Goal: Communication & Community: Answer question/provide support

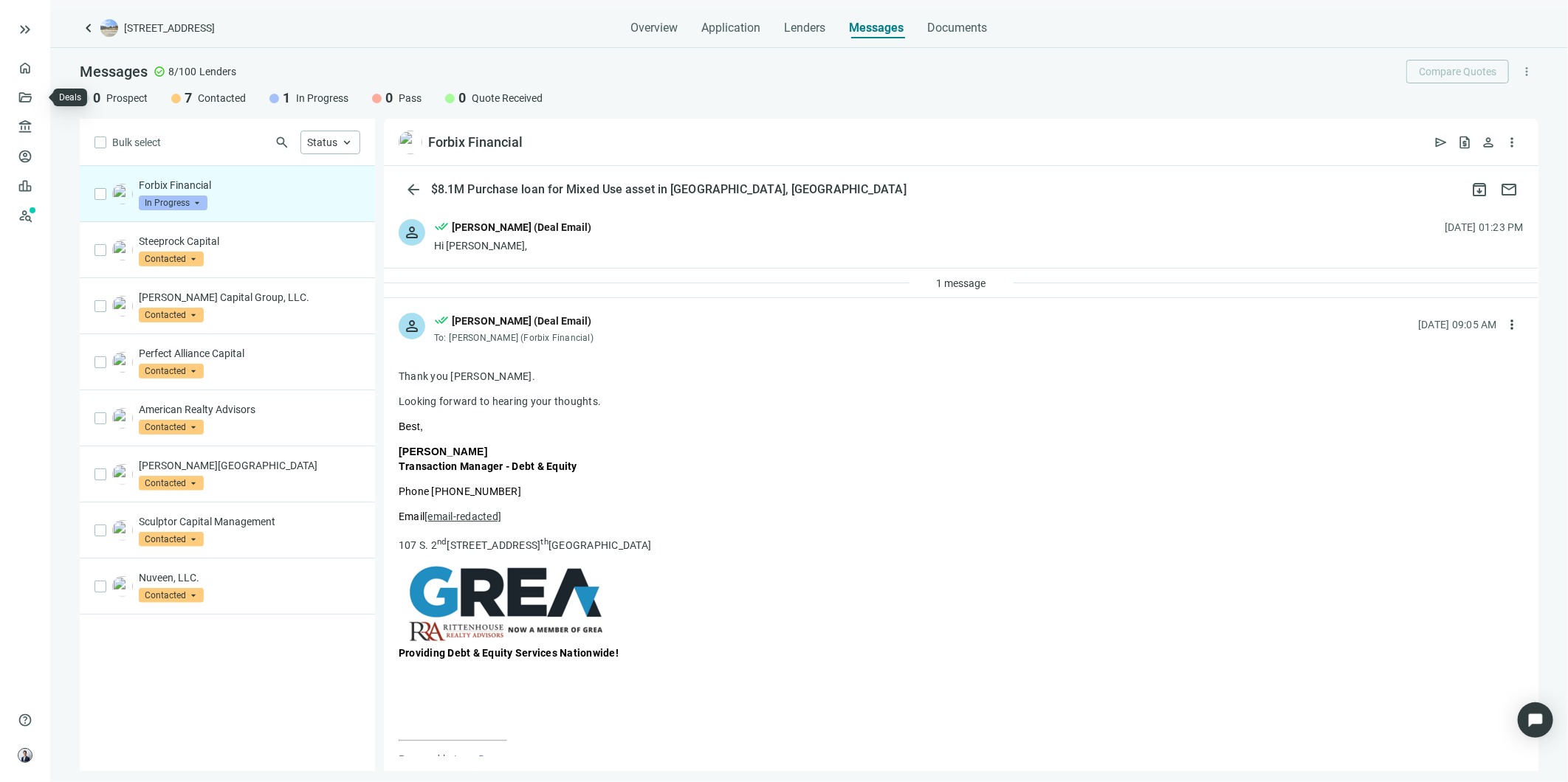
click at [37, 91] on link "Deals" at bounding box center [49, 97] width 25 height 12
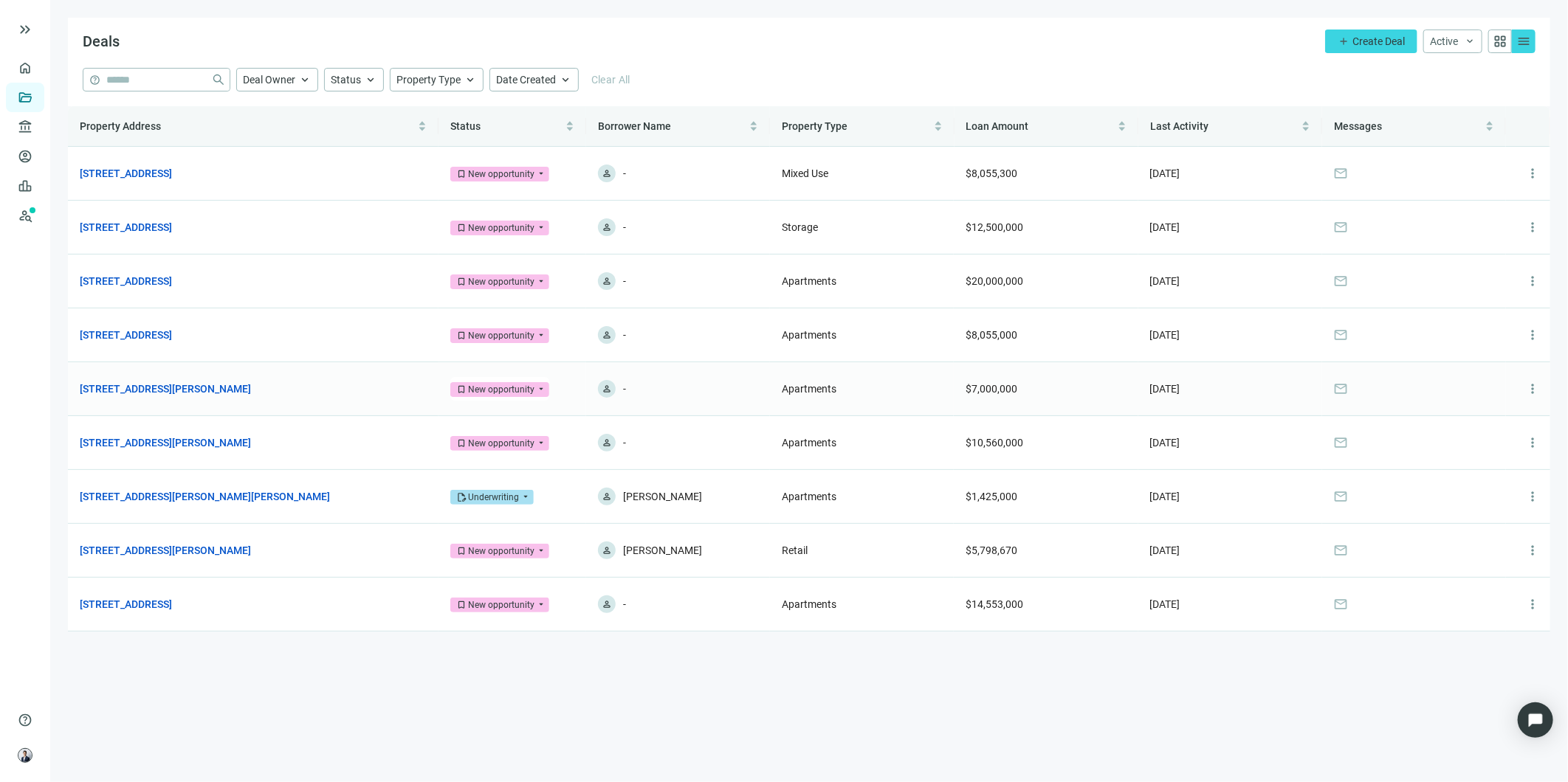
click at [186, 391] on link "[STREET_ADDRESS][PERSON_NAME]" at bounding box center [165, 389] width 171 height 16
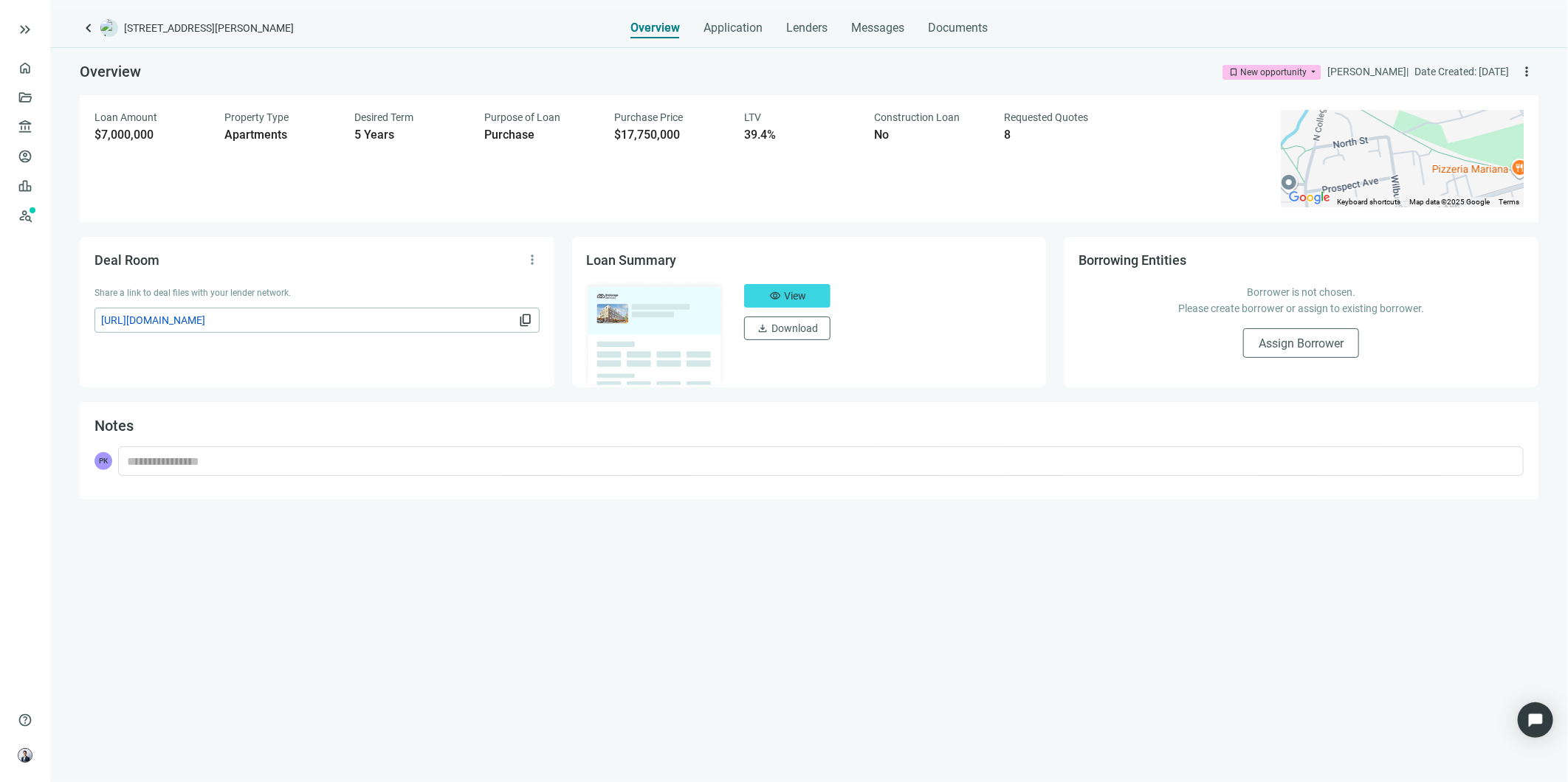
click at [843, 34] on div "Overview Application Lenders Messages Documents" at bounding box center [809, 23] width 357 height 29
click at [871, 27] on span "Messages" at bounding box center [877, 27] width 53 height 14
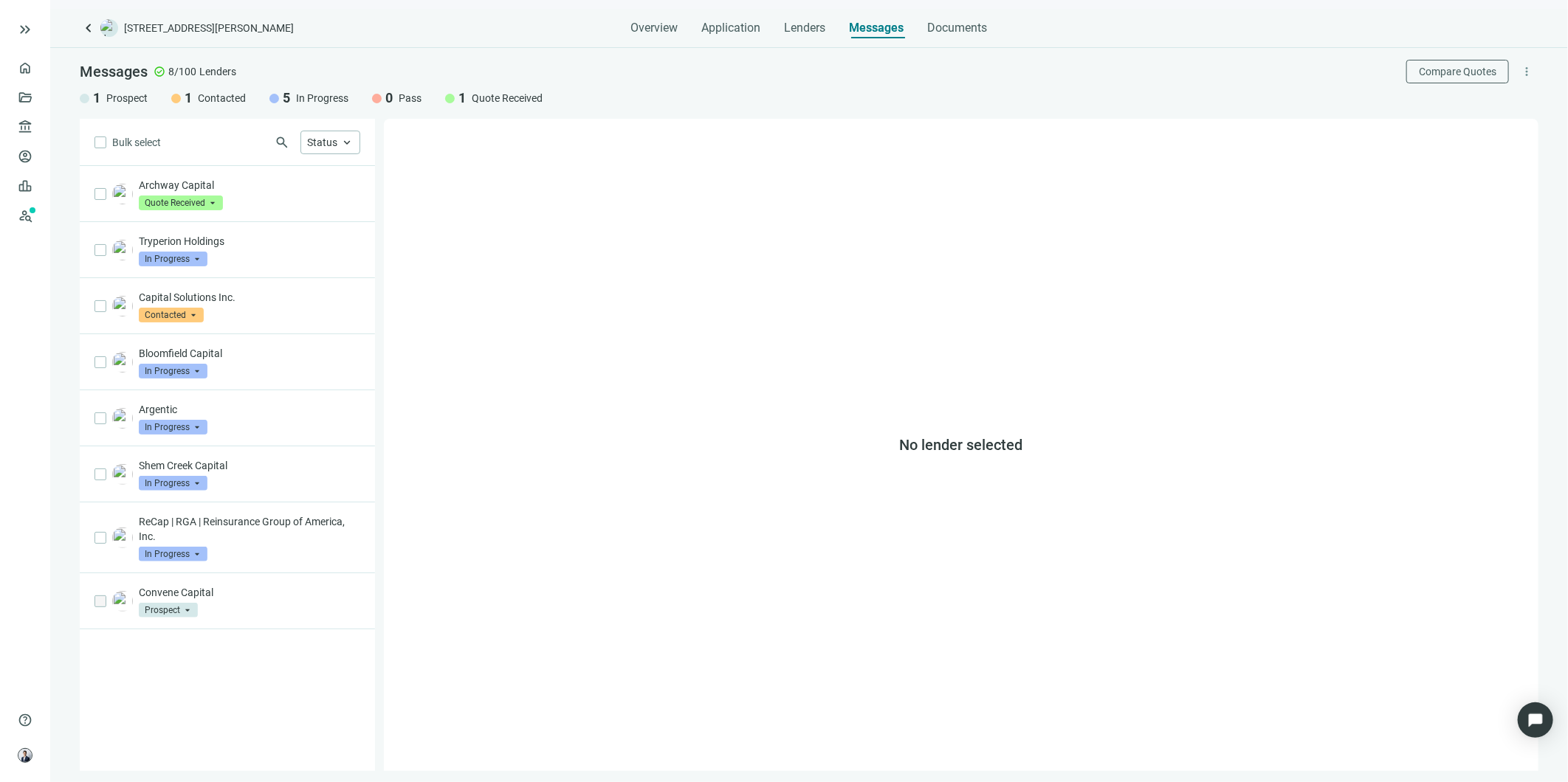
click at [289, 541] on p "ReCap | RGA | Reinsurance Group of America, Inc." at bounding box center [249, 529] width 221 height 29
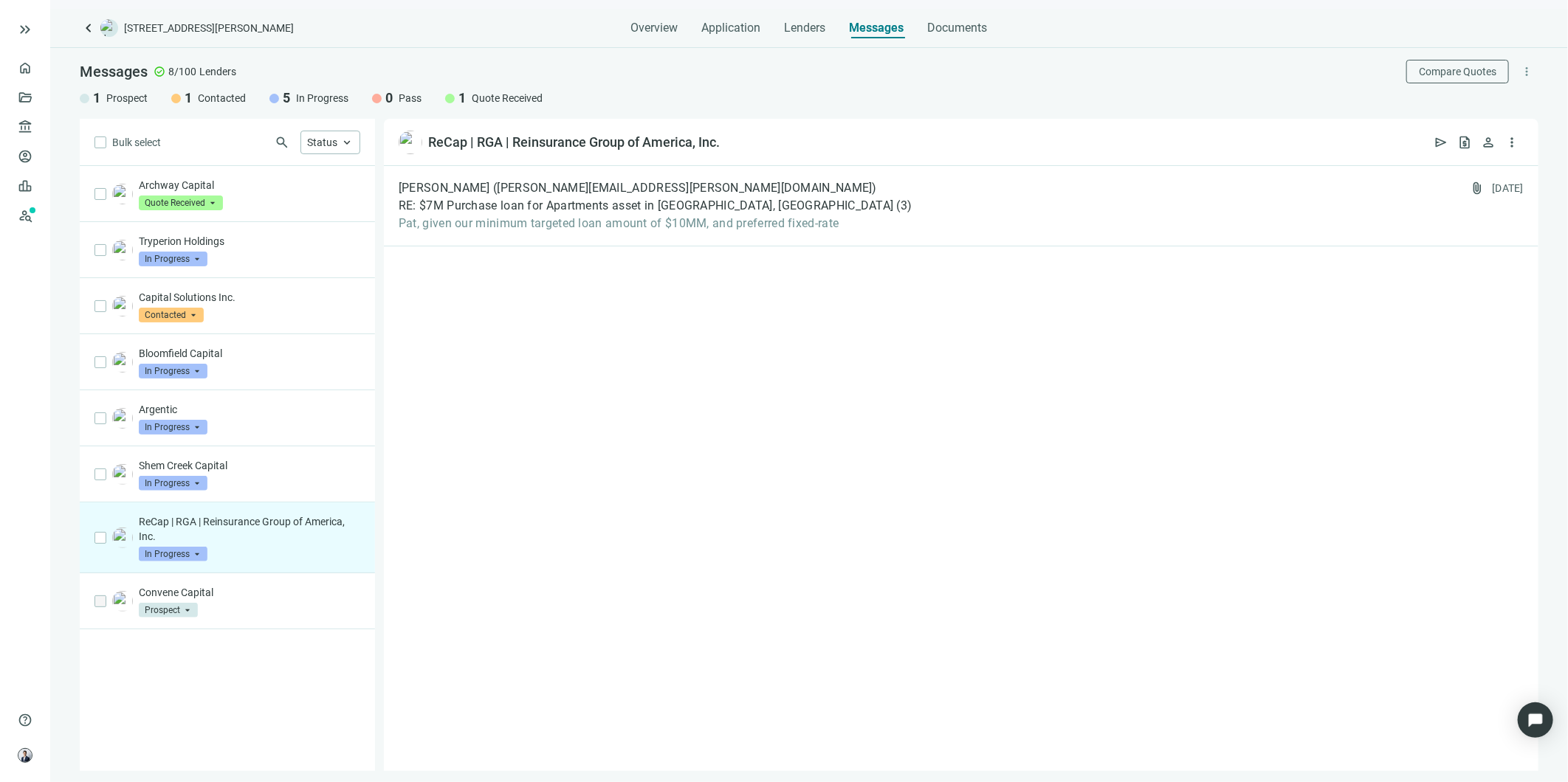
click at [609, 125] on div "ReCap | RGA | Reinsurance Group of America, Inc. open_in_new send request_quote…" at bounding box center [962, 142] width 1155 height 48
click at [630, 180] on span "[PERSON_NAME] ([PERSON_NAME][EMAIL_ADDRESS][PERSON_NAME][DOMAIN_NAME])" at bounding box center [637, 187] width 478 height 15
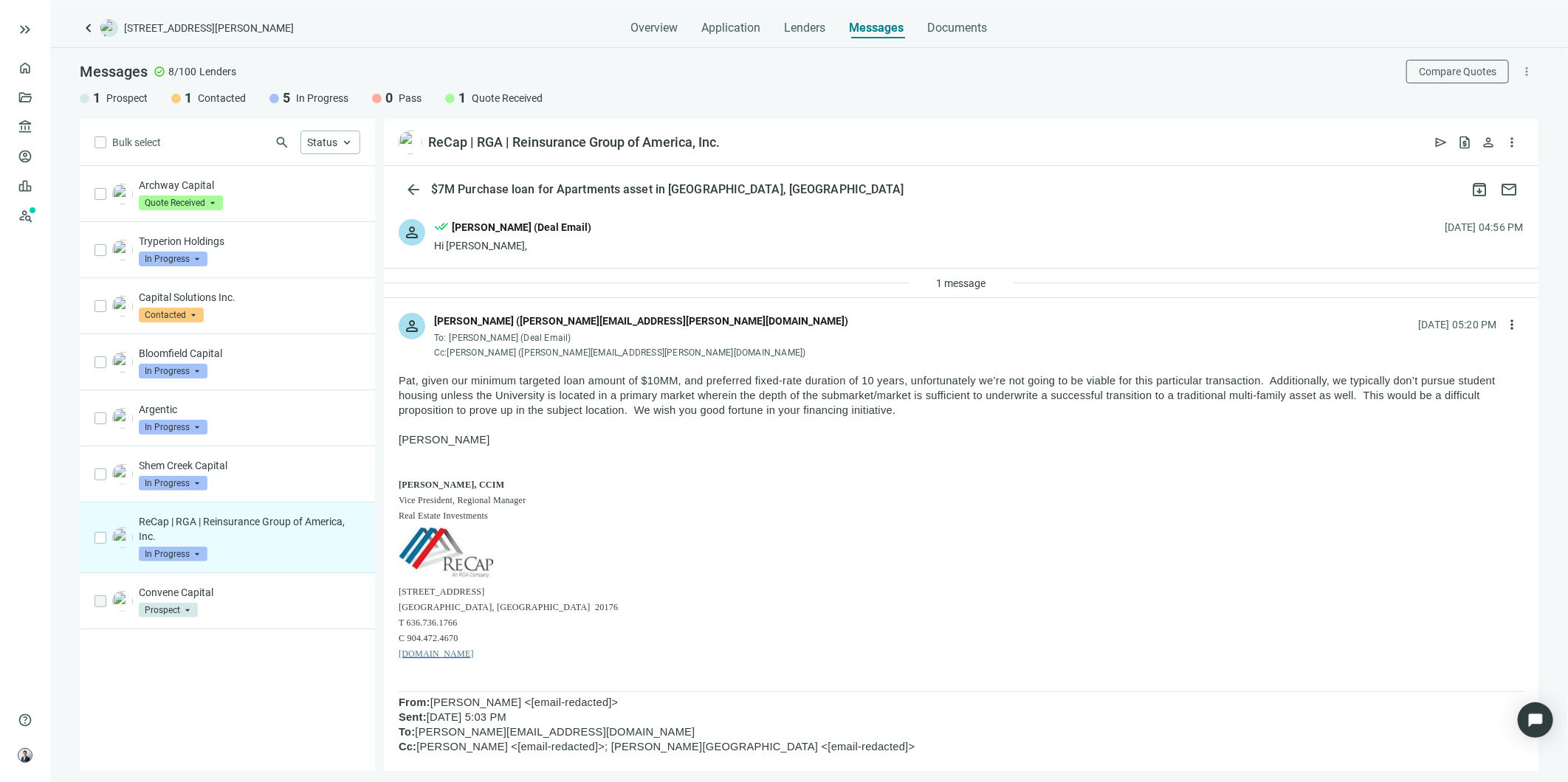
click at [87, 24] on span "keyboard_arrow_left" at bounding box center [88, 28] width 17 height 17
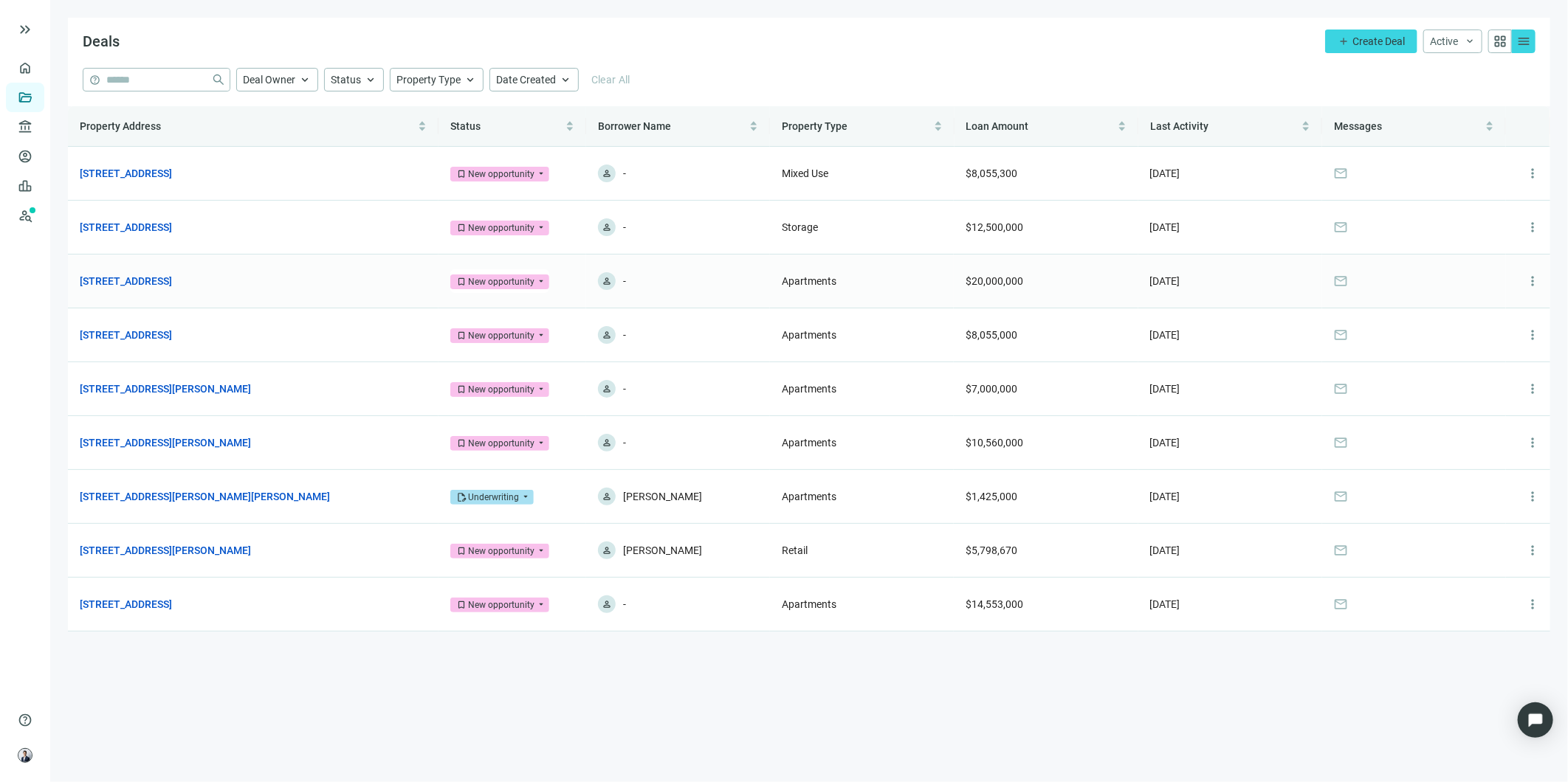
click at [172, 285] on link "[STREET_ADDRESS]" at bounding box center [125, 280] width 92 height 16
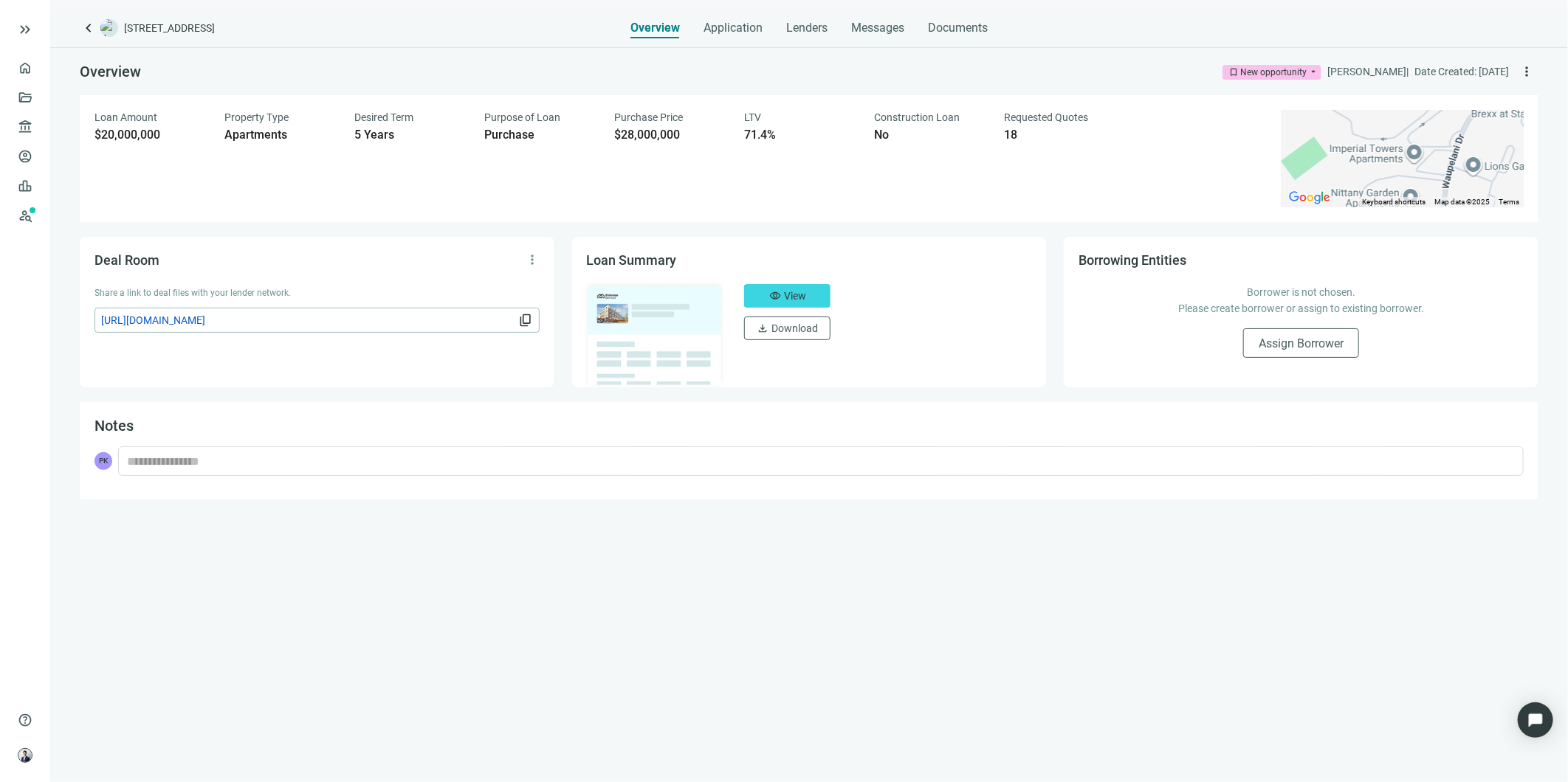
click at [868, 37] on div "Messages" at bounding box center [877, 23] width 53 height 29
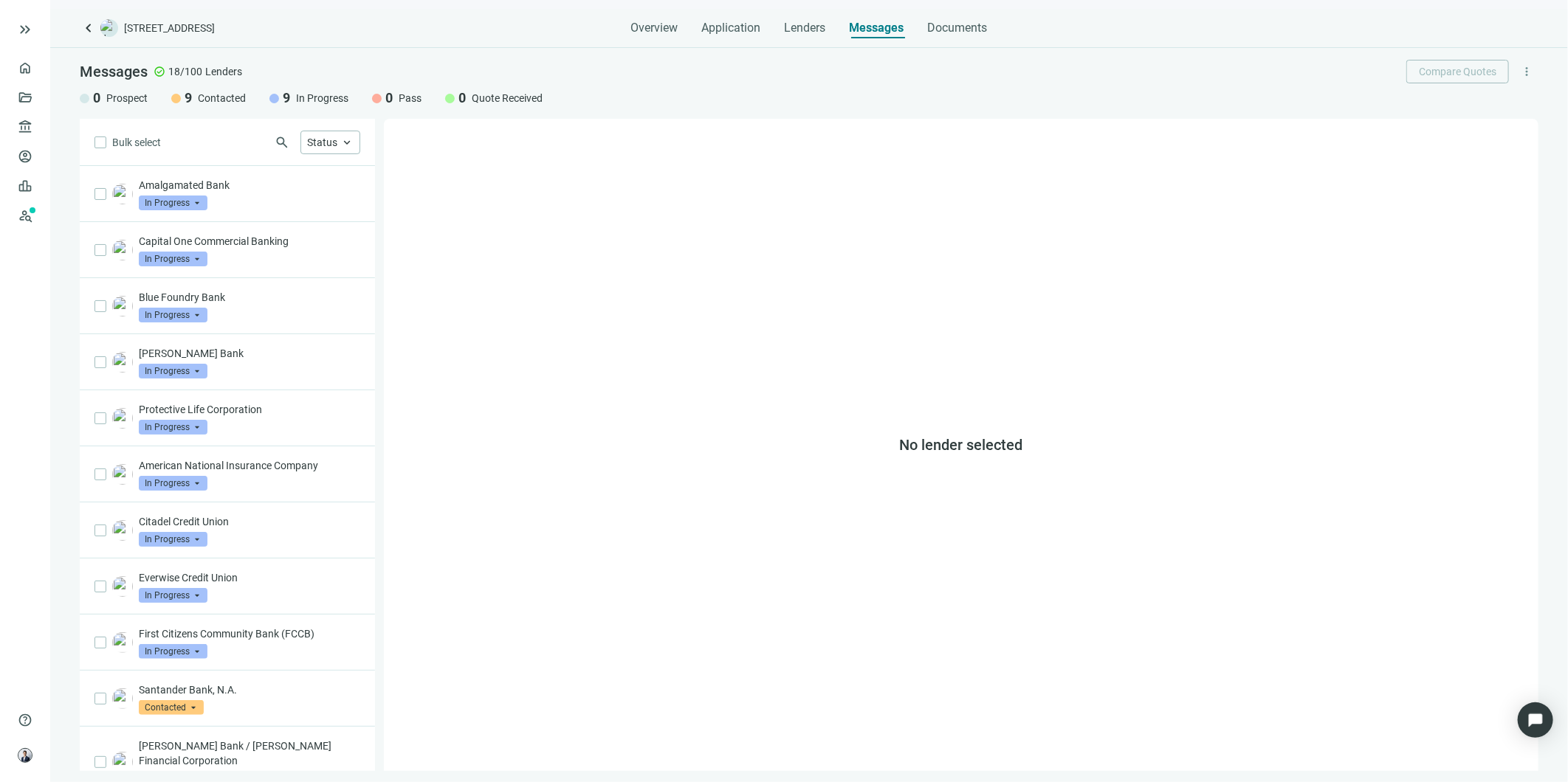
click at [717, 26] on span "Application" at bounding box center [731, 27] width 59 height 15
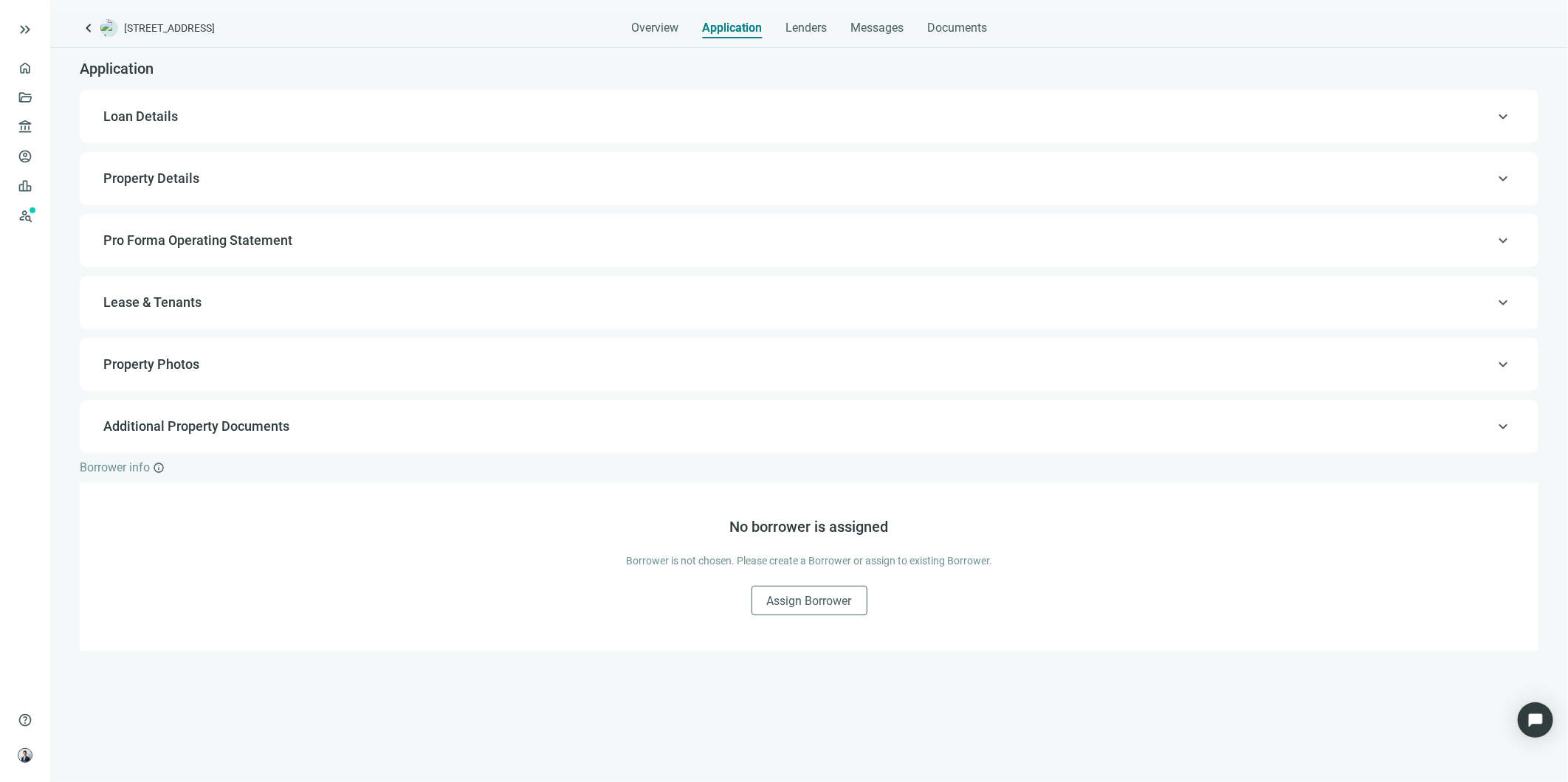
click at [642, 23] on span "Overview" at bounding box center [654, 27] width 48 height 15
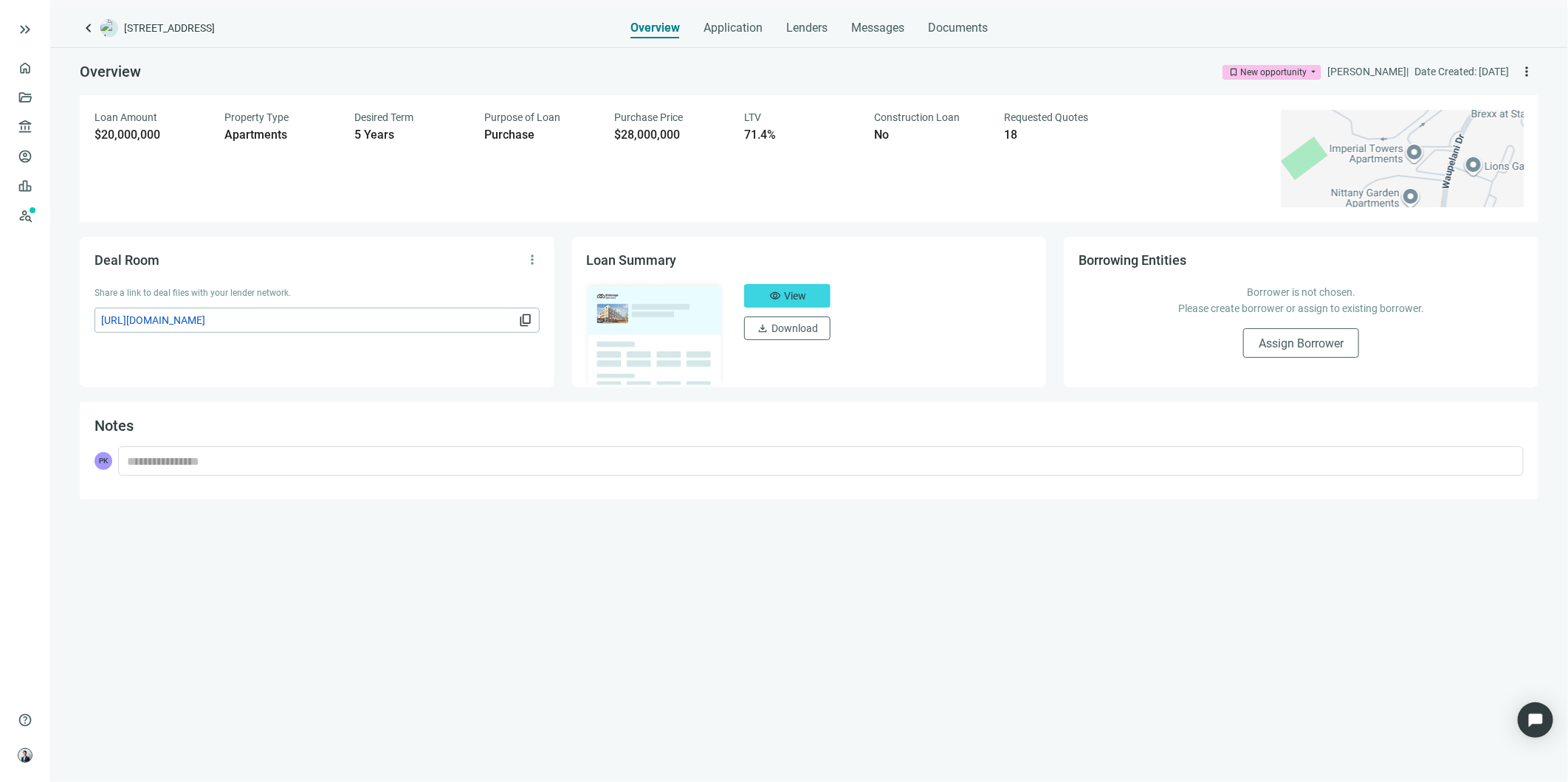
click at [717, 26] on span "Application" at bounding box center [733, 27] width 59 height 15
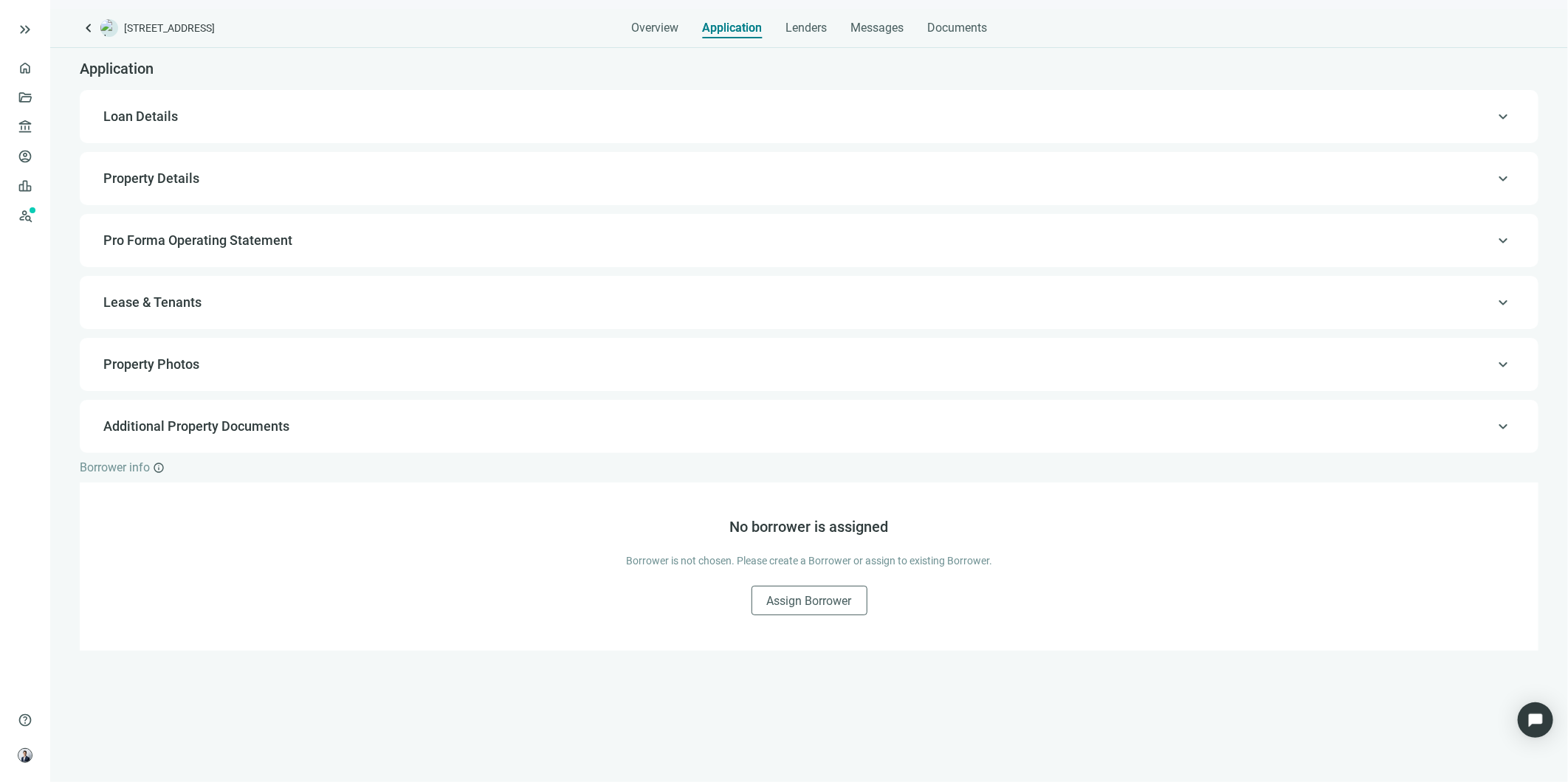
click at [409, 152] on div "keyboard_arrow_up Property Details" at bounding box center [808, 179] width 1458 height 53
click at [403, 109] on span "Loan Details" at bounding box center [807, 116] width 1408 height 17
type input "**********"
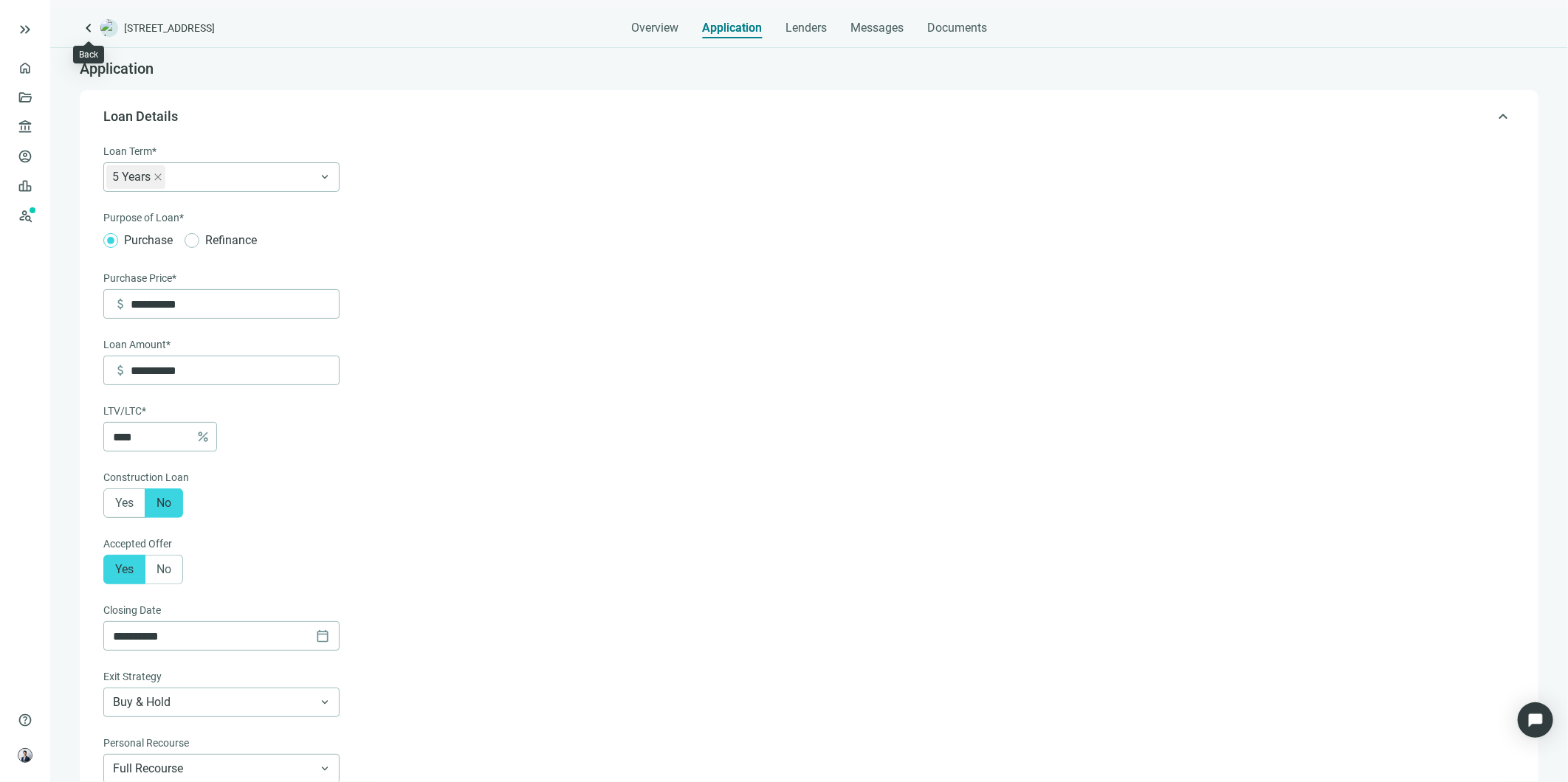
click at [89, 26] on span "keyboard_arrow_left" at bounding box center [88, 28] width 17 height 17
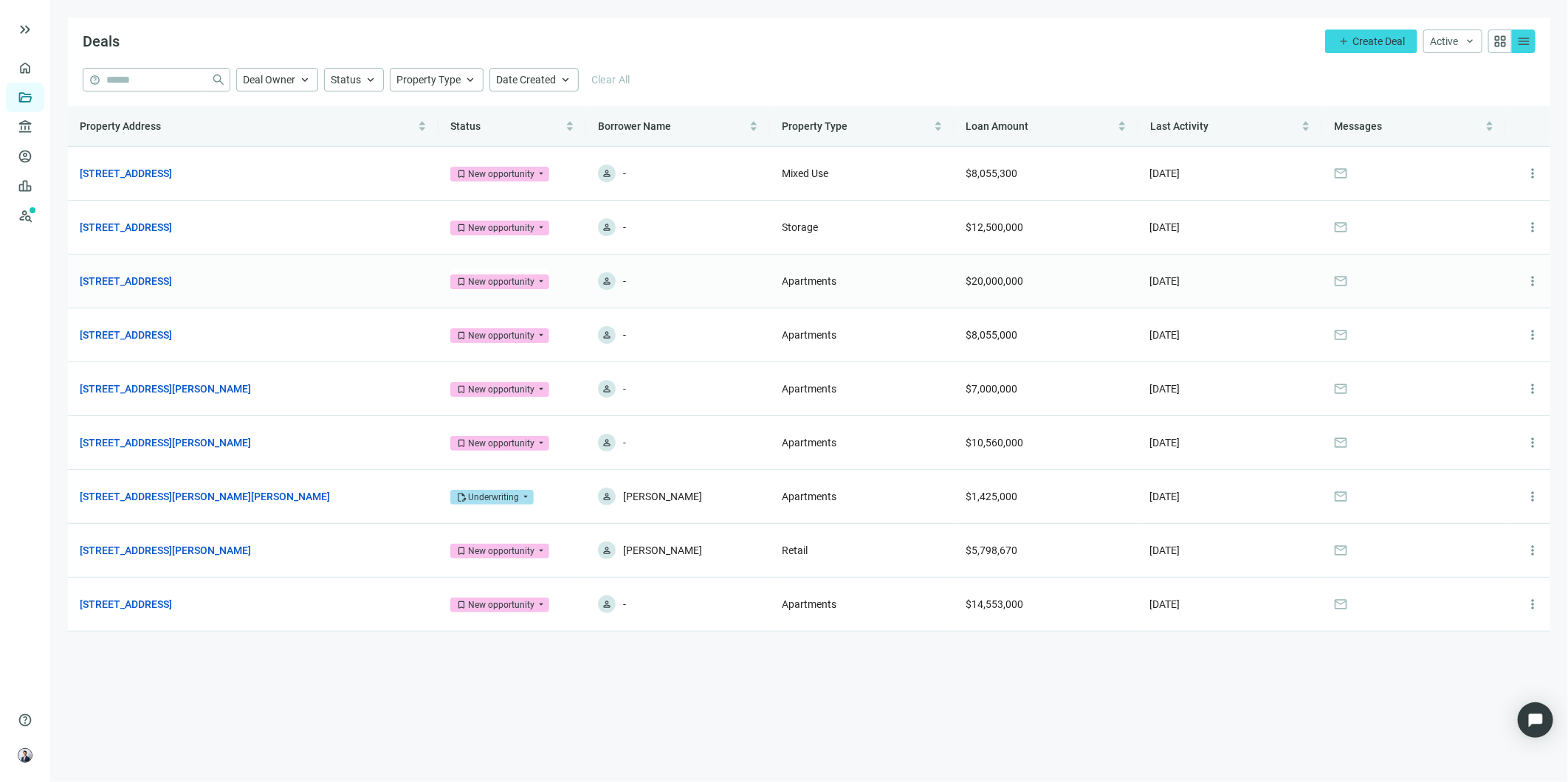
click at [226, 296] on td "[STREET_ADDRESS] open_in_new" at bounding box center [253, 281] width 371 height 54
click at [172, 282] on link "[STREET_ADDRESS]" at bounding box center [125, 280] width 92 height 16
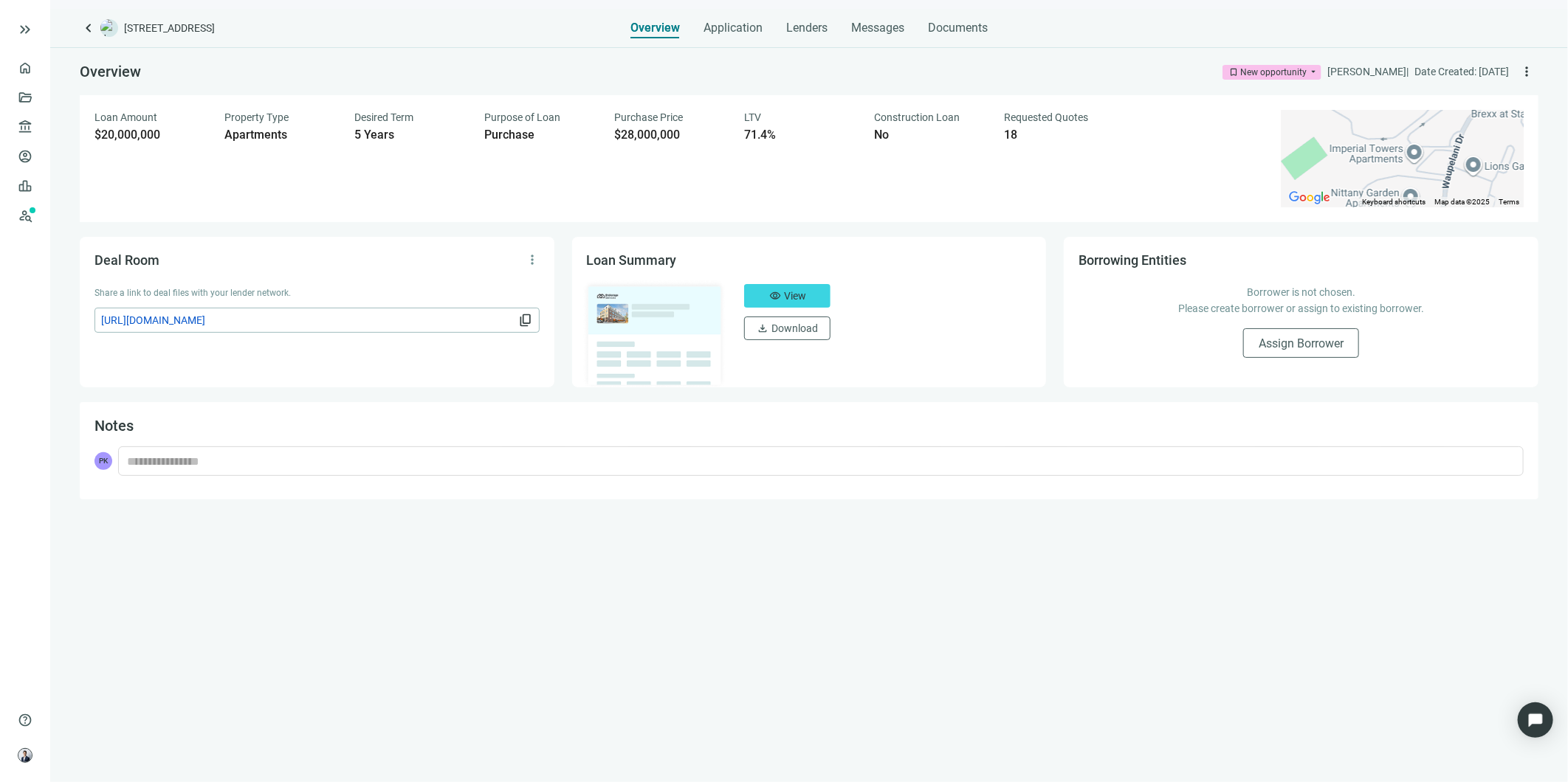
click at [810, 291] on button "visibility View" at bounding box center [787, 296] width 86 height 23
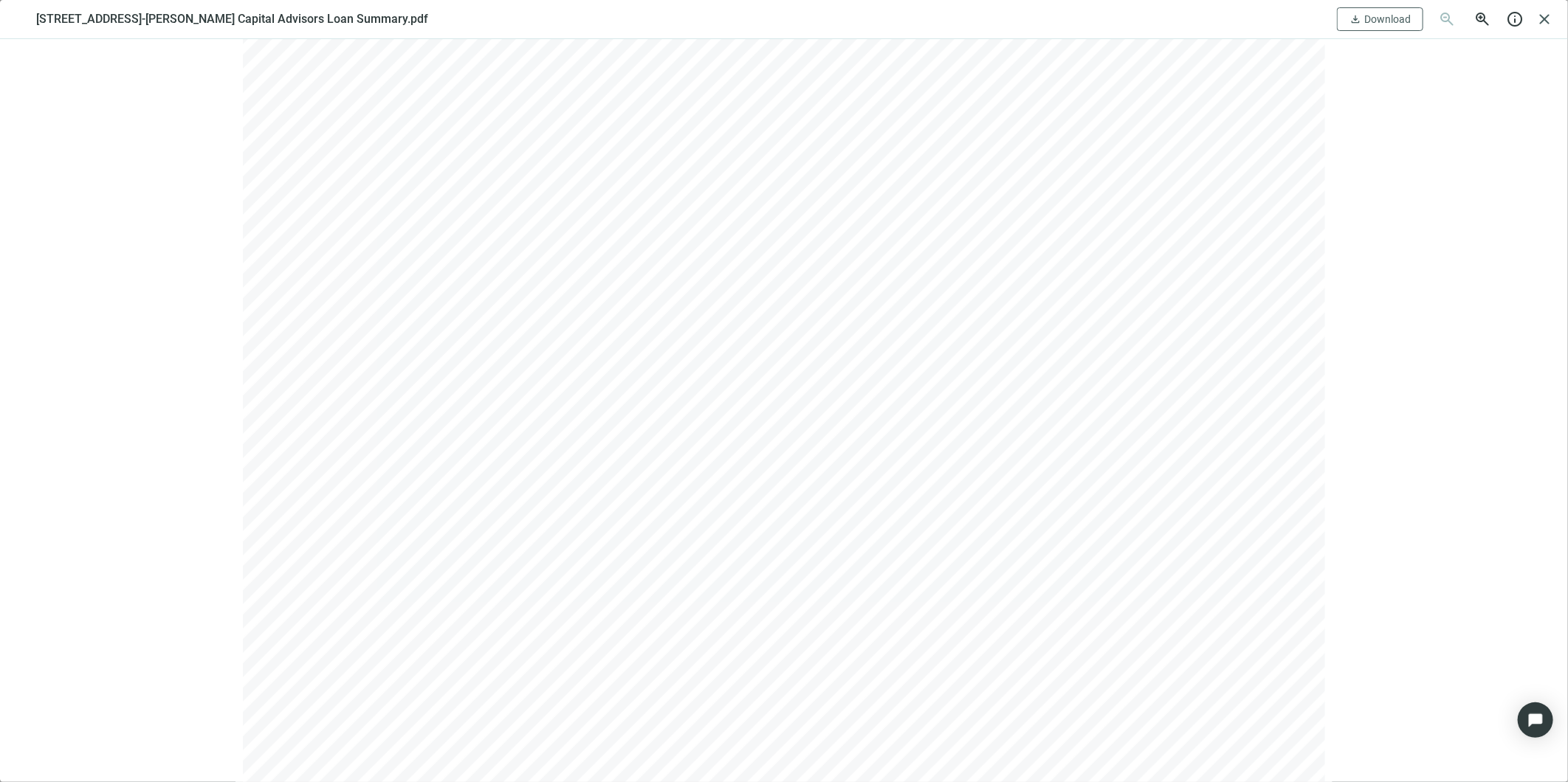
scroll to position [492, 0]
click at [1544, 18] on span "close" at bounding box center [1544, 19] width 17 height 17
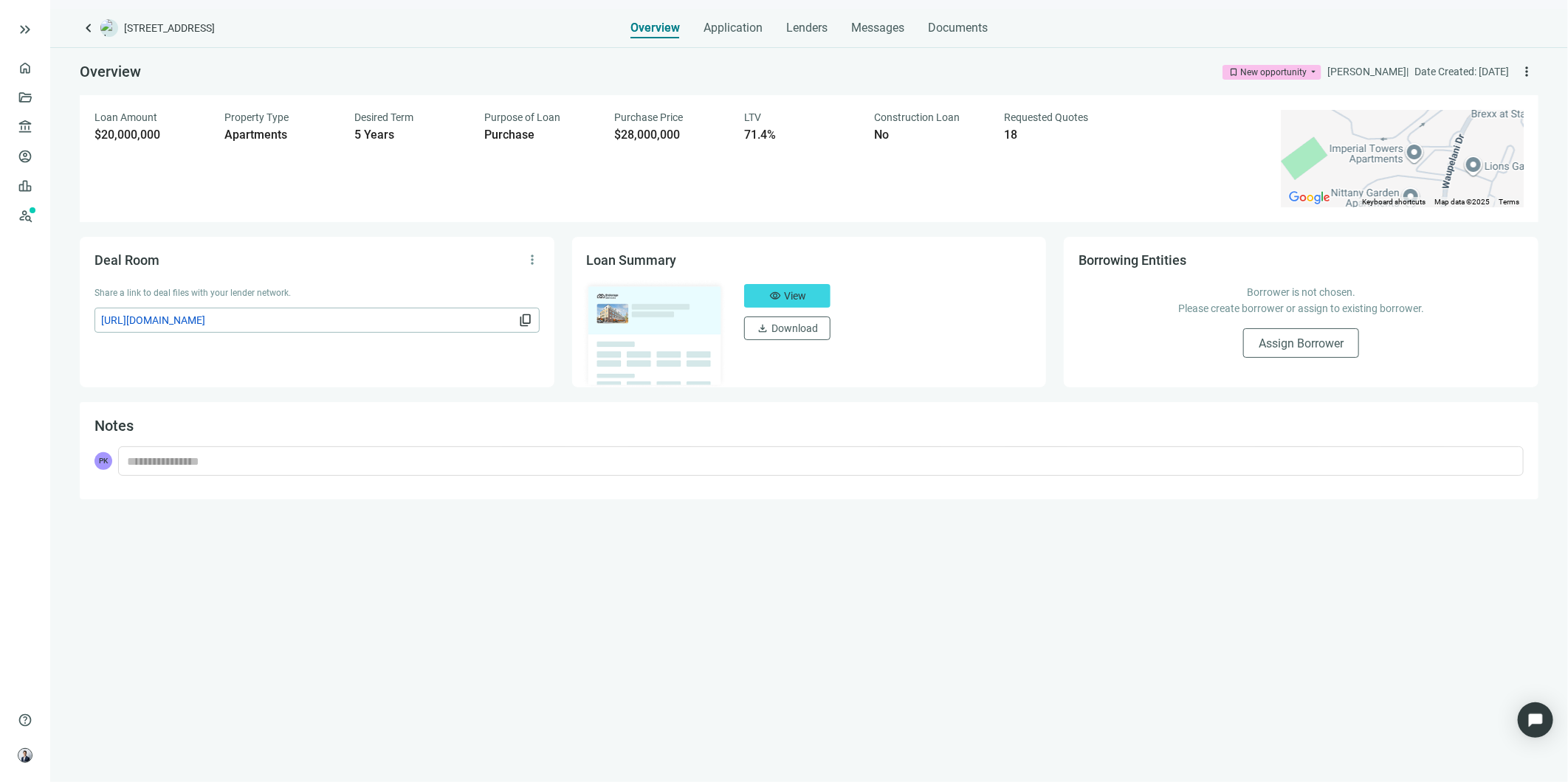
click at [868, 22] on span "Messages" at bounding box center [877, 27] width 53 height 14
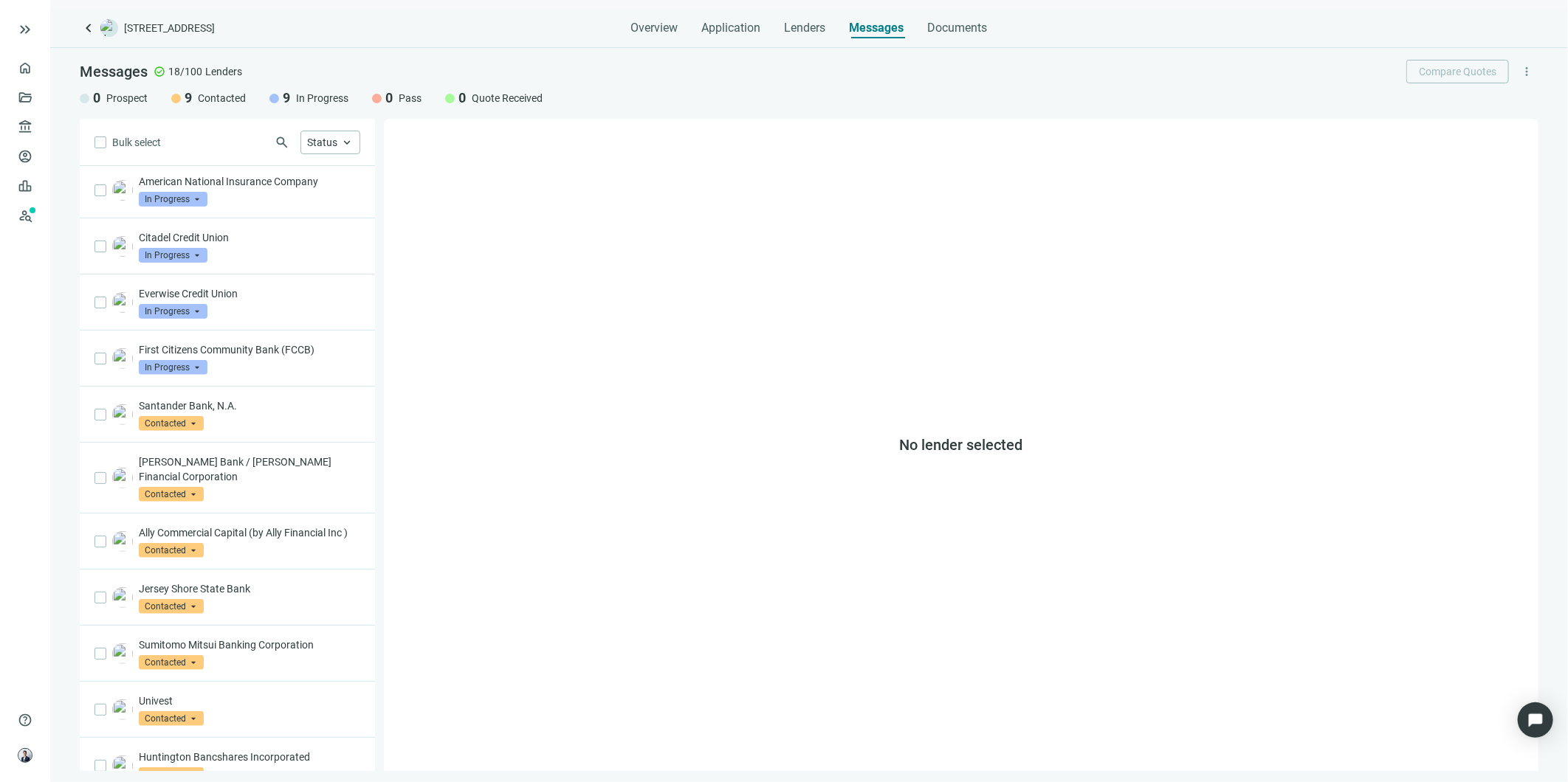
scroll to position [328, 0]
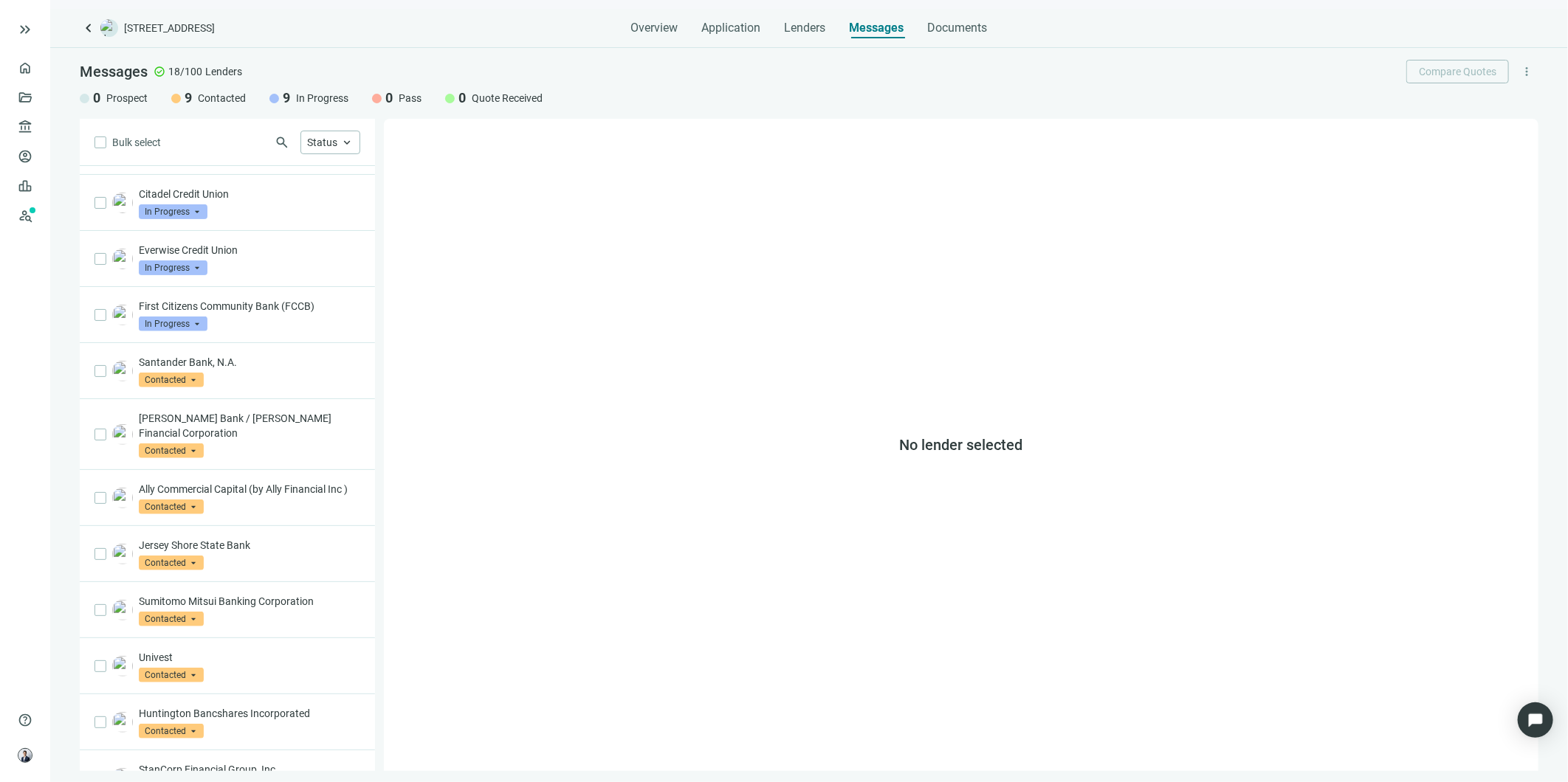
click at [280, 513] on div "Ally Commercial Capital (by Ally Financial Inc ) Contacted arrow_drop_down" at bounding box center [249, 498] width 221 height 32
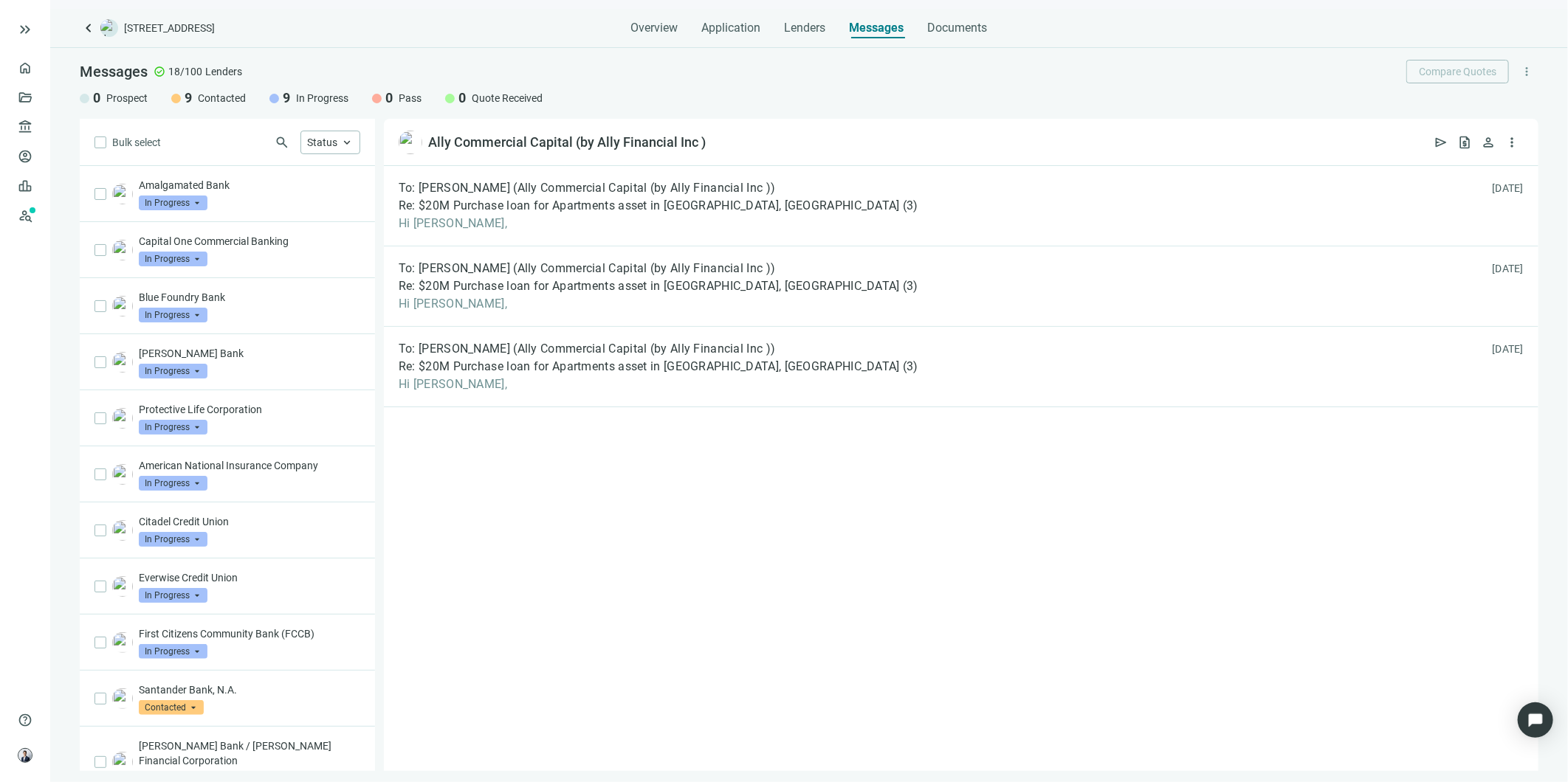
click at [245, 186] on p "Amalgamated Bank" at bounding box center [249, 184] width 221 height 15
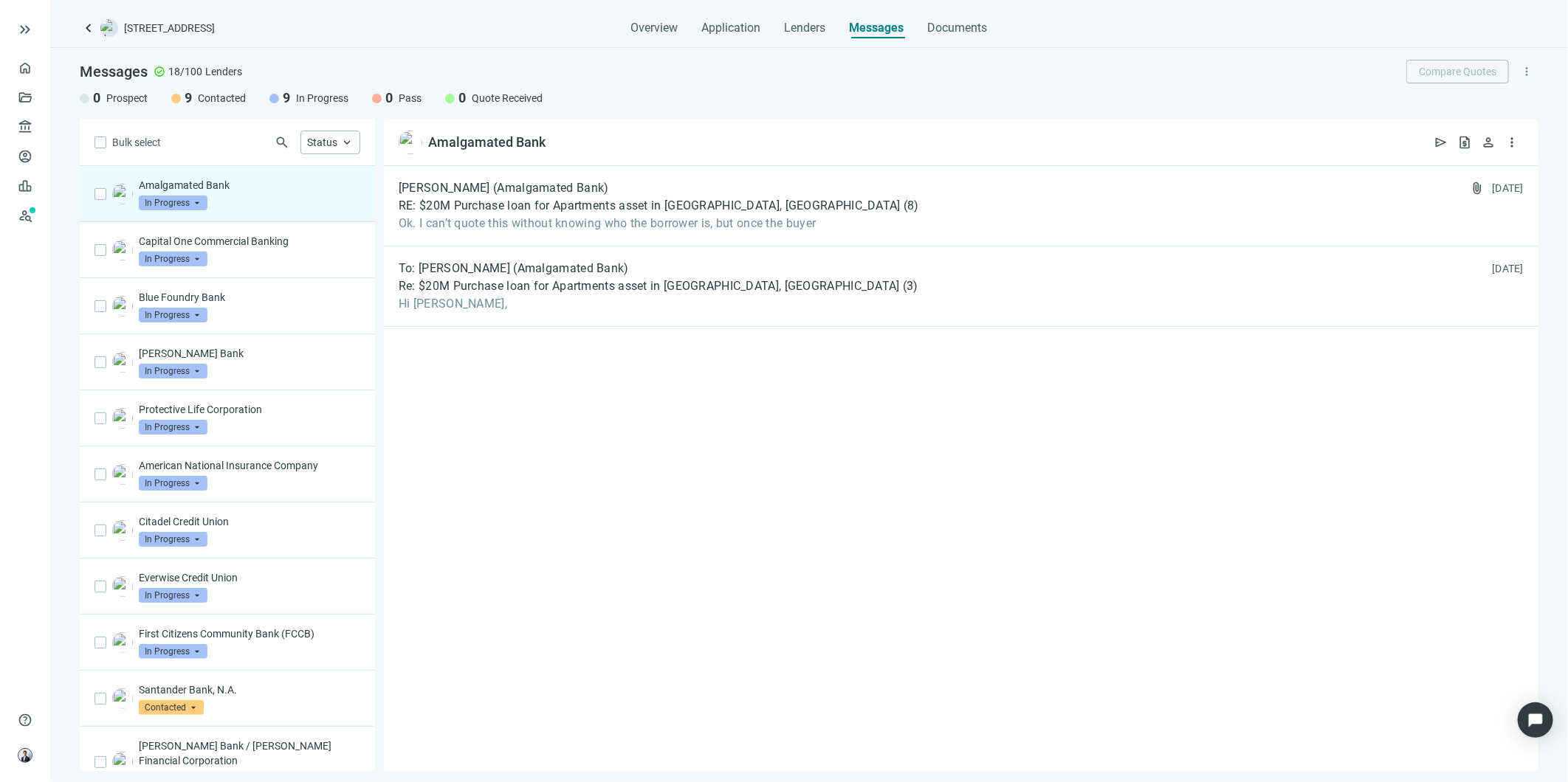
click at [318, 261] on div "Capital One Commercial Banking In Progress arrow_drop_down" at bounding box center [249, 249] width 221 height 32
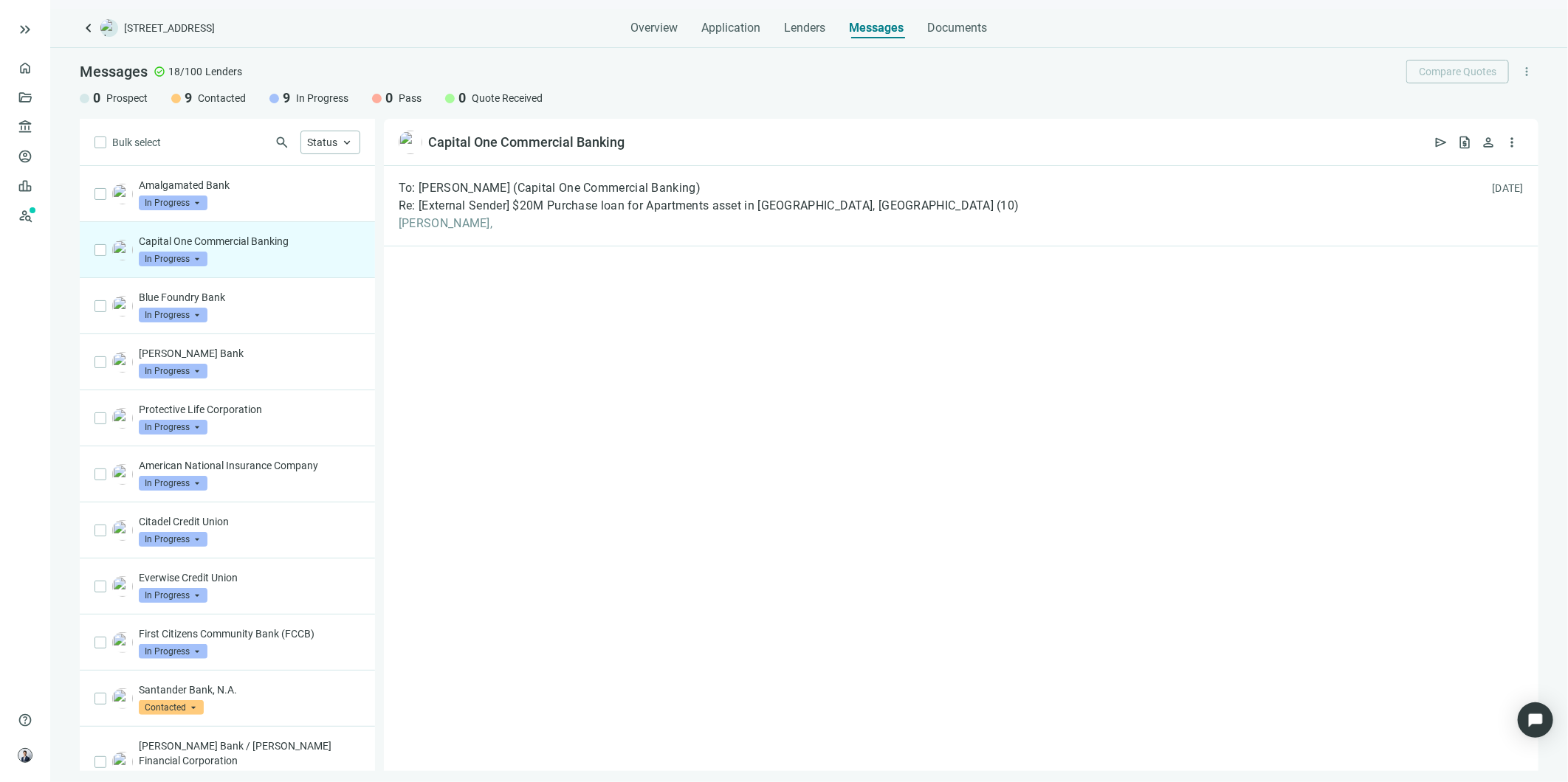
click at [421, 218] on span "[PERSON_NAME]," at bounding box center [709, 223] width 621 height 15
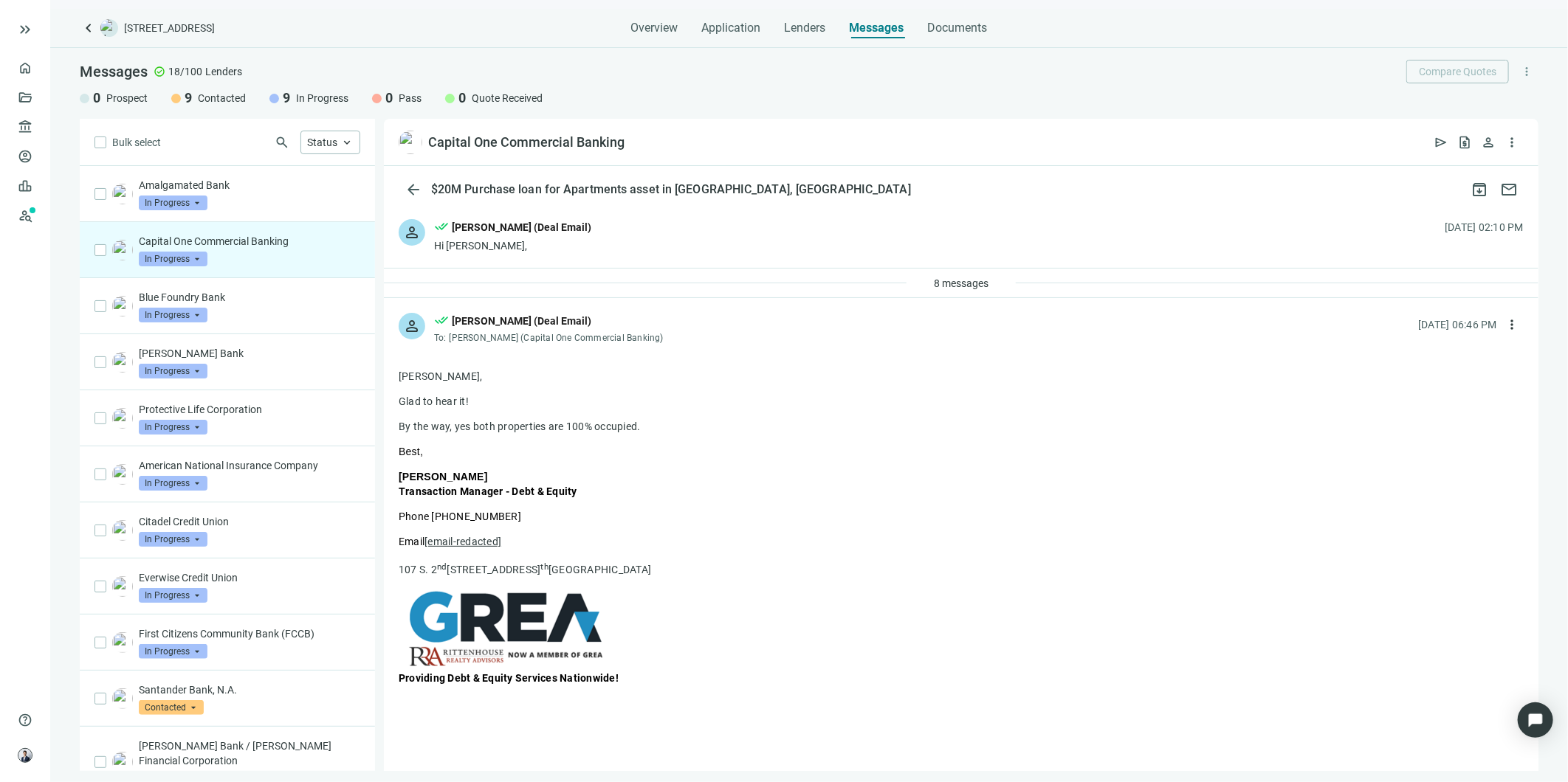
drag, startPoint x: 239, startPoint y: 306, endPoint x: 1, endPoint y: 272, distance: 240.4
click at [239, 306] on div "Blue Foundry Bank In Progress arrow_drop_down" at bounding box center [249, 306] width 221 height 32
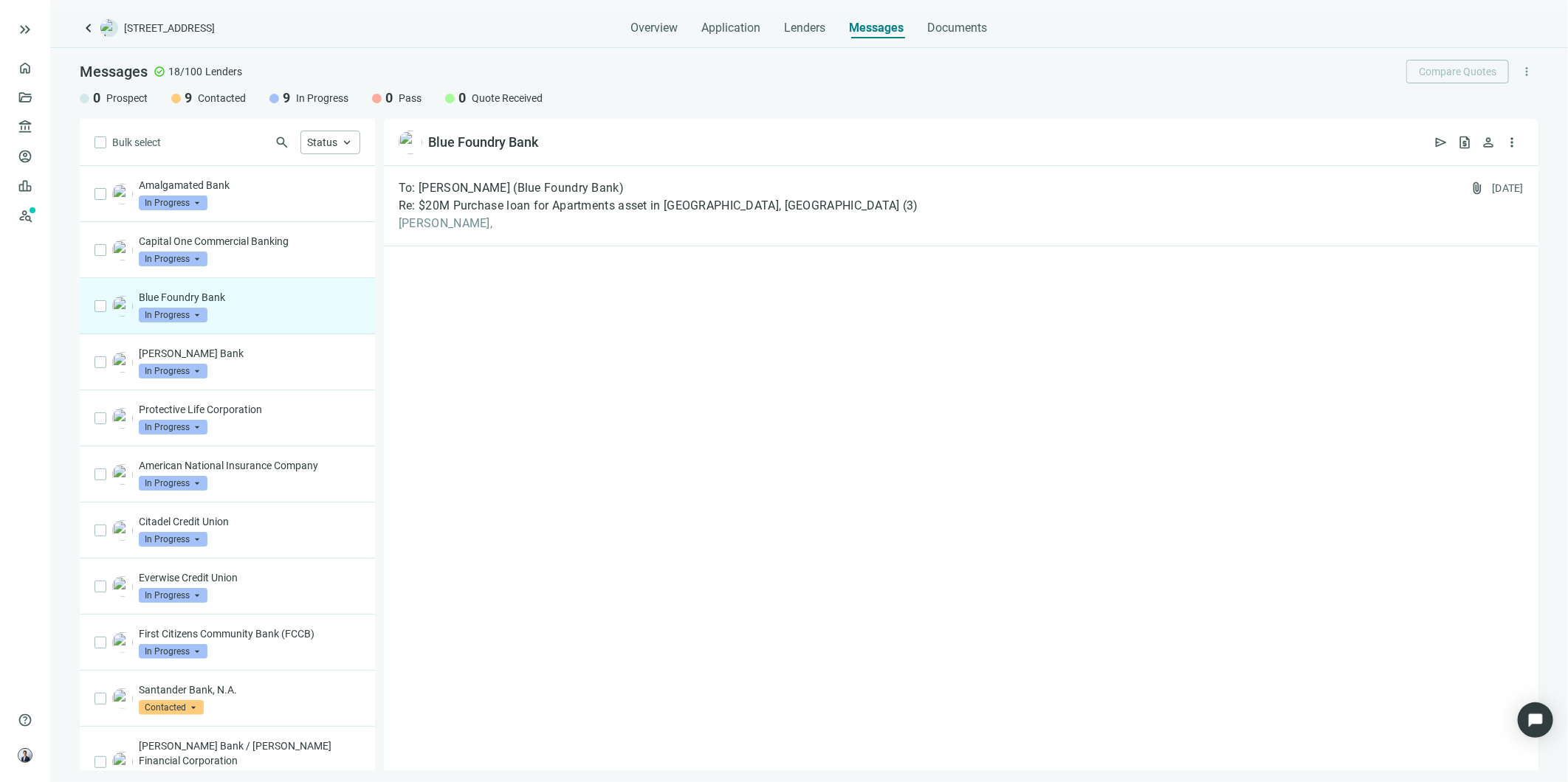
click at [546, 232] on div "To: [PERSON_NAME] (Blue Foundry Bank) Re: $20M Purchase loan for Apartments ass…" at bounding box center [962, 206] width 1155 height 81
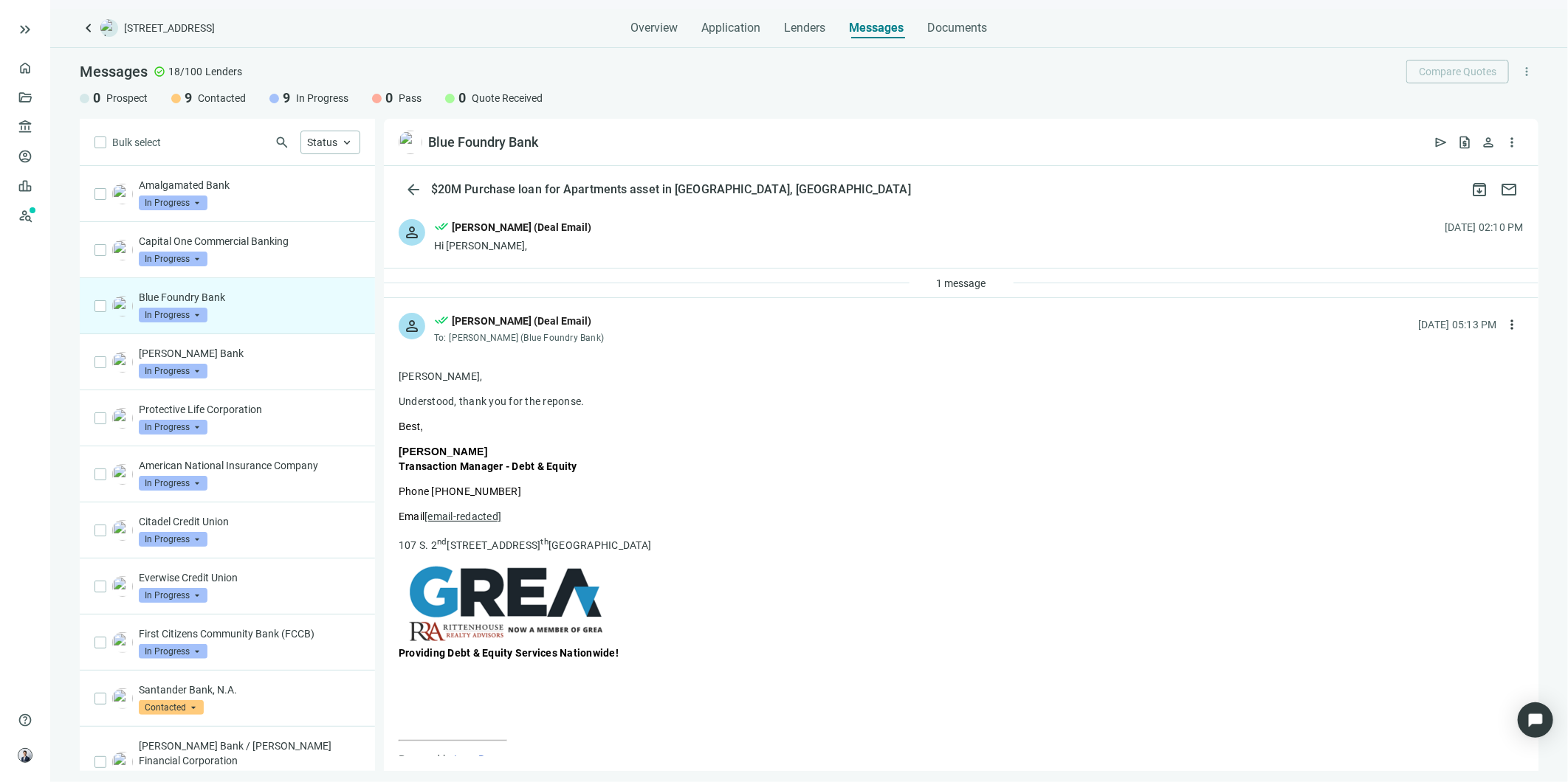
click at [599, 284] on div "1 message" at bounding box center [962, 283] width 1155 height 29
click at [950, 275] on button "1 message" at bounding box center [961, 283] width 75 height 23
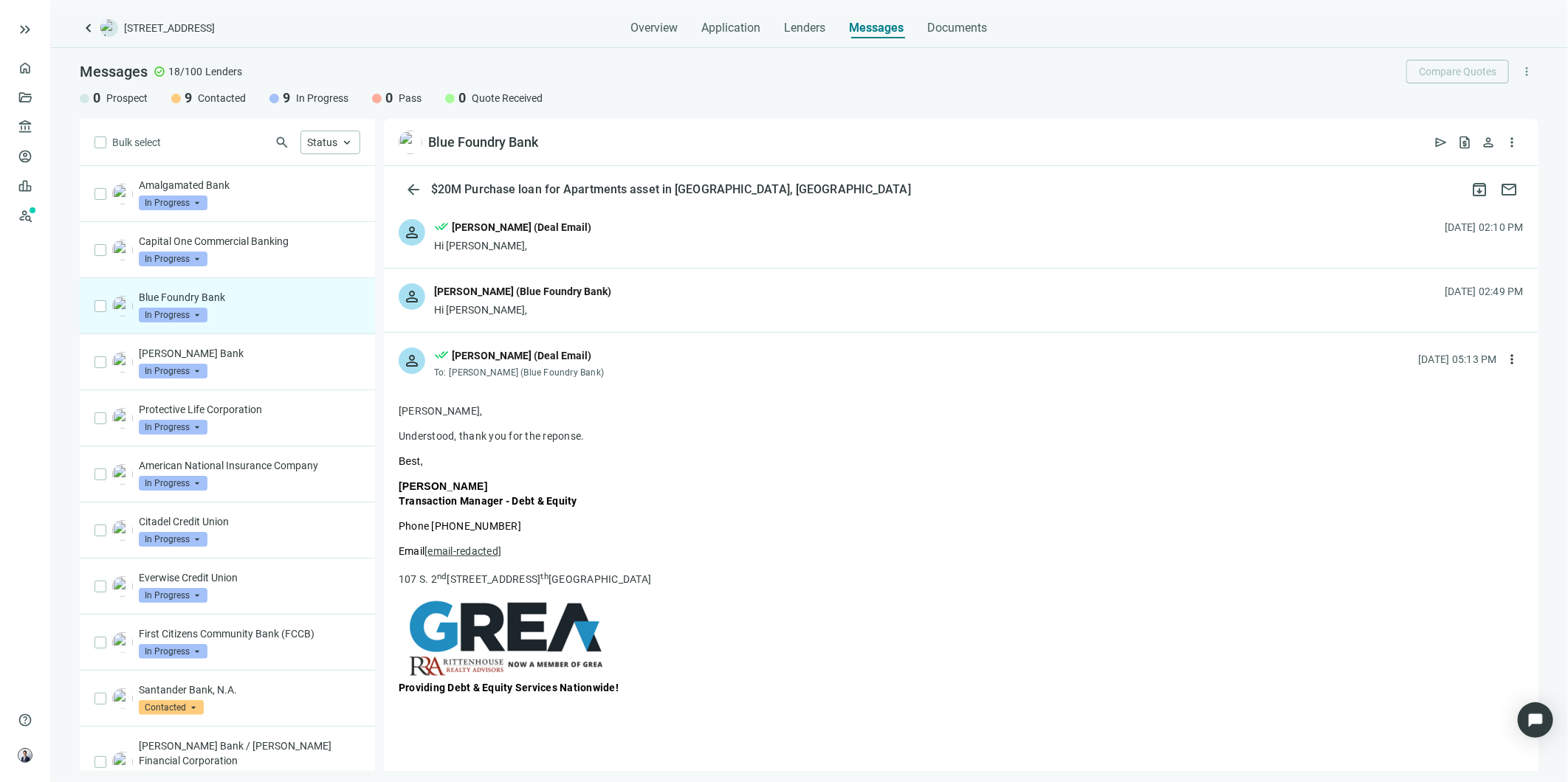
click at [580, 308] on div "Hi [PERSON_NAME]," at bounding box center [522, 310] width 178 height 15
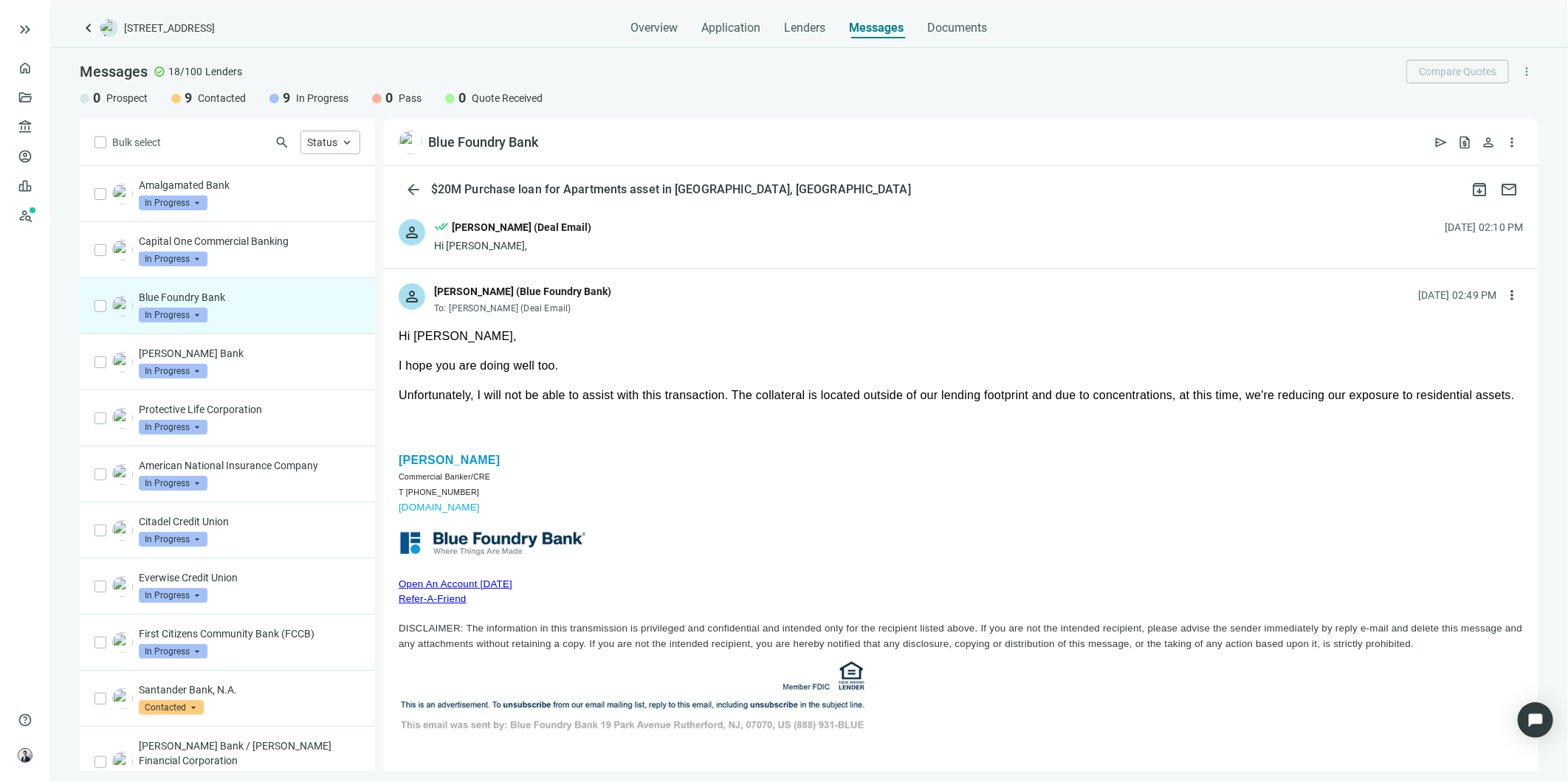
click at [251, 372] on div "[PERSON_NAME] Bank In Progress arrow_drop_down" at bounding box center [249, 362] width 221 height 32
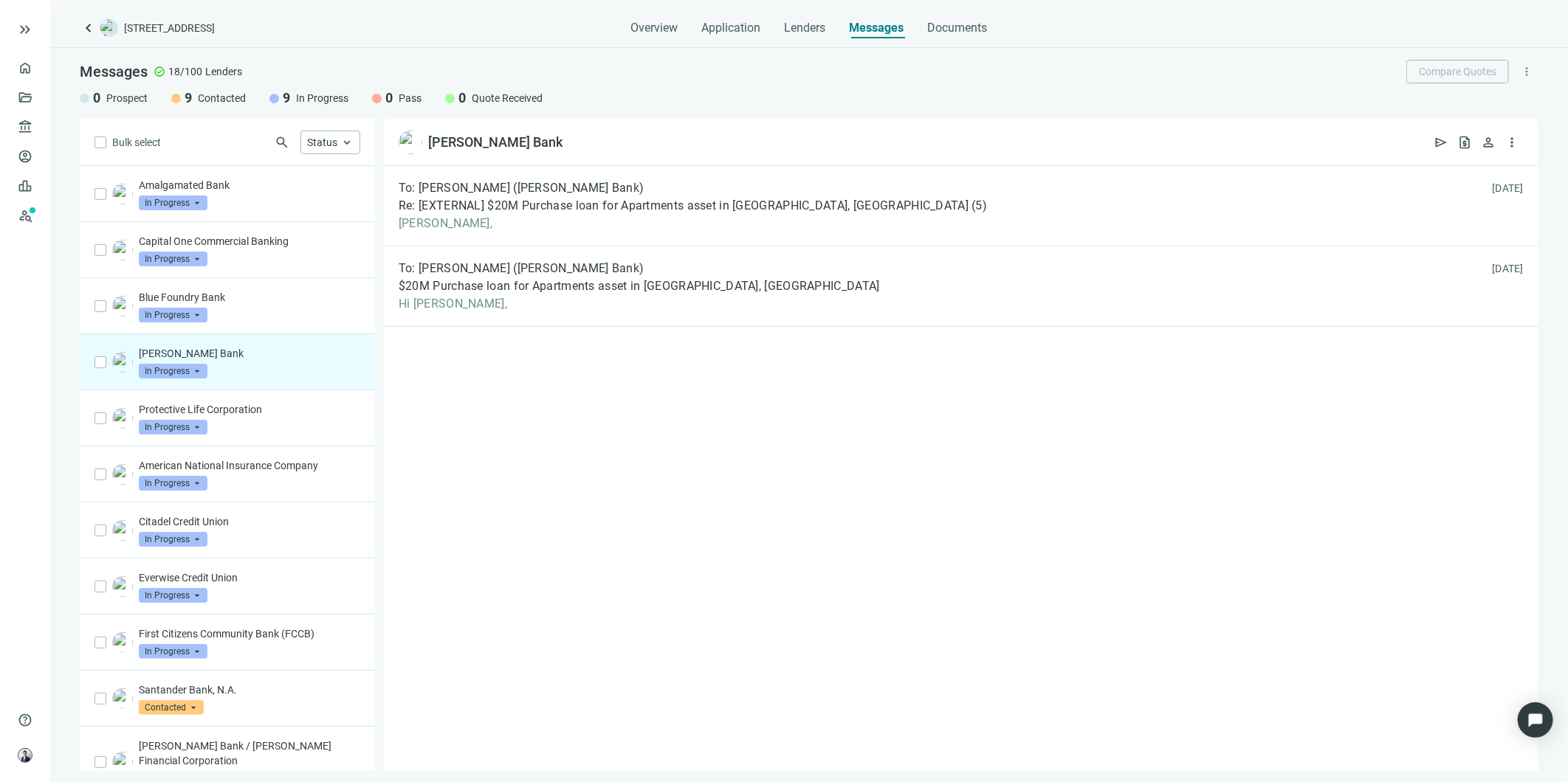
click at [645, 194] on div "To: [PERSON_NAME] ([PERSON_NAME] Bank)" at bounding box center [693, 187] width 588 height 15
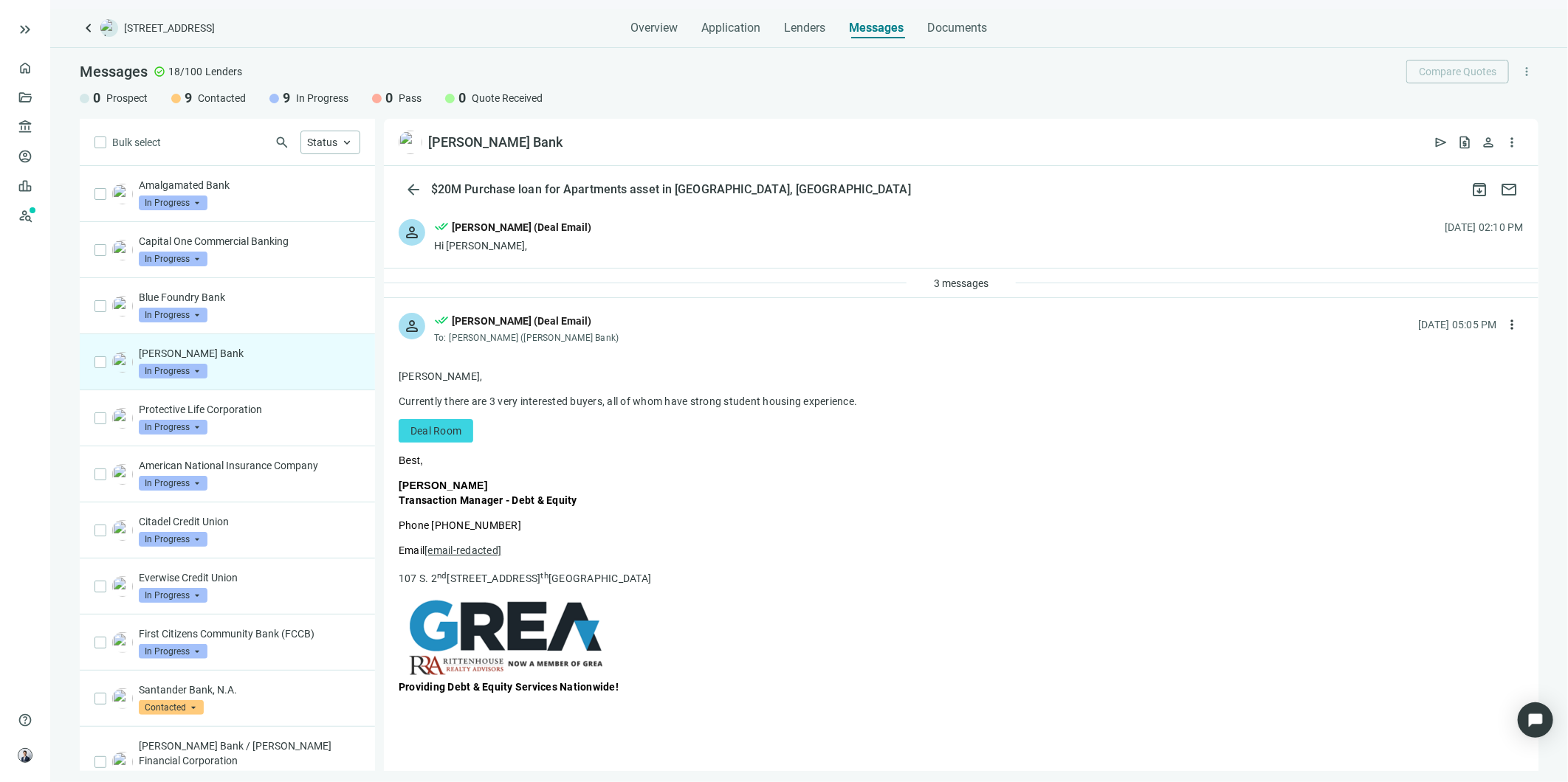
click at [933, 276] on button "3 messages" at bounding box center [961, 283] width 80 height 23
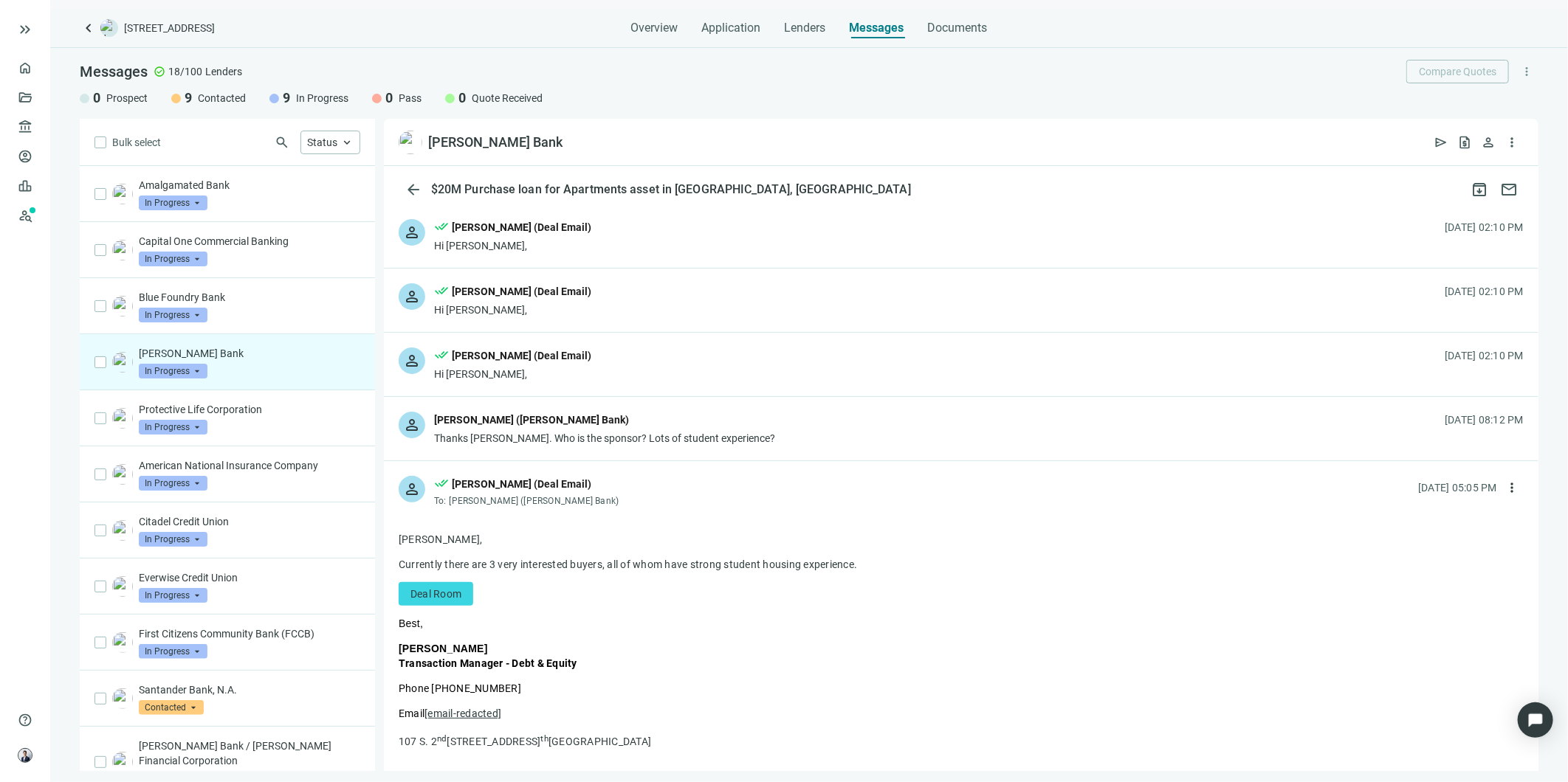
click at [266, 423] on div "Protective Life Corporation In Progress arrow_drop_down" at bounding box center [249, 418] width 221 height 32
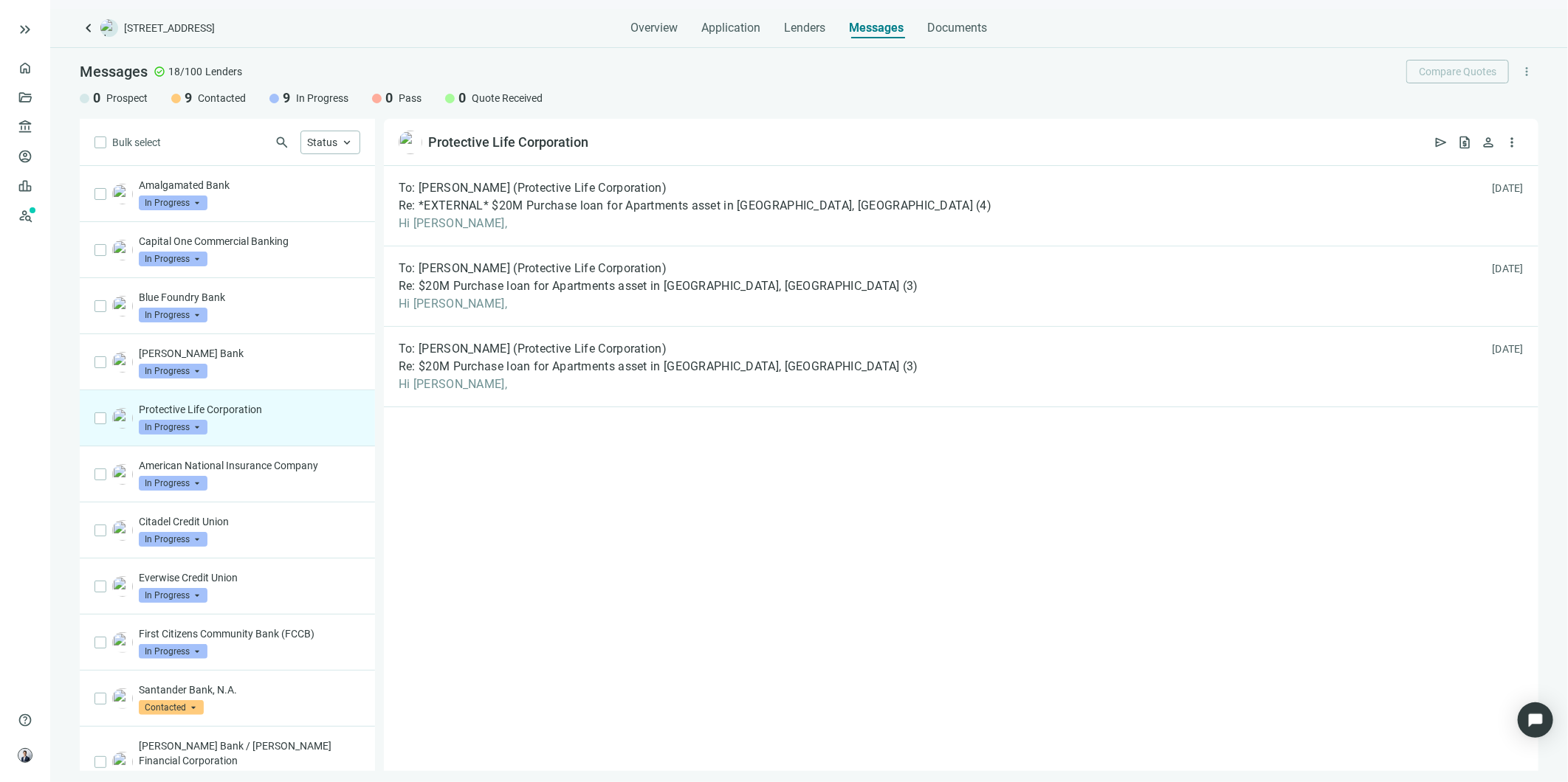
click at [267, 655] on div "First Citizens Community Bank (FCCB) In Progress arrow_drop_down" at bounding box center [249, 642] width 221 height 32
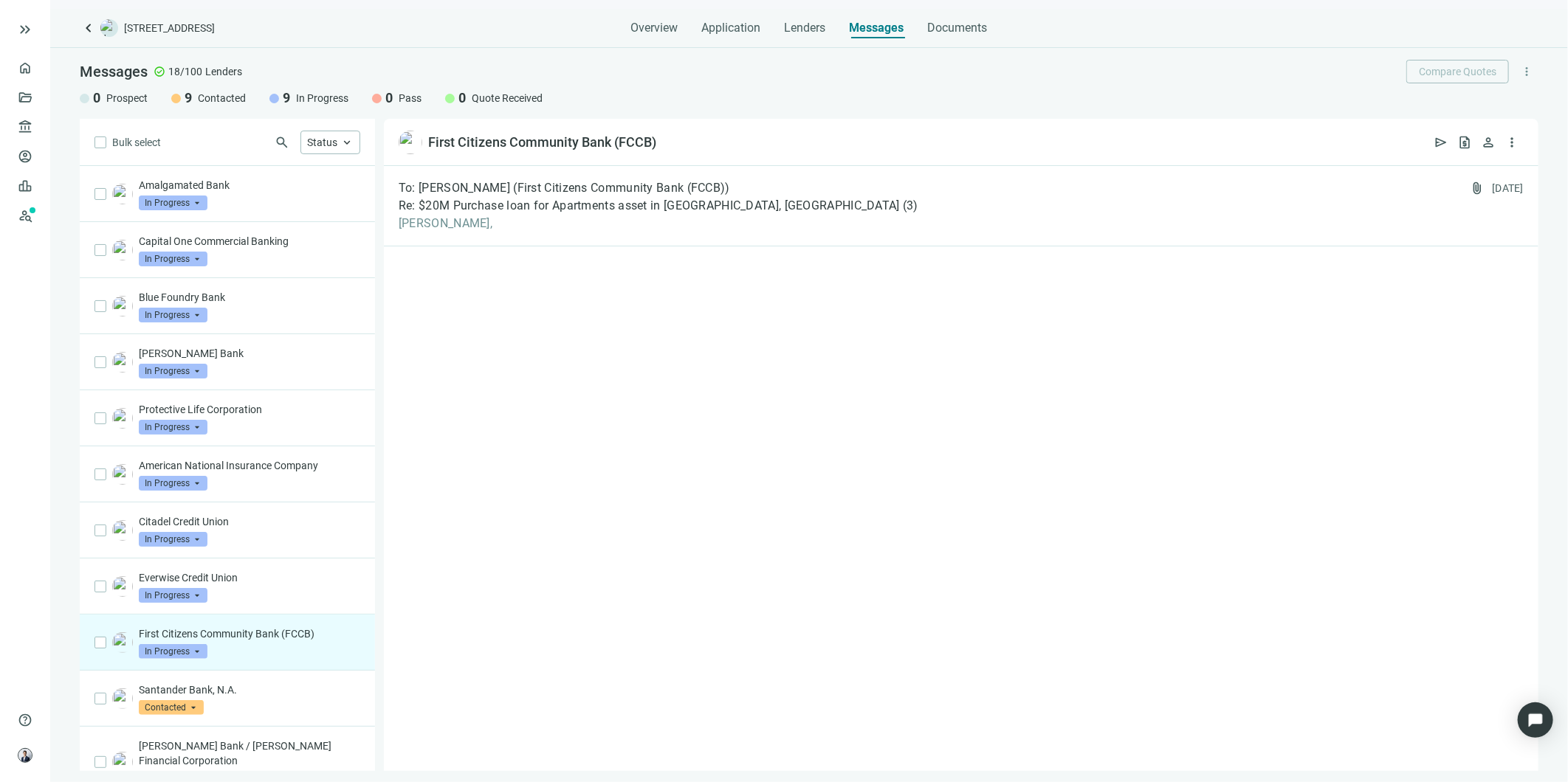
click at [594, 221] on span "[PERSON_NAME]," at bounding box center [659, 223] width 520 height 15
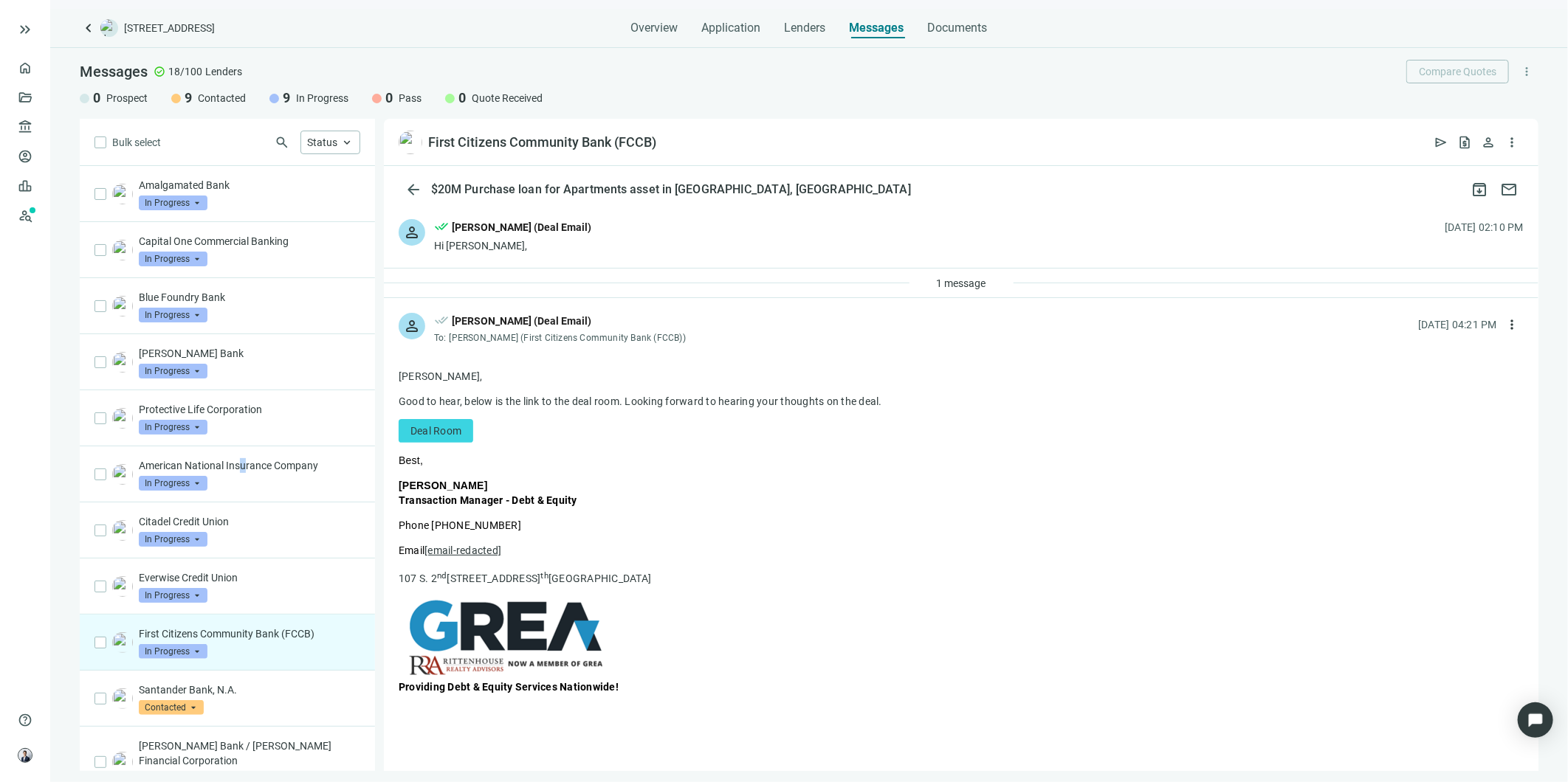
click at [244, 473] on p "American National Insurance Company" at bounding box center [249, 465] width 221 height 15
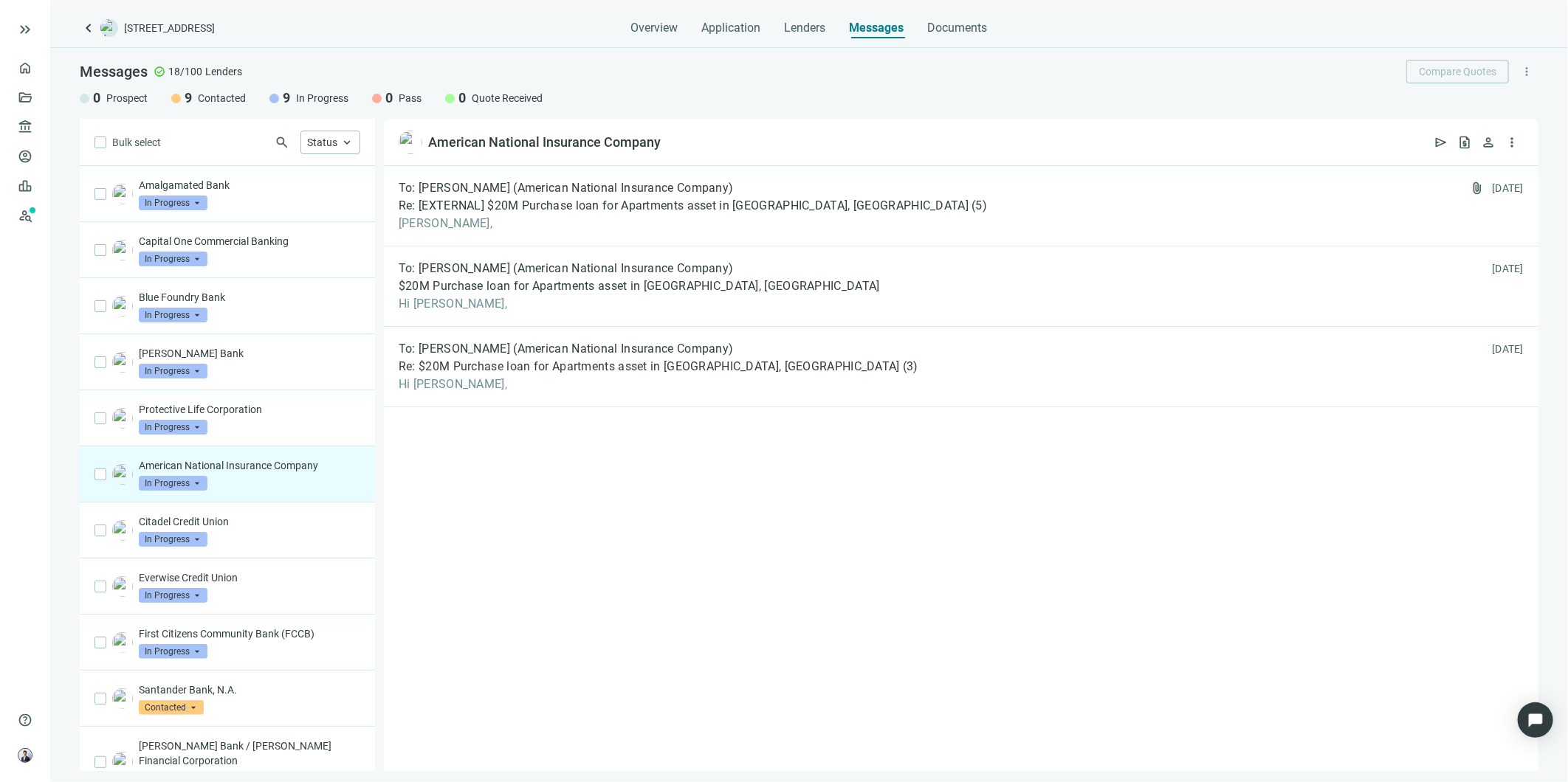
click at [707, 238] on div "To: [PERSON_NAME] (American National Insurance Company) Re: [EXTERNAL] $20M Pur…" at bounding box center [962, 206] width 1155 height 81
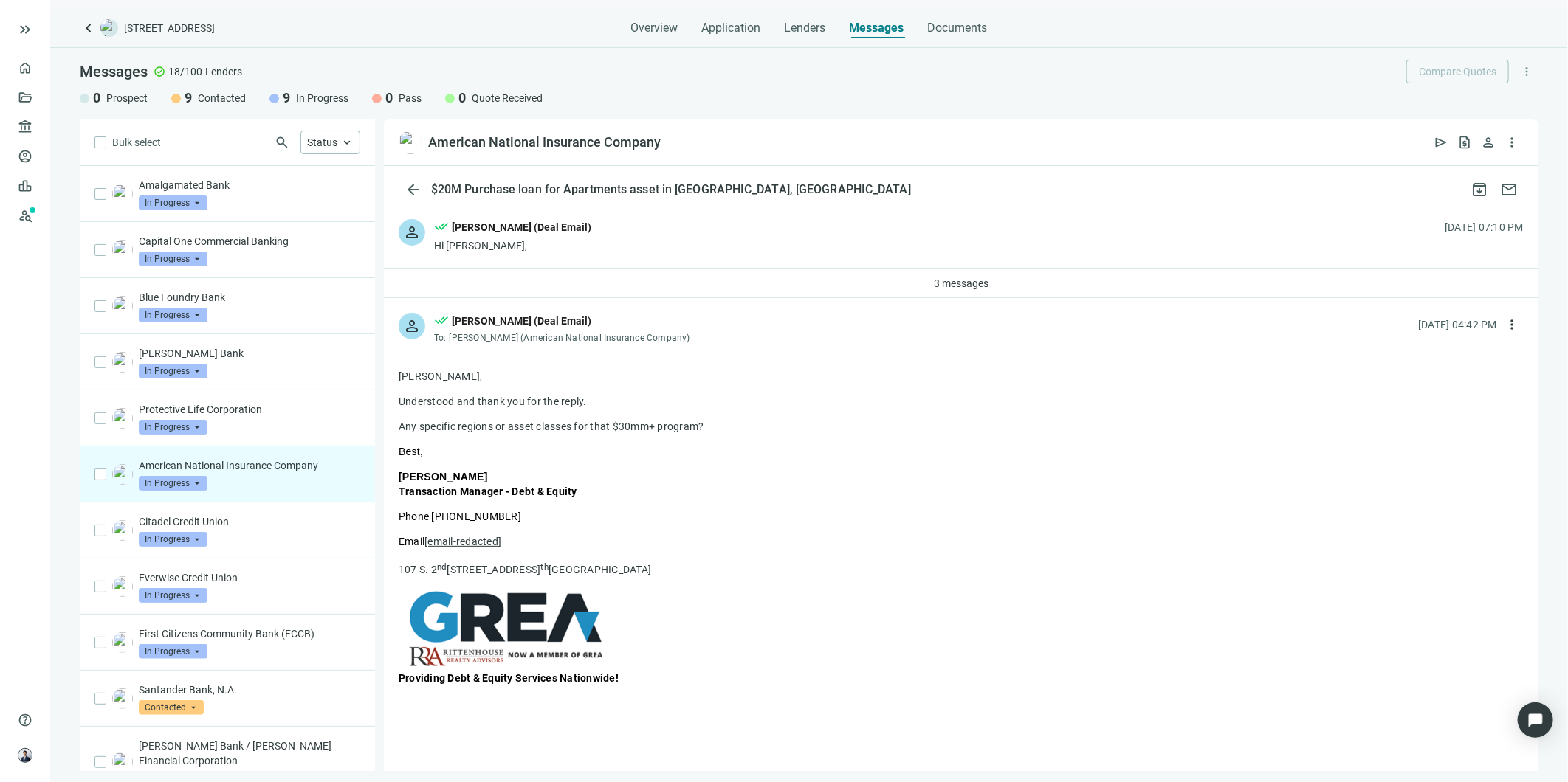
click at [258, 520] on p "Citadel Credit Union" at bounding box center [249, 521] width 221 height 15
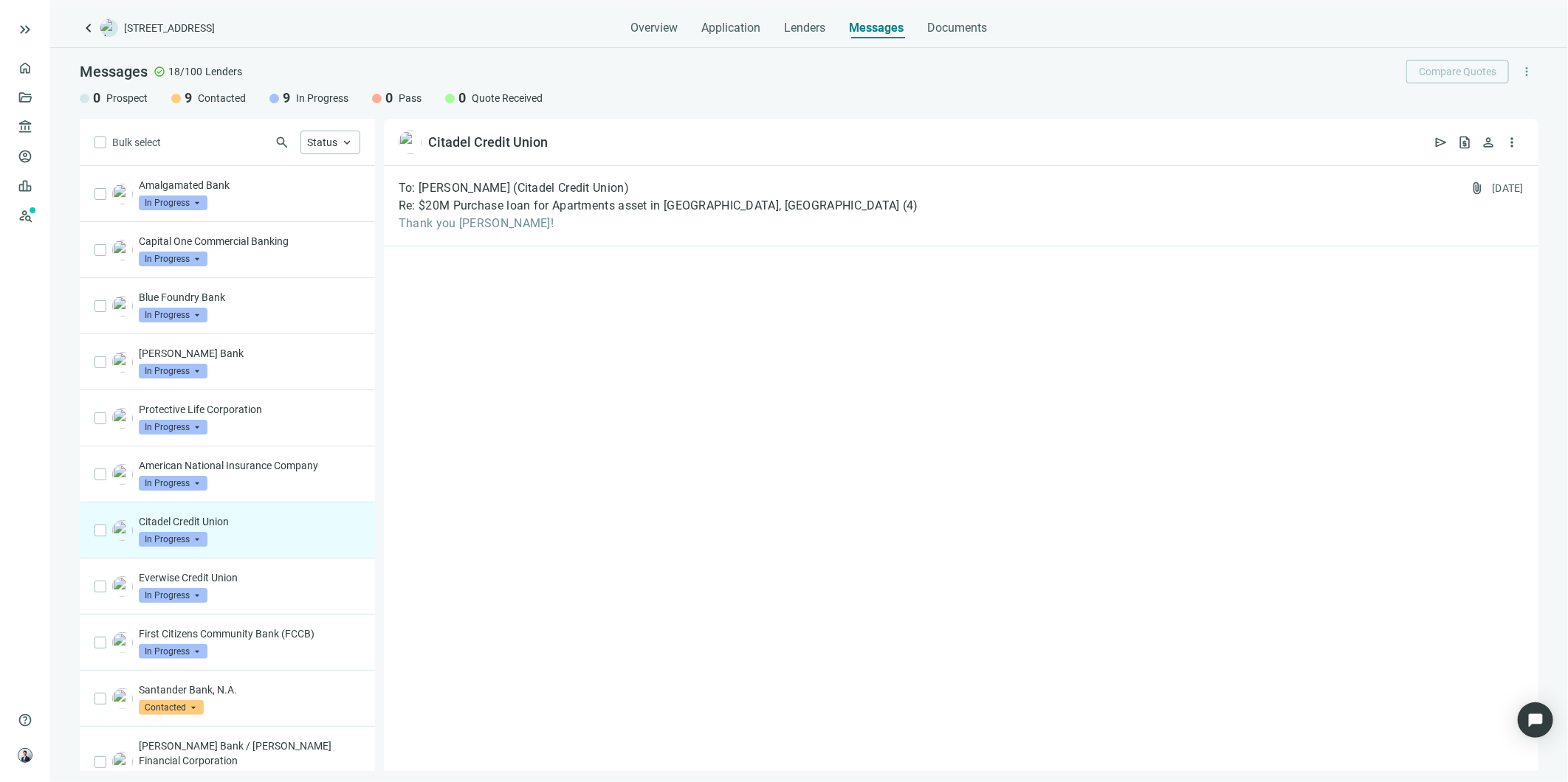
click at [660, 217] on span "Thank you [PERSON_NAME]!" at bounding box center [659, 223] width 520 height 15
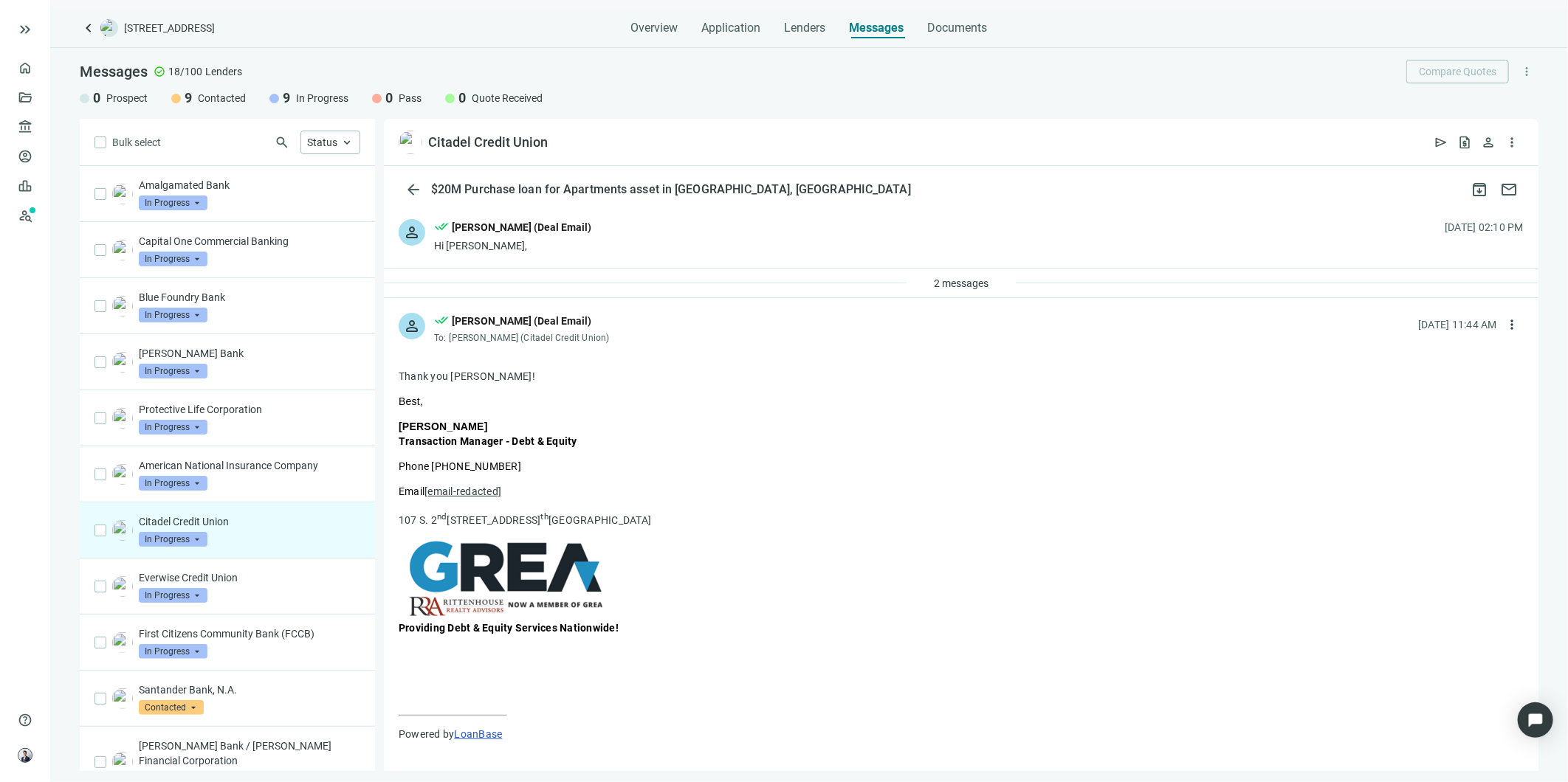
click at [994, 289] on button "2 messages" at bounding box center [961, 283] width 80 height 23
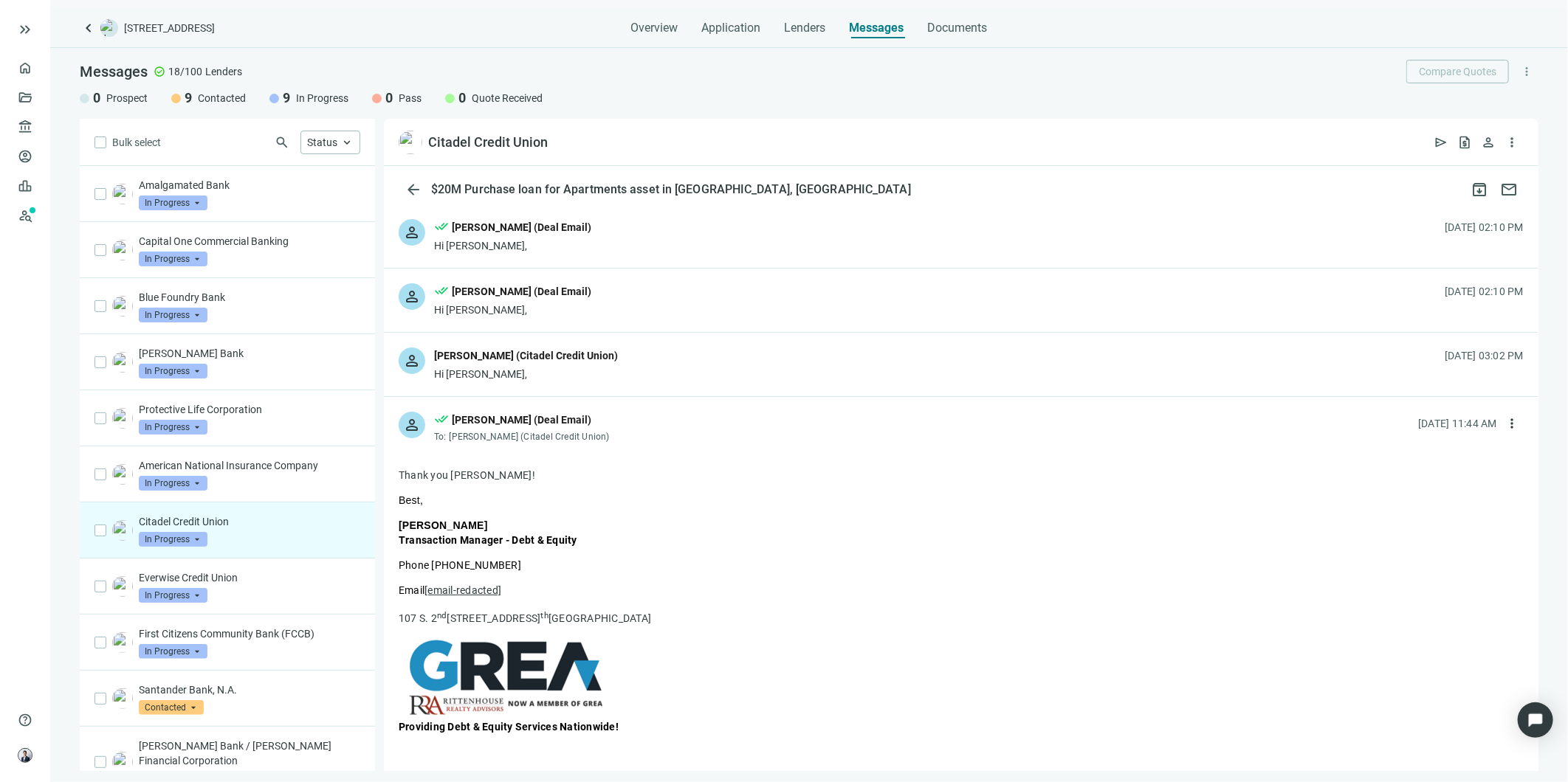
click at [772, 373] on div "person [PERSON_NAME] (Citadel Credit Union) Hi [PERSON_NAME], [DATE] 03:02 PM" at bounding box center [962, 364] width 1155 height 63
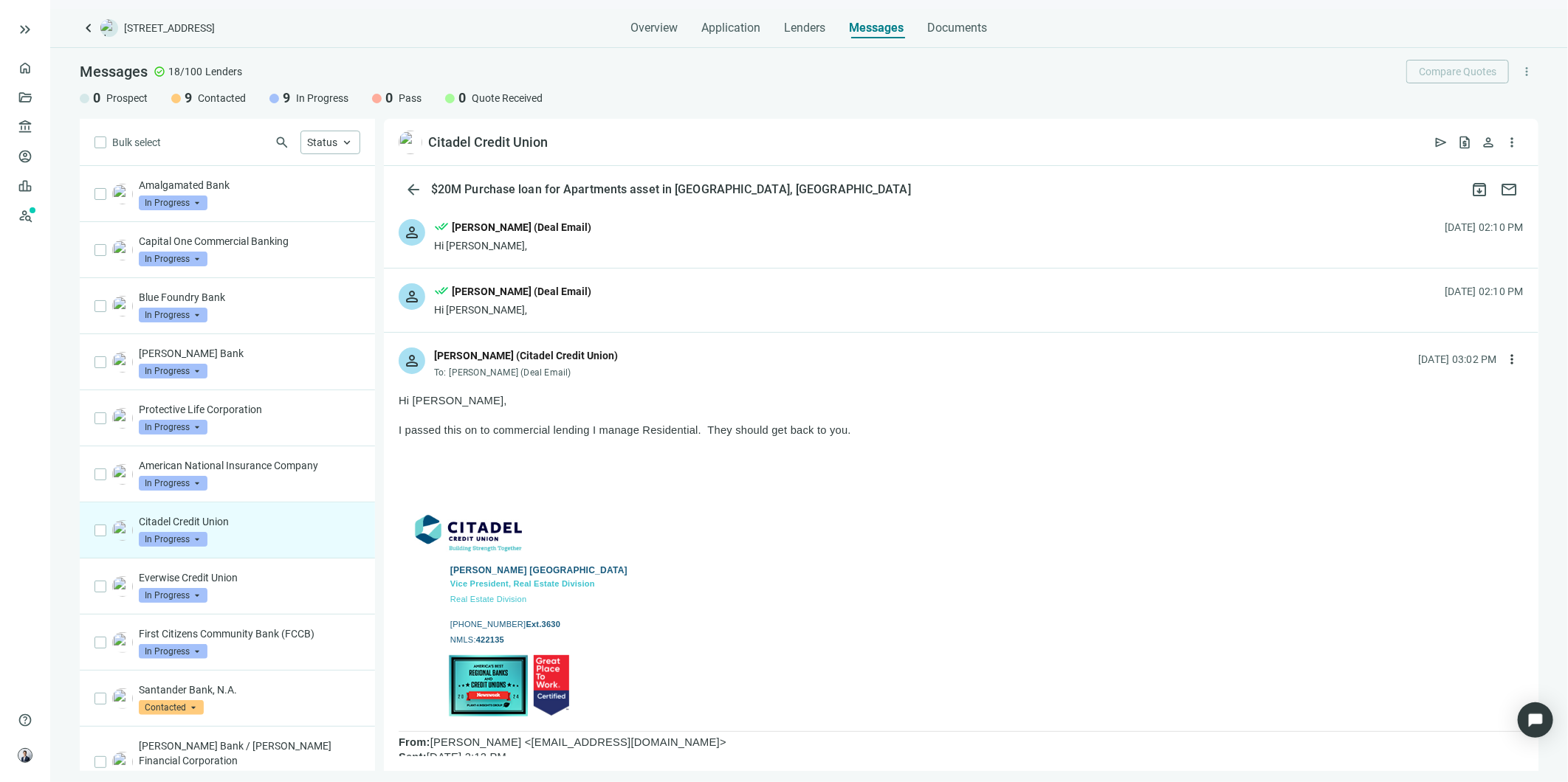
click at [234, 588] on div "Everwise Credit Union In Progress arrow_drop_down" at bounding box center [249, 586] width 221 height 32
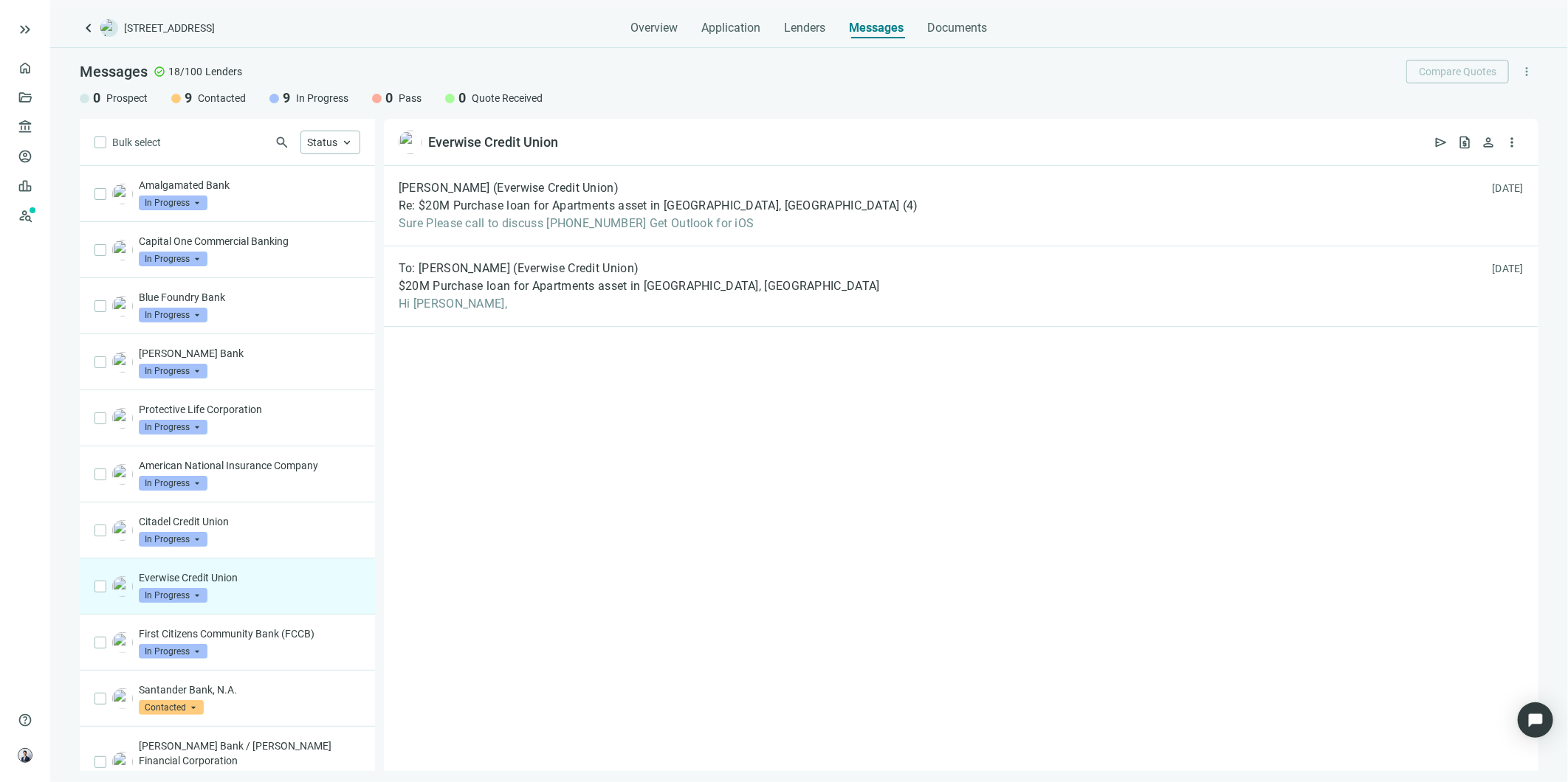
click at [258, 424] on div "Protective Life Corporation In Progress arrow_drop_down" at bounding box center [249, 418] width 221 height 32
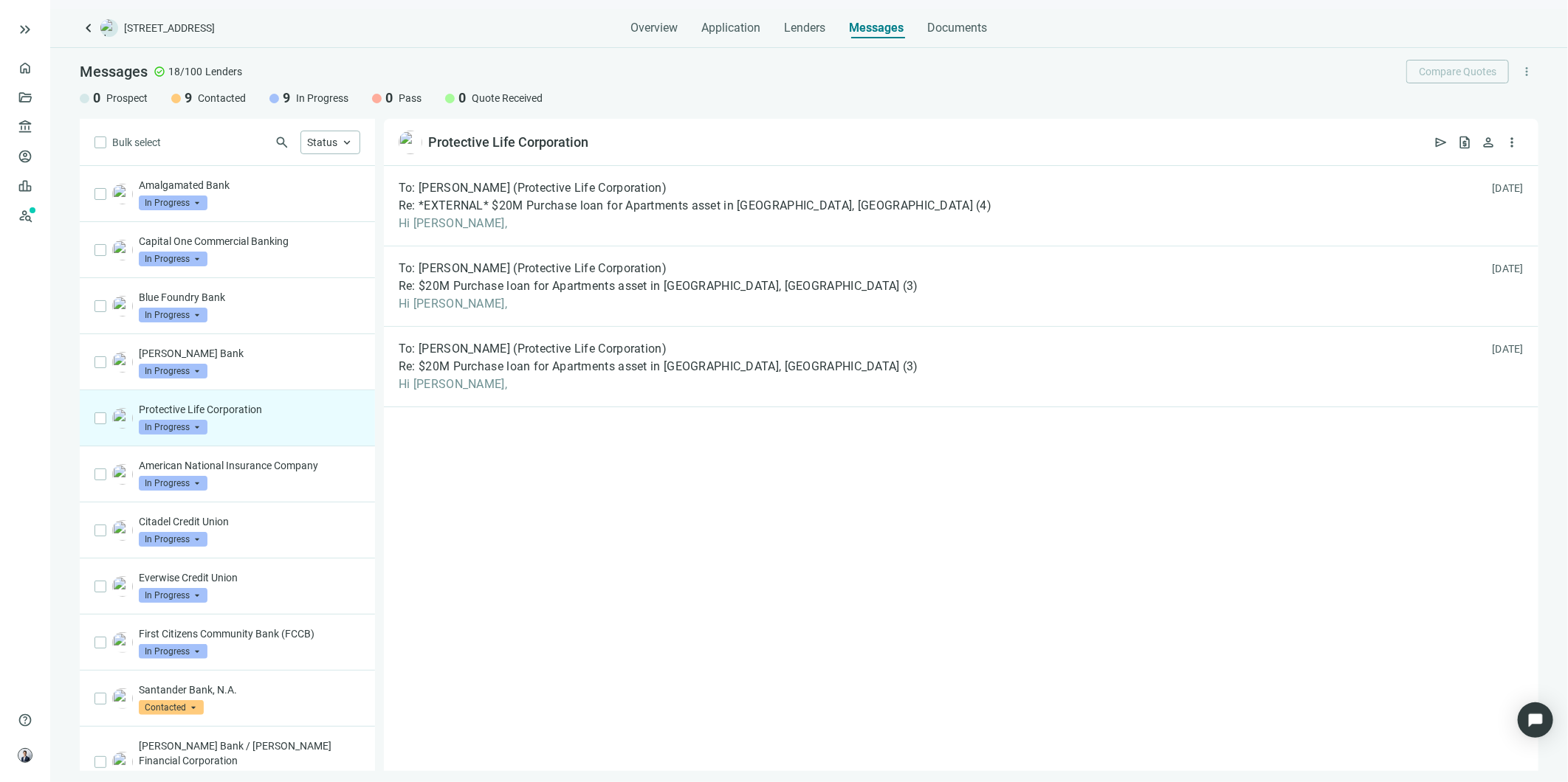
click at [631, 216] on span "Hi [PERSON_NAME]," at bounding box center [695, 223] width 593 height 15
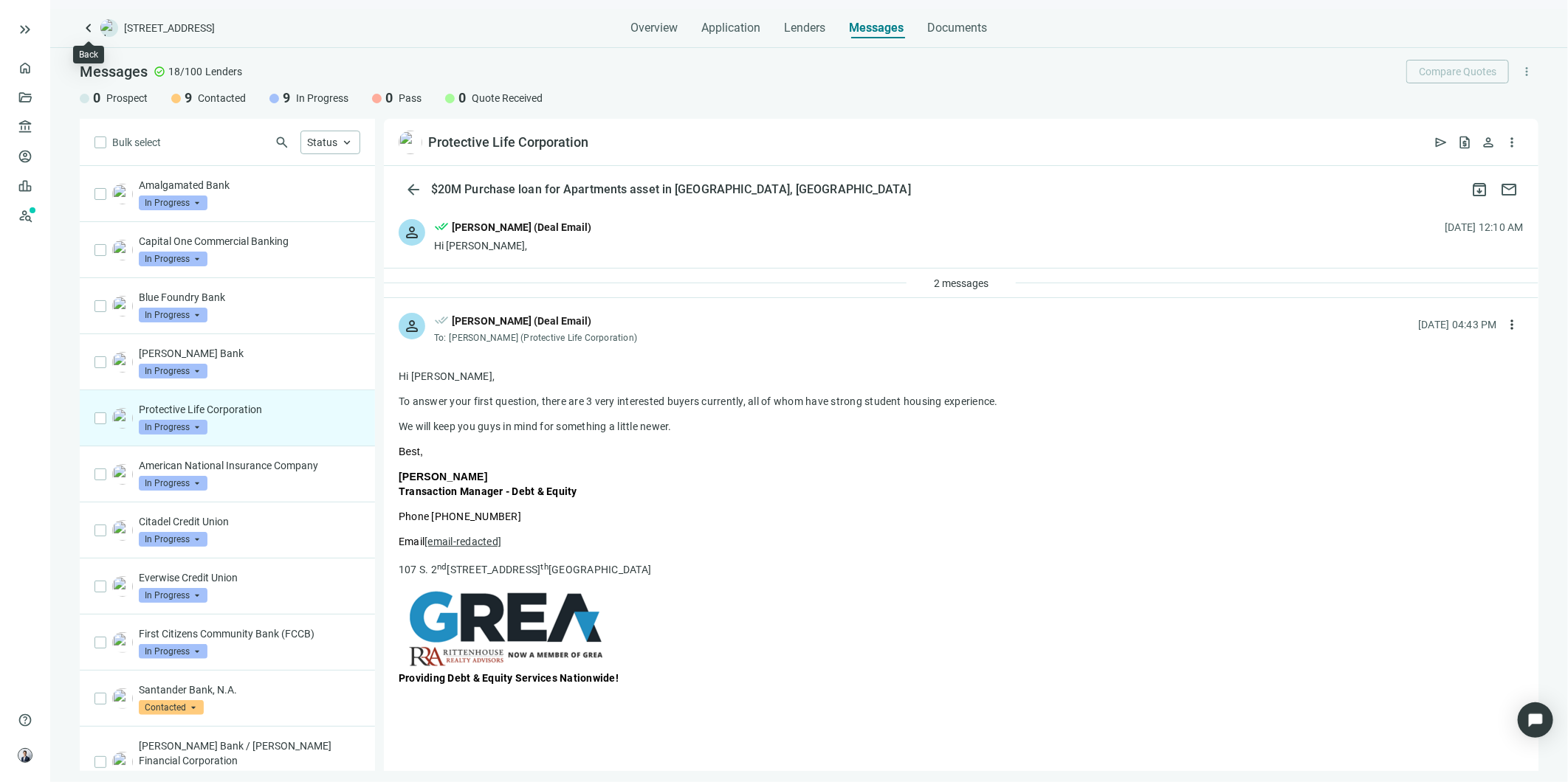
click at [84, 20] on span "keyboard_arrow_left" at bounding box center [88, 28] width 17 height 17
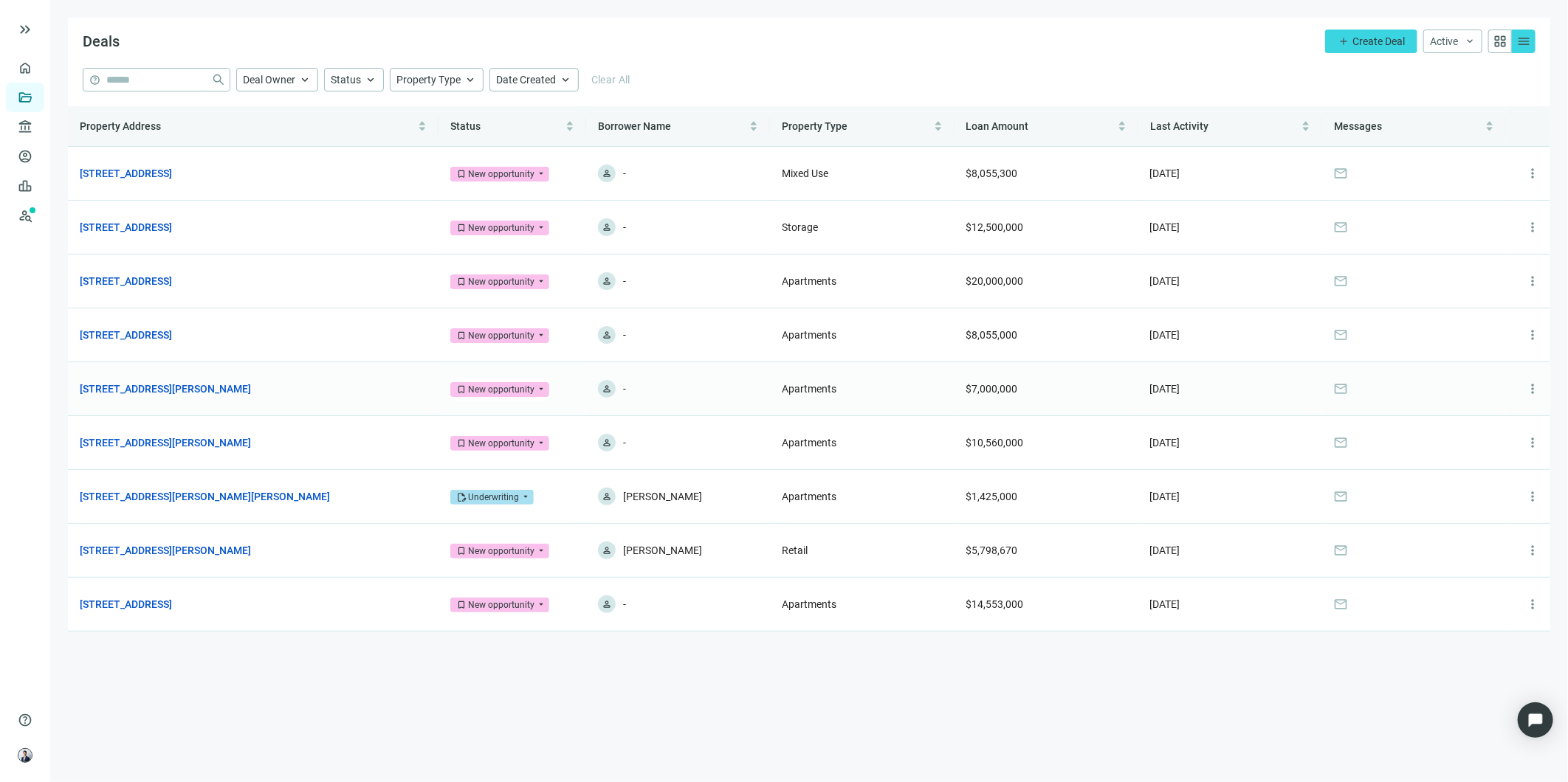
click at [174, 385] on link "[STREET_ADDRESS][PERSON_NAME]" at bounding box center [165, 389] width 171 height 16
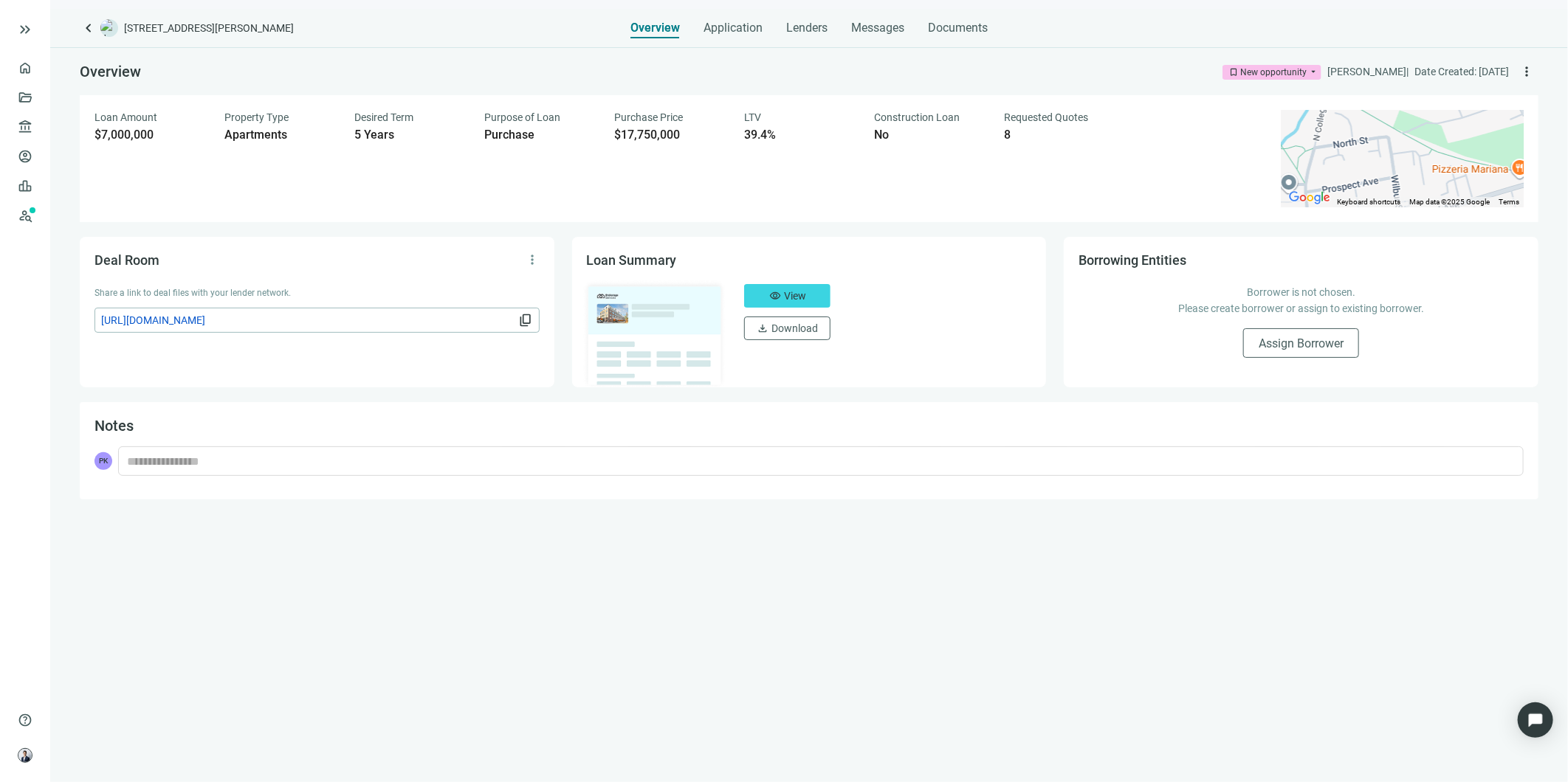
click at [890, 25] on span "Messages" at bounding box center [877, 27] width 53 height 14
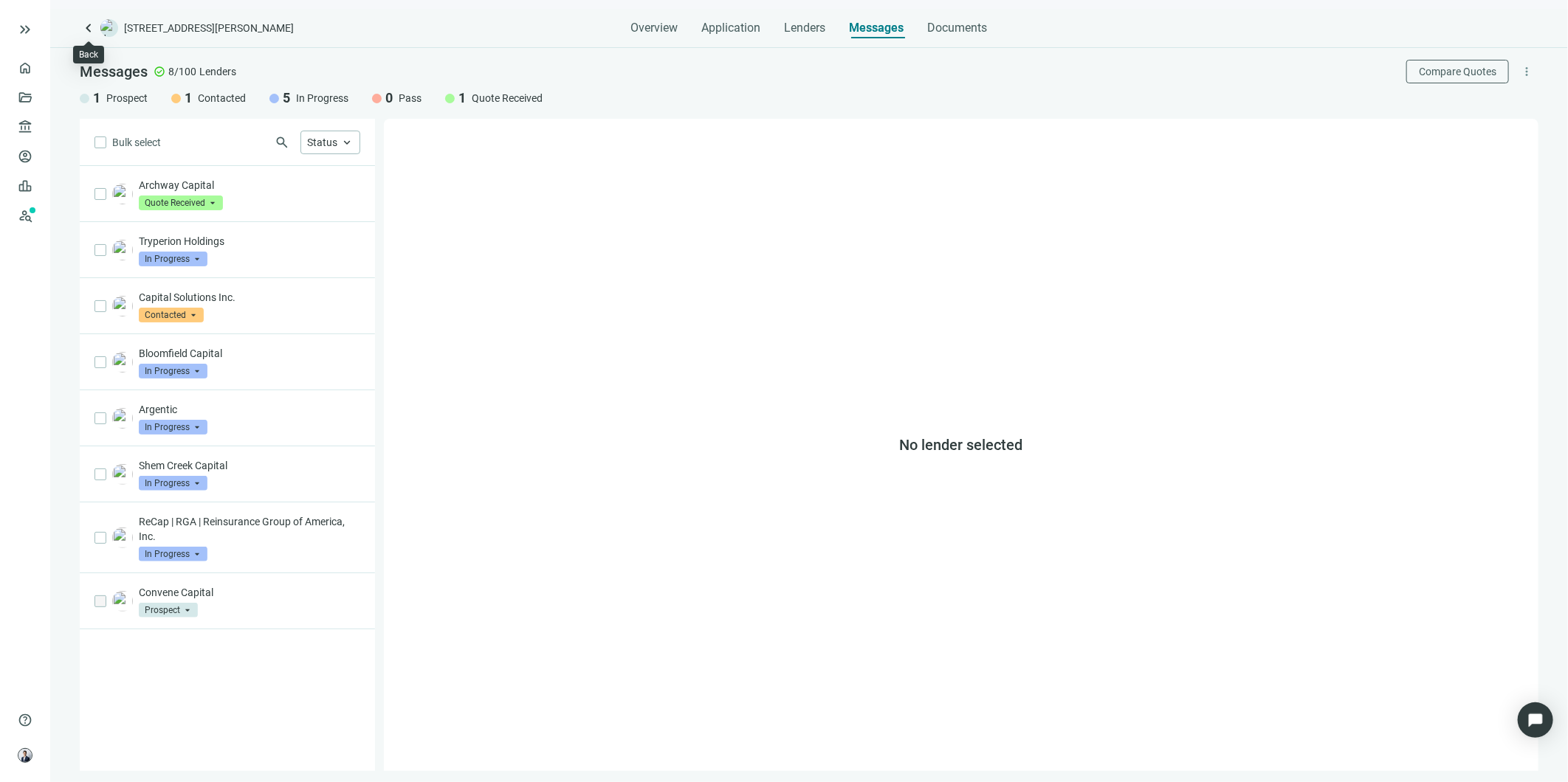
click at [93, 31] on span "keyboard_arrow_left" at bounding box center [88, 28] width 17 height 17
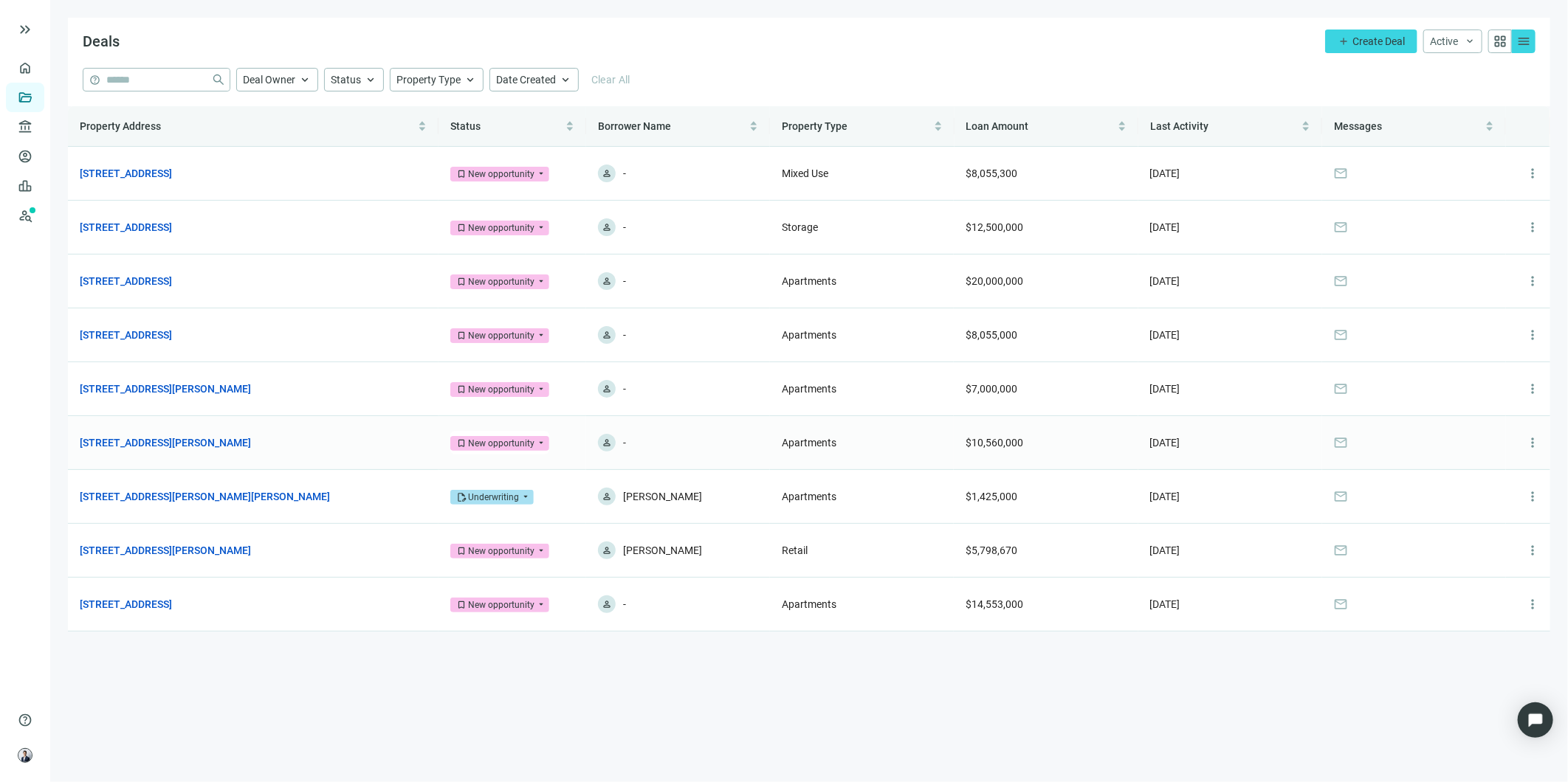
click at [212, 445] on link "[STREET_ADDRESS][PERSON_NAME]" at bounding box center [165, 442] width 171 height 16
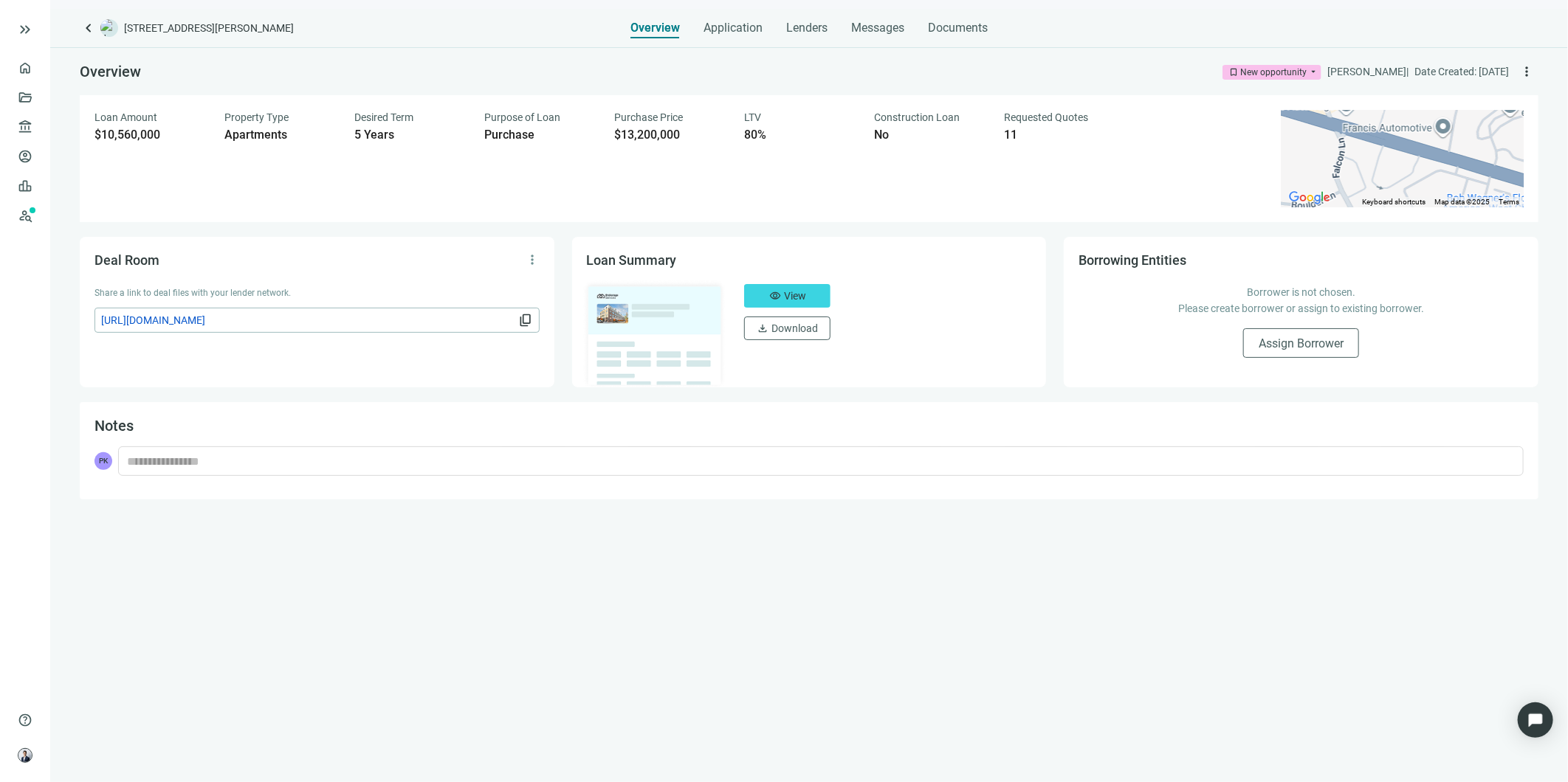
click at [965, 22] on span "Documents" at bounding box center [958, 27] width 60 height 15
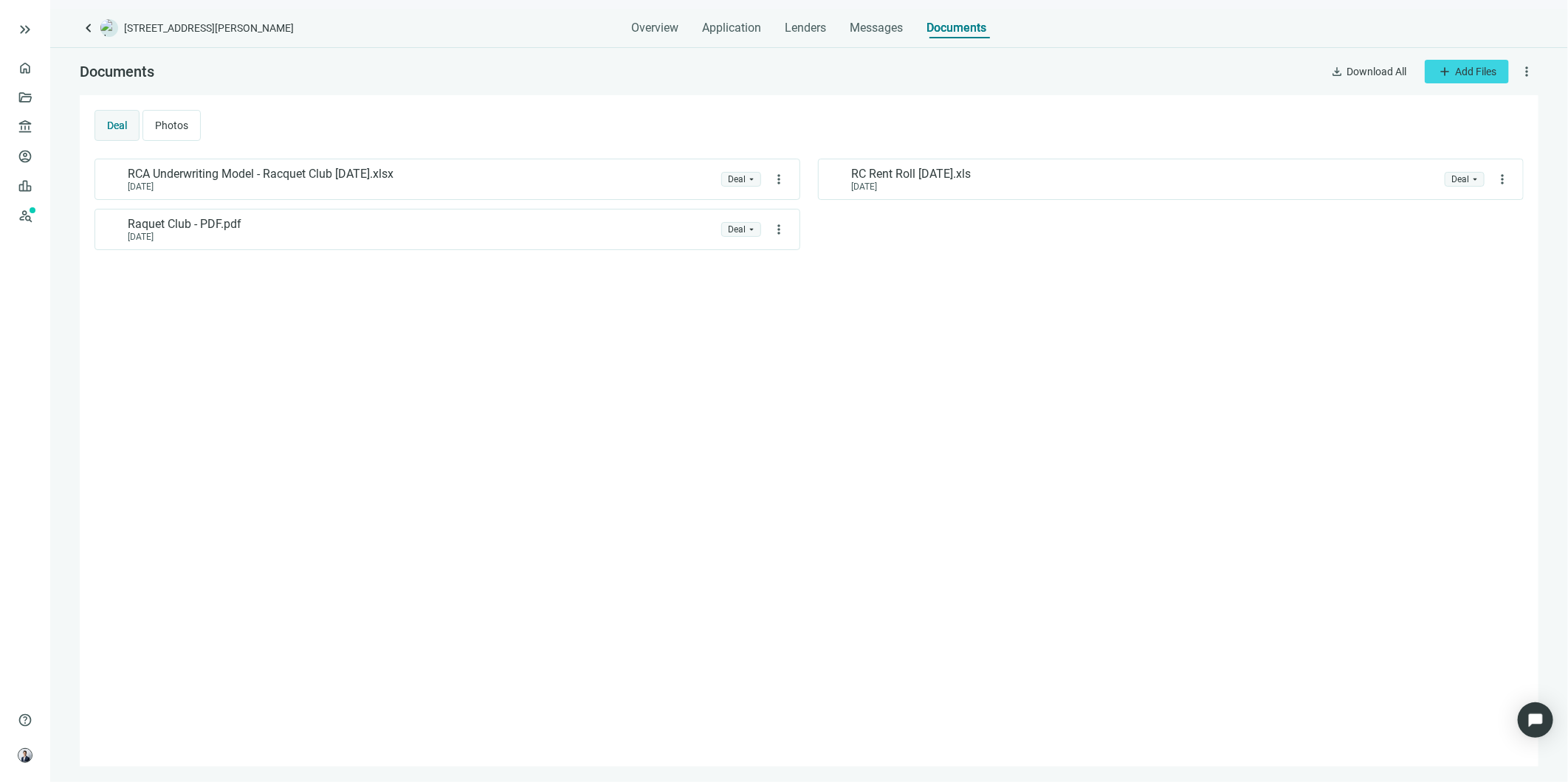
click at [179, 121] on span "Photos" at bounding box center [172, 125] width 33 height 12
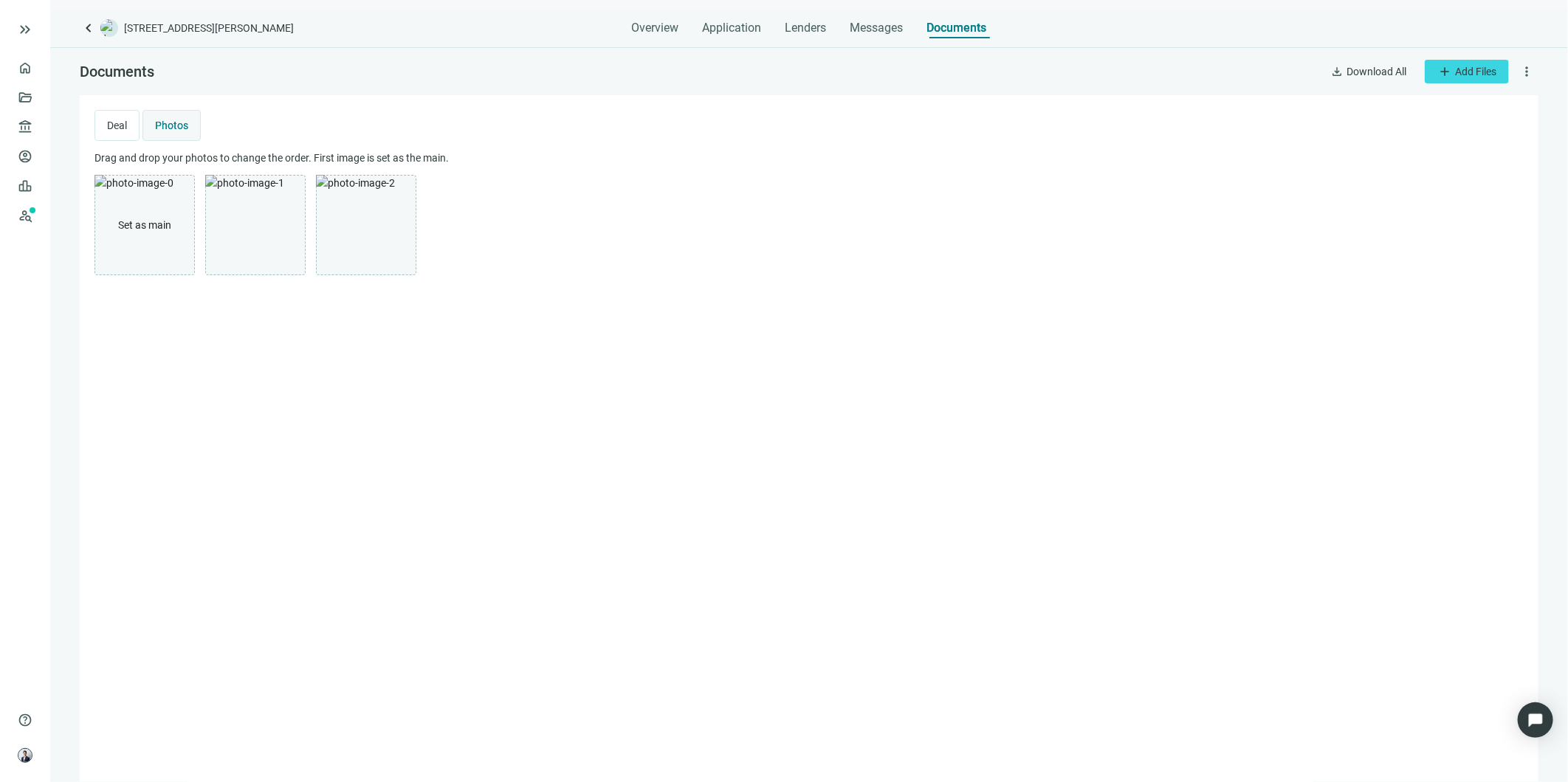
click at [834, 35] on div "Overview Application Lenders Messages Documents" at bounding box center [809, 23] width 355 height 29
click at [810, 26] on span "Lenders" at bounding box center [805, 27] width 42 height 15
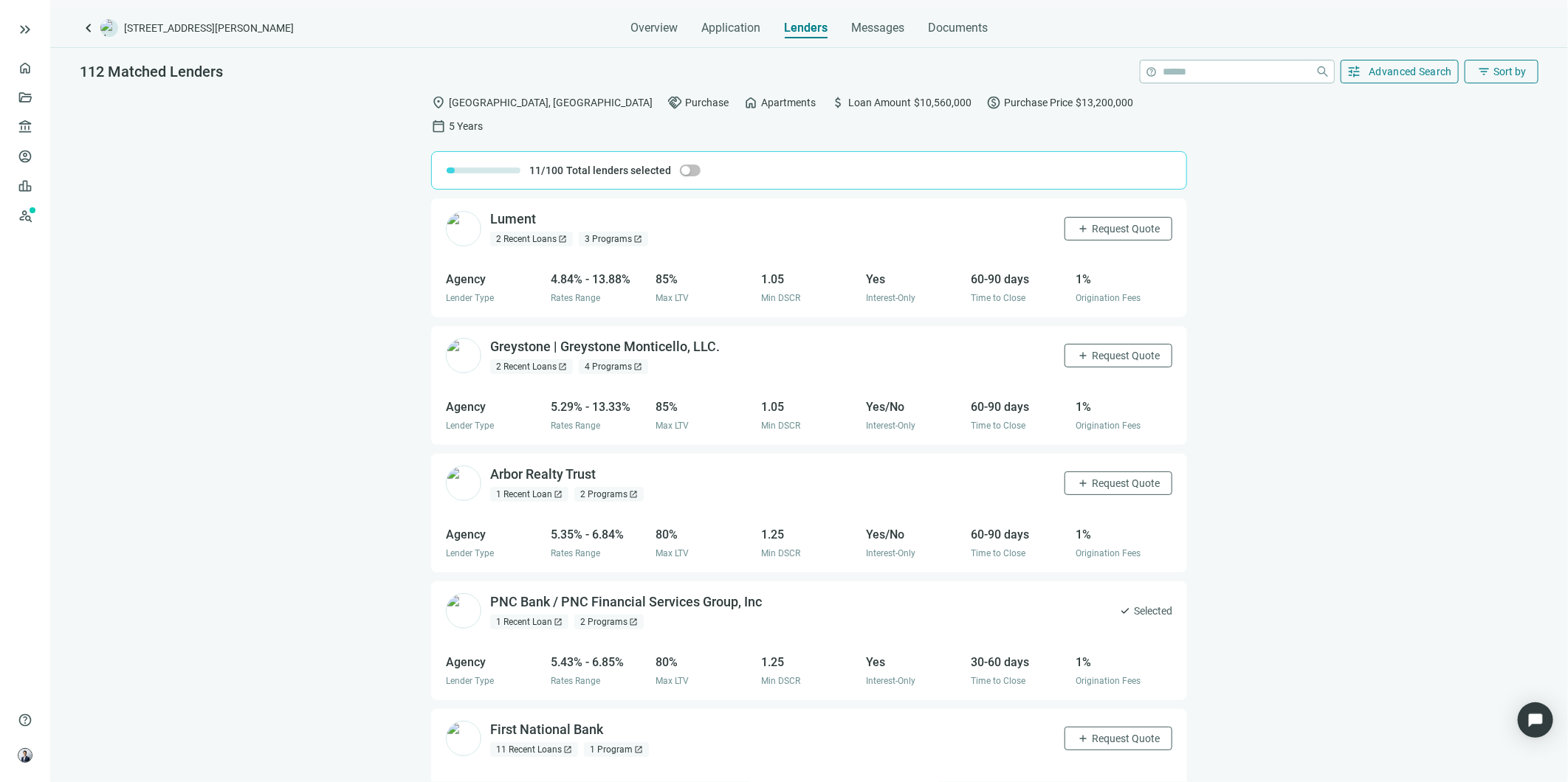
click at [866, 42] on div "keyboard_arrow_left [STREET_ADDRESS][PERSON_NAME] Overview Application Tab 3 of…" at bounding box center [809, 395] width 1518 height 773
click at [866, 36] on div "Messages" at bounding box center [877, 23] width 53 height 29
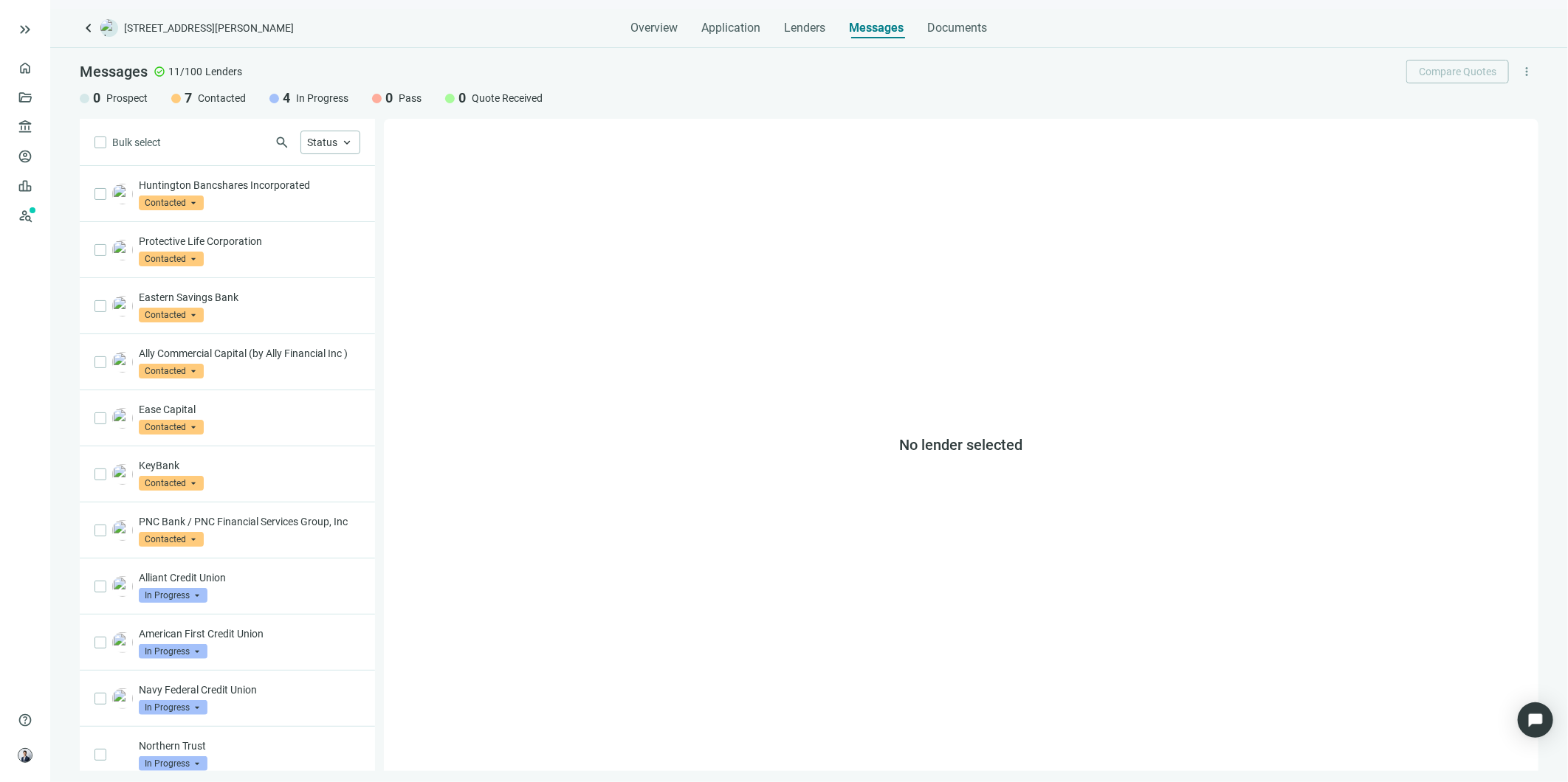
click at [245, 202] on div "Huntington Bancshares Incorporated Contacted arrow_drop_down" at bounding box center [249, 193] width 221 height 32
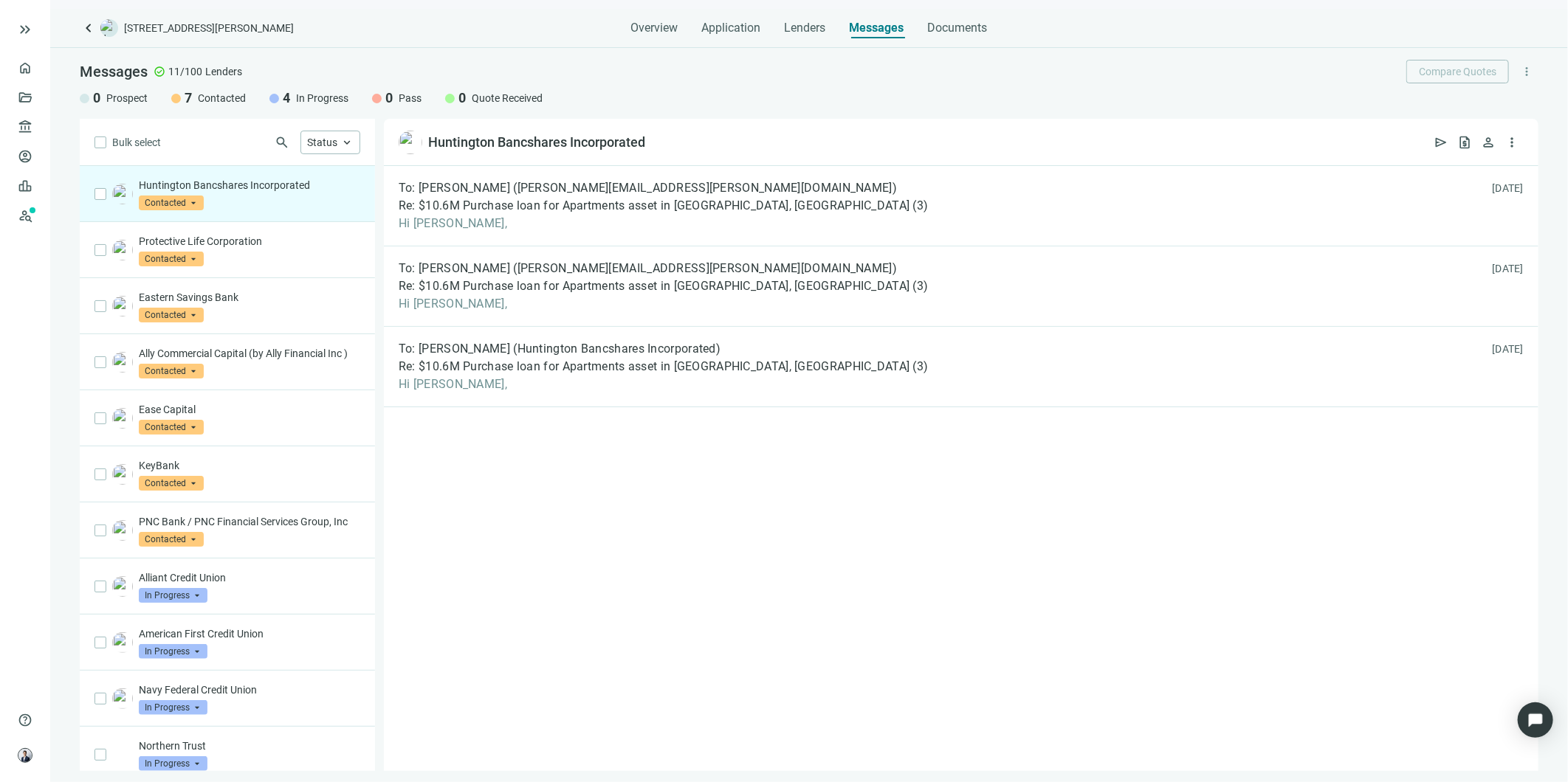
click at [544, 196] on div "To: [PERSON_NAME] ([PERSON_NAME][EMAIL_ADDRESS][PERSON_NAME][DOMAIN_NAME]) Re: …" at bounding box center [663, 206] width 529 height 50
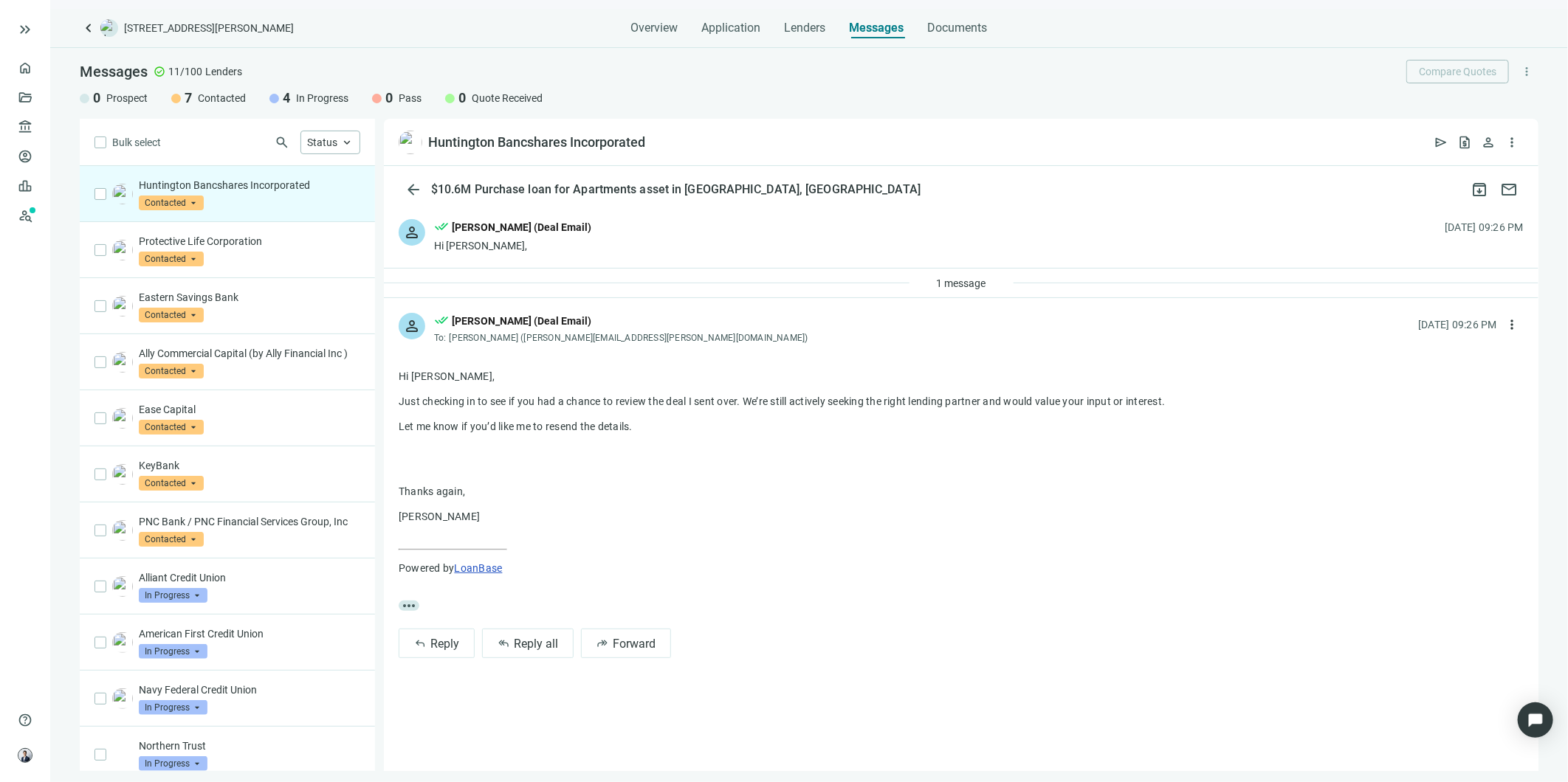
click at [251, 254] on div "Protective Life Corporation Contacted arrow_drop_down" at bounding box center [249, 249] width 221 height 32
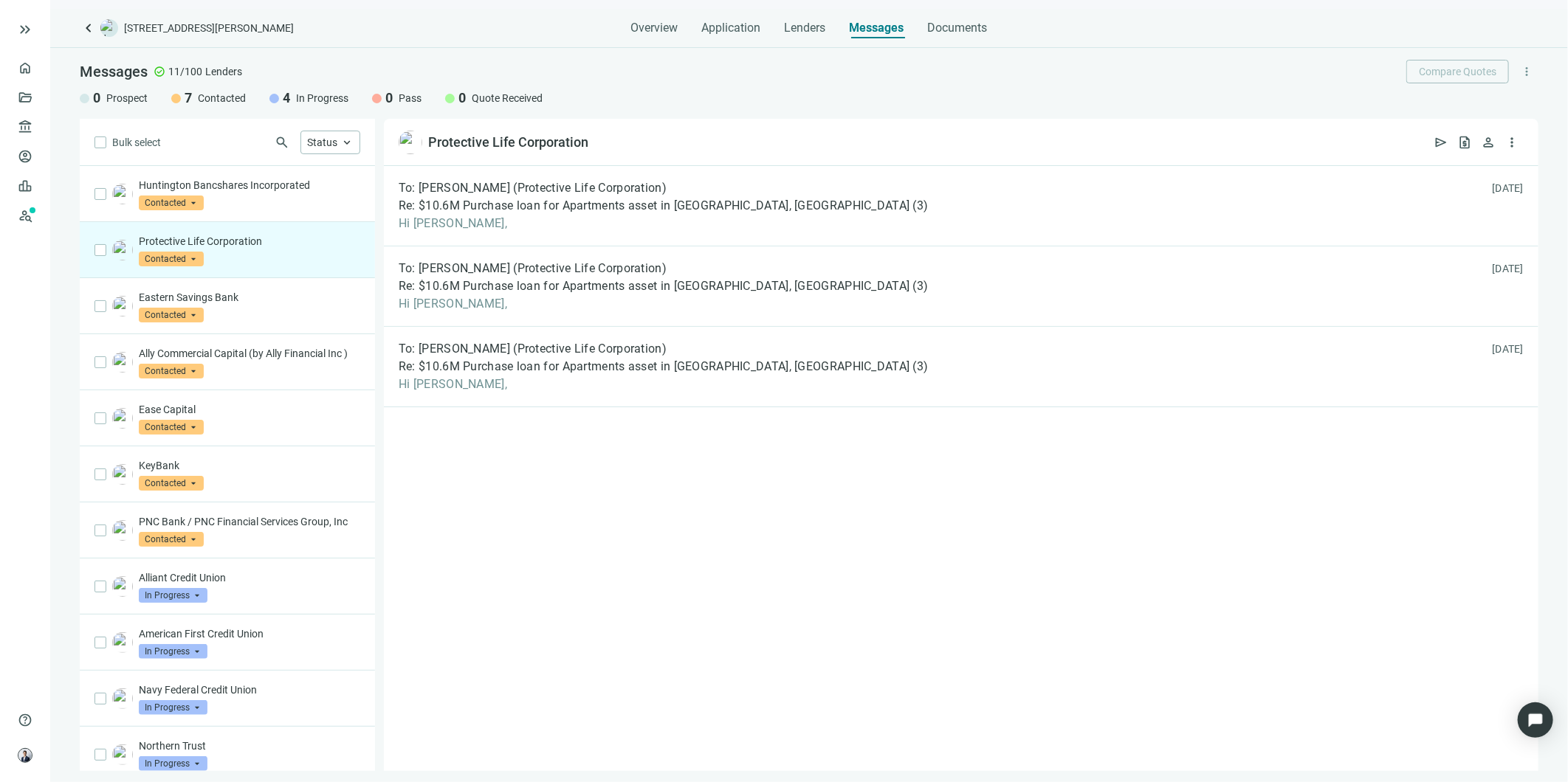
click at [315, 529] on p "PNC Bank / PNC Financial Services Group, Inc" at bounding box center [249, 521] width 221 height 15
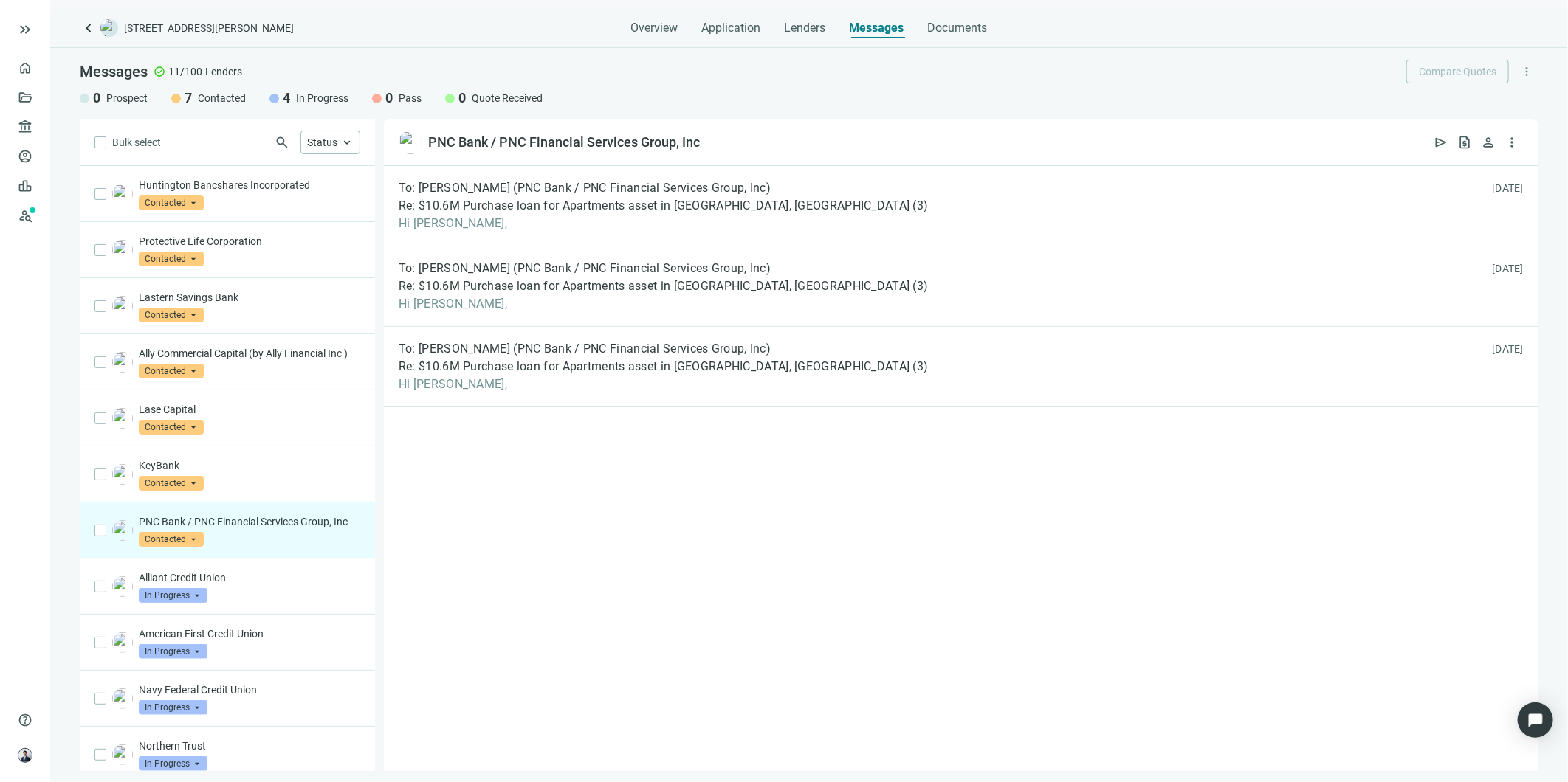
click at [463, 211] on span "Re: $10.6M Purchase loan for Apartments asset in [GEOGRAPHIC_DATA], [GEOGRAPHIC…" at bounding box center [654, 206] width 511 height 15
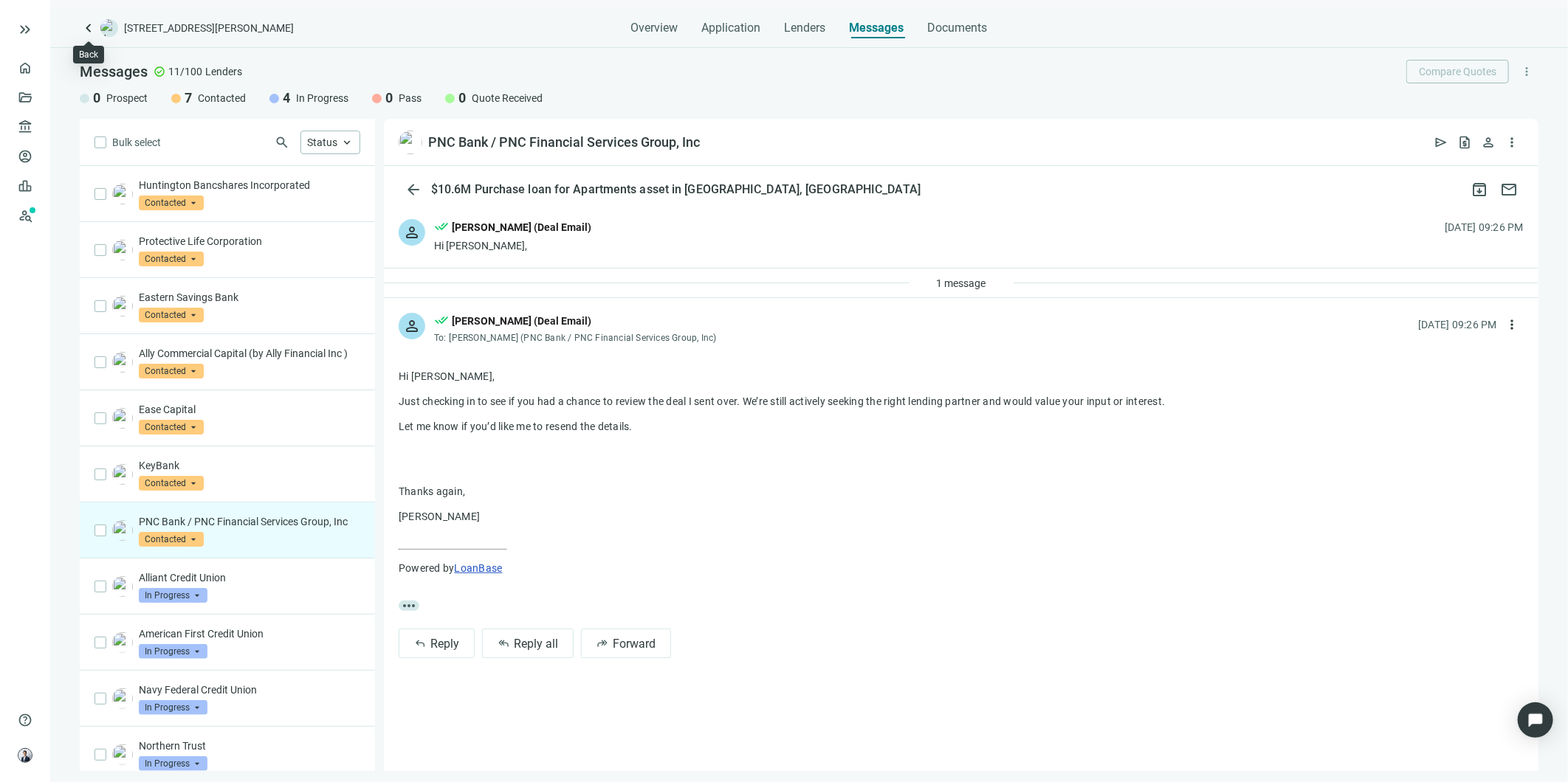
click at [82, 25] on span "keyboard_arrow_left" at bounding box center [88, 28] width 17 height 17
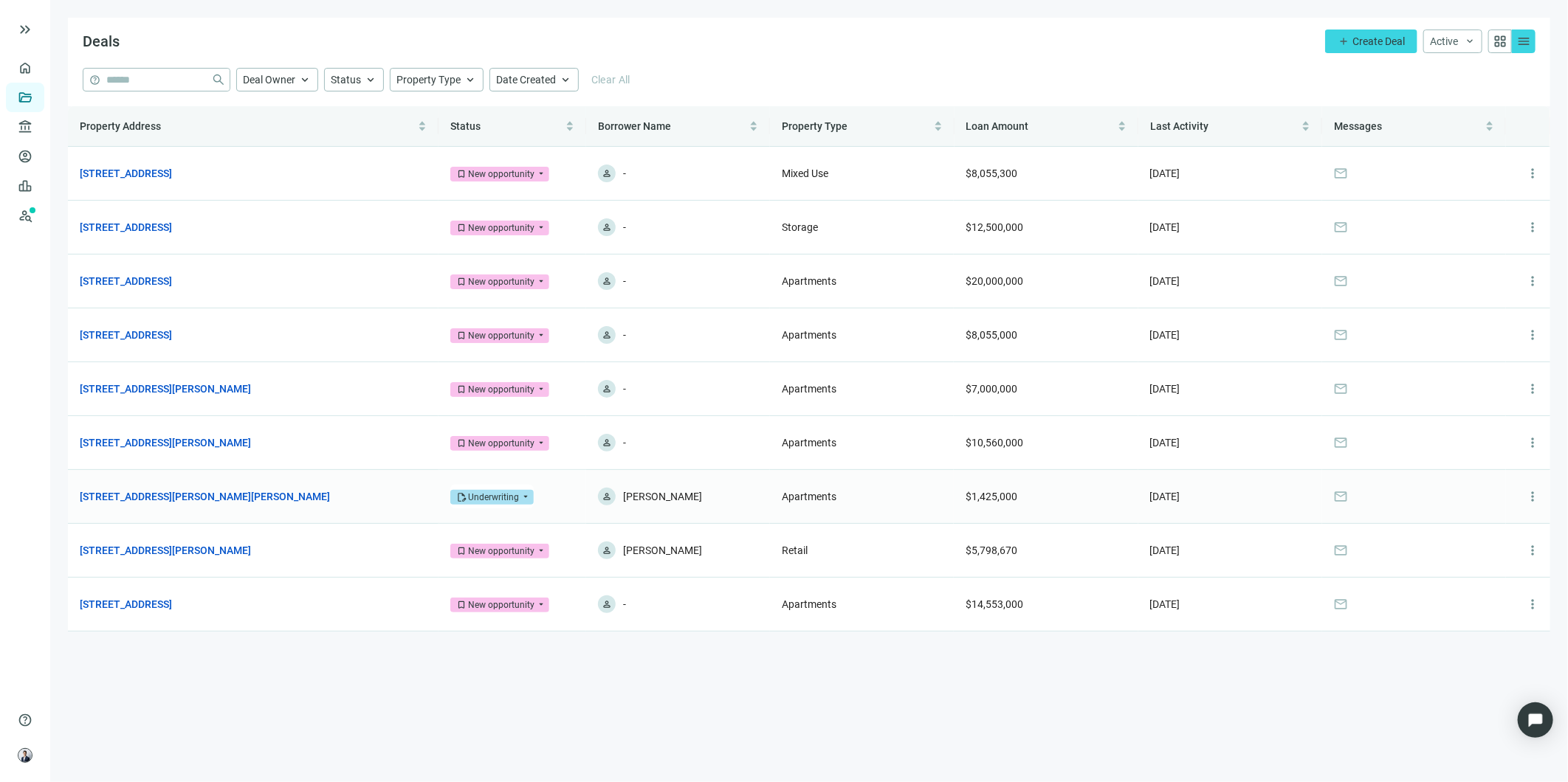
click at [193, 498] on link "[STREET_ADDRESS][PERSON_NAME][PERSON_NAME]" at bounding box center [205, 497] width 250 height 16
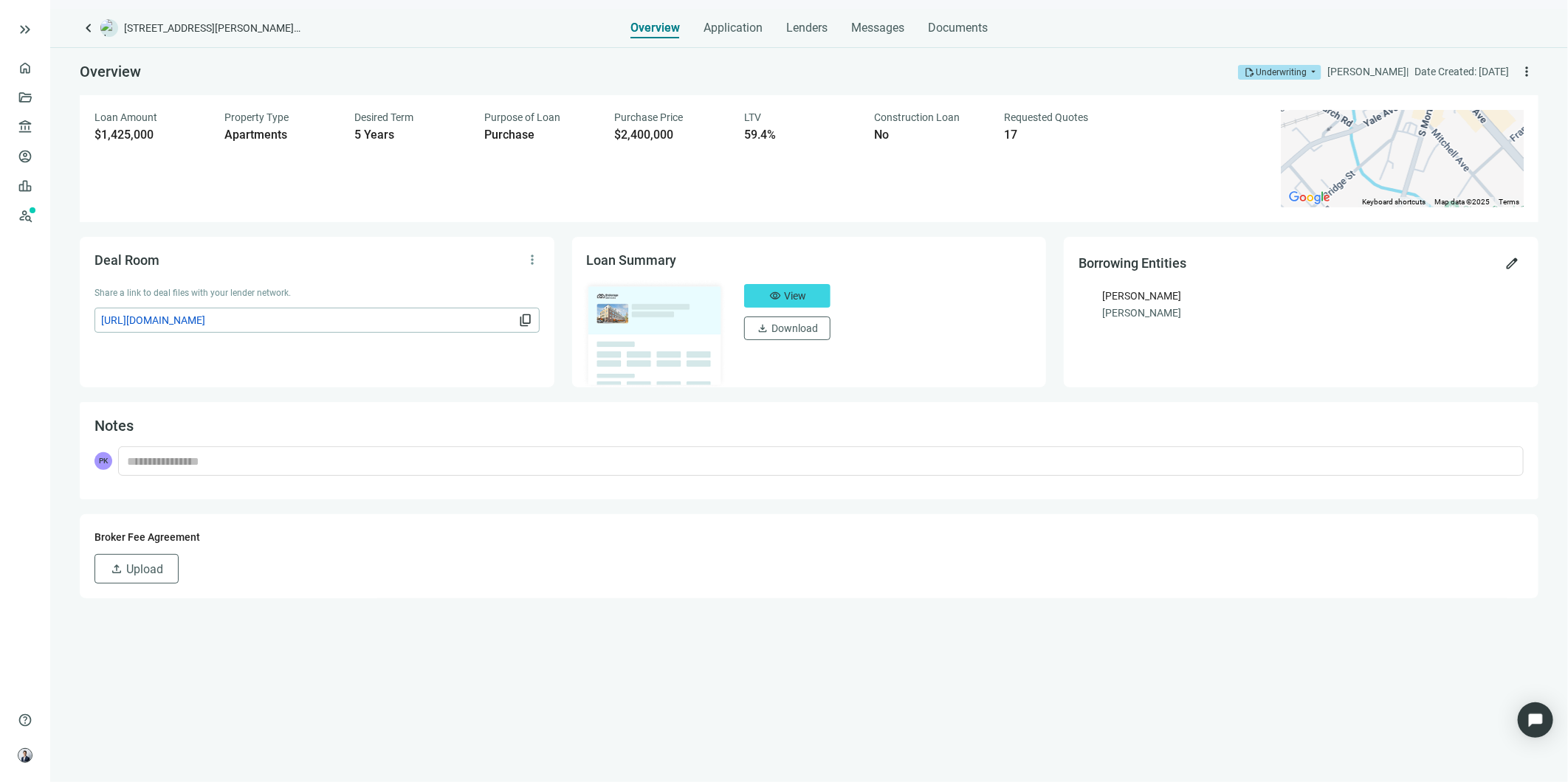
click at [895, 25] on span "Messages" at bounding box center [877, 27] width 53 height 14
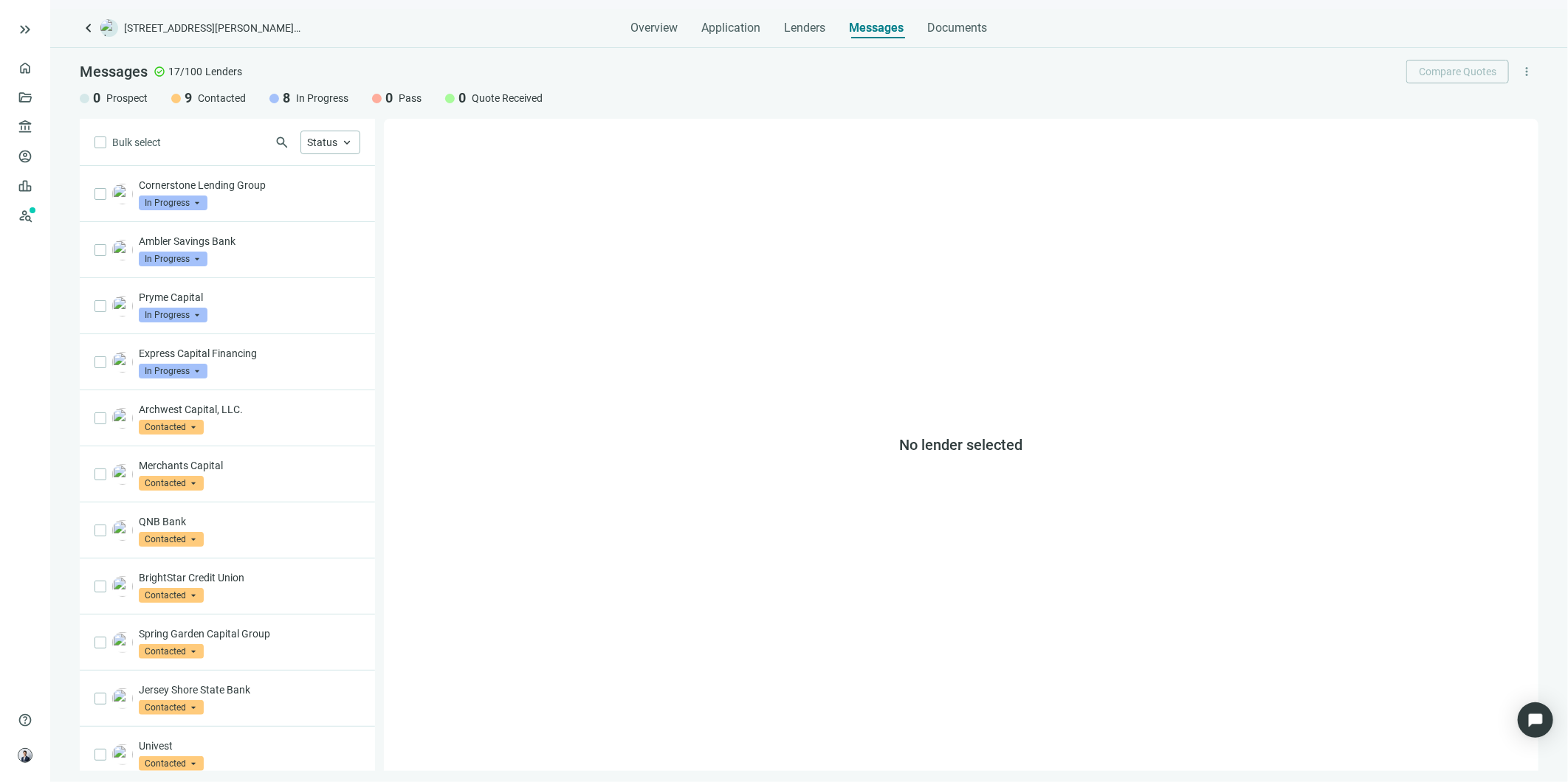
click at [270, 204] on div "Cornerstone Lending Group In Progress arrow_drop_down" at bounding box center [249, 193] width 221 height 32
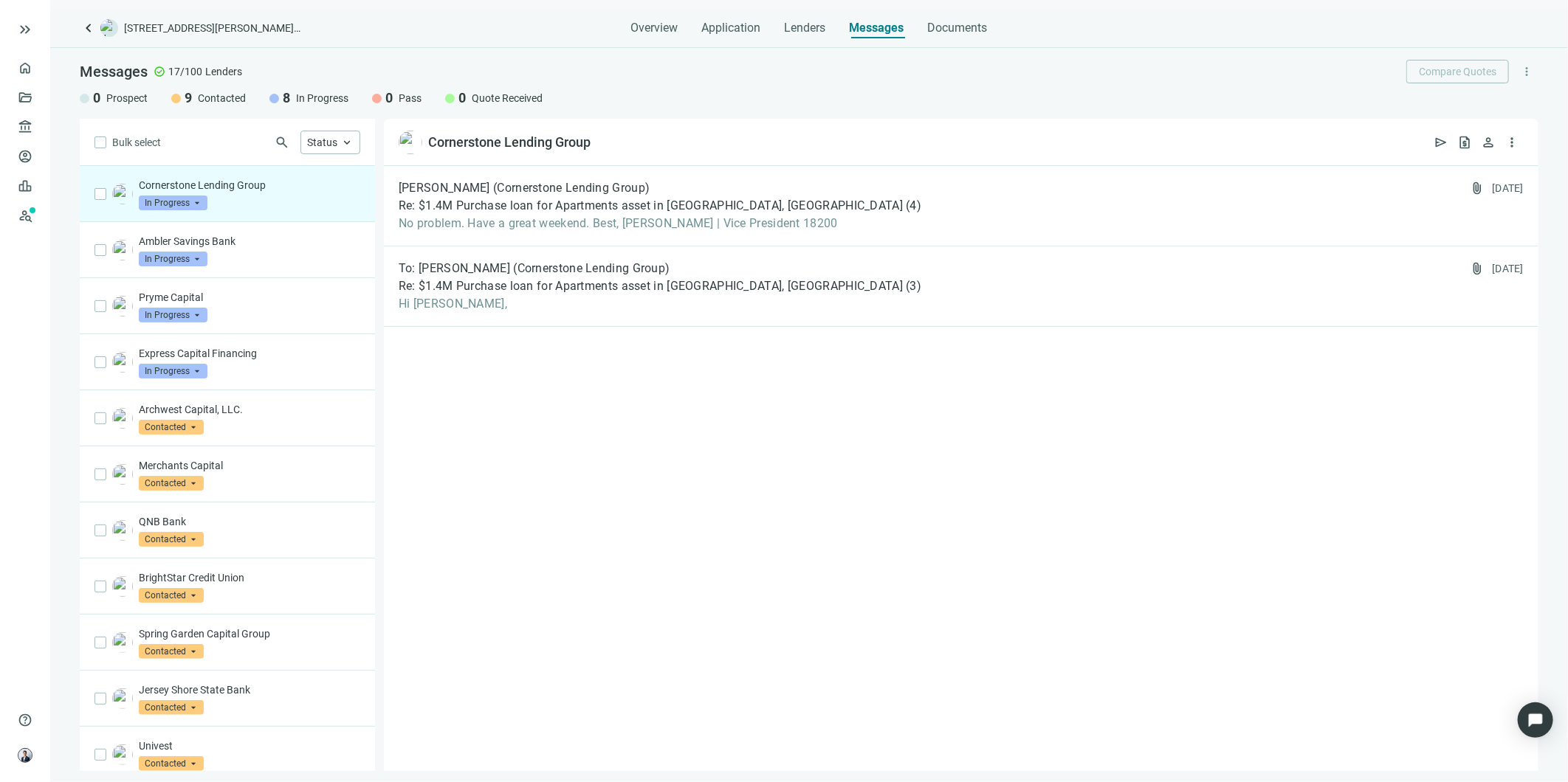
click at [604, 201] on span "Re: $1.4M Purchase loan for Apartments asset in [GEOGRAPHIC_DATA], [GEOGRAPHIC_…" at bounding box center [651, 206] width 505 height 15
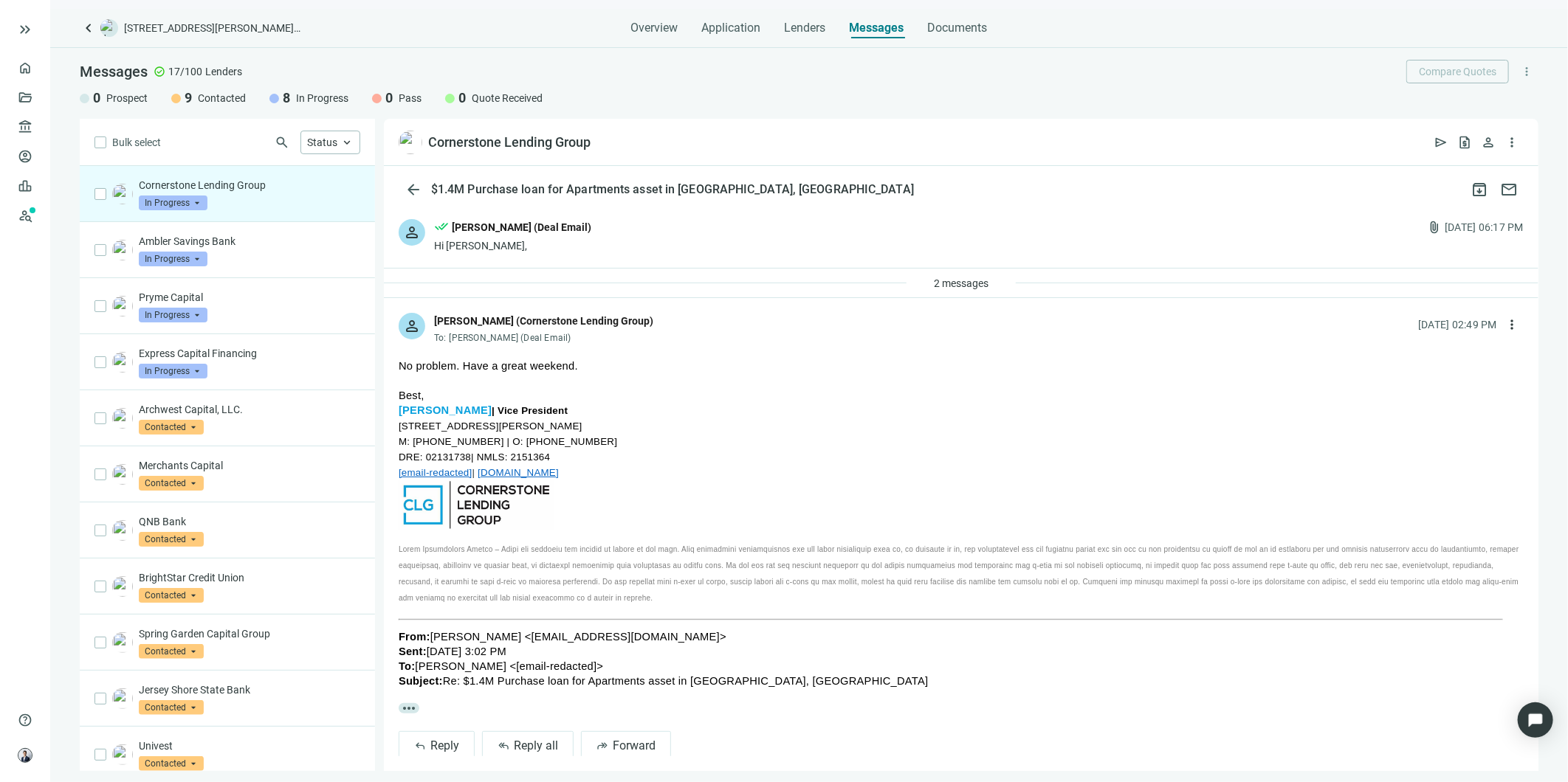
click at [976, 280] on span "2 messages" at bounding box center [961, 283] width 54 height 12
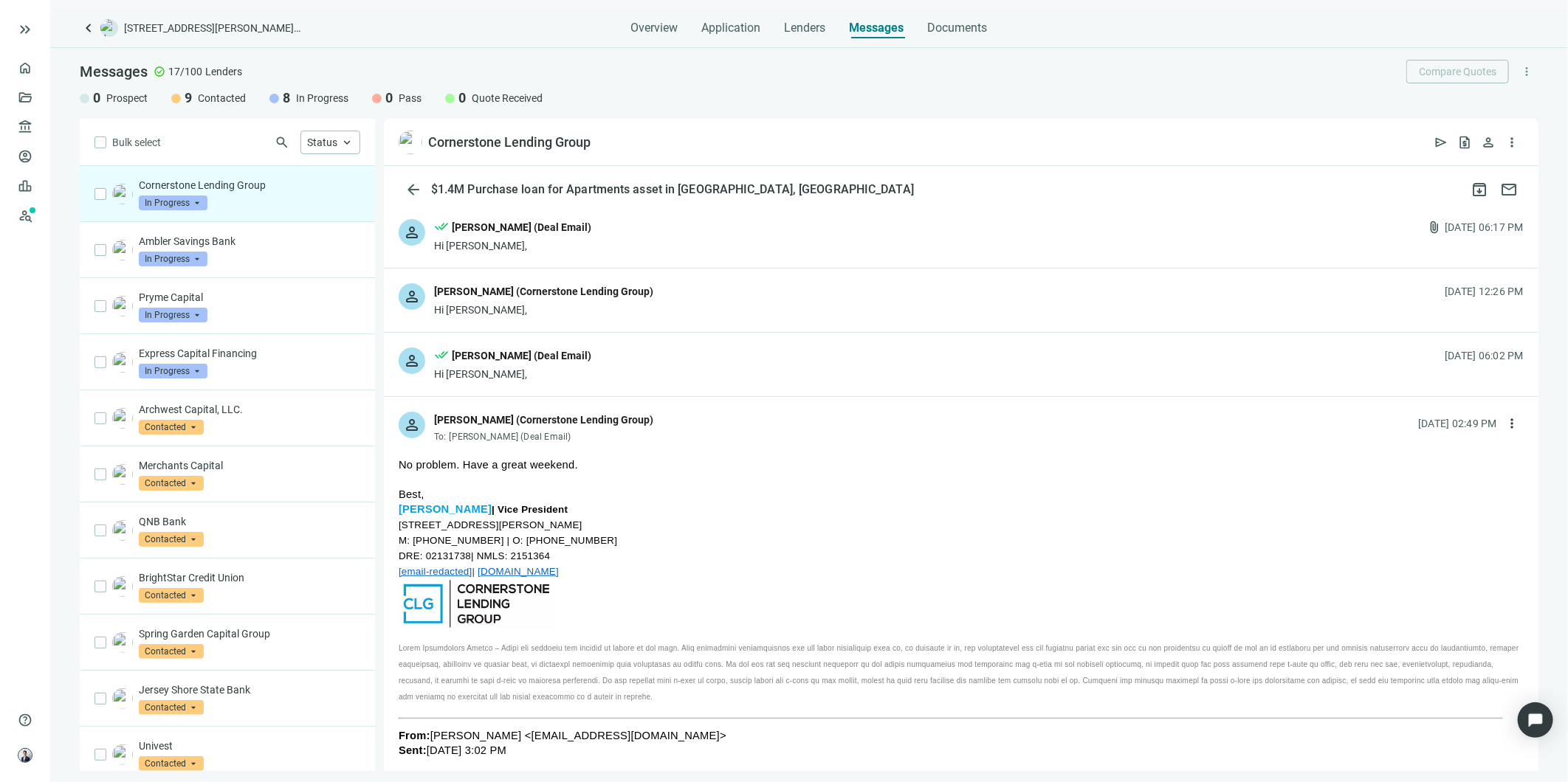
click at [815, 359] on div "person done_all [PERSON_NAME] (Deal Email) Hi [PERSON_NAME], [DATE] 06:02 PM" at bounding box center [962, 364] width 1155 height 63
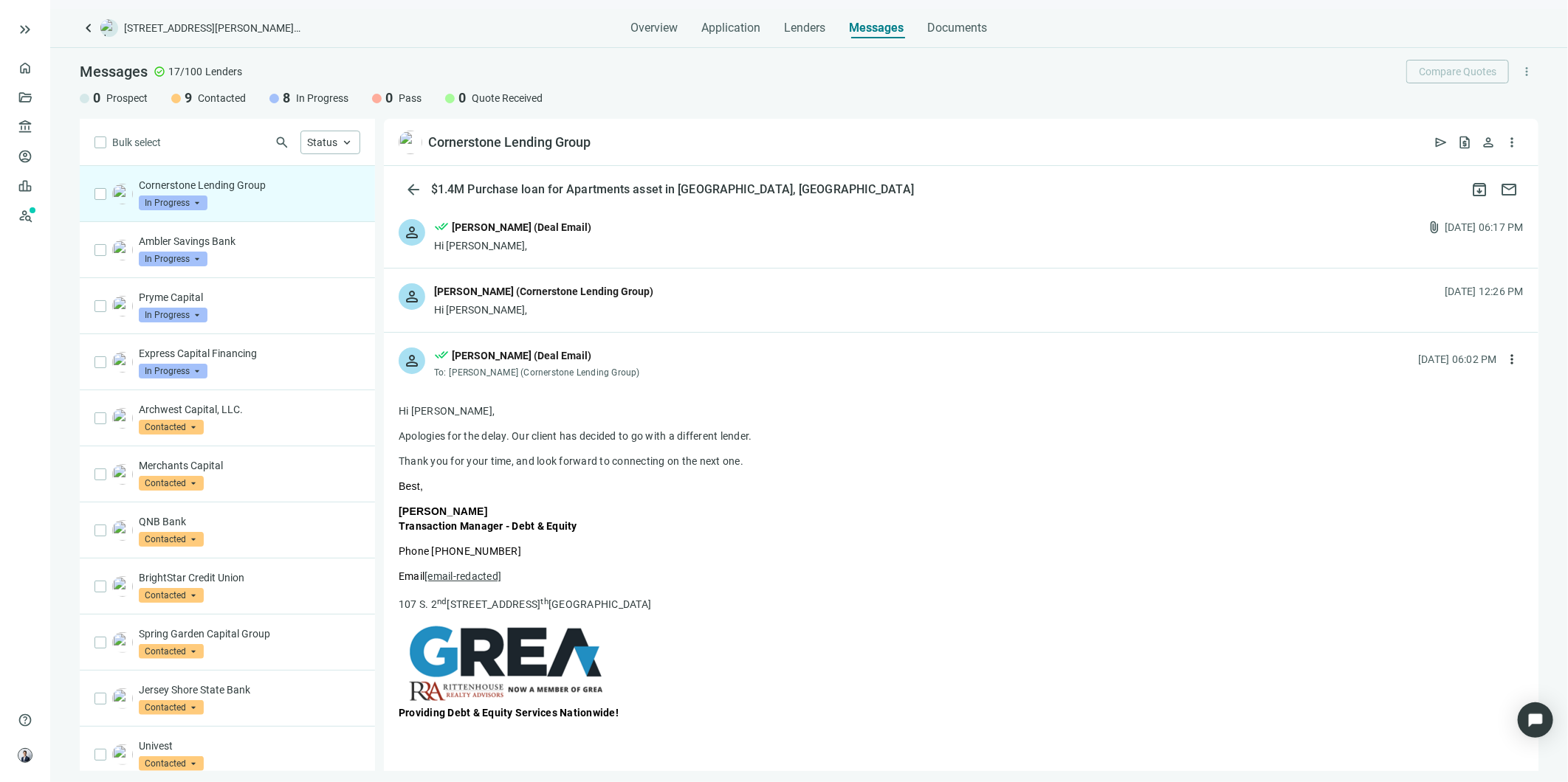
click at [90, 26] on span "keyboard_arrow_left" at bounding box center [88, 28] width 17 height 17
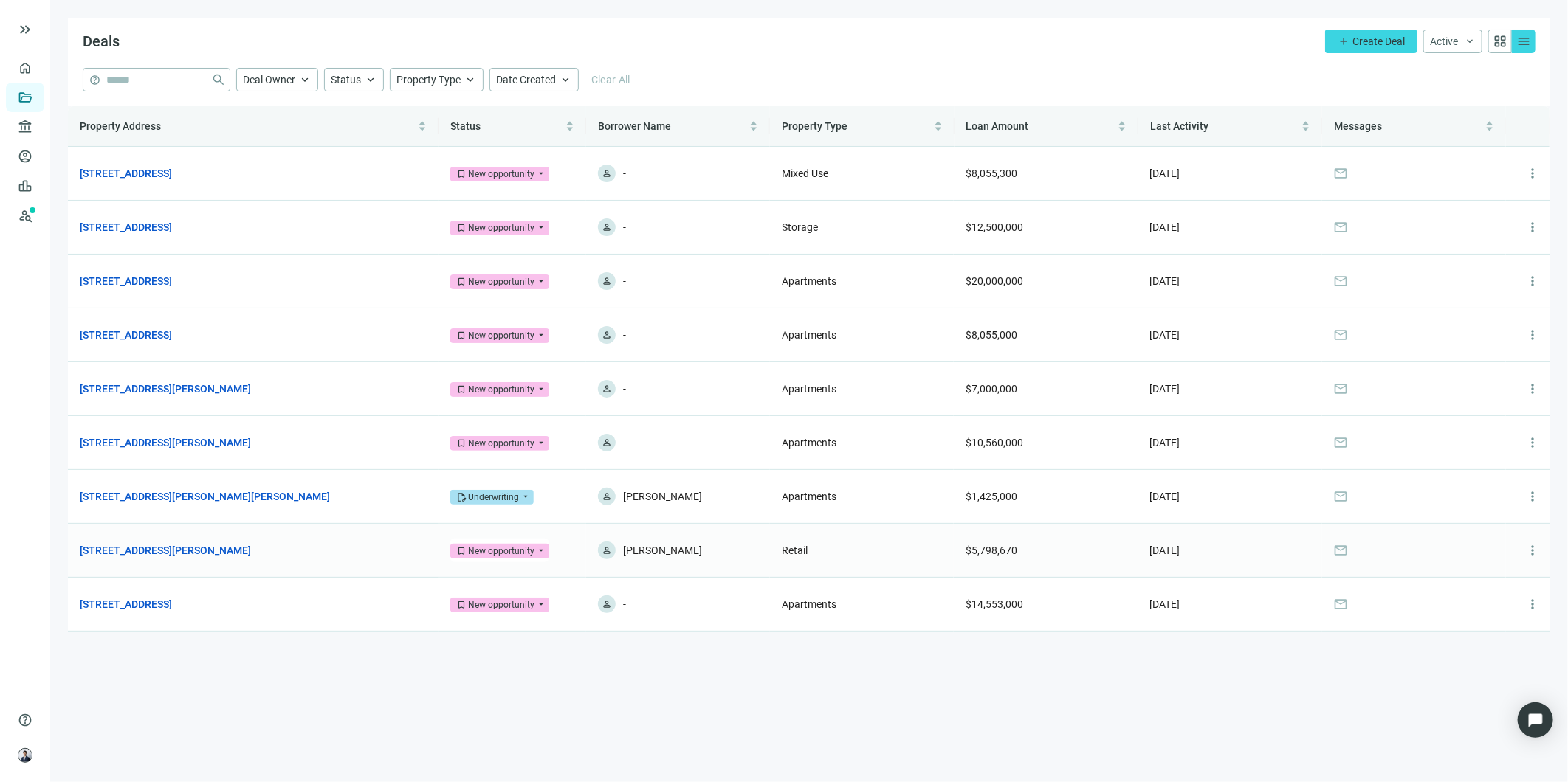
click at [197, 551] on link "[STREET_ADDRESS][PERSON_NAME]" at bounding box center [165, 550] width 171 height 16
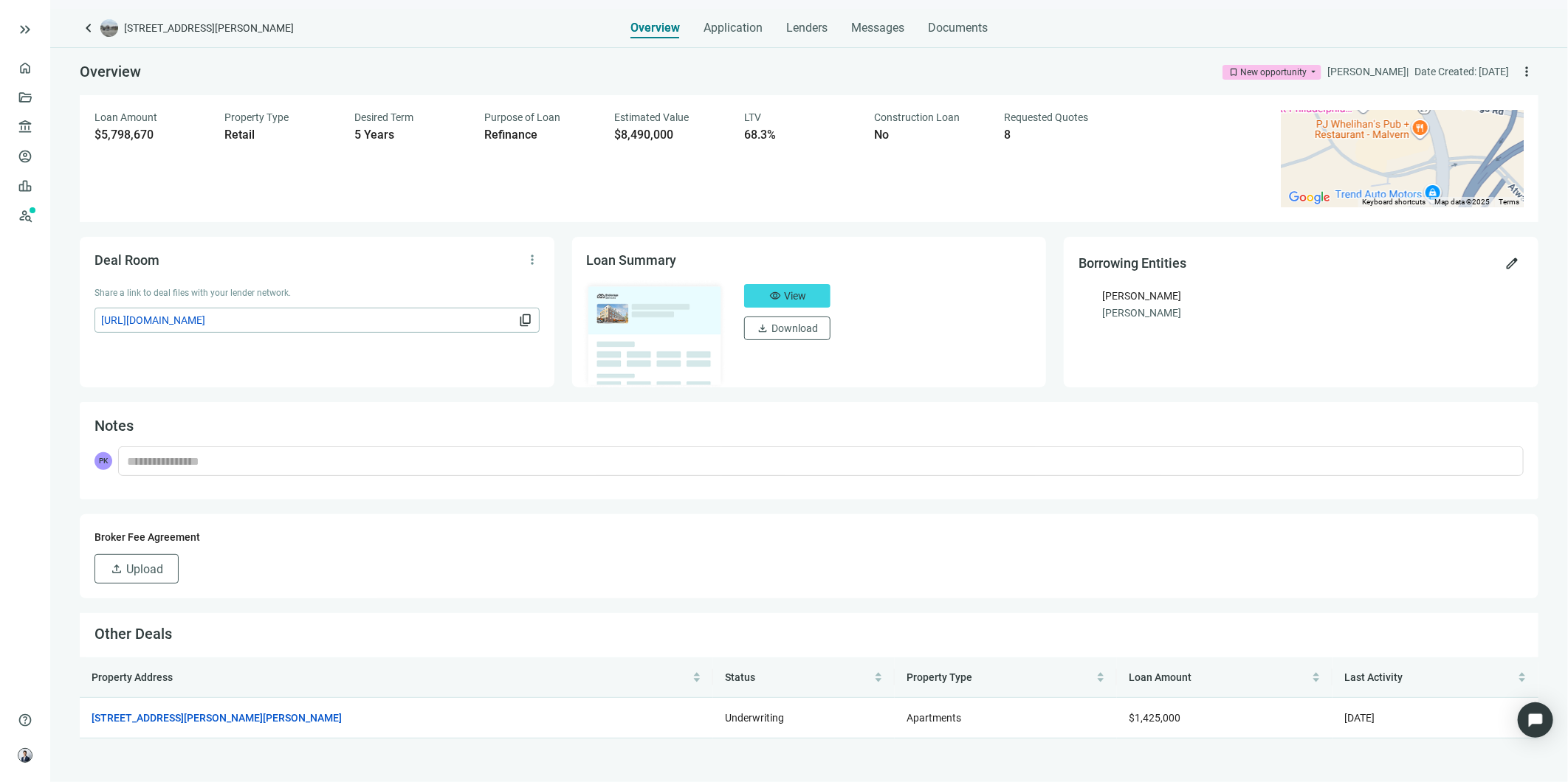
click at [878, 36] on div "Messages" at bounding box center [877, 23] width 53 height 29
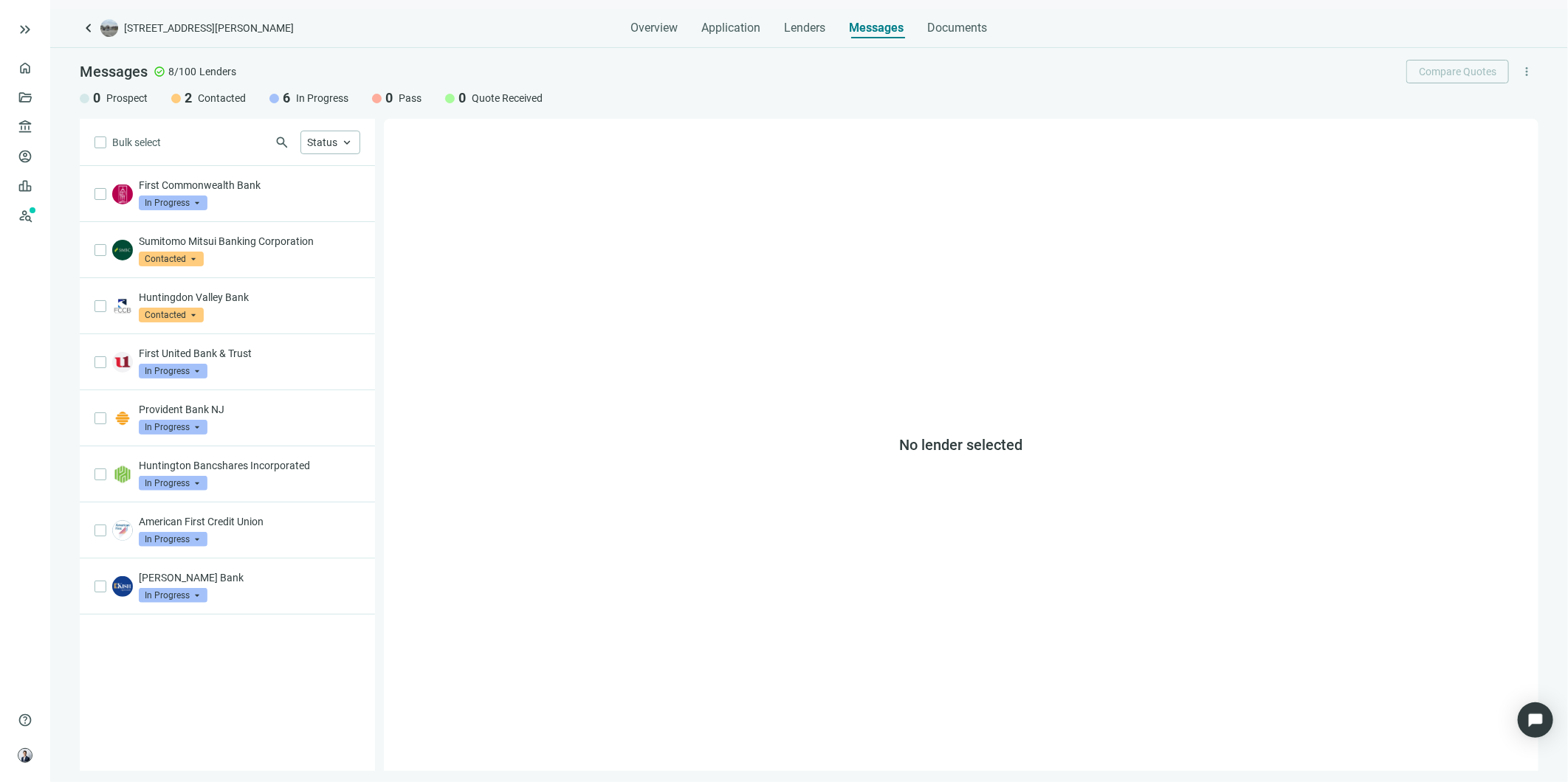
click at [300, 198] on div "First Commonwealth Bank In Progress arrow_drop_down" at bounding box center [249, 193] width 221 height 32
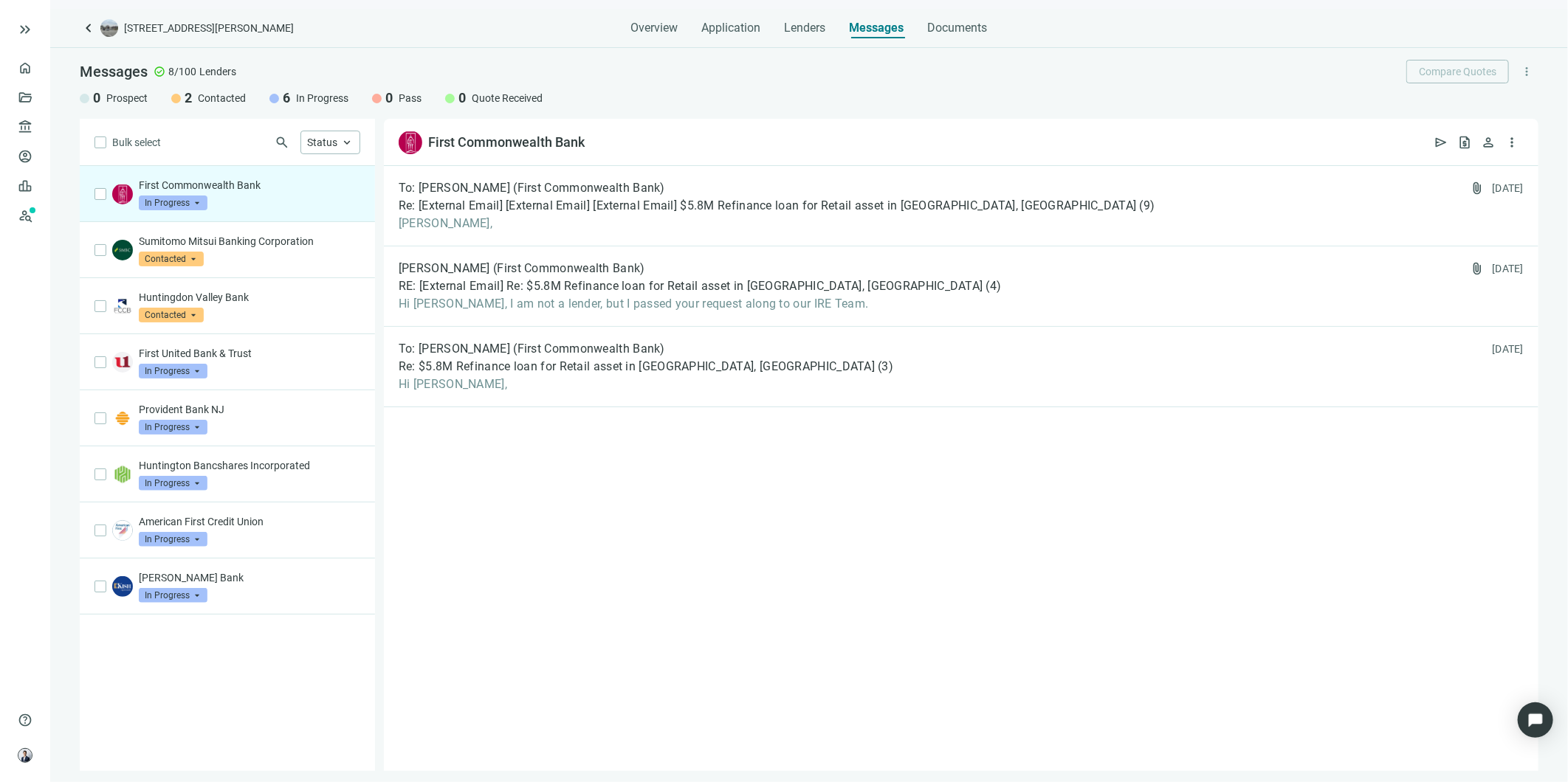
click at [498, 218] on span "[PERSON_NAME]," at bounding box center [777, 223] width 757 height 15
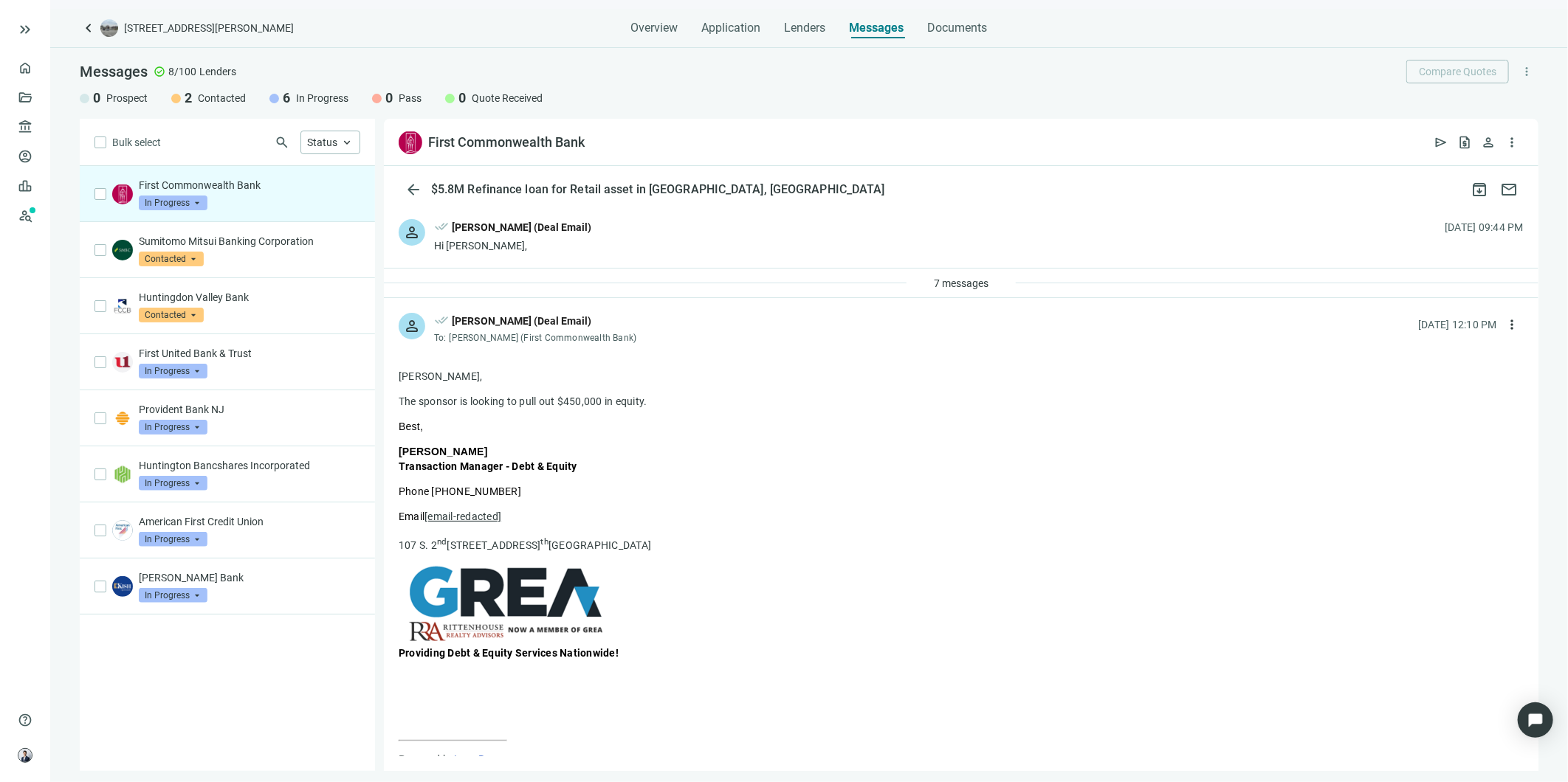
click at [305, 356] on p "First United Bank & Trust" at bounding box center [249, 353] width 221 height 15
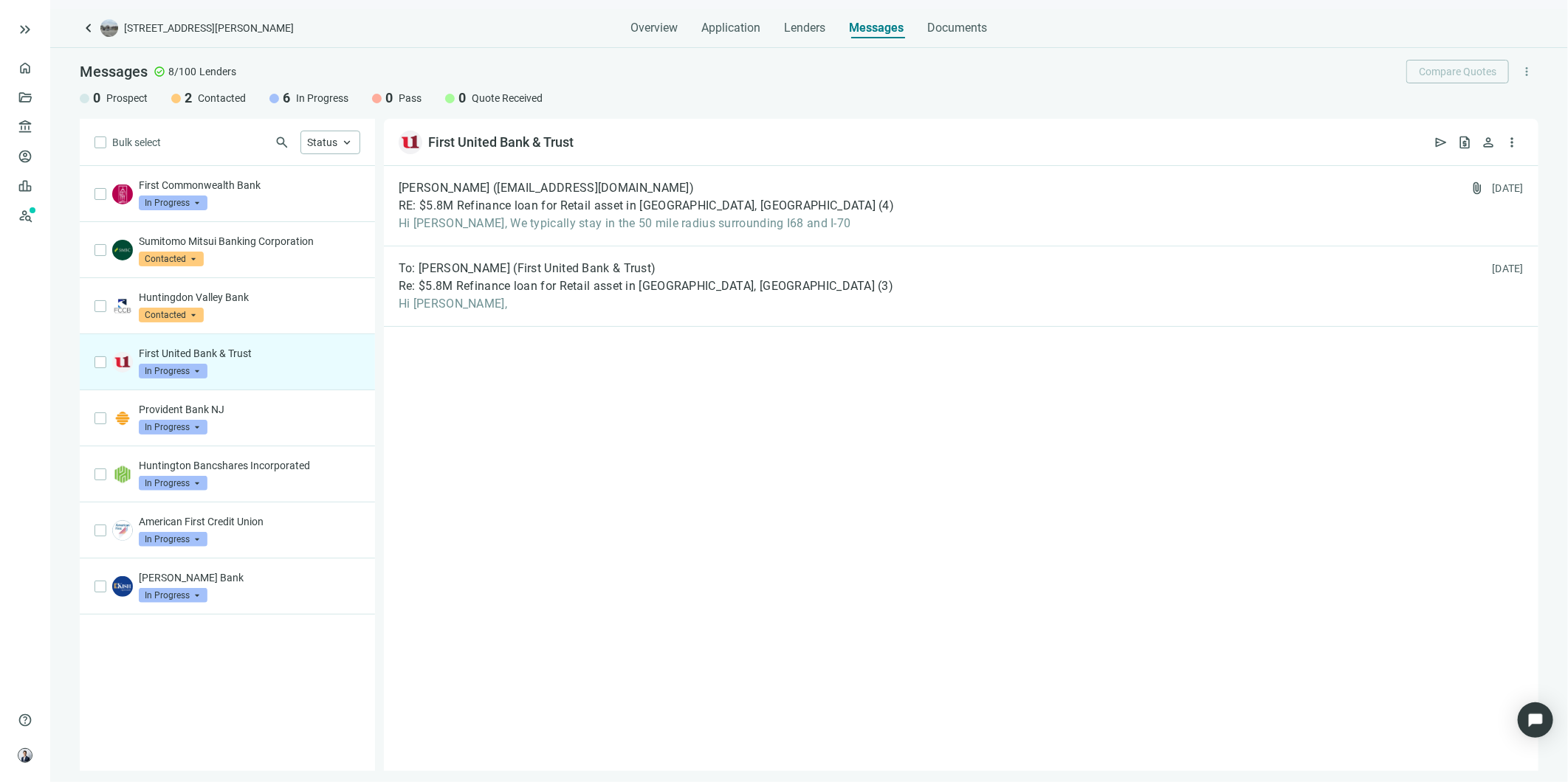
click at [251, 431] on div "Provident Bank NJ In Progress arrow_drop_down" at bounding box center [249, 418] width 221 height 32
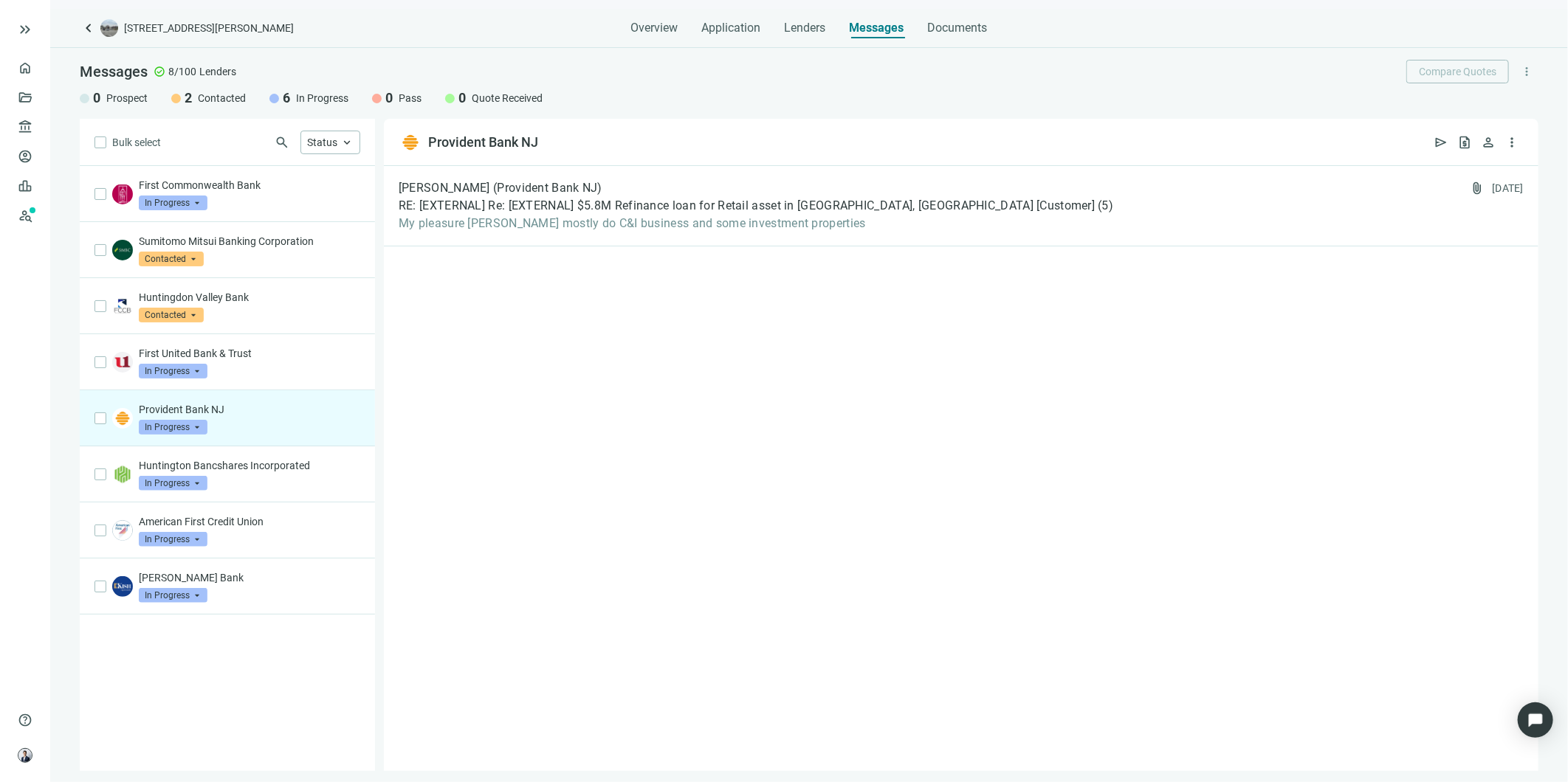
click at [484, 220] on span "My pleasure [PERSON_NAME] mostly do C&I business and some investment properties" at bounding box center [756, 223] width 714 height 15
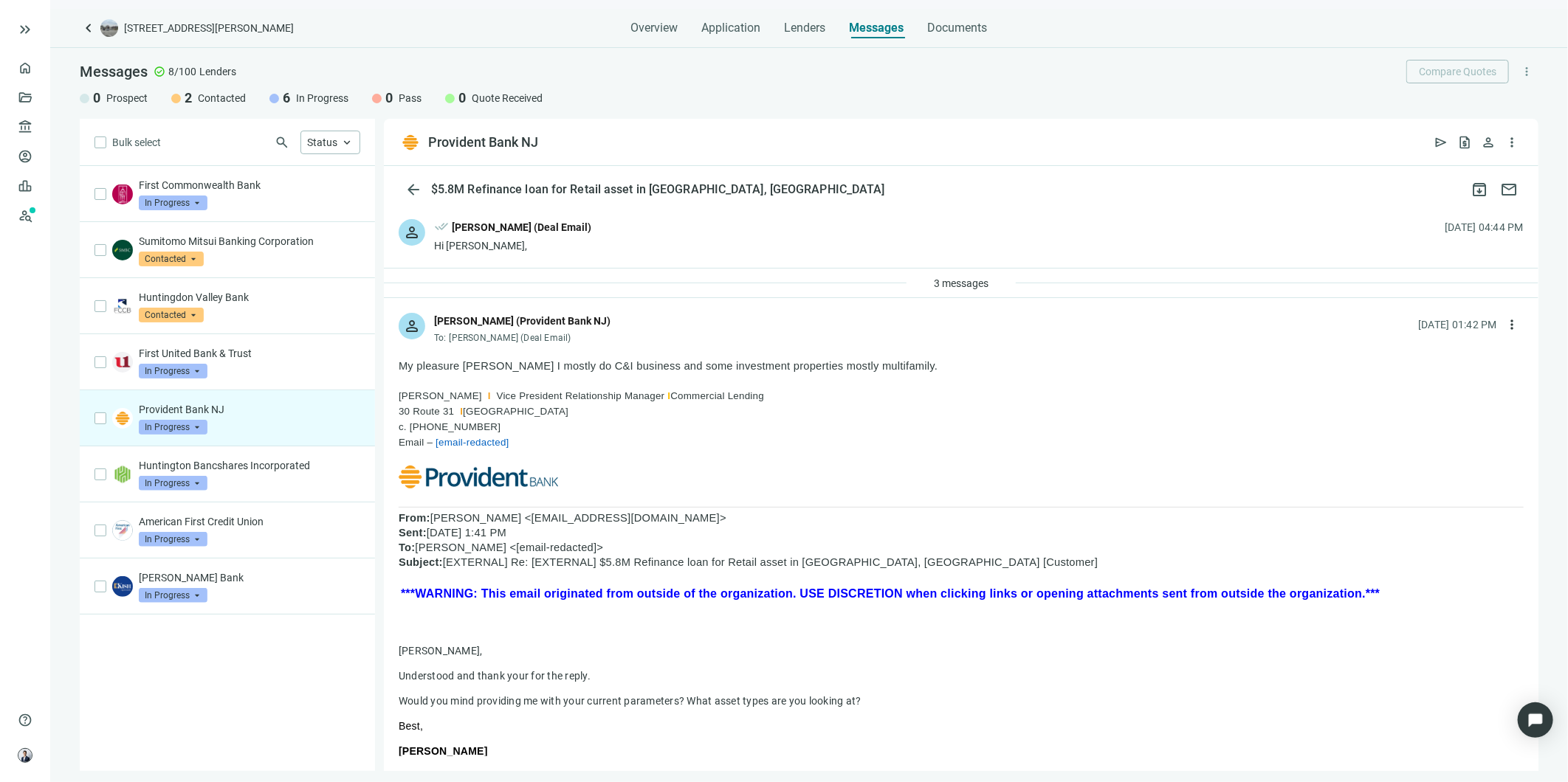
click at [310, 194] on div "First Commonwealth Bank In Progress arrow_drop_down" at bounding box center [249, 193] width 221 height 32
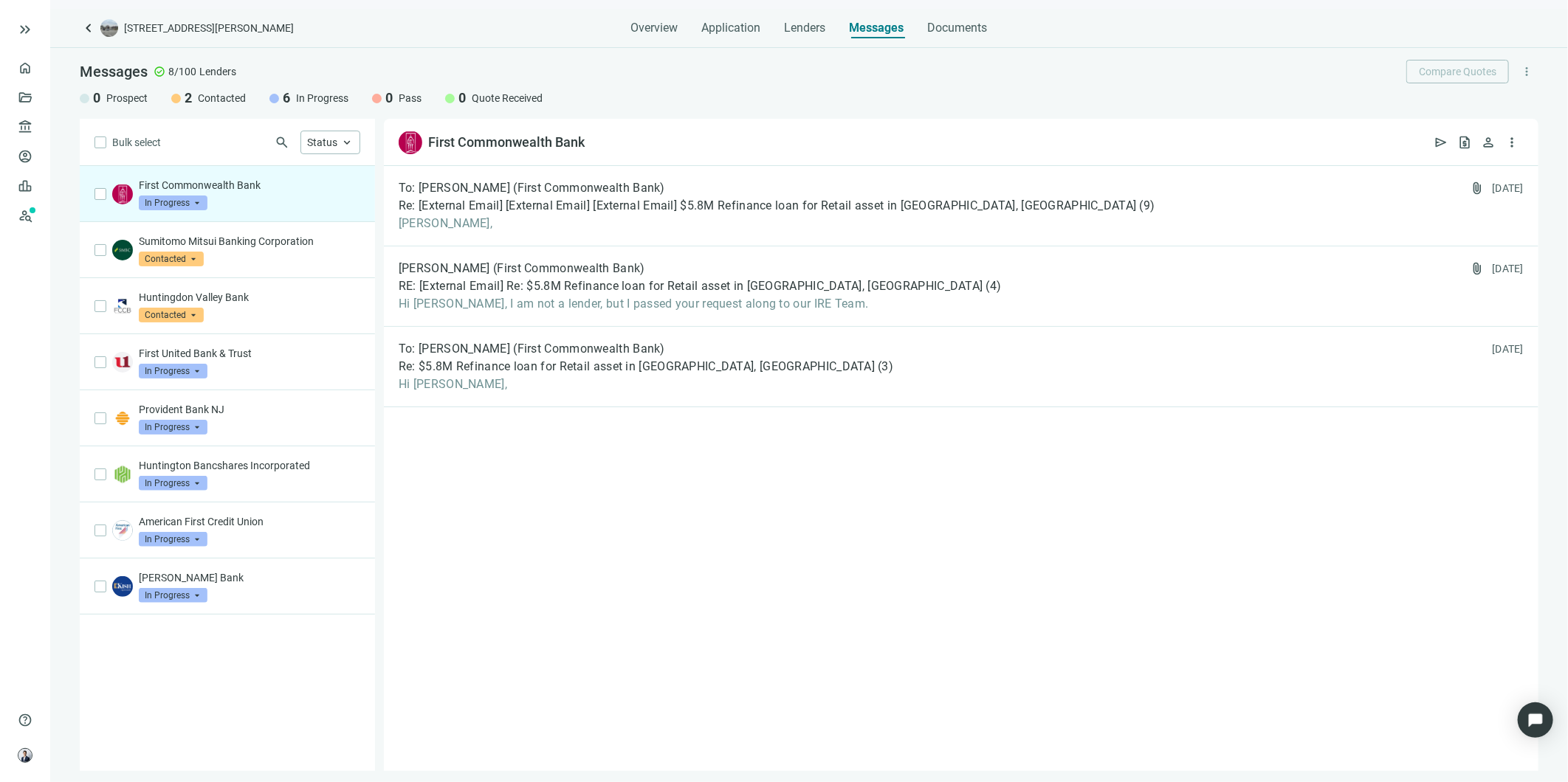
click at [461, 193] on span "To: [PERSON_NAME] (First Commonwealth Bank)" at bounding box center [532, 187] width 267 height 15
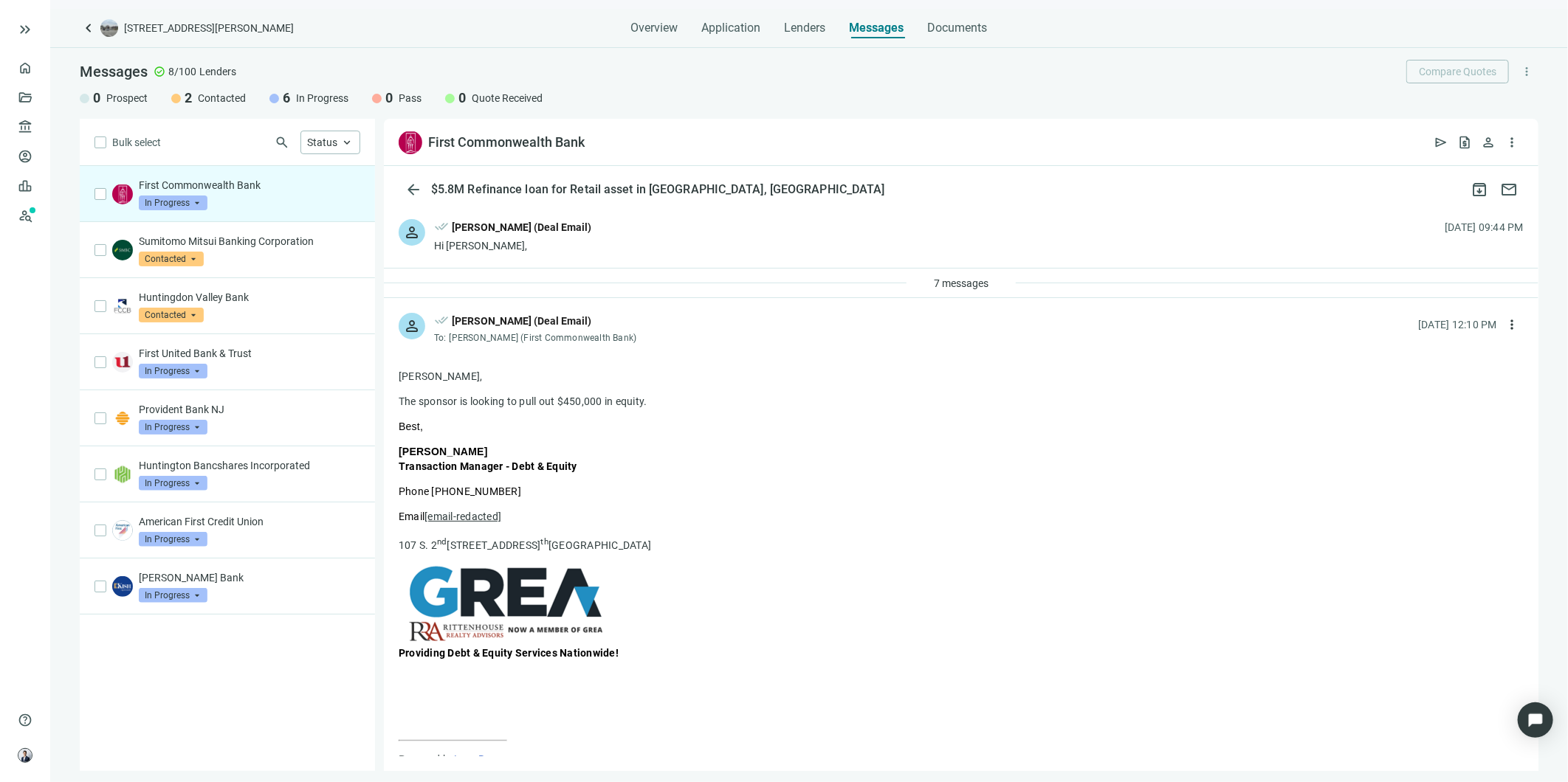
click at [226, 601] on div "[PERSON_NAME] Bank In Progress arrow_drop_down" at bounding box center [249, 586] width 221 height 32
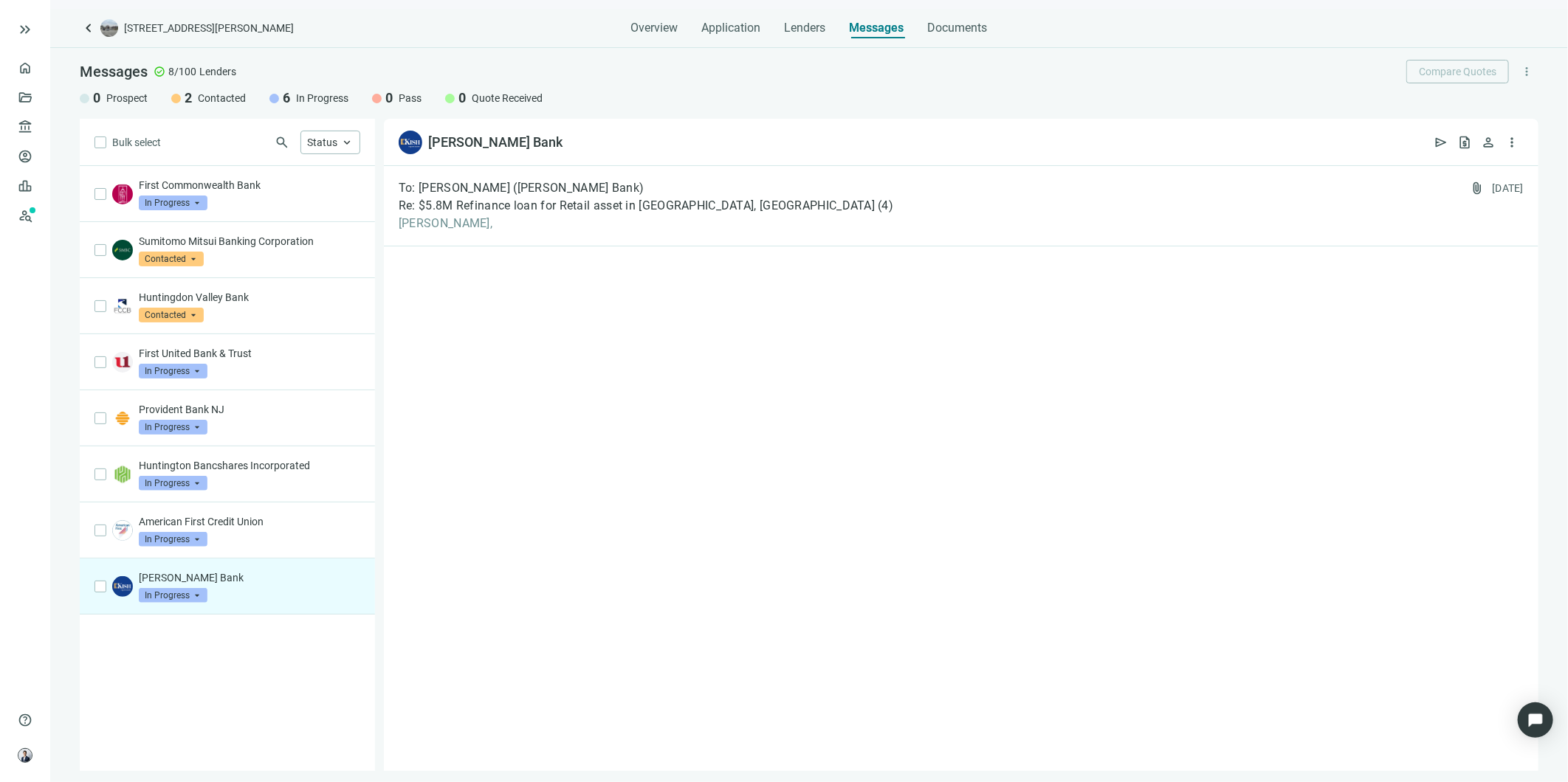
click at [636, 173] on div "To: [PERSON_NAME] ([PERSON_NAME] Bank) Re: $5.8M Refinance loan for Retail asse…" at bounding box center [962, 206] width 1155 height 81
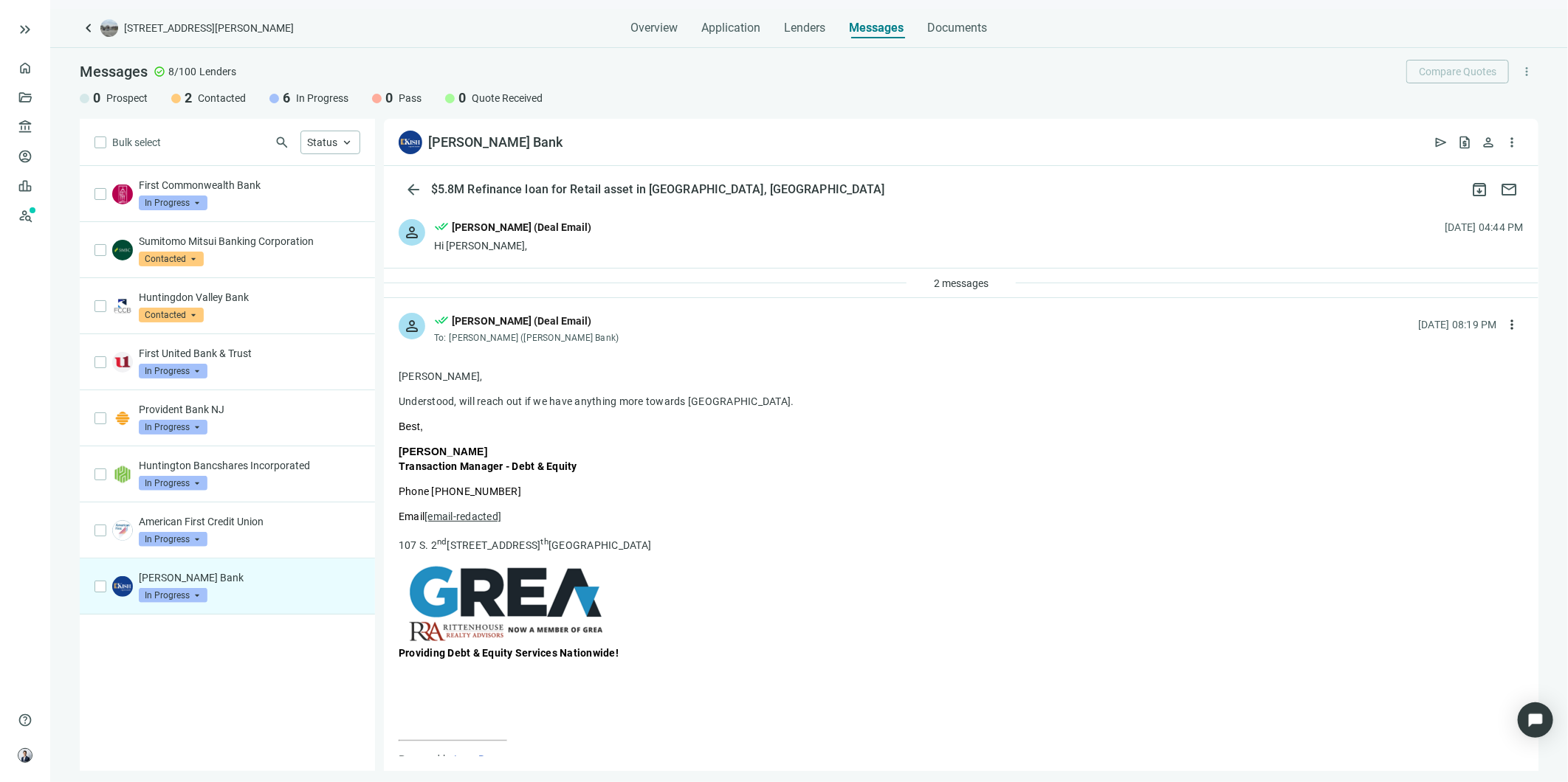
drag, startPoint x: 277, startPoint y: 543, endPoint x: 329, endPoint y: 471, distance: 88.8
click at [277, 543] on div "American First Credit Union In Progress arrow_drop_down" at bounding box center [249, 530] width 221 height 32
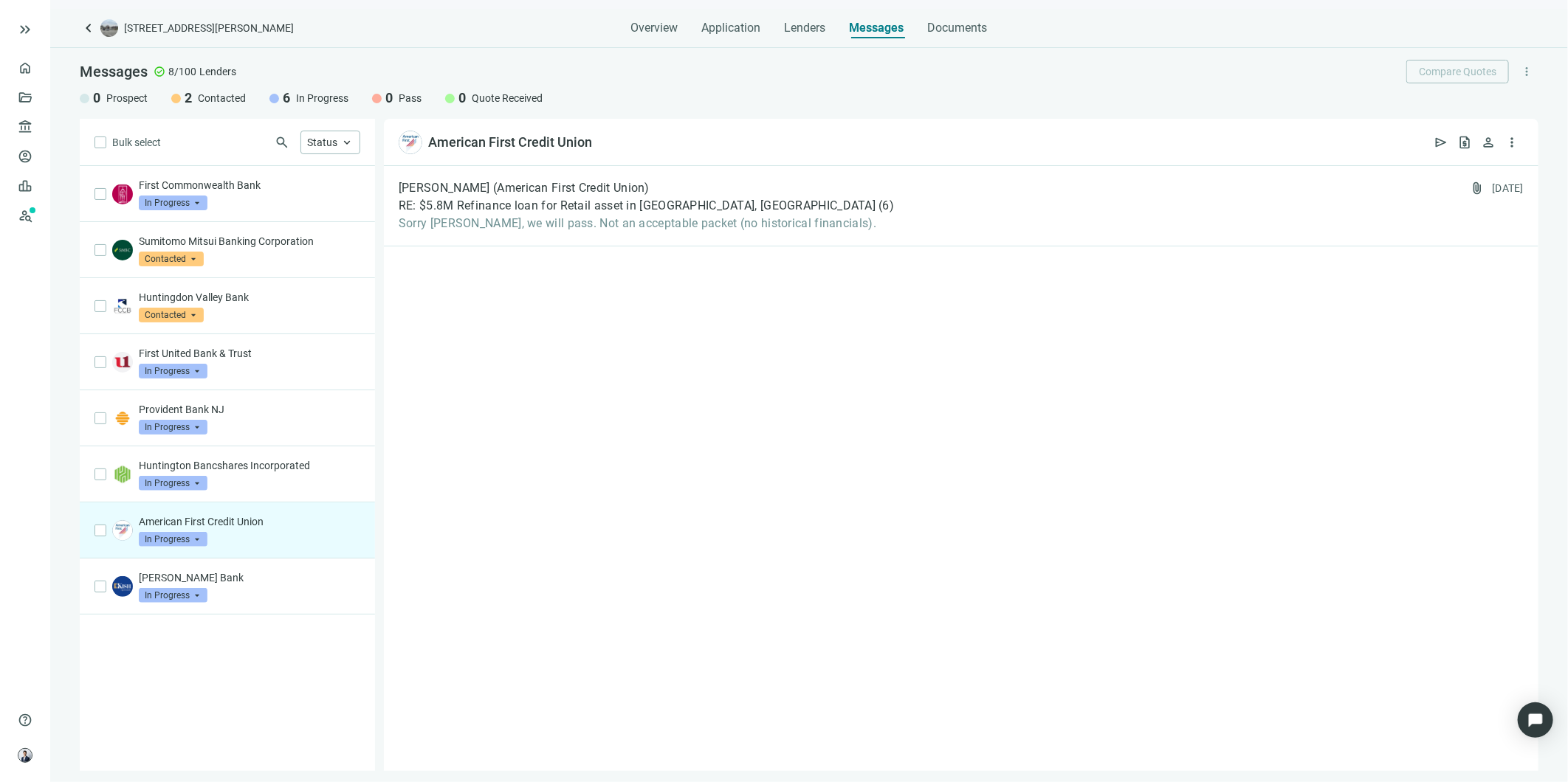
click at [266, 471] on p "Huntington Bancshares Incorporated" at bounding box center [249, 465] width 221 height 15
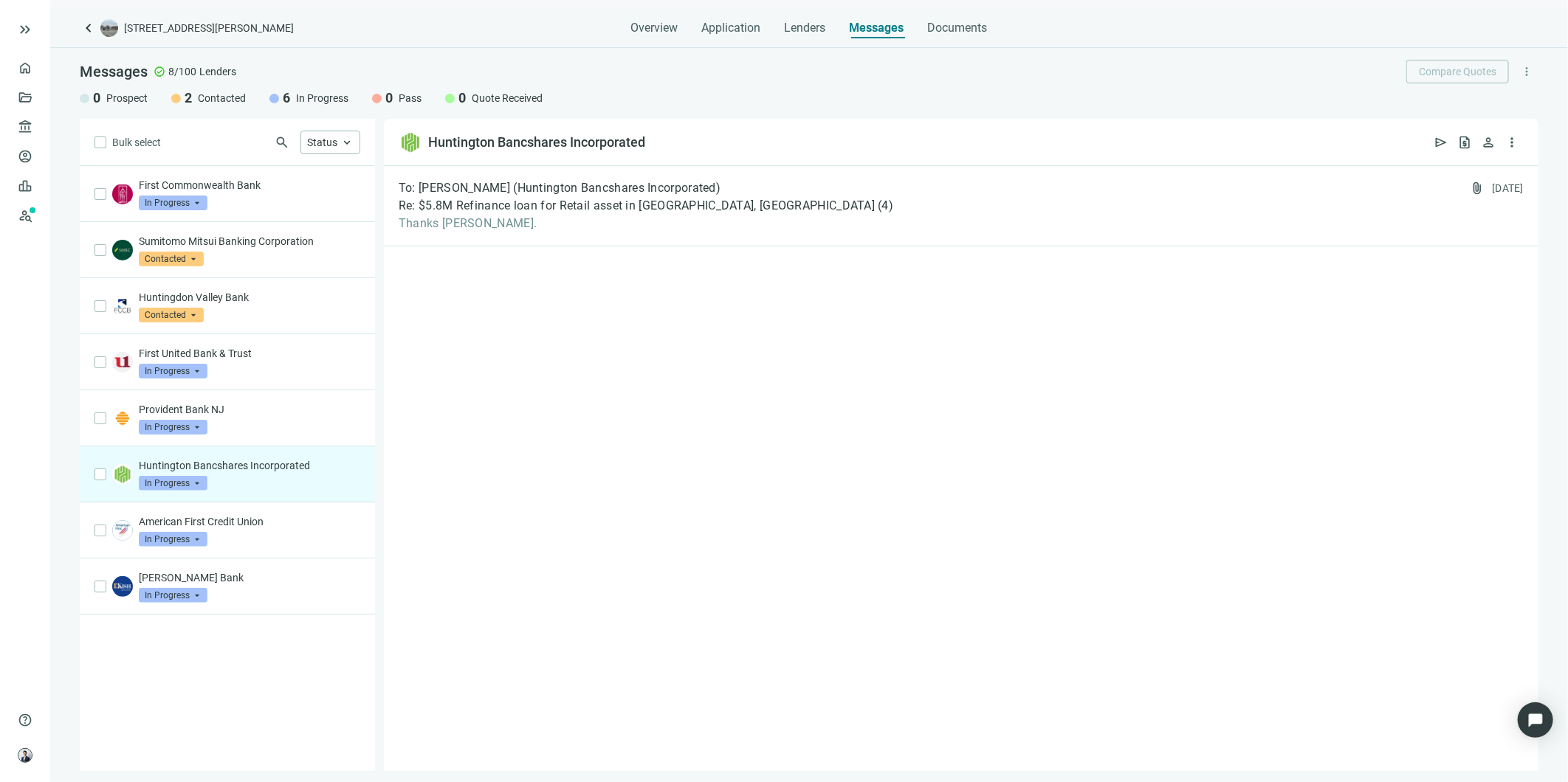
click at [217, 196] on div "First Commonwealth Bank In Progress arrow_drop_down" at bounding box center [249, 193] width 221 height 32
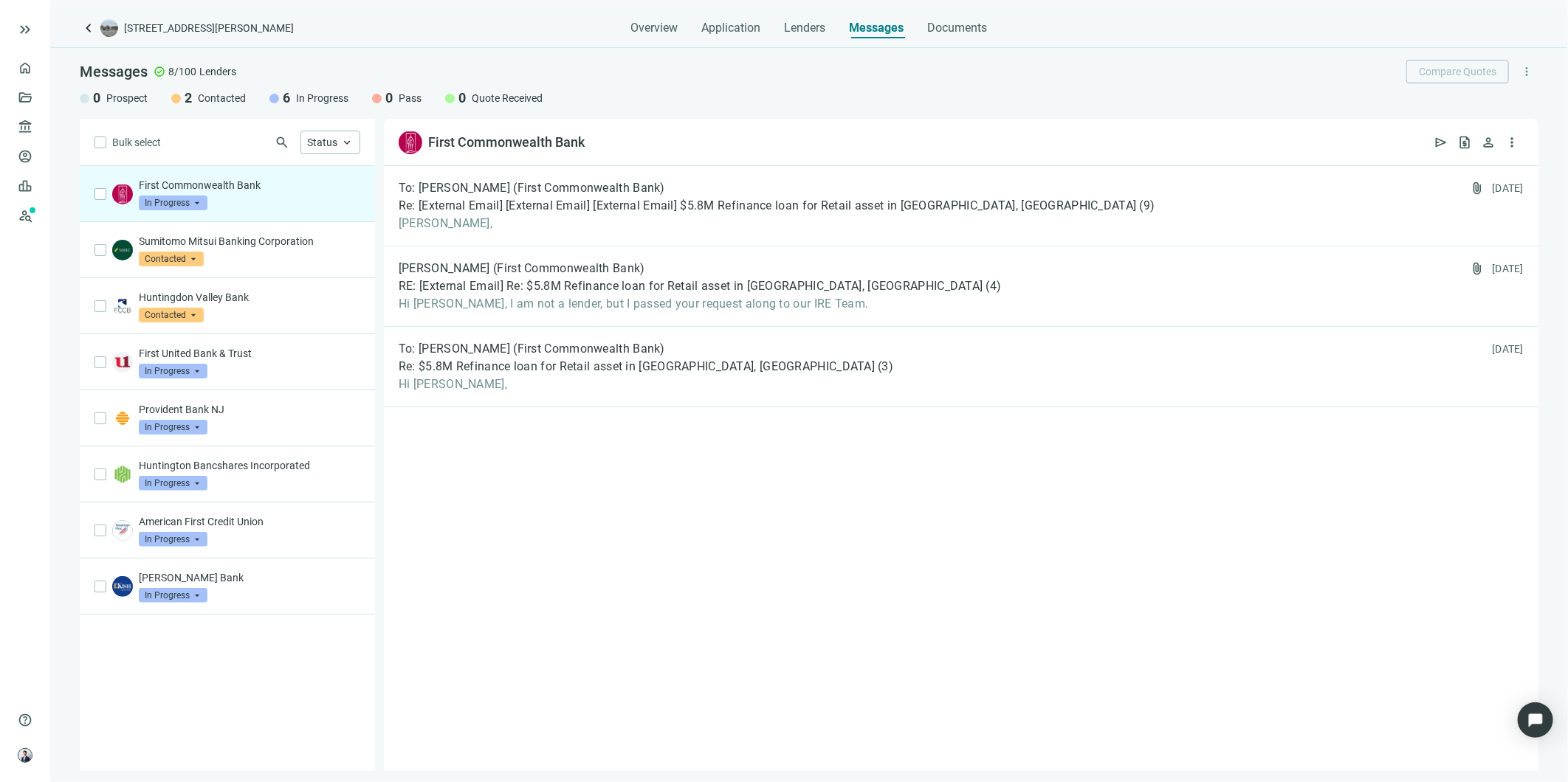
click at [448, 227] on span "[PERSON_NAME]," at bounding box center [777, 223] width 757 height 15
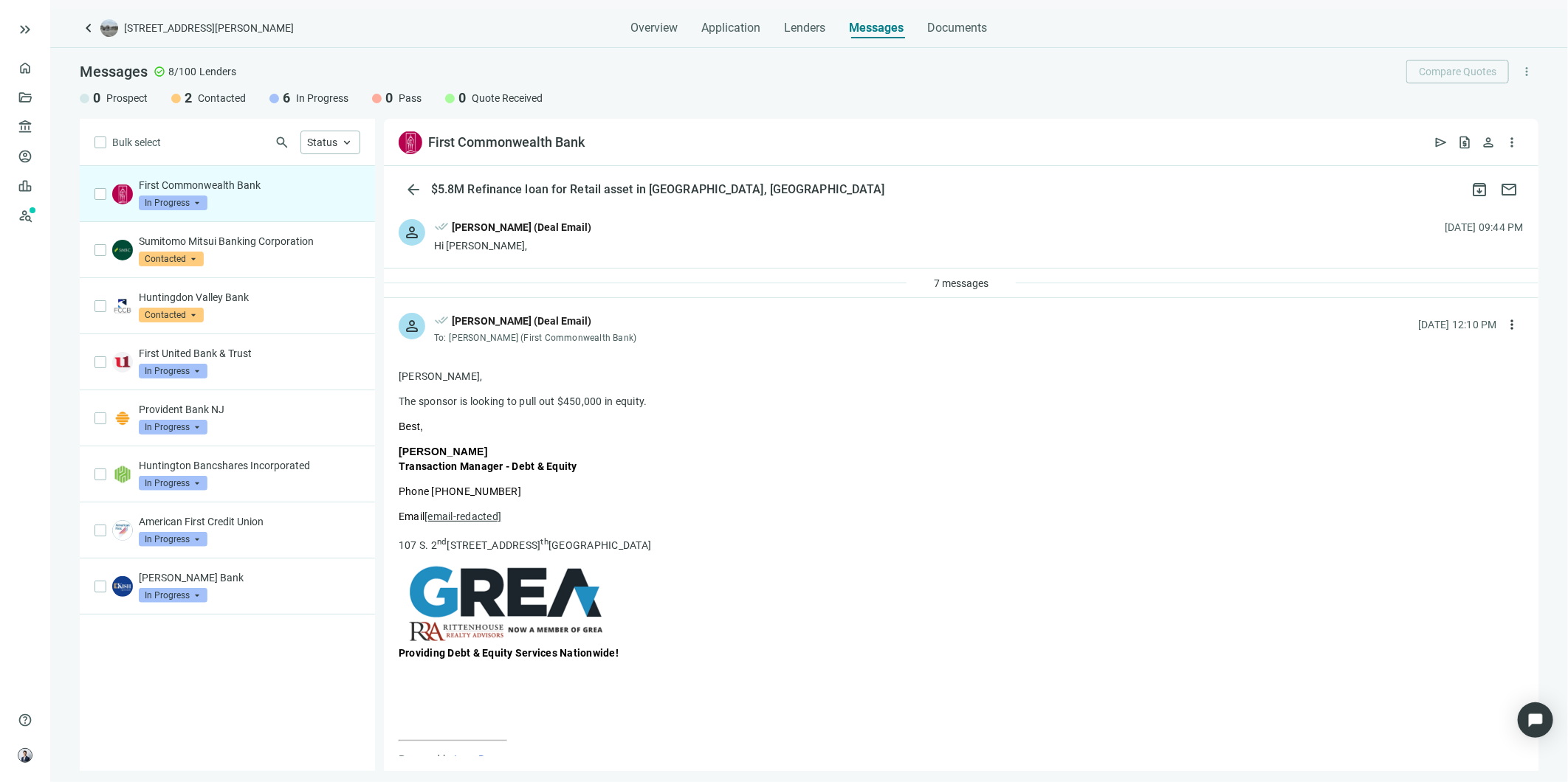
click at [267, 360] on p "First United Bank & Trust" at bounding box center [249, 353] width 221 height 15
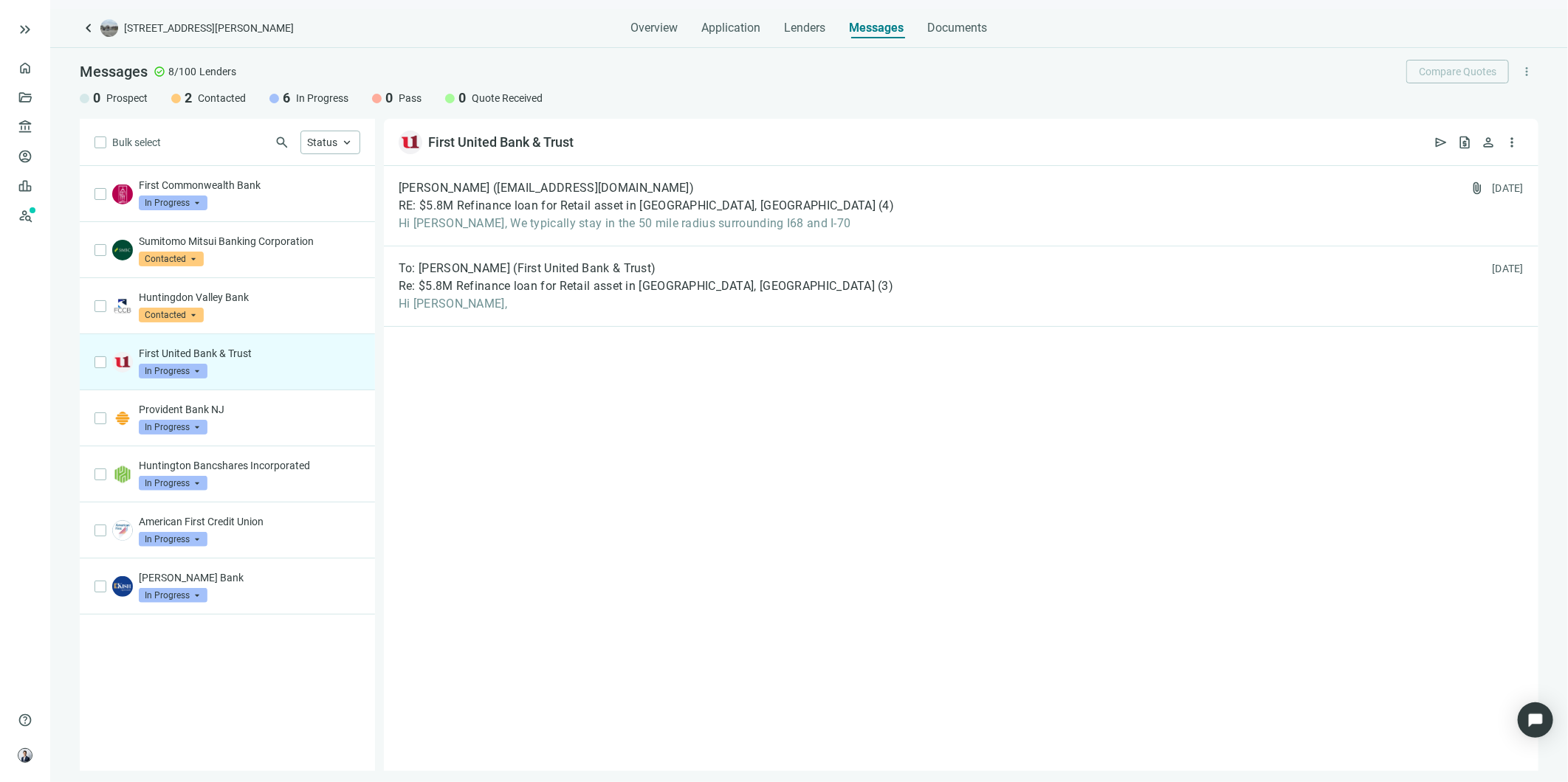
click at [501, 222] on span "Hi [PERSON_NAME], We typically stay in the 50 mile radius surrounding I68 and I…" at bounding box center [646, 223] width 495 height 15
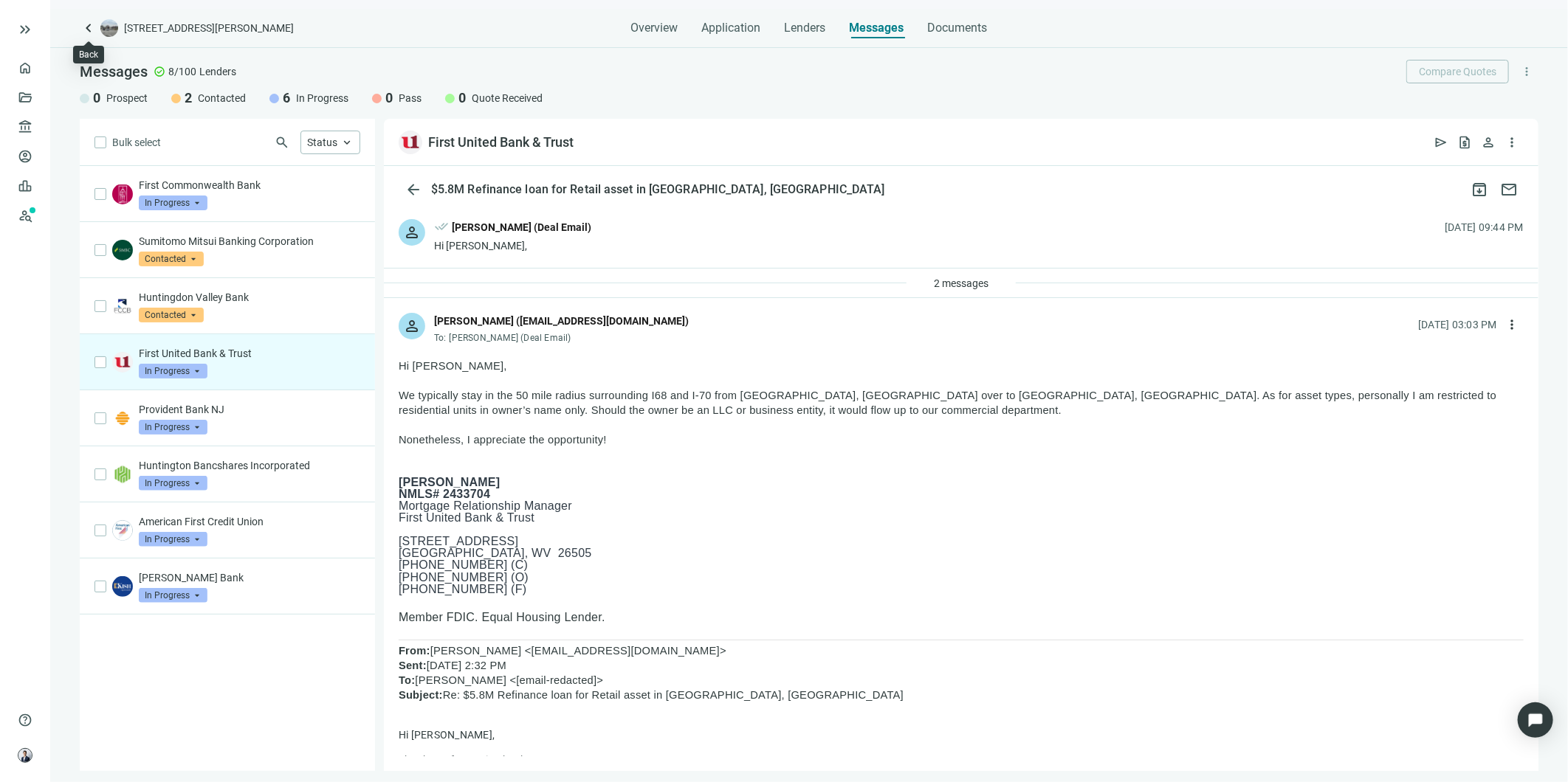
click at [80, 36] on span "keyboard_arrow_left" at bounding box center [88, 28] width 17 height 17
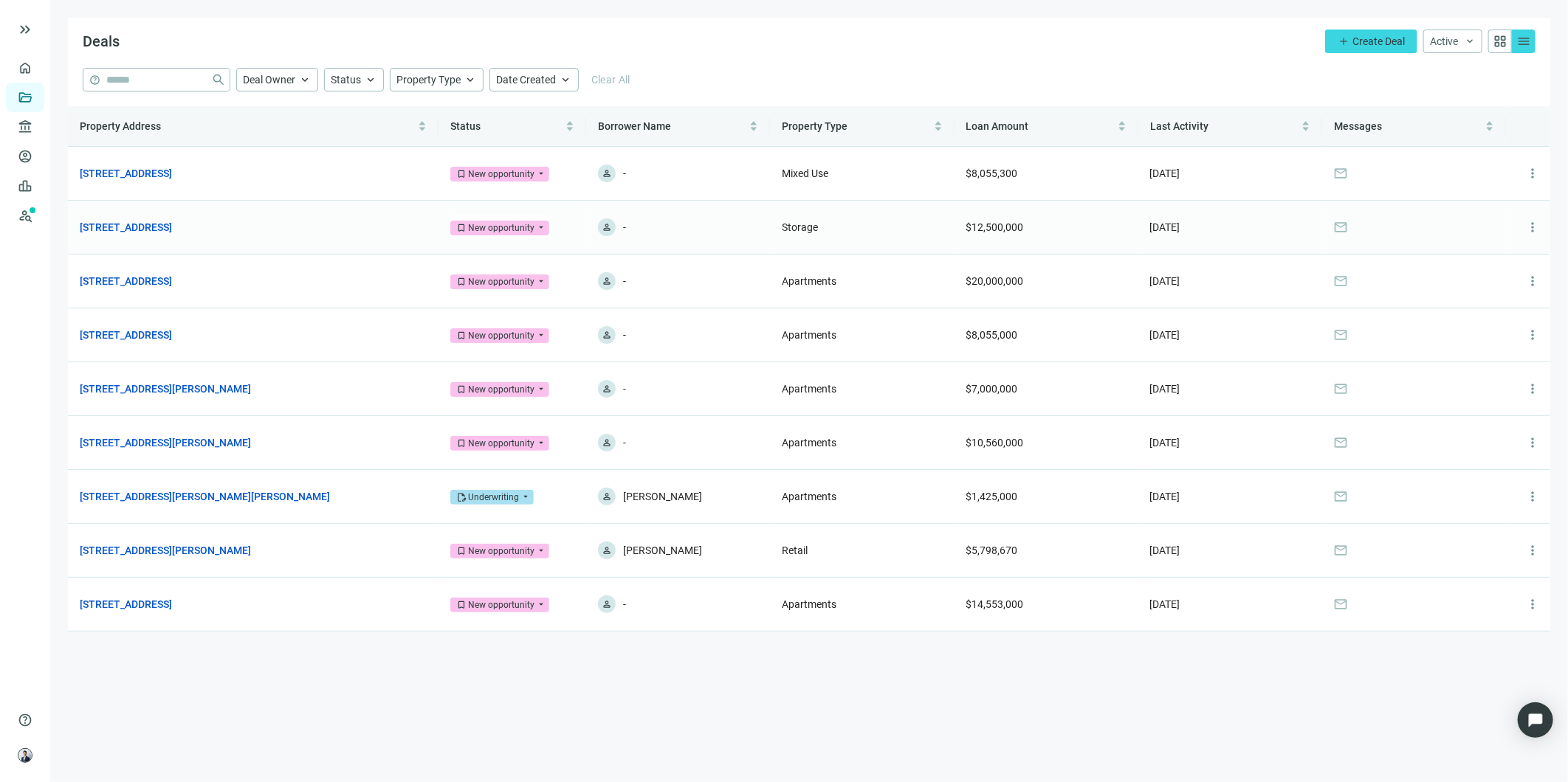
click at [172, 225] on link "[STREET_ADDRESS]" at bounding box center [125, 227] width 92 height 16
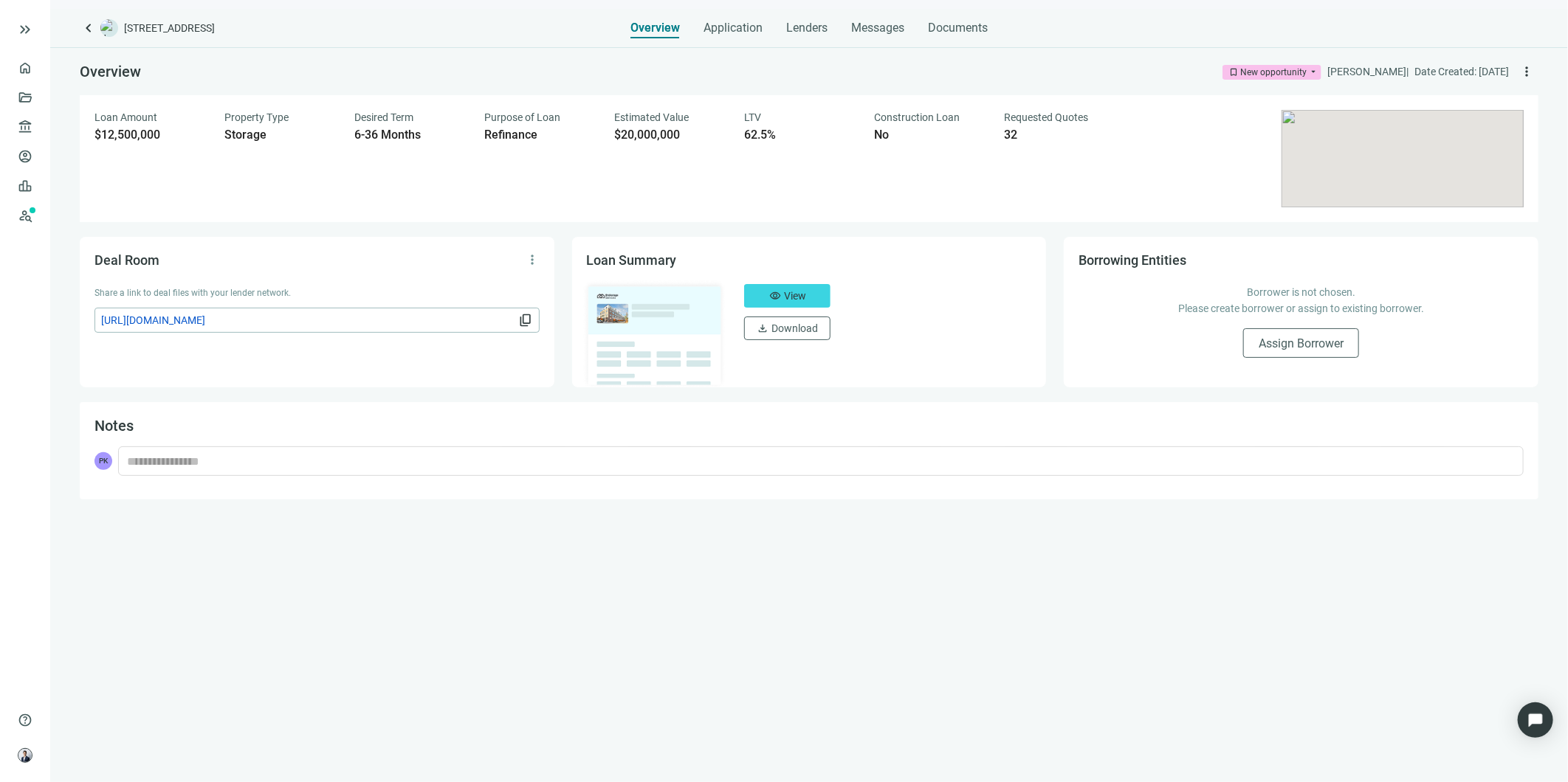
click at [887, 28] on span "Messages" at bounding box center [877, 27] width 53 height 14
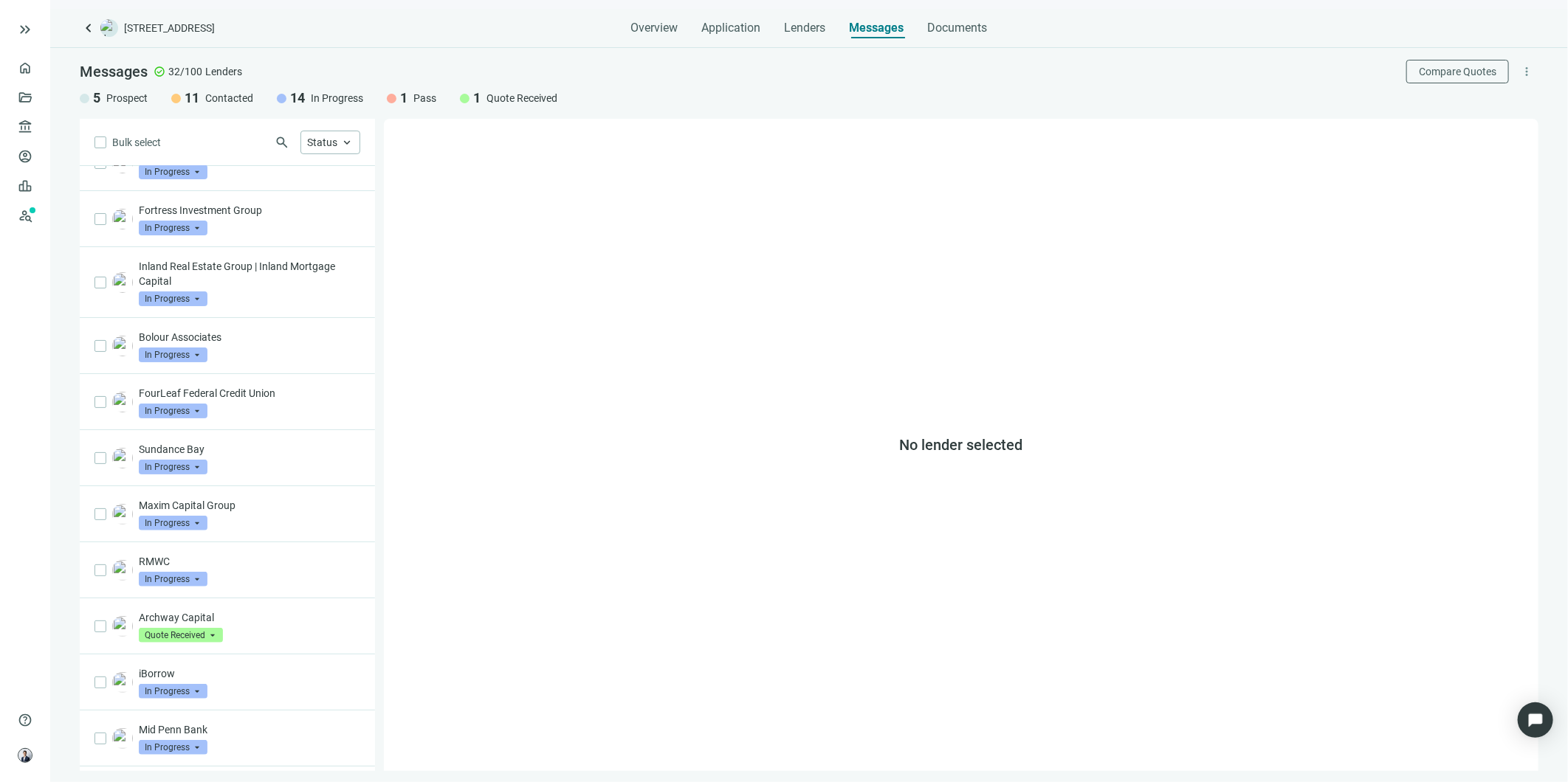
scroll to position [170, 0]
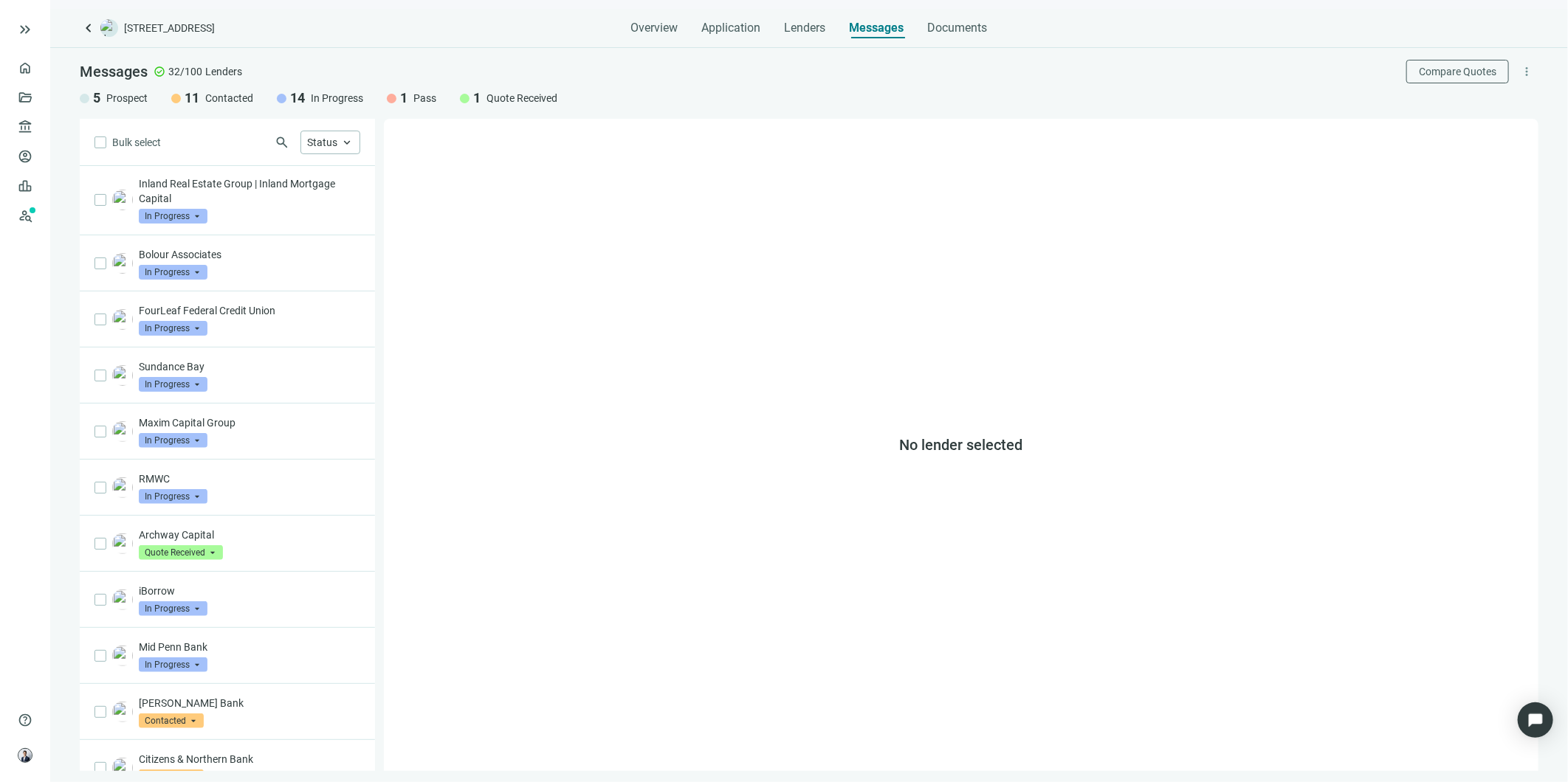
click at [274, 536] on p "Archway Capital" at bounding box center [249, 535] width 221 height 15
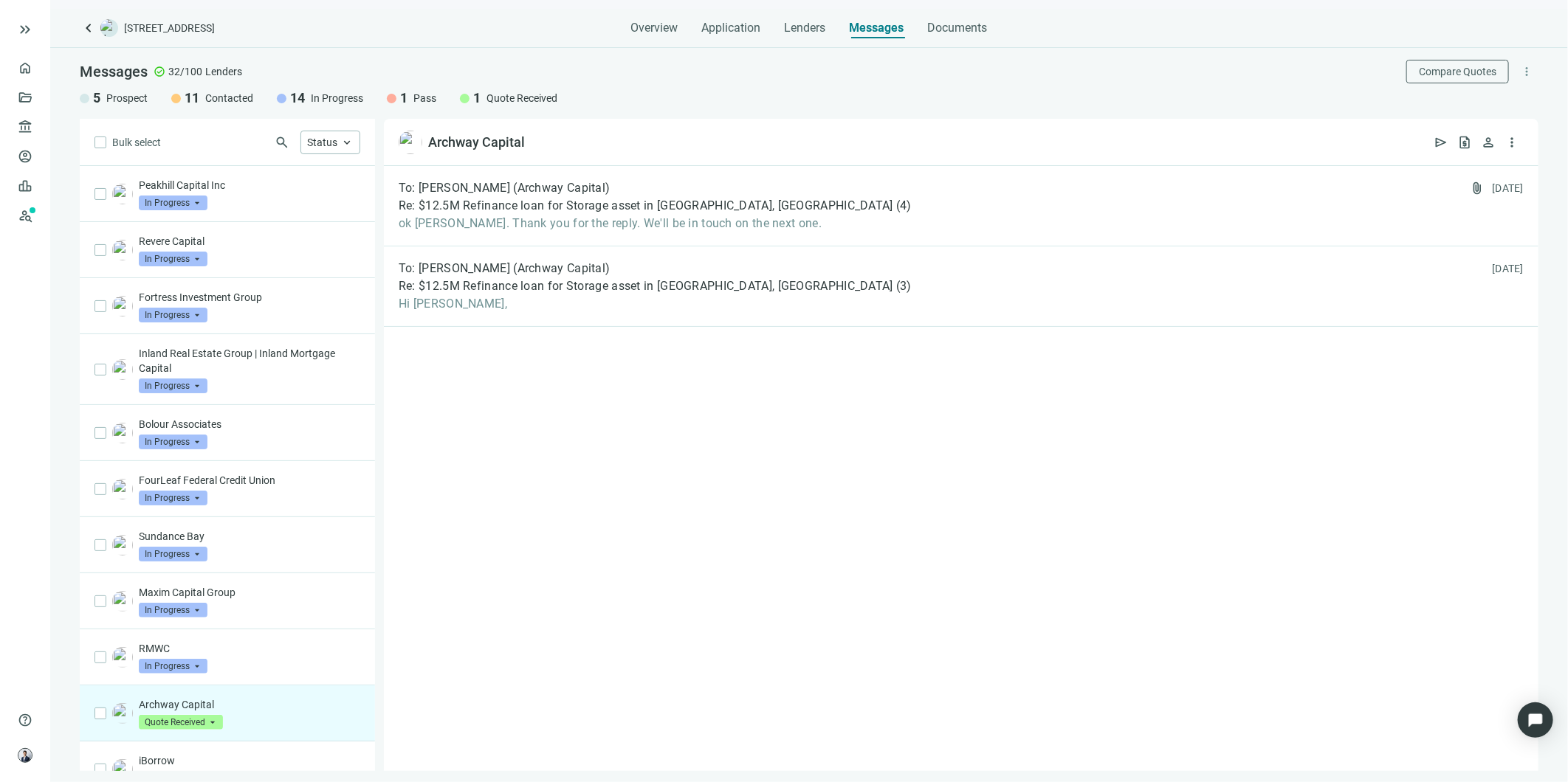
click at [284, 359] on p "Inland Real Estate Group | Inland Mortgage Capital" at bounding box center [249, 361] width 221 height 29
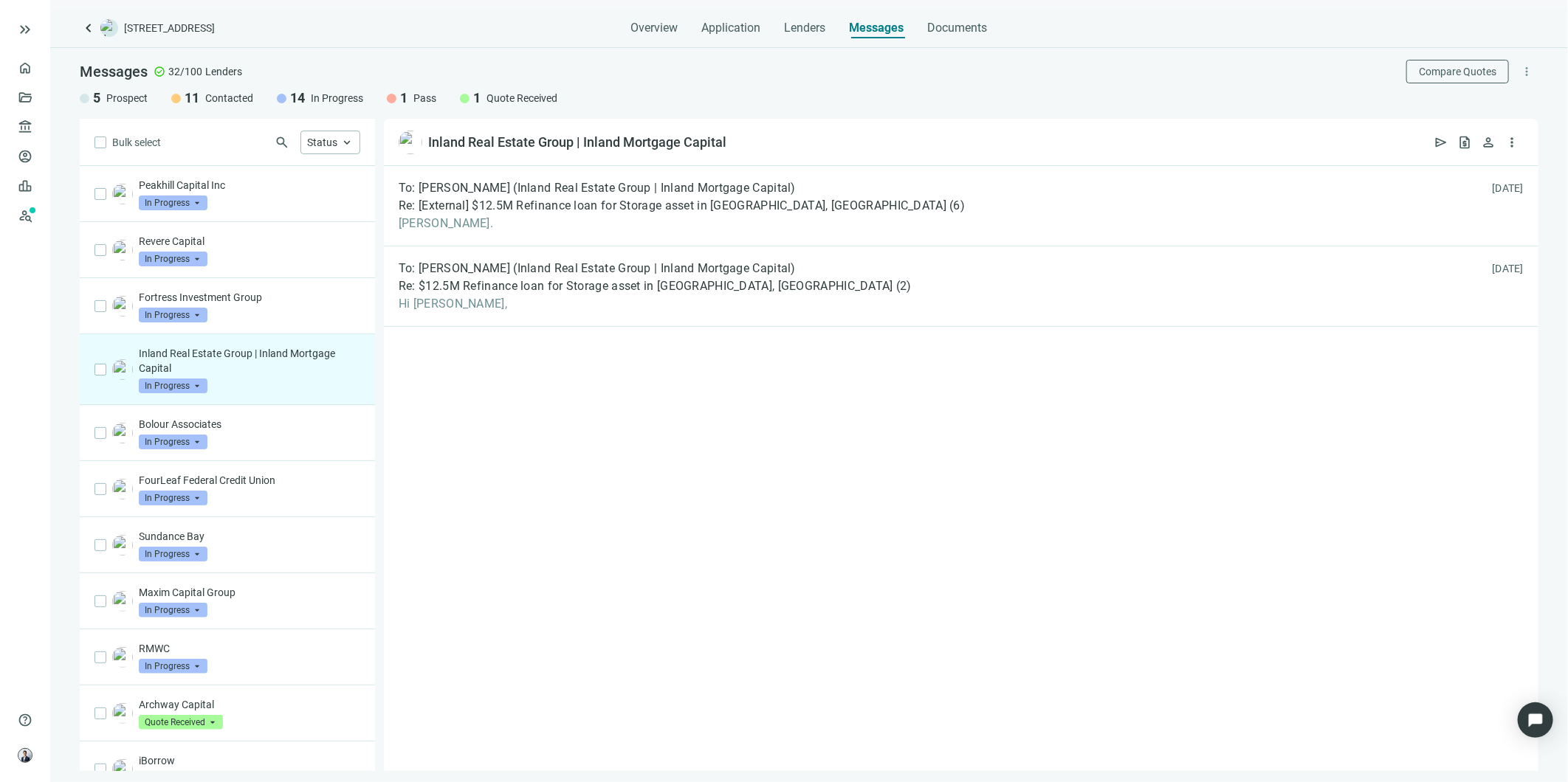
click at [555, 187] on span "To: [PERSON_NAME] (Inland Real Estate Group | Inland Mortgage Capital)" at bounding box center [597, 187] width 397 height 15
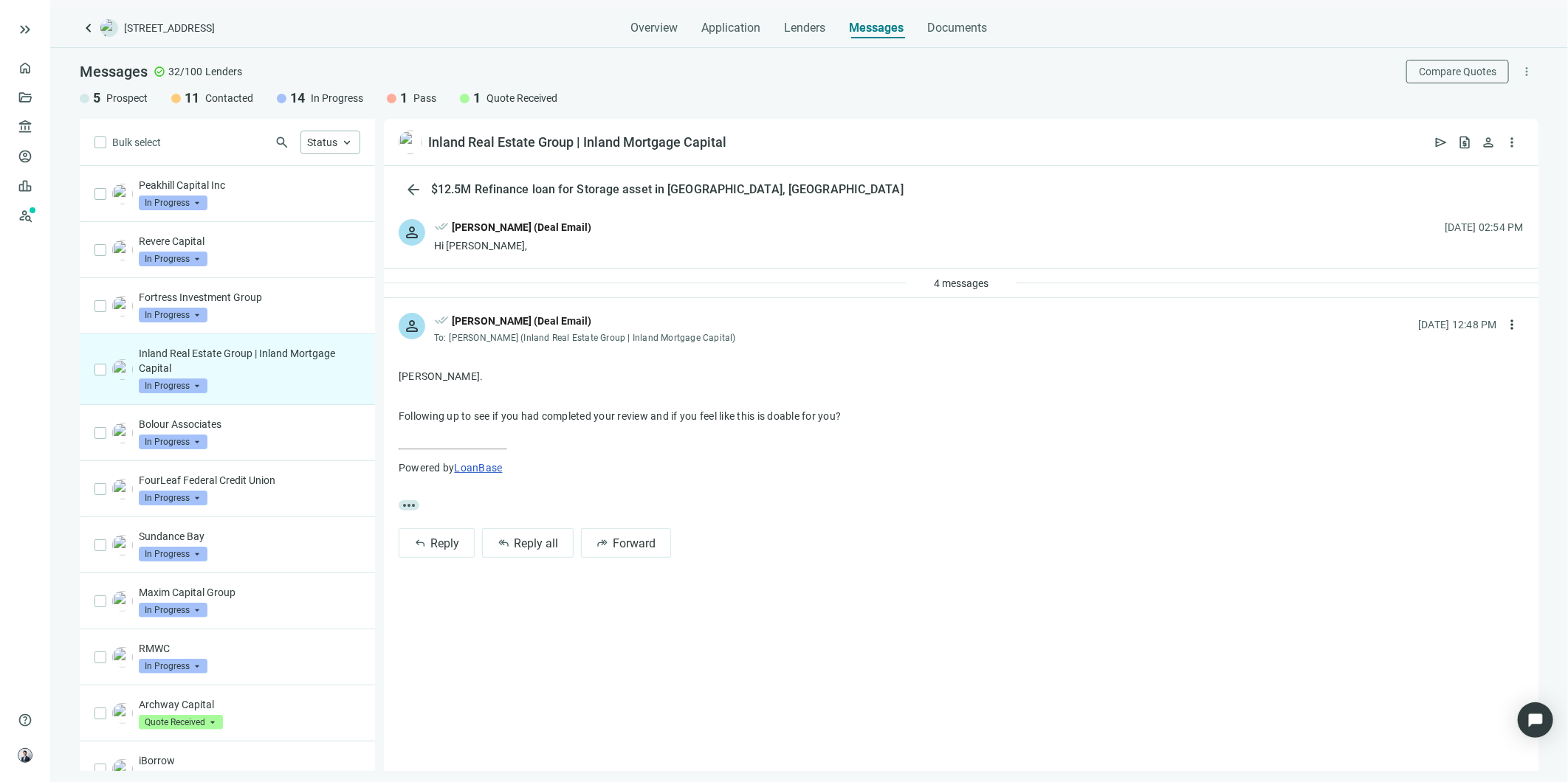
click at [252, 179] on p "Peakhill Capital Inc" at bounding box center [249, 184] width 221 height 15
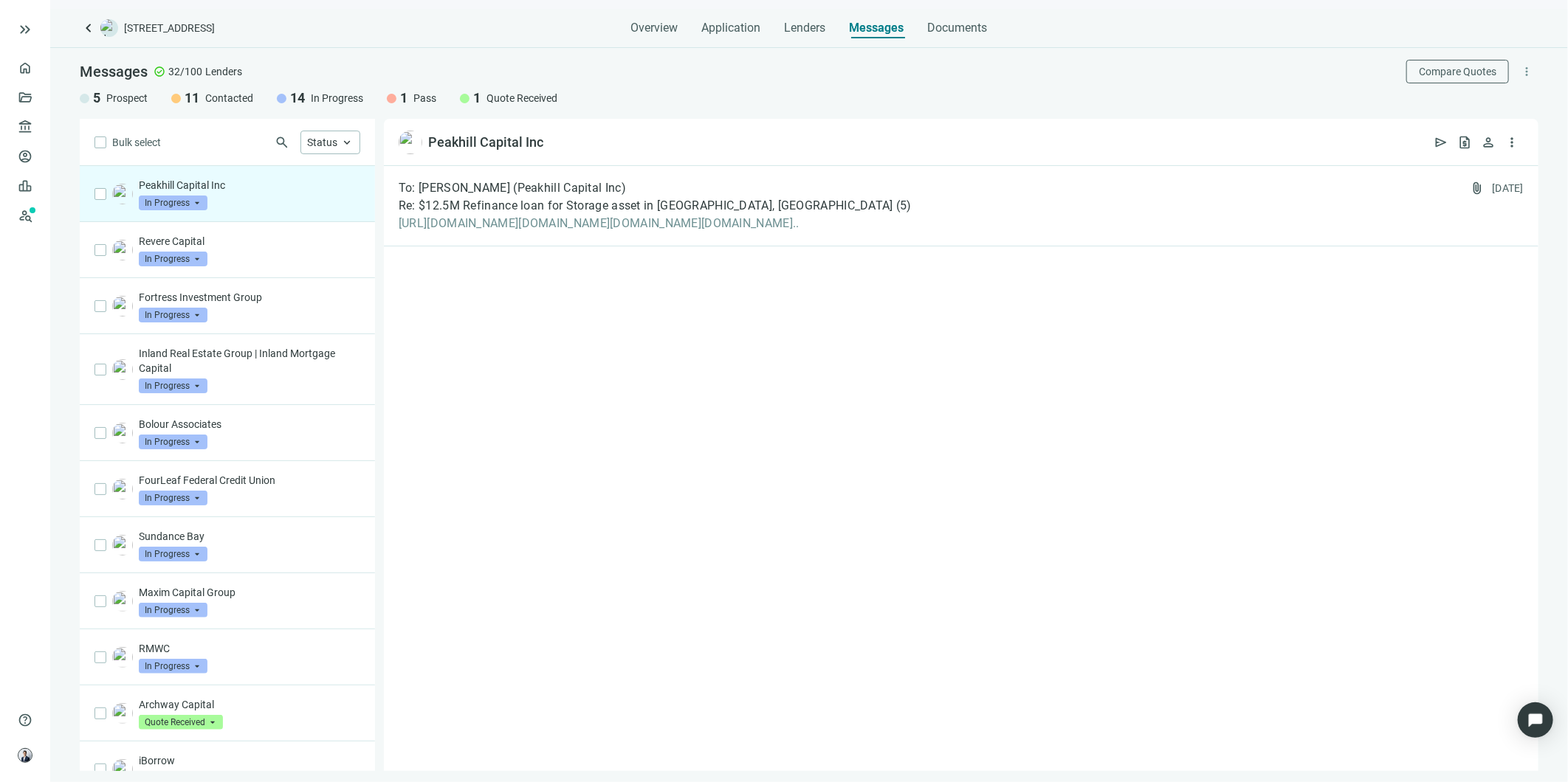
click at [440, 202] on span "Re: $12.5M Refinance loan for Storage asset in [GEOGRAPHIC_DATA], [GEOGRAPHIC_D…" at bounding box center [646, 206] width 495 height 15
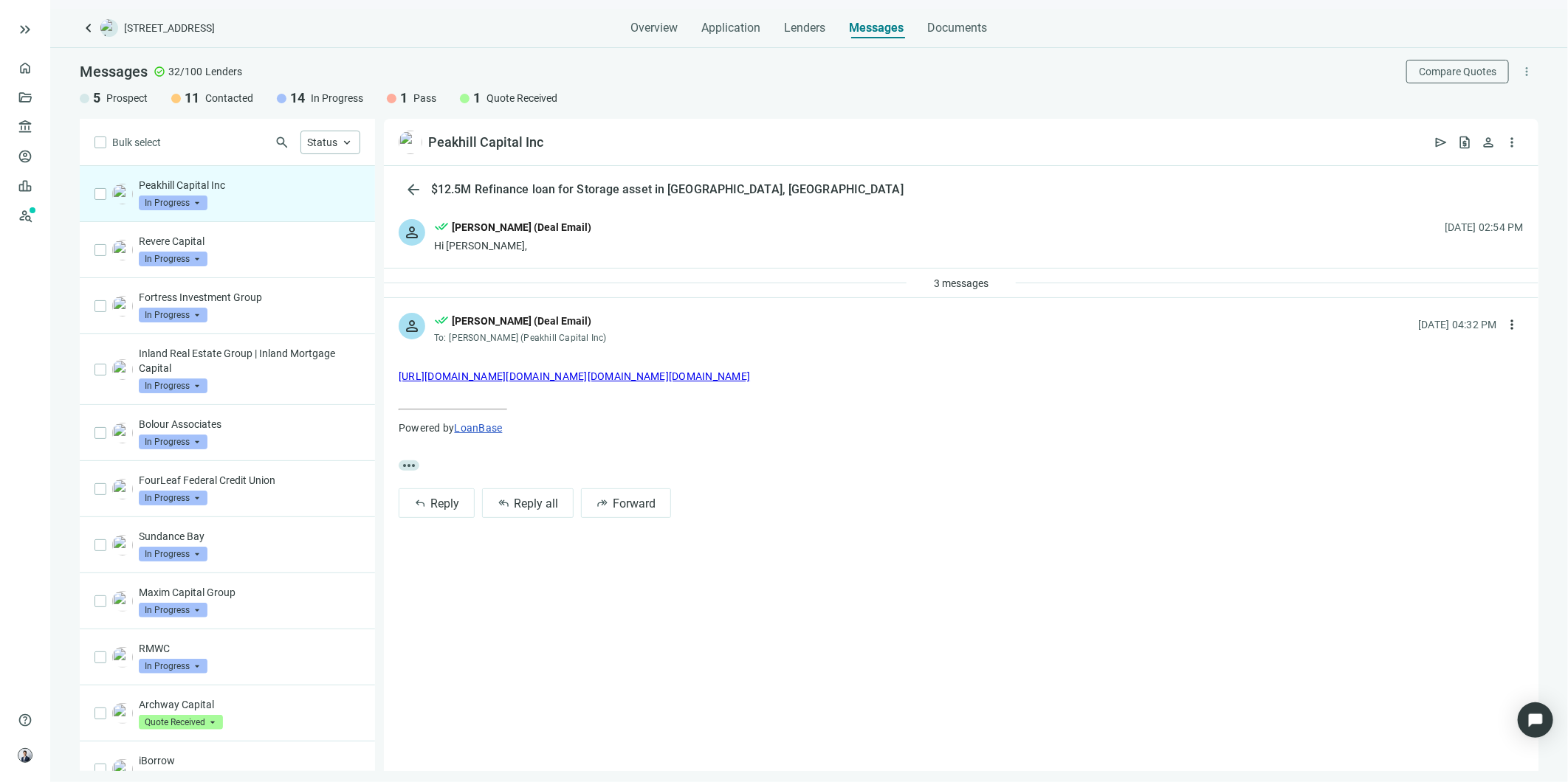
click at [956, 279] on span "3 messages" at bounding box center [961, 283] width 54 height 12
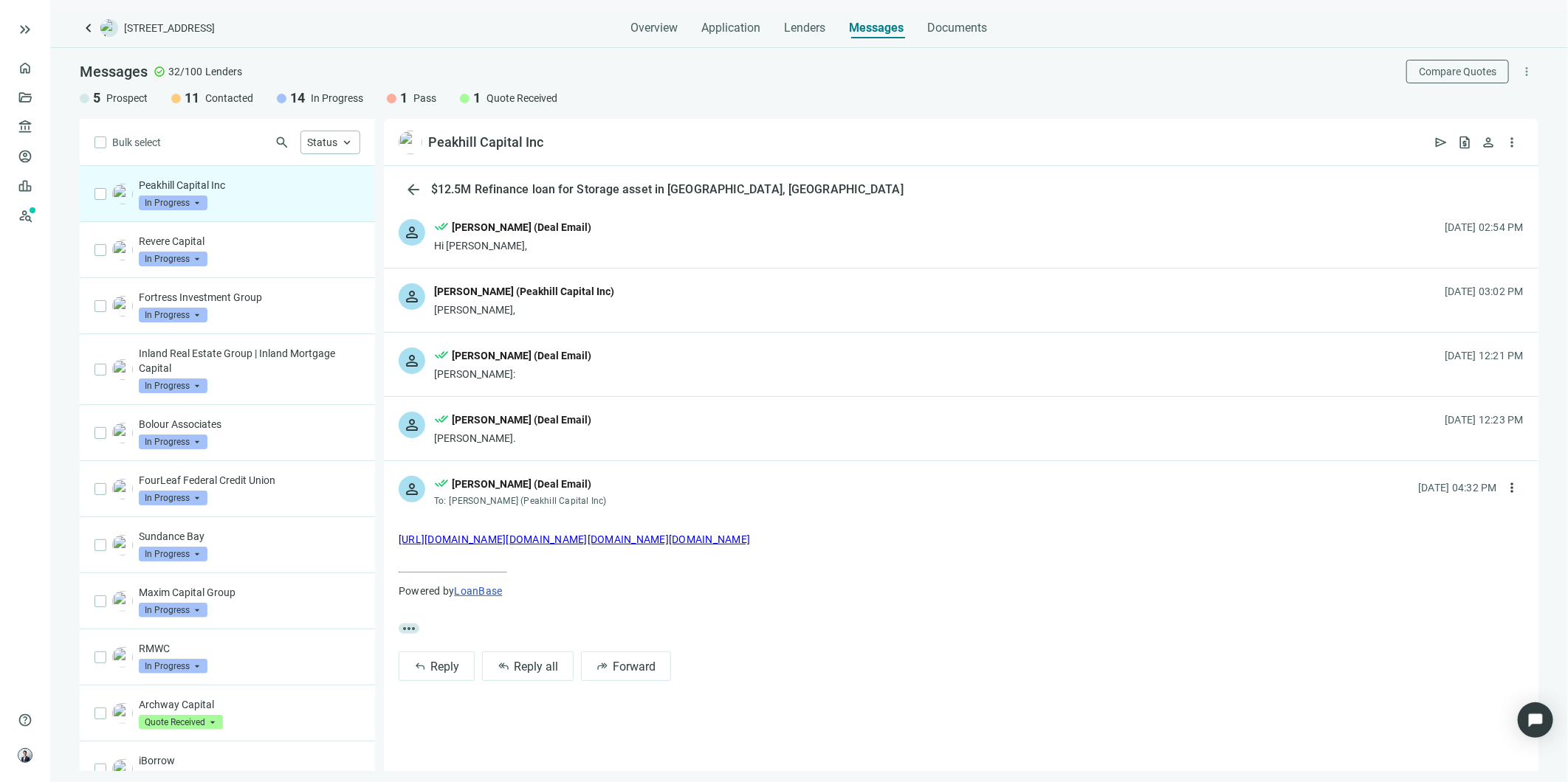
click at [579, 446] on div "person done_all [PERSON_NAME] (Deal Email) [PERSON_NAME]. [DATE] 12:23 PM" at bounding box center [962, 428] width 1155 height 63
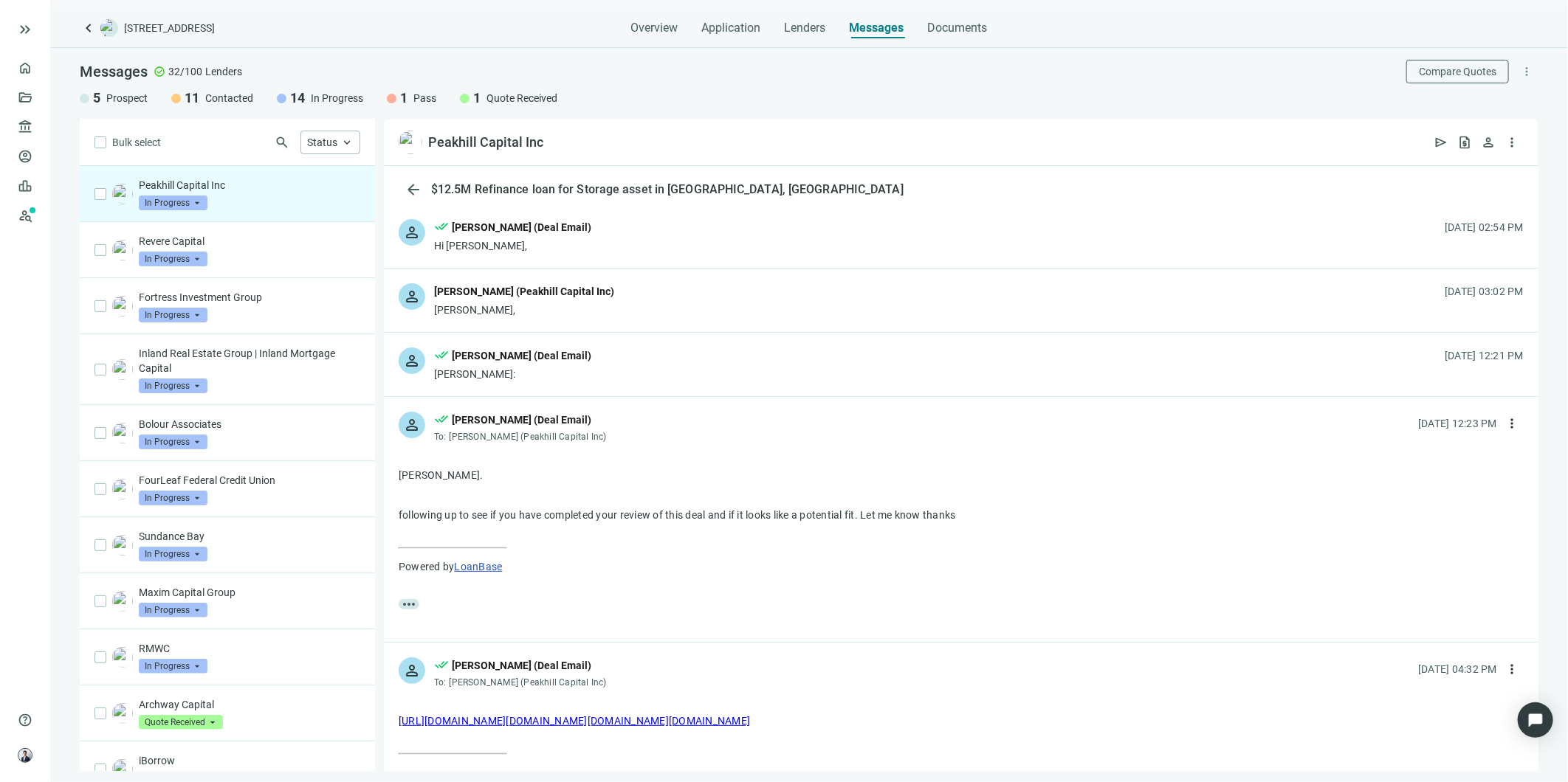
click at [581, 433] on div "[PERSON_NAME] (Peakhill Capital Inc)" at bounding box center [530, 437] width 161 height 12
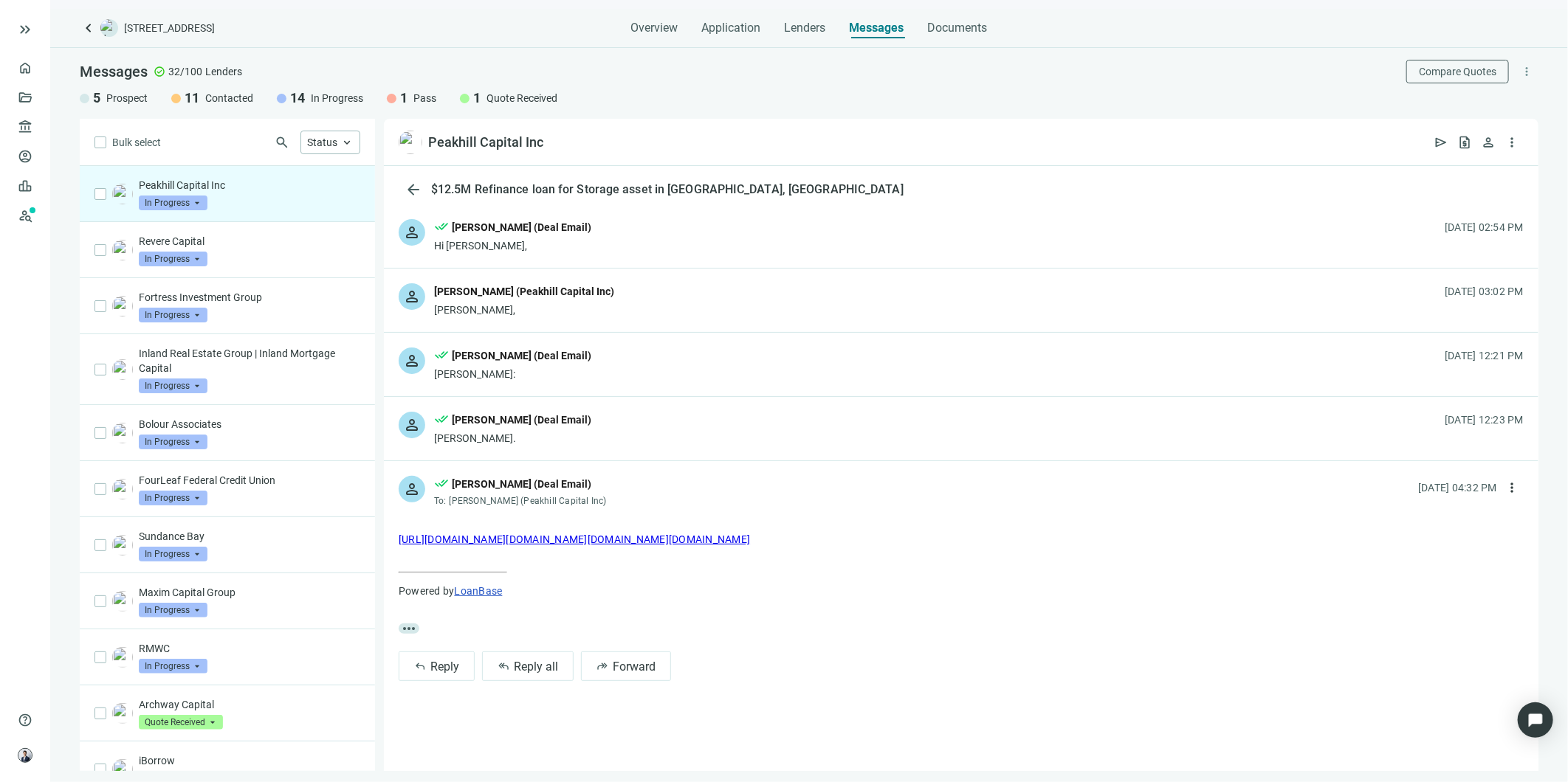
click at [233, 258] on div "Revere Capital In Progress arrow_drop_down" at bounding box center [249, 249] width 221 height 32
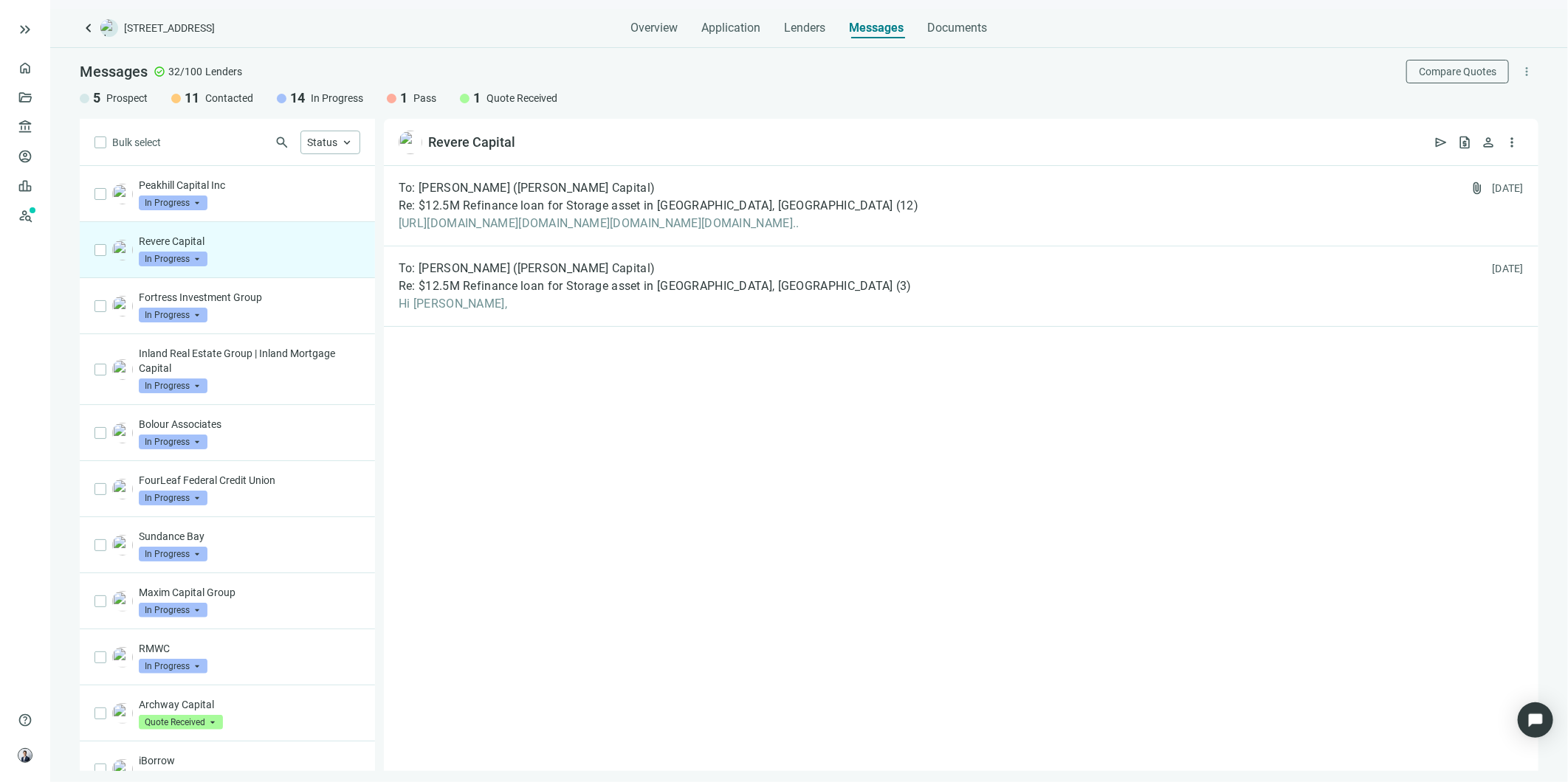
click at [547, 202] on span "Re: $12.5M Refinance loan for Storage asset in [GEOGRAPHIC_DATA], [GEOGRAPHIC_D…" at bounding box center [646, 206] width 495 height 15
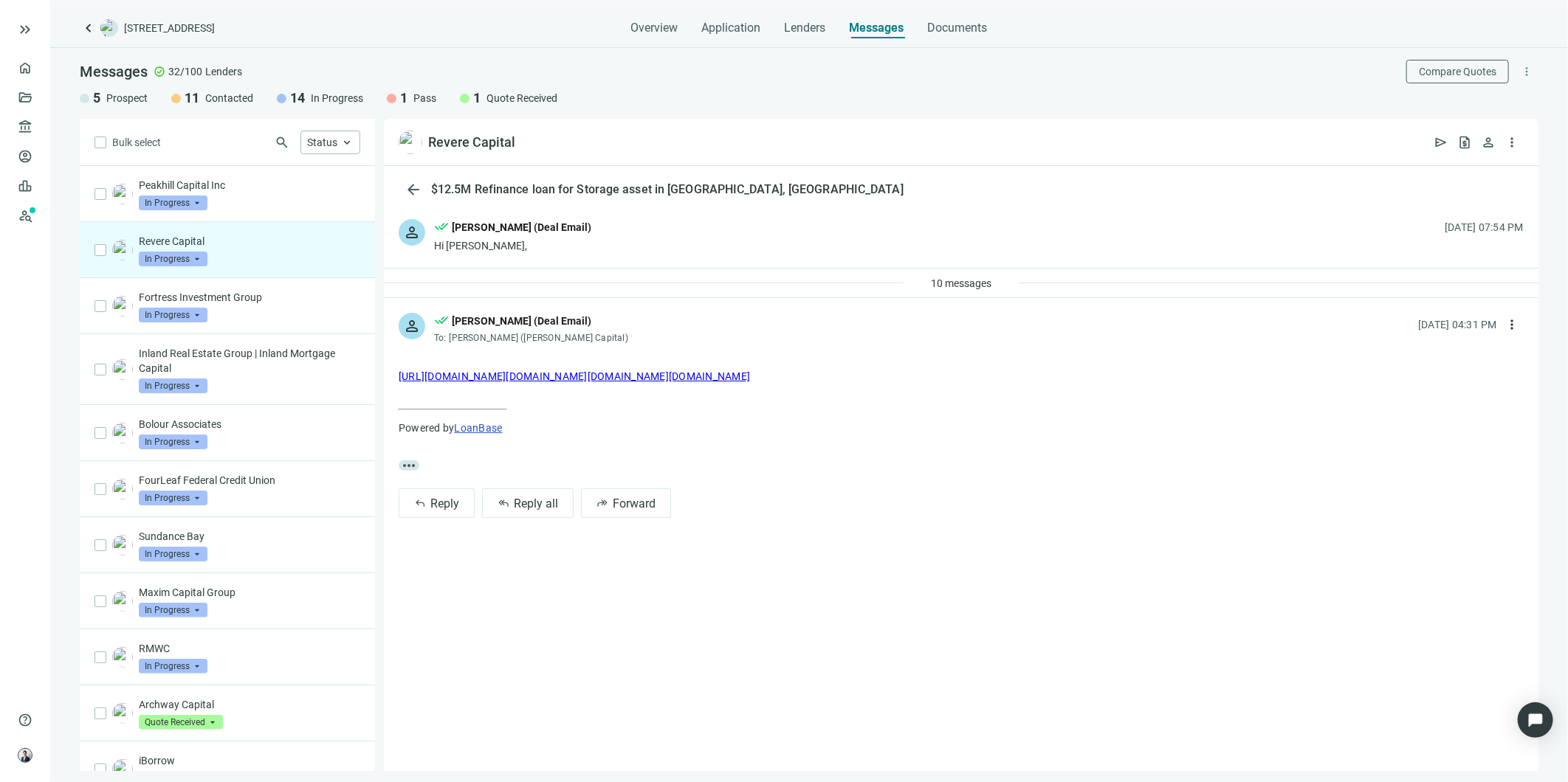
click at [253, 319] on div "Fortress Investment Group In Progress arrow_drop_down" at bounding box center [249, 306] width 221 height 32
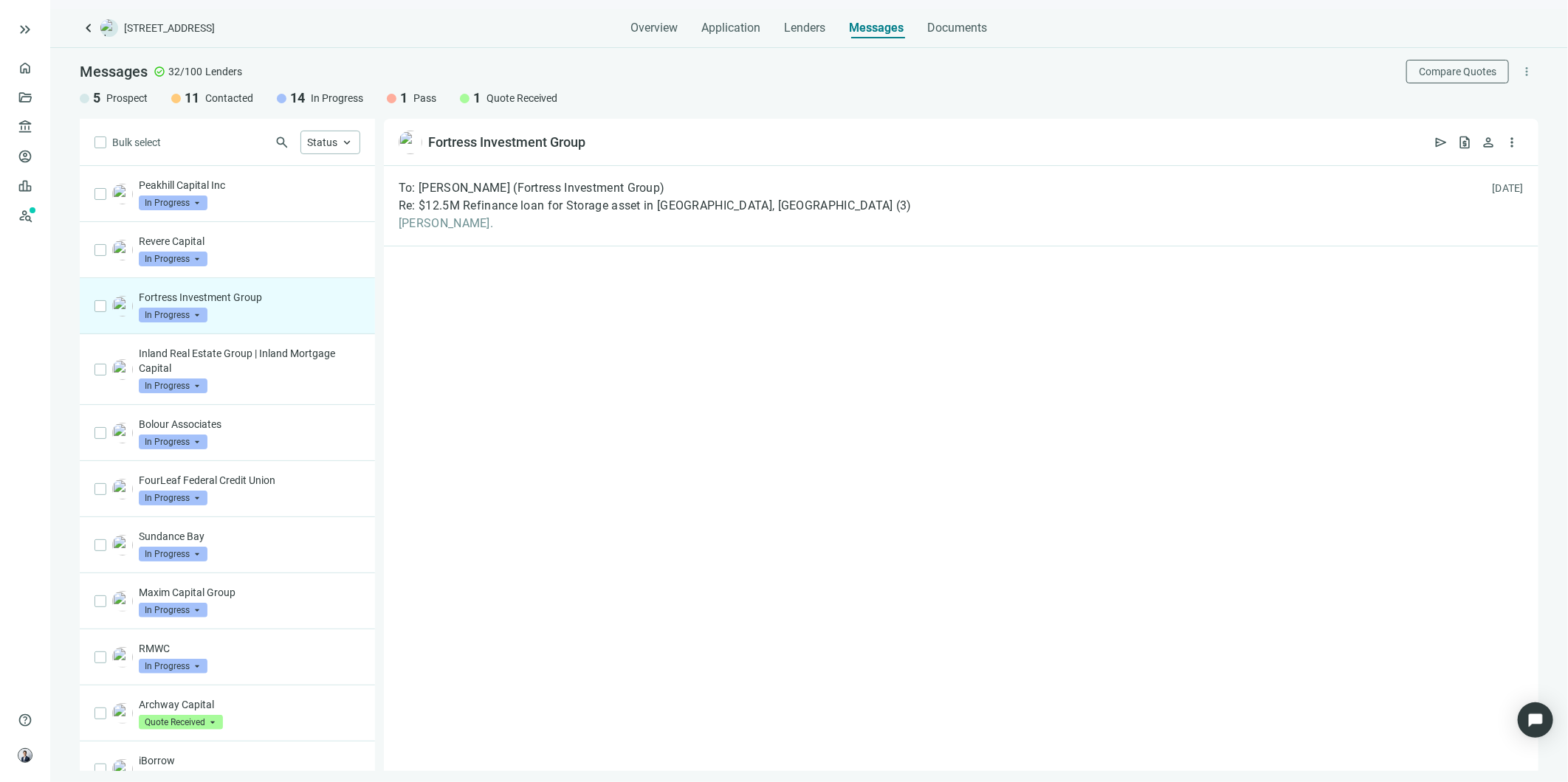
click at [622, 217] on span "[PERSON_NAME]." at bounding box center [655, 223] width 513 height 15
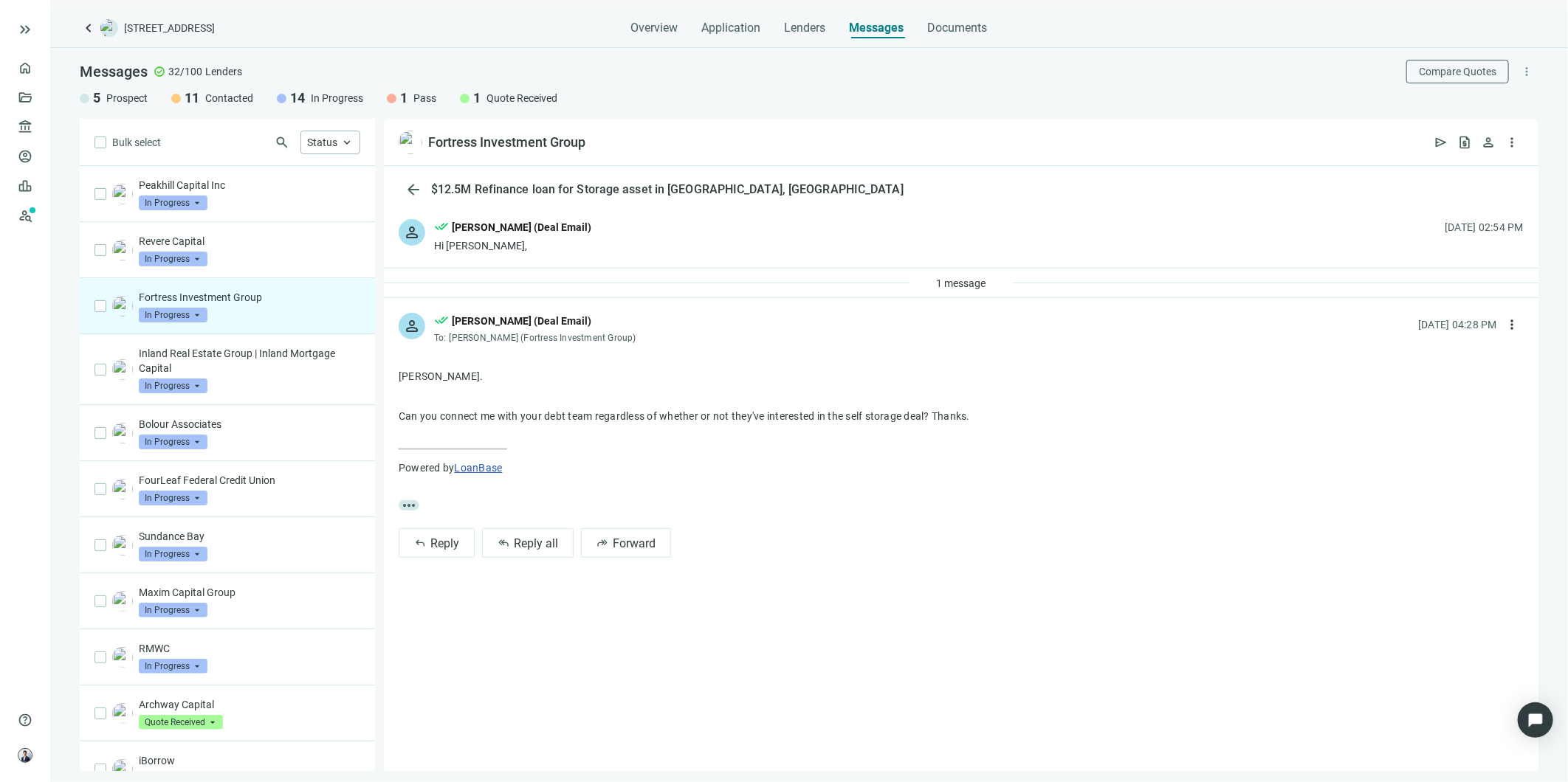
click at [261, 417] on p "Bolour Associates" at bounding box center [249, 424] width 221 height 15
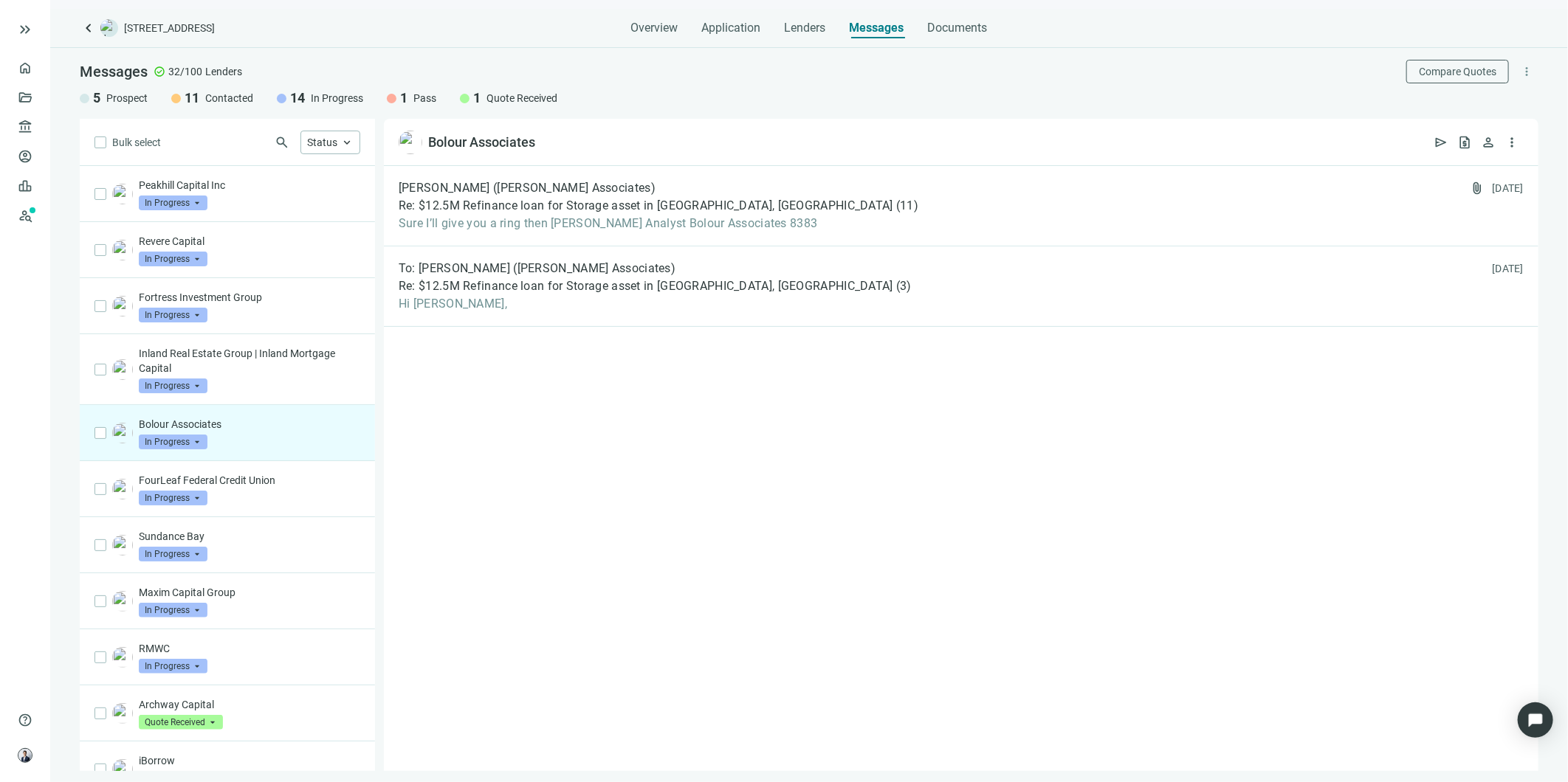
click at [490, 217] on span "Sure I’ll give you a ring then [PERSON_NAME] Analyst Bolour Associates 8383" at bounding box center [659, 223] width 520 height 15
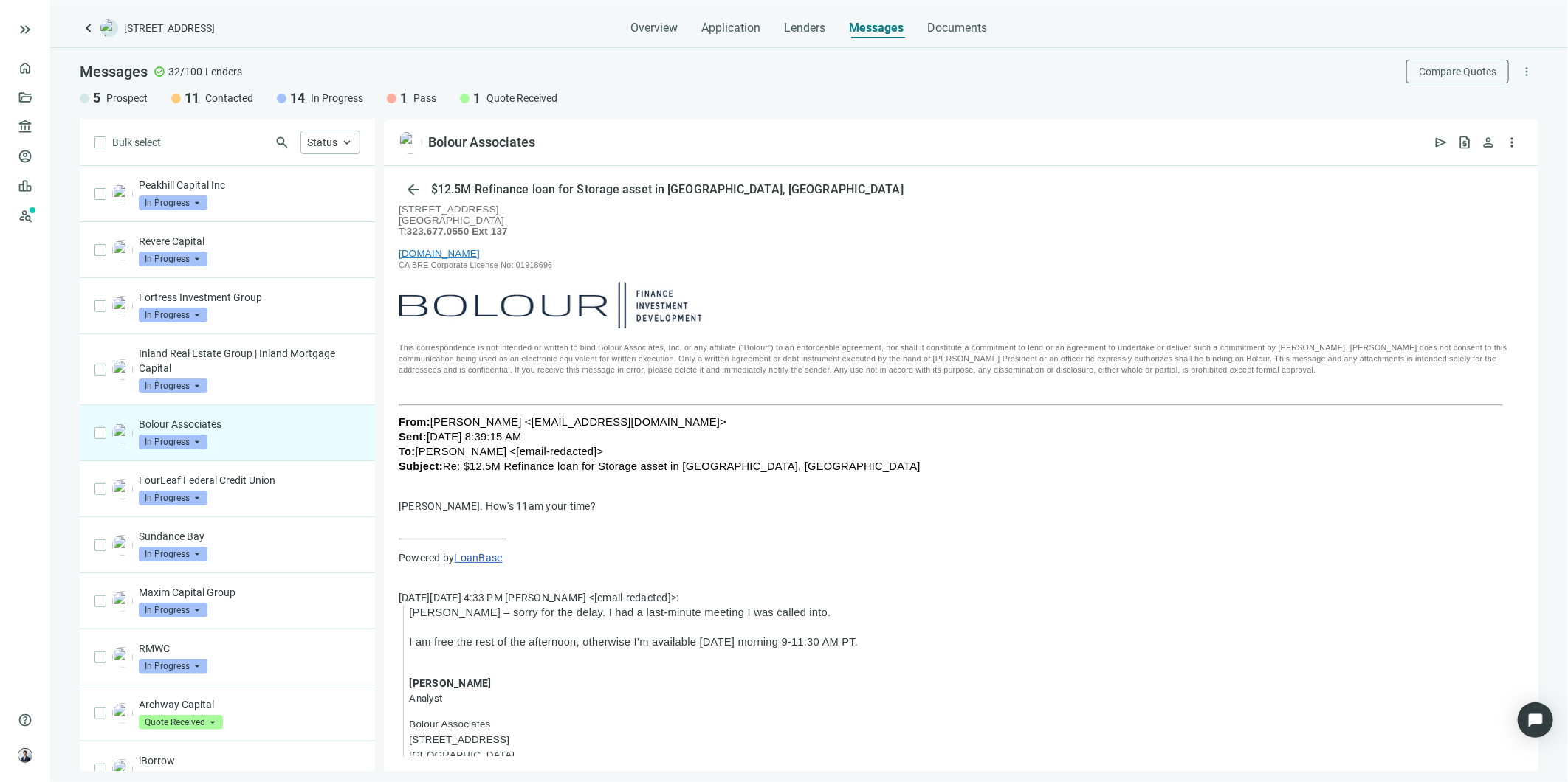
scroll to position [164, 0]
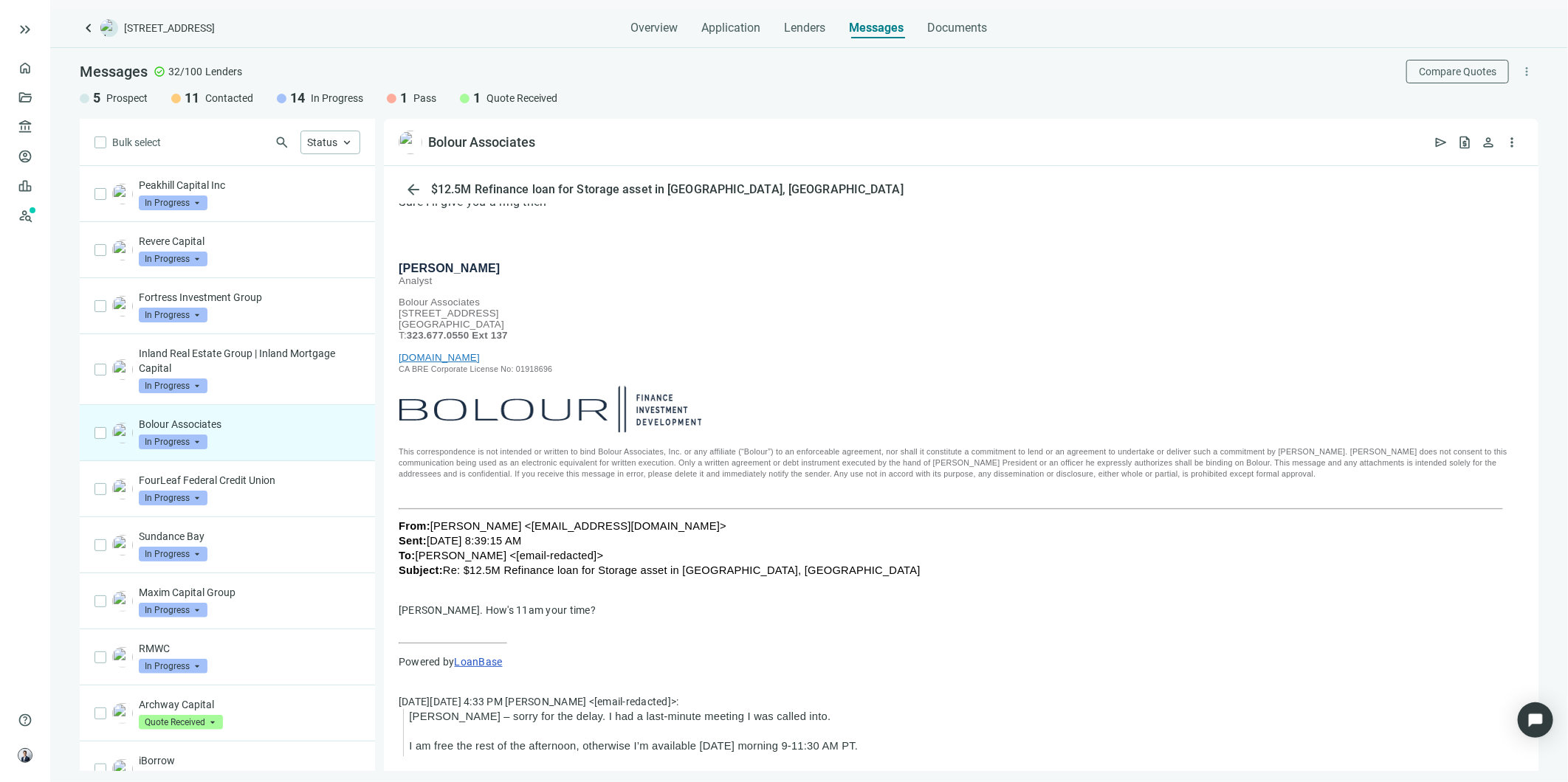
click at [254, 476] on p "FourLeaf Federal Credit Union" at bounding box center [249, 480] width 221 height 15
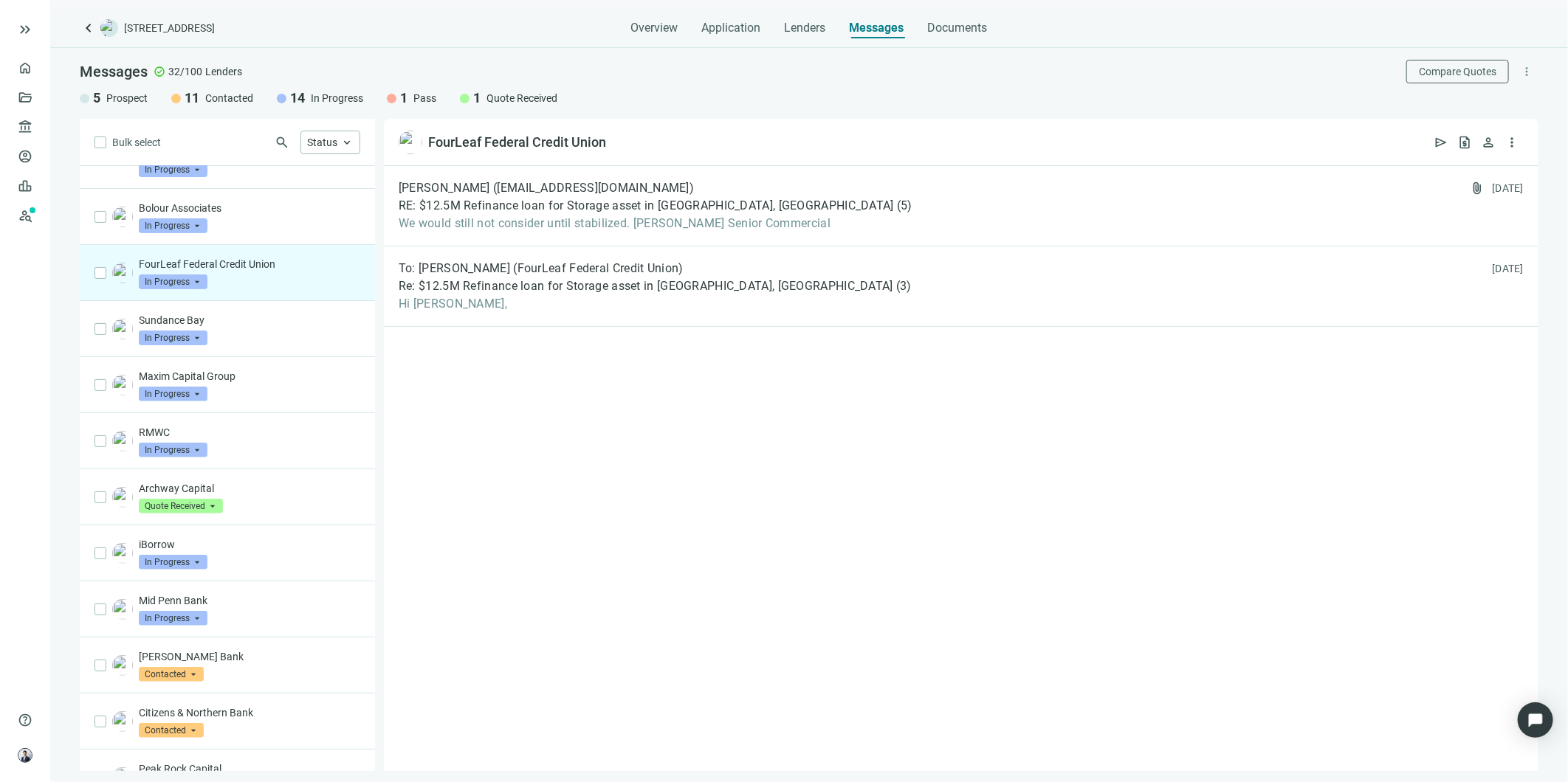
scroll to position [245, 0]
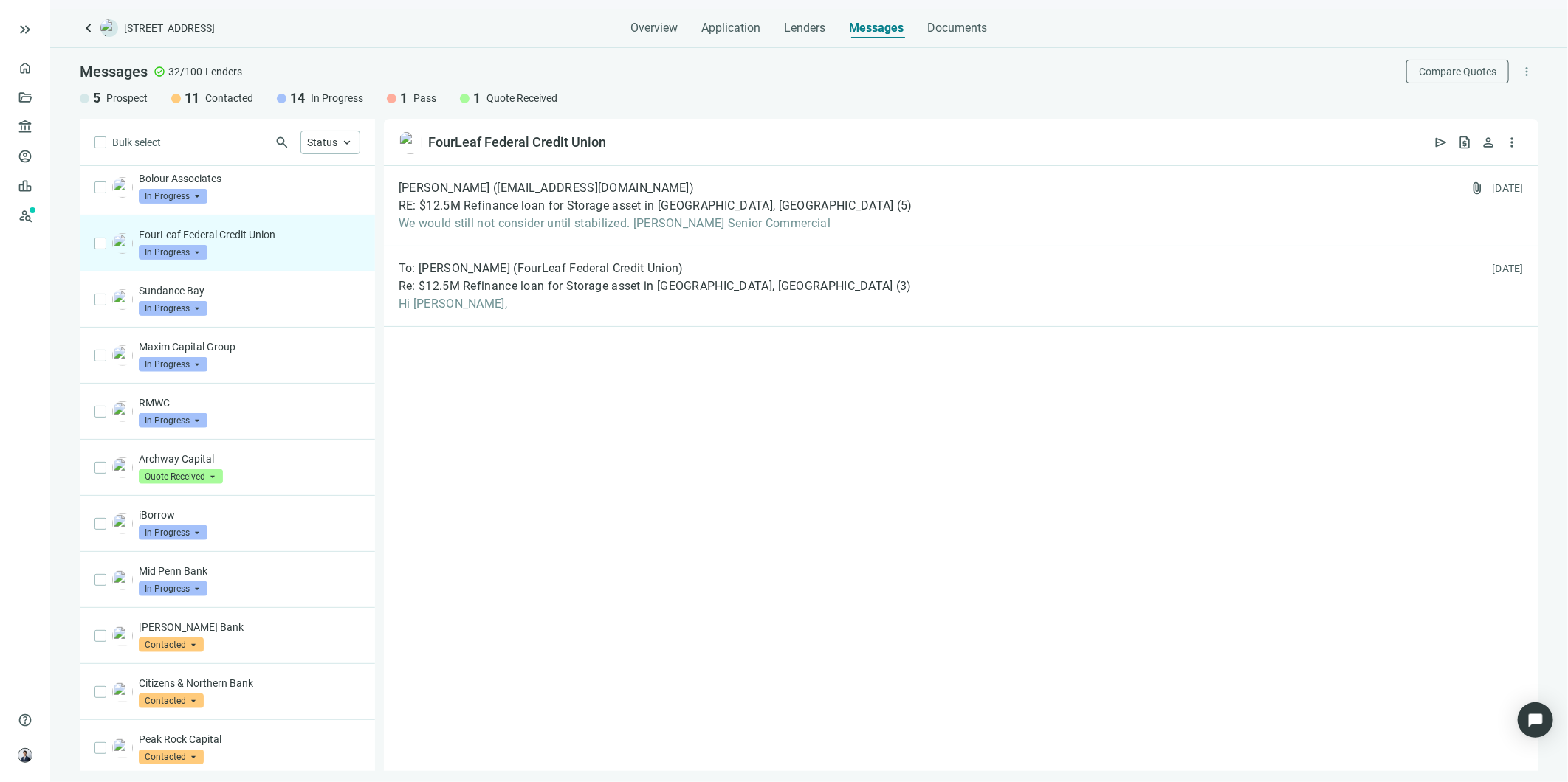
click at [239, 523] on p "iBorrow" at bounding box center [249, 514] width 221 height 15
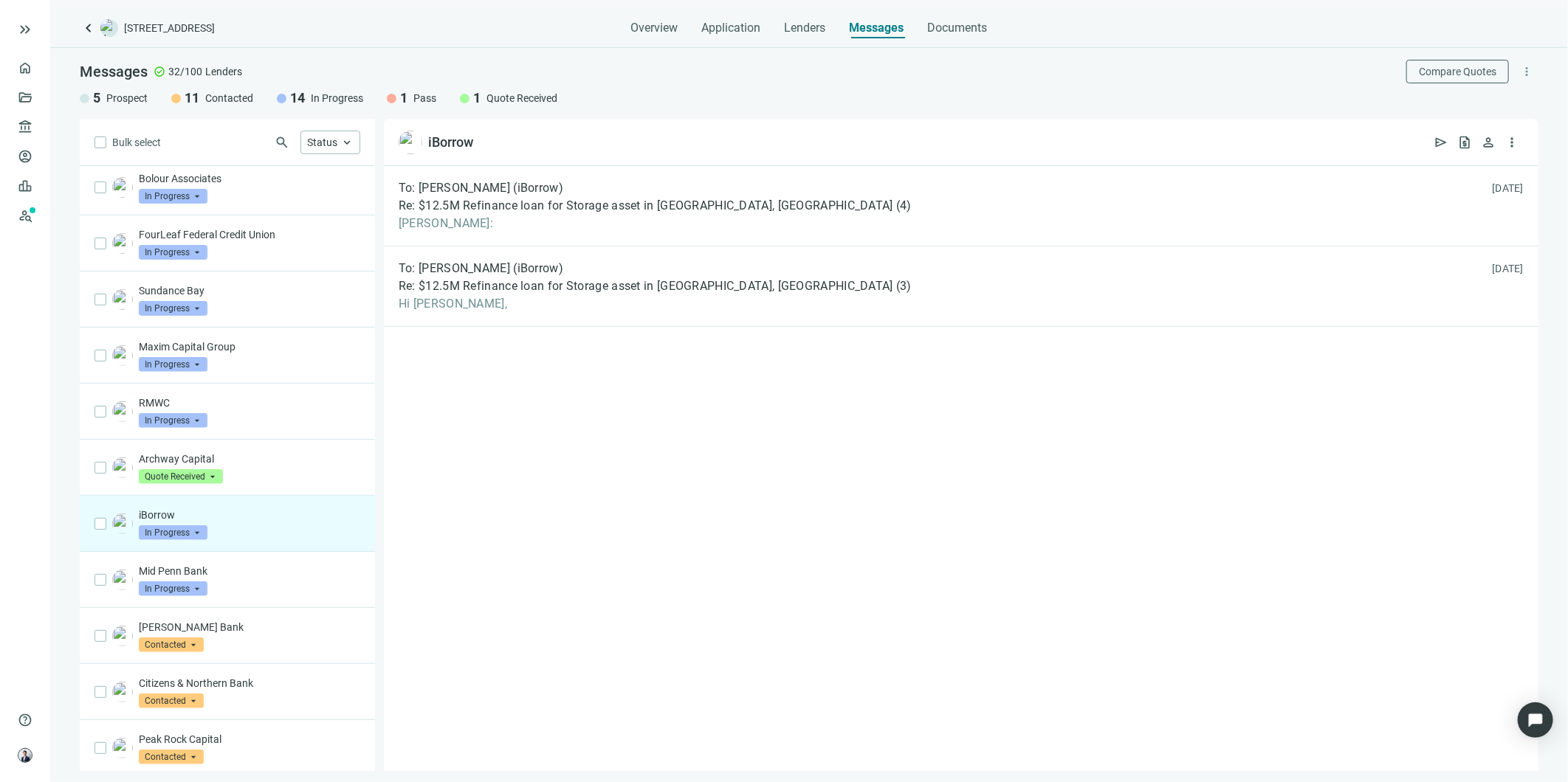
click at [517, 227] on span "[PERSON_NAME]:" at bounding box center [655, 223] width 513 height 15
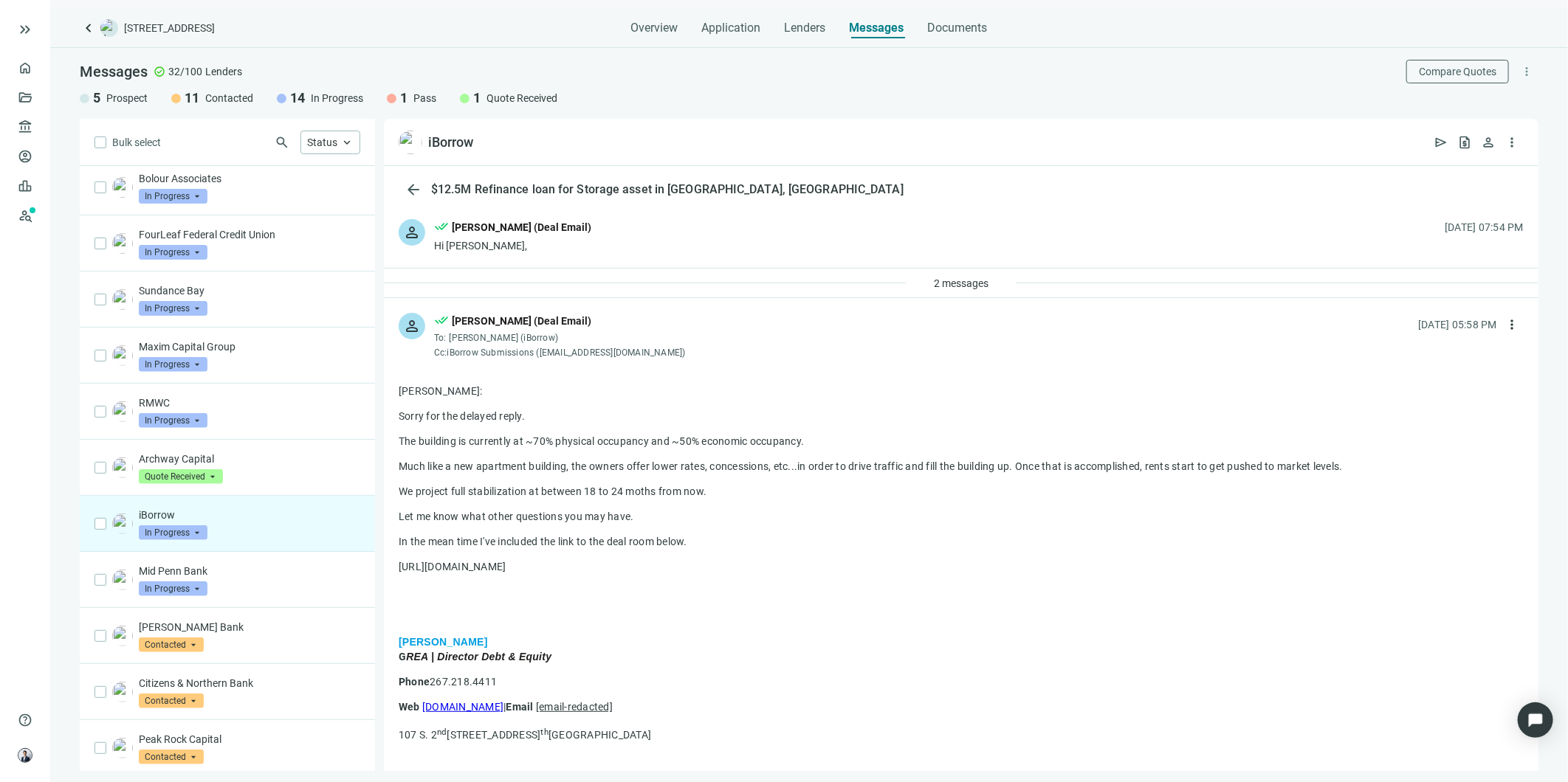
click at [198, 571] on p "Mid Penn Bank" at bounding box center [249, 570] width 221 height 15
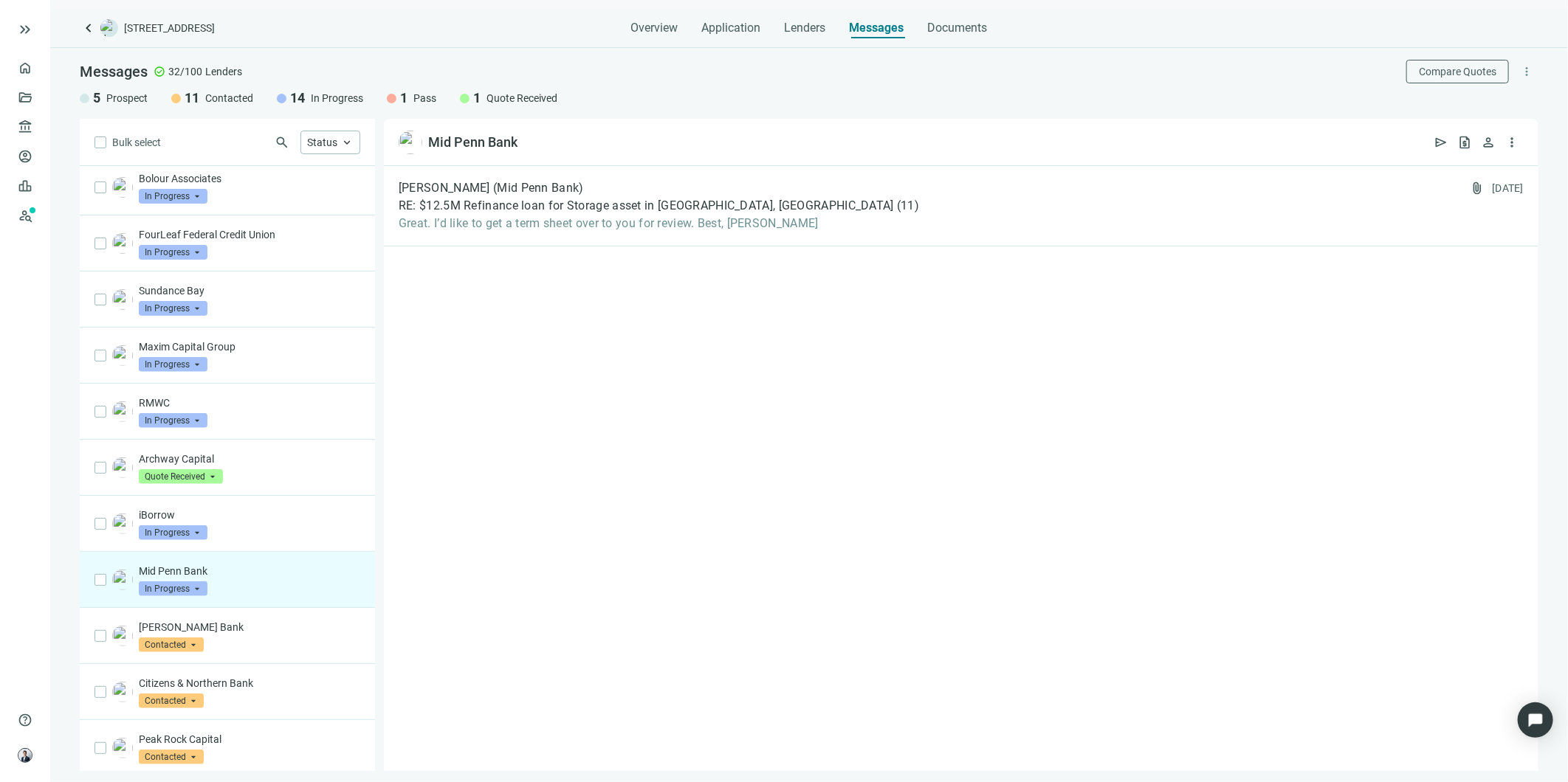
click at [610, 226] on span "Great. I’d like to get a term sheet over to you for review. Best, [PERSON_NAME]" at bounding box center [659, 223] width 520 height 15
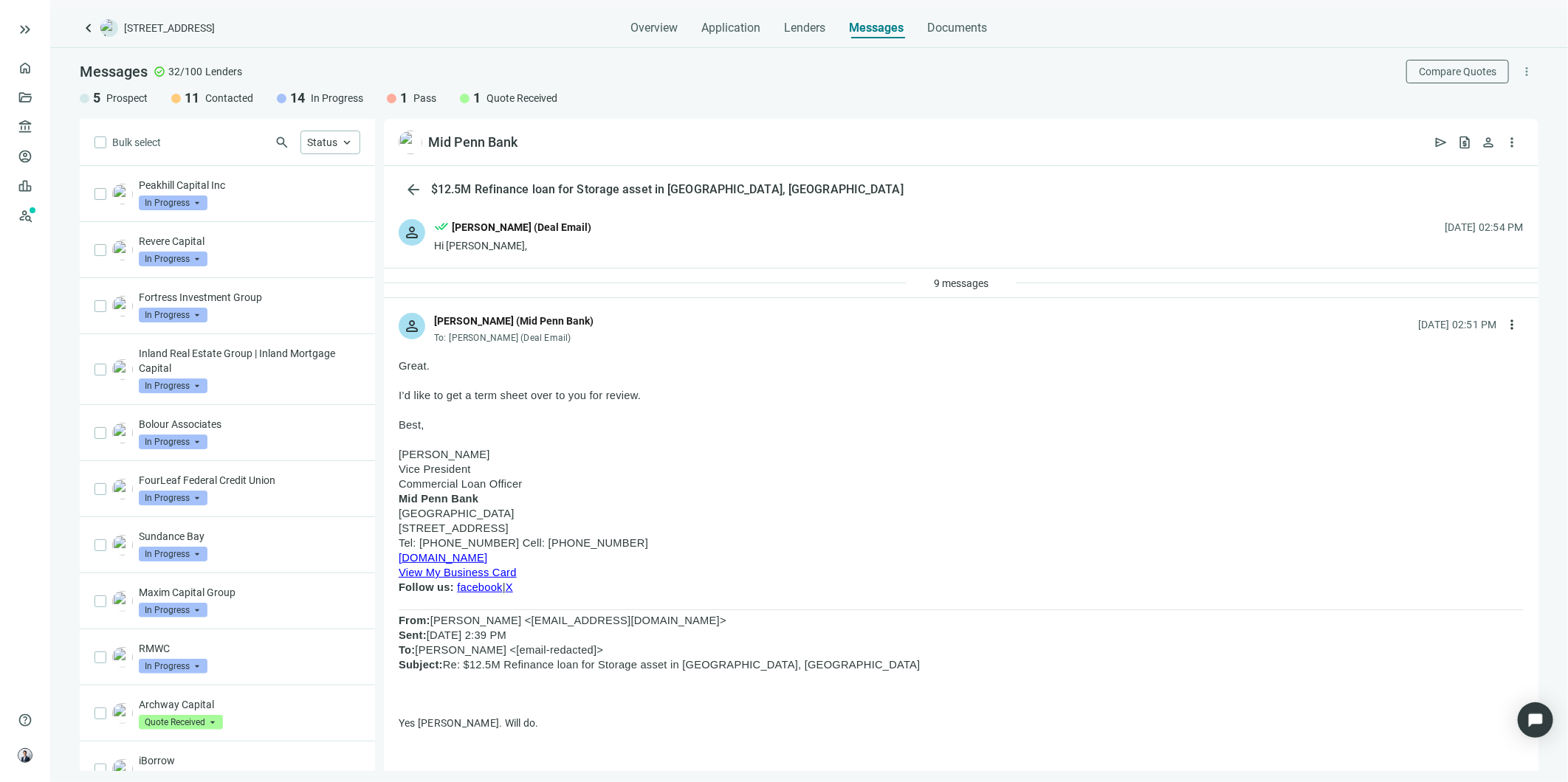
click at [227, 656] on p "RMWC" at bounding box center [249, 648] width 221 height 15
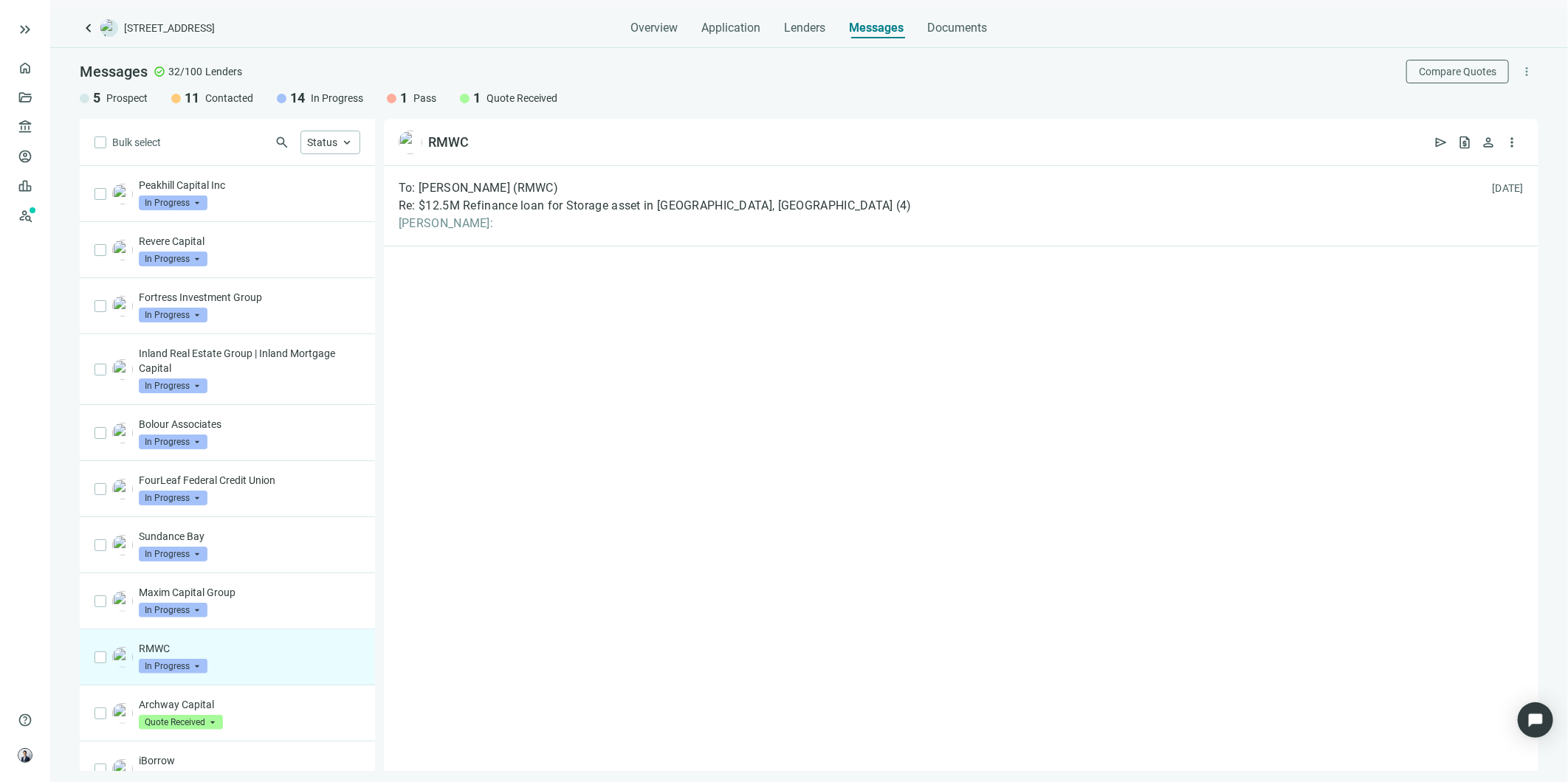
click at [483, 229] on span "[PERSON_NAME]:" at bounding box center [655, 223] width 513 height 15
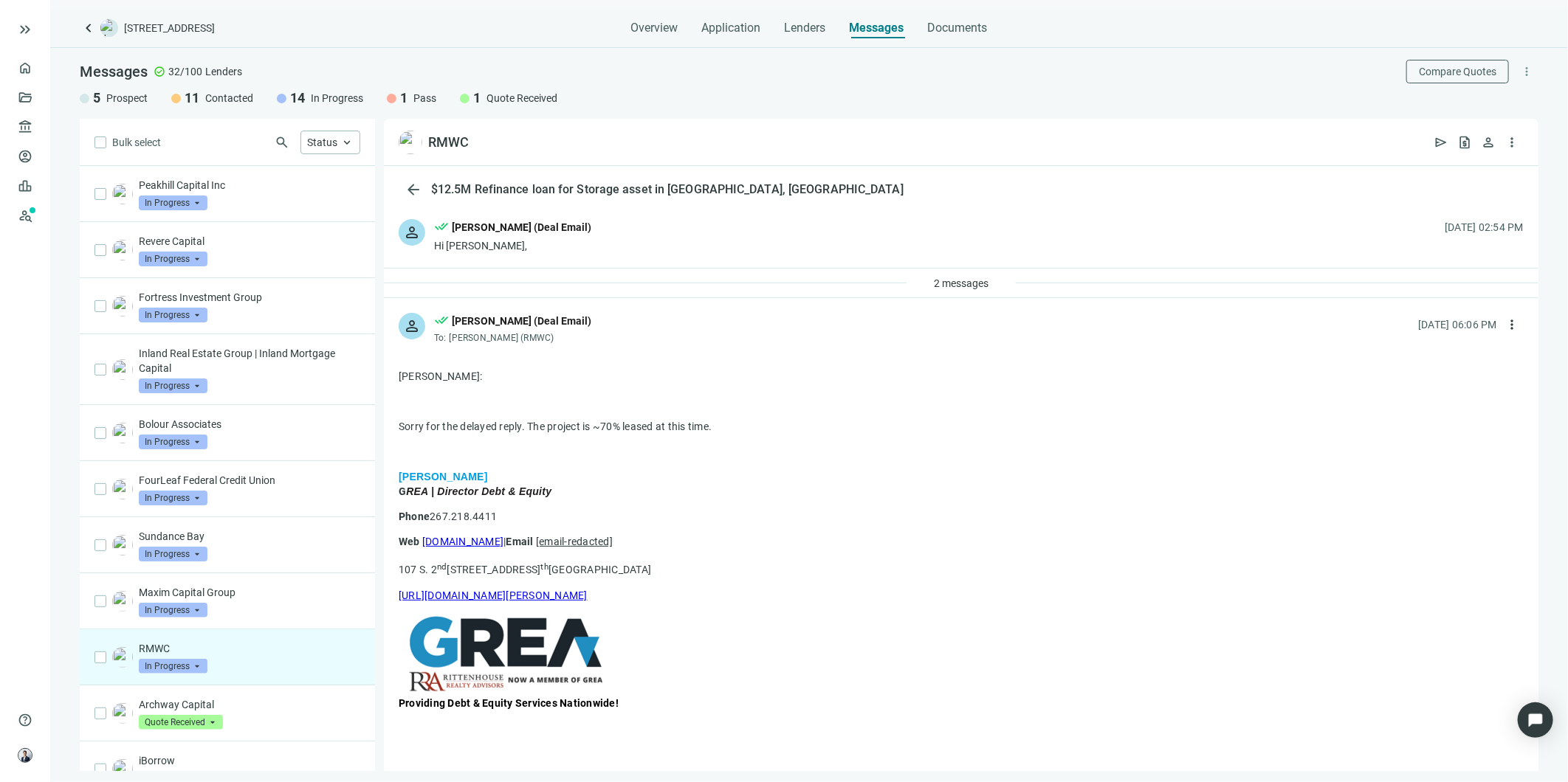
click at [245, 605] on div "Maxim Capital Group In Progress arrow_drop_down" at bounding box center [249, 601] width 221 height 32
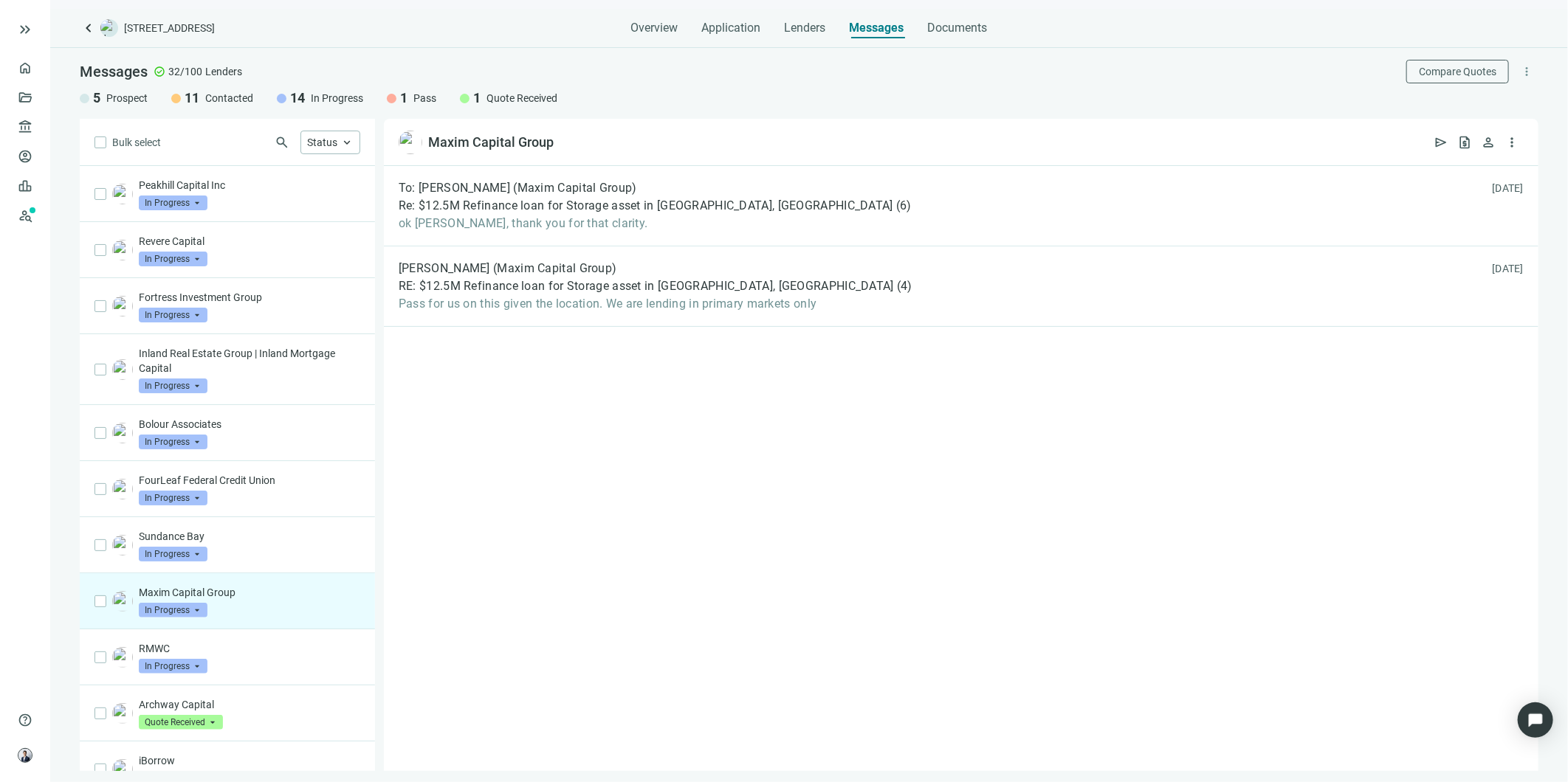
click at [248, 562] on div "Sundance Bay In Progress arrow_drop_down" at bounding box center [249, 544] width 221 height 32
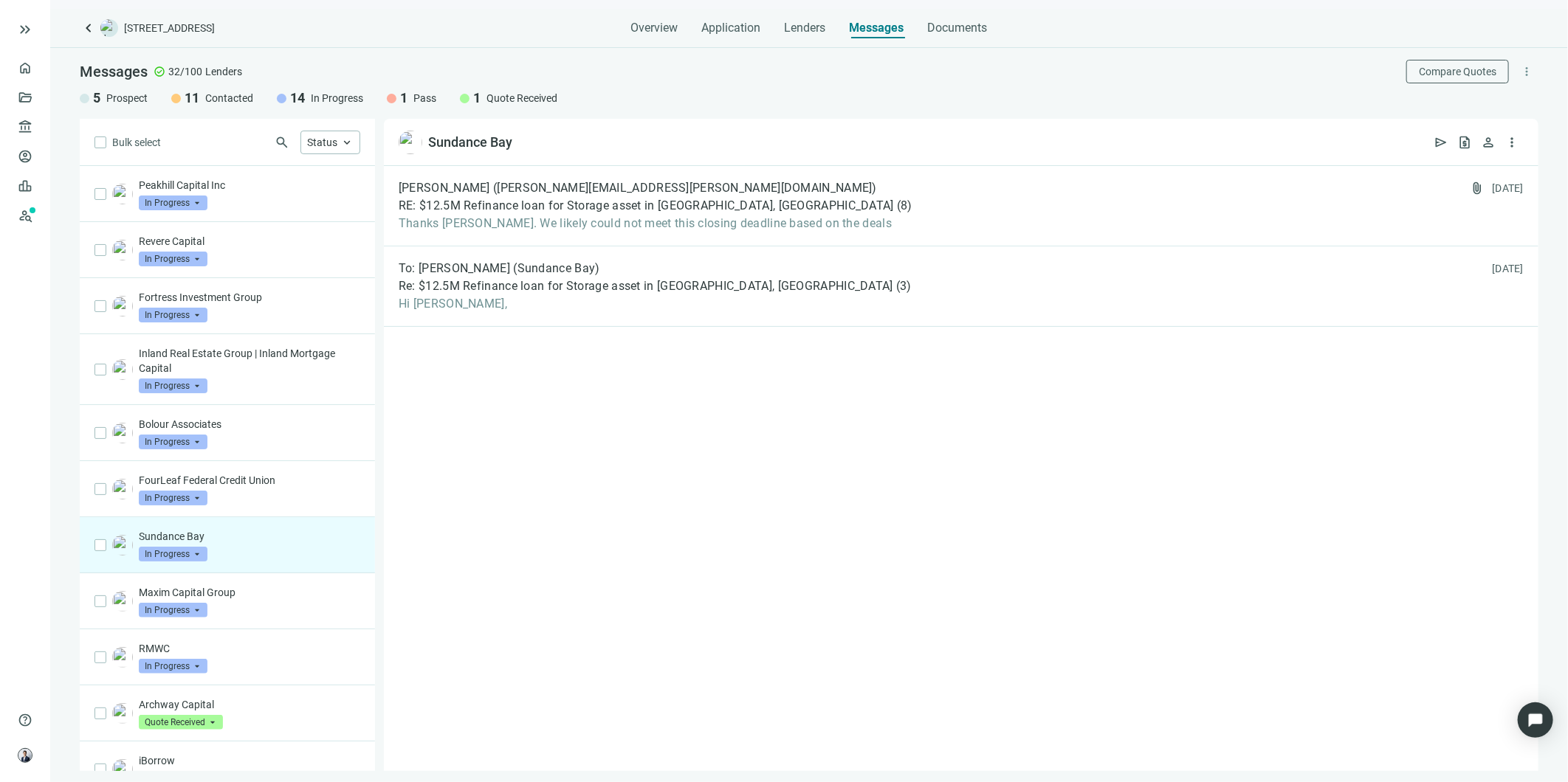
click at [82, 35] on span "keyboard_arrow_left" at bounding box center [88, 28] width 17 height 17
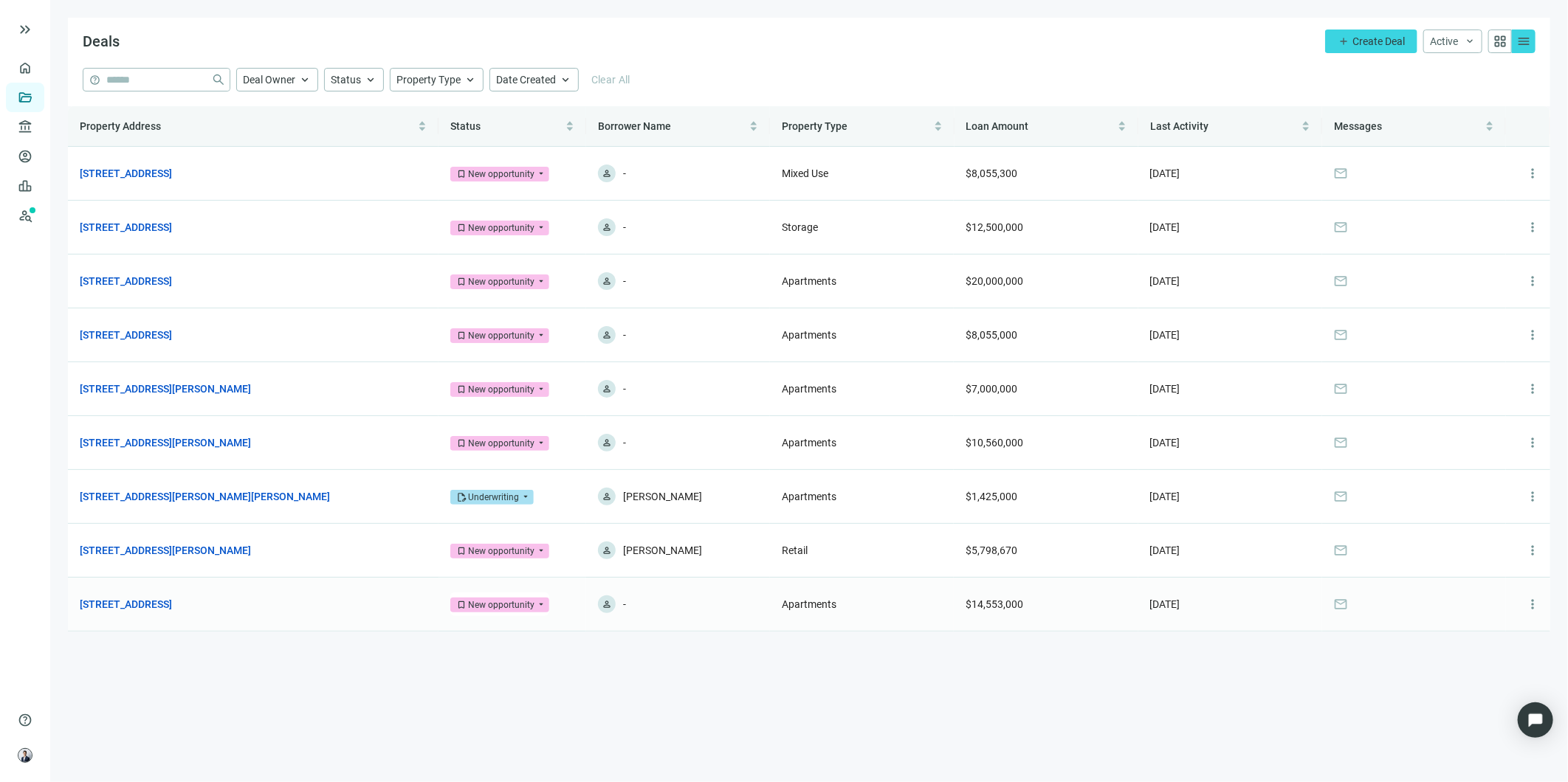
click at [172, 605] on link "[STREET_ADDRESS]" at bounding box center [125, 604] width 92 height 16
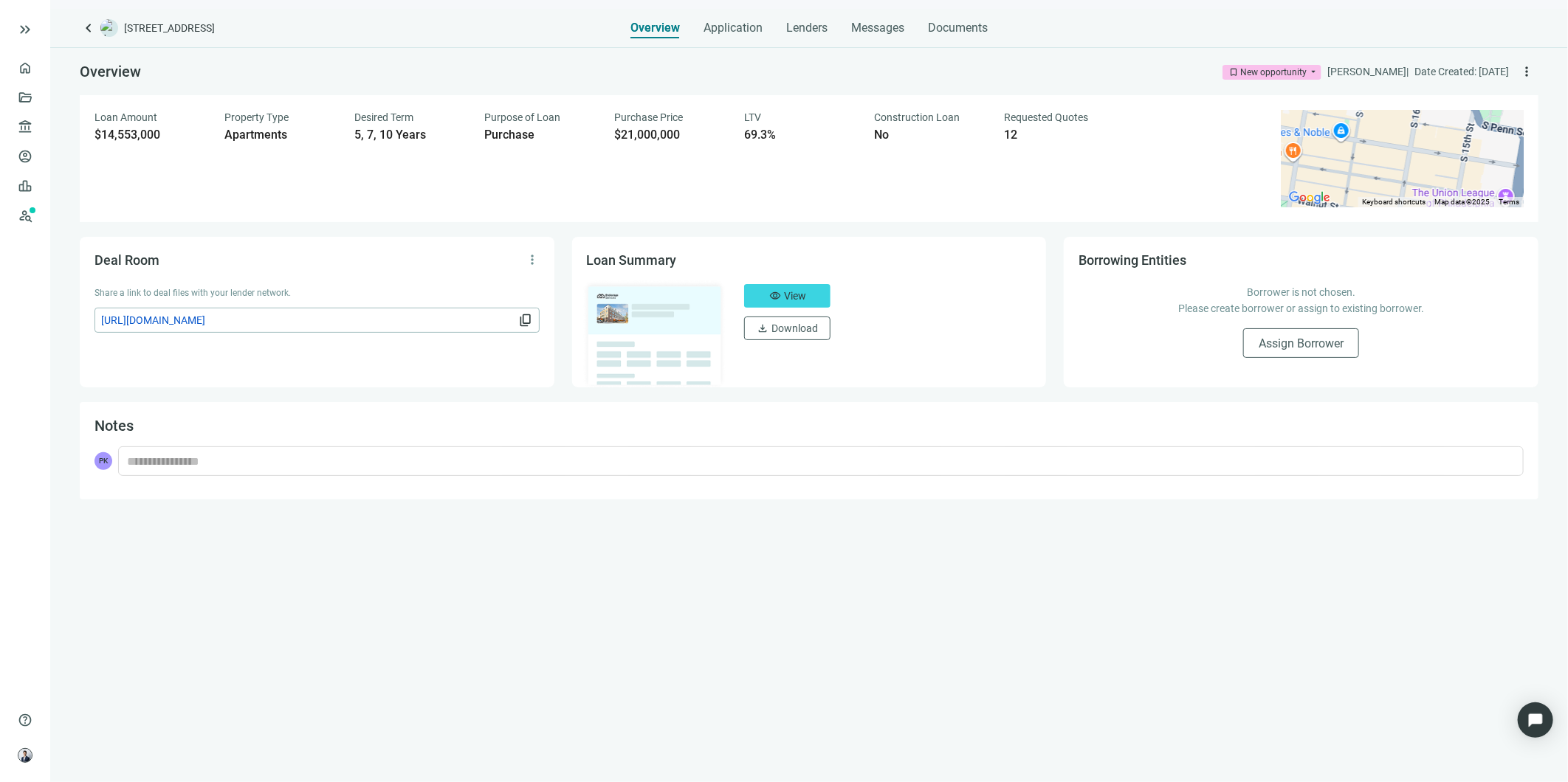
click at [887, 24] on span "Messages" at bounding box center [877, 27] width 53 height 14
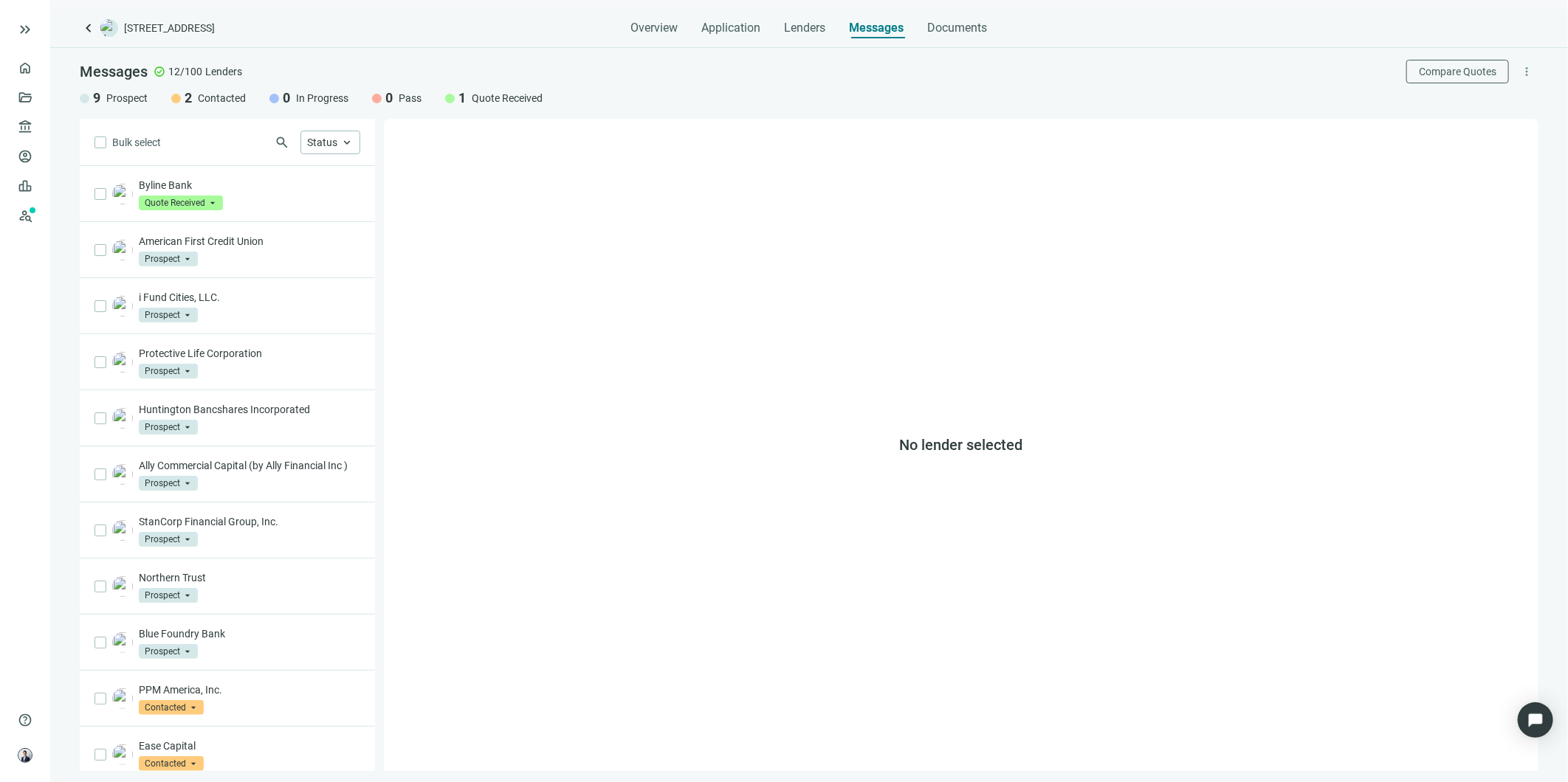
click at [251, 245] on p "American First Credit Union" at bounding box center [249, 241] width 221 height 15
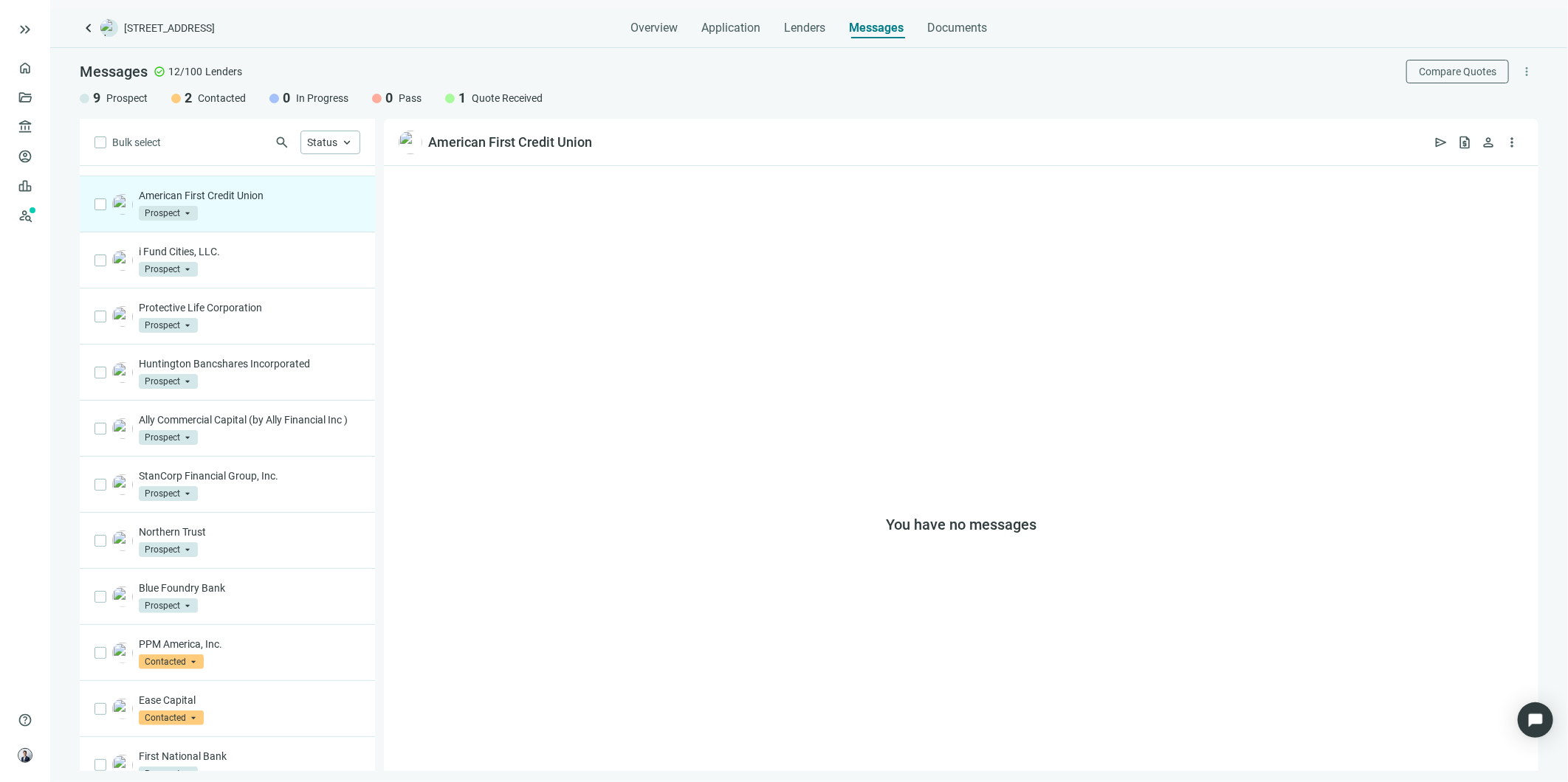
scroll to position [83, 0]
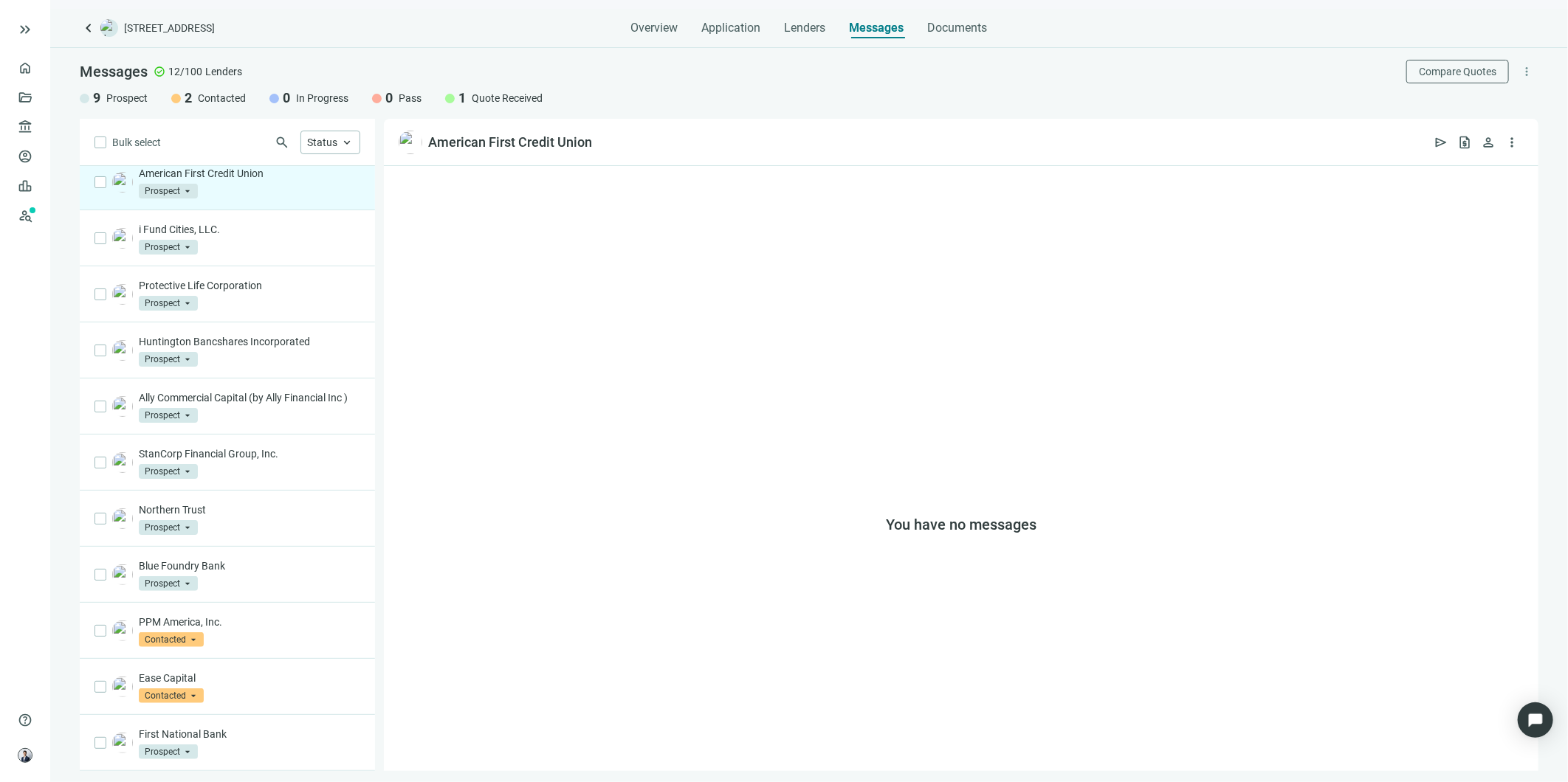
click at [248, 335] on p "Huntington Bancshares Incorporated" at bounding box center [249, 342] width 221 height 15
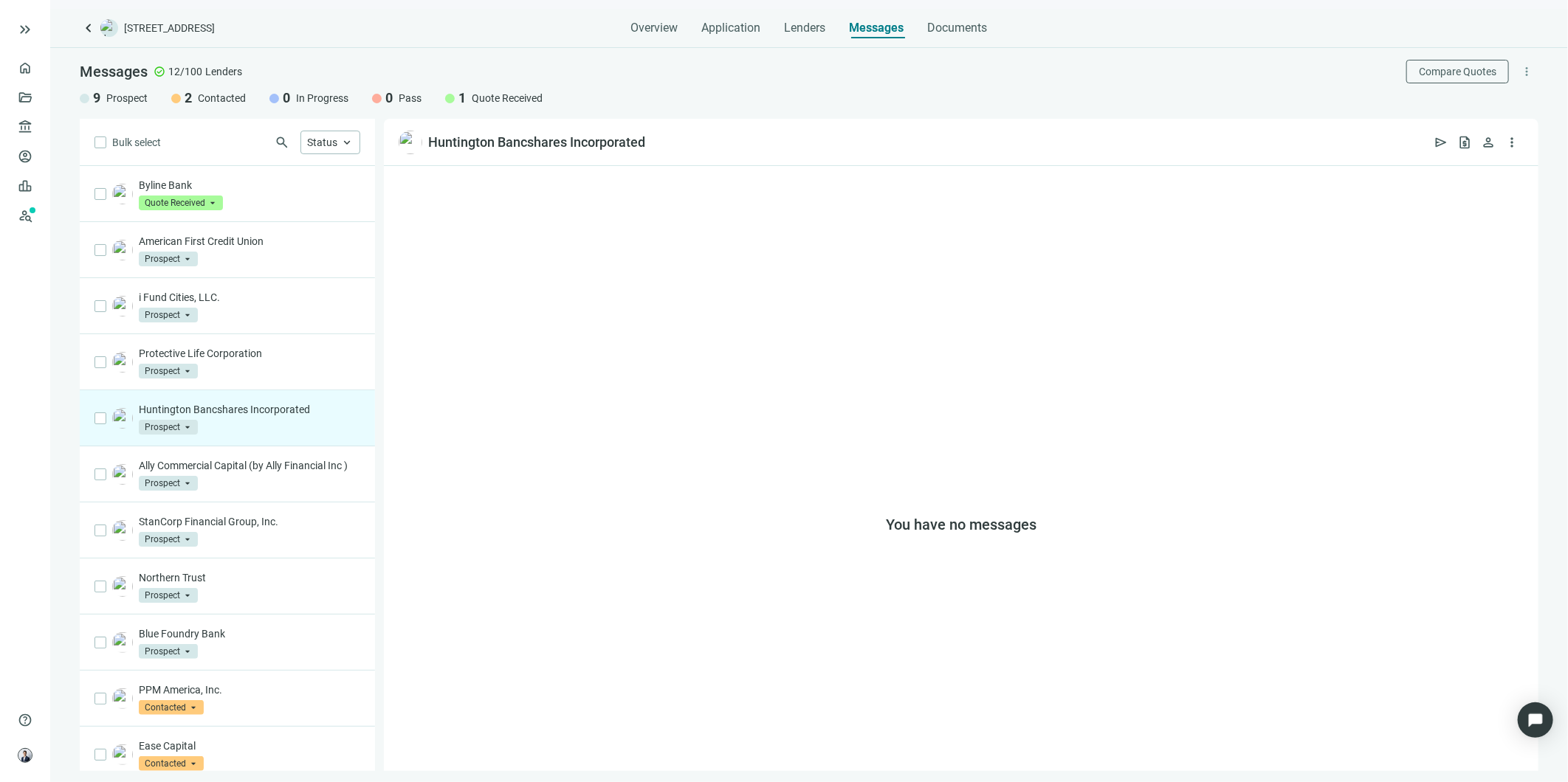
click at [248, 179] on p "Byline Bank" at bounding box center [249, 184] width 221 height 15
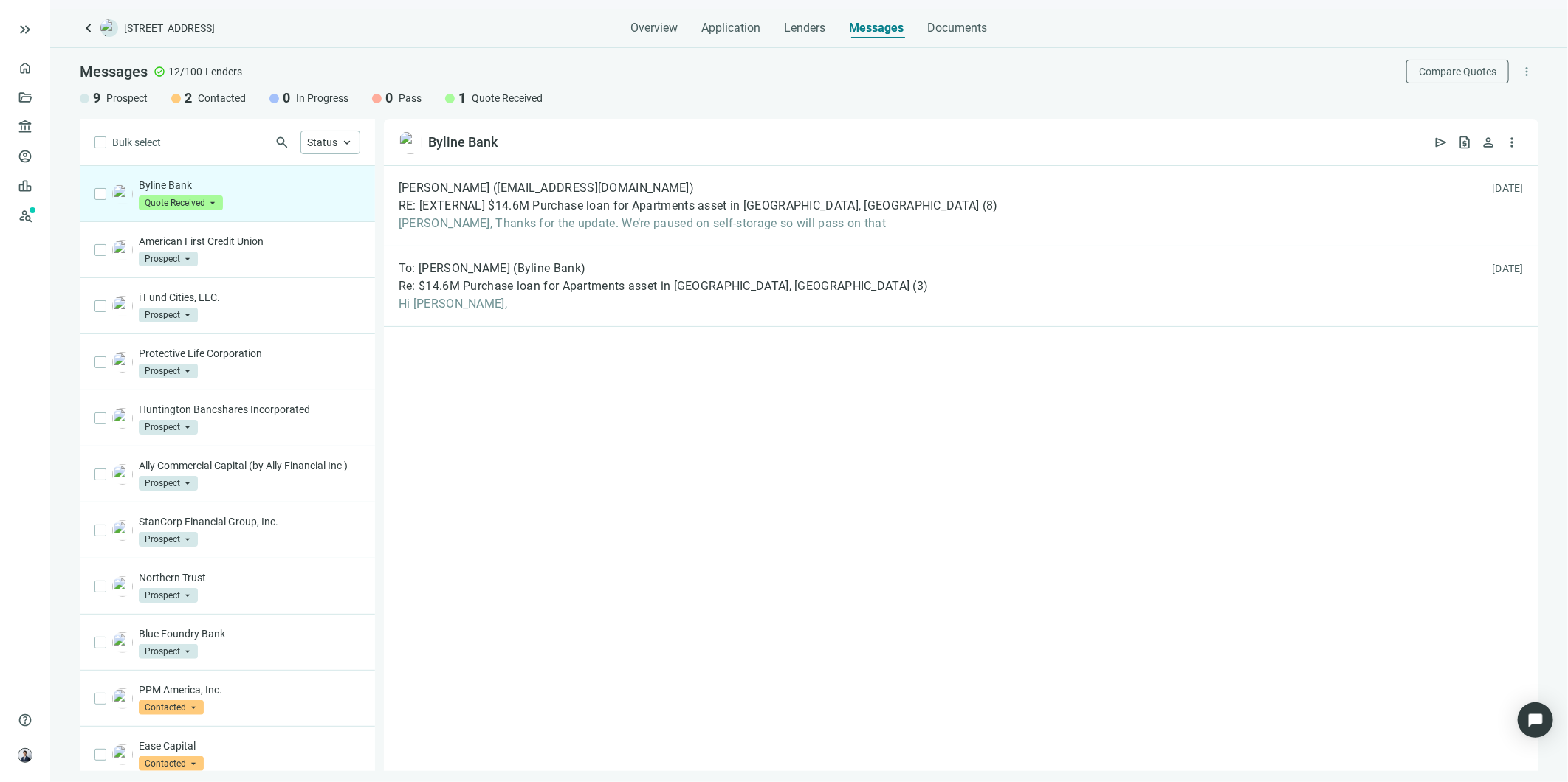
click at [440, 193] on span "[PERSON_NAME] ([EMAIL_ADDRESS][DOMAIN_NAME])" at bounding box center [546, 187] width 295 height 15
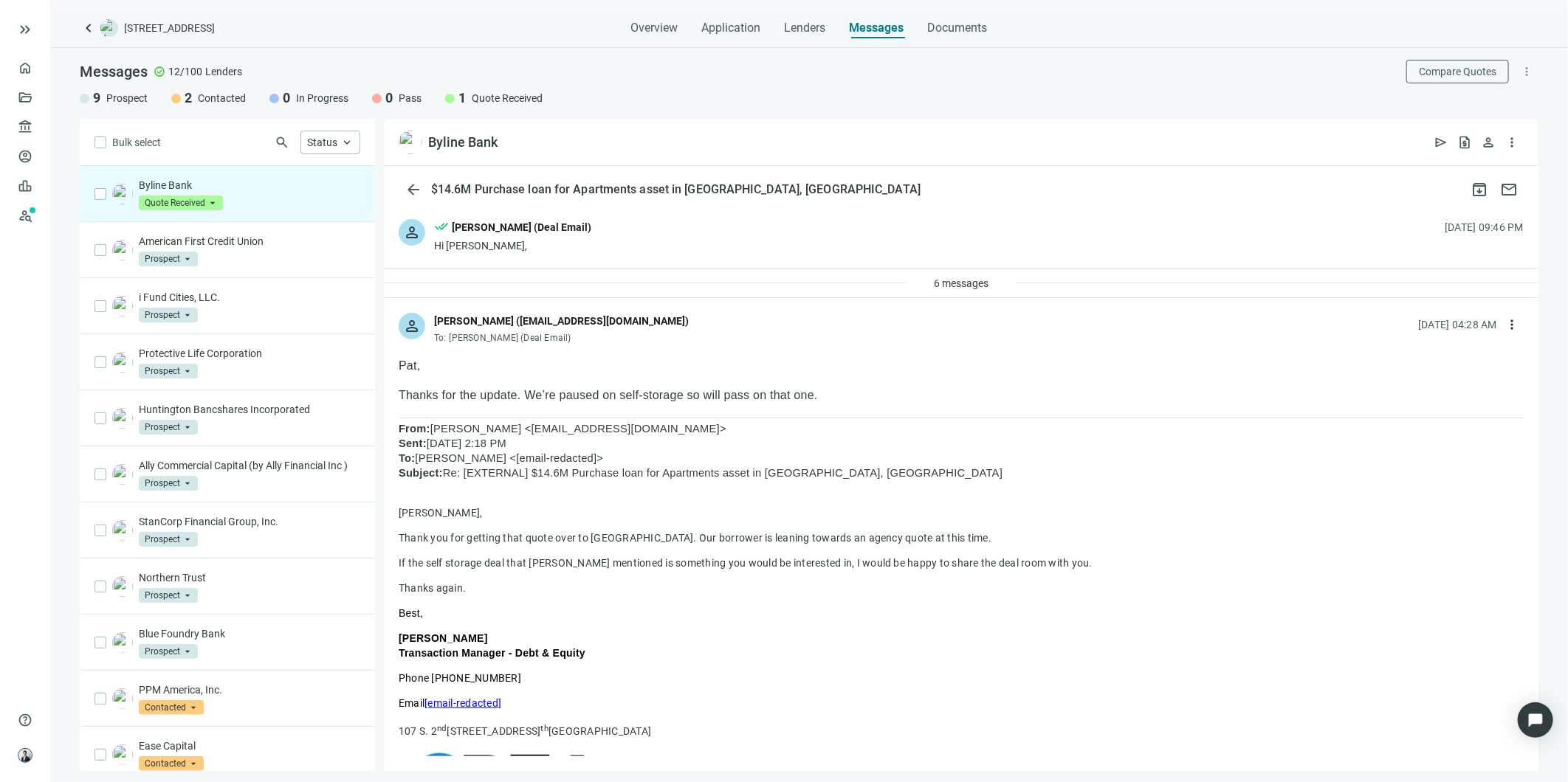
click at [986, 296] on div "6 messages" at bounding box center [962, 283] width 1155 height 29
click at [982, 291] on button "6 messages" at bounding box center [961, 283] width 80 height 23
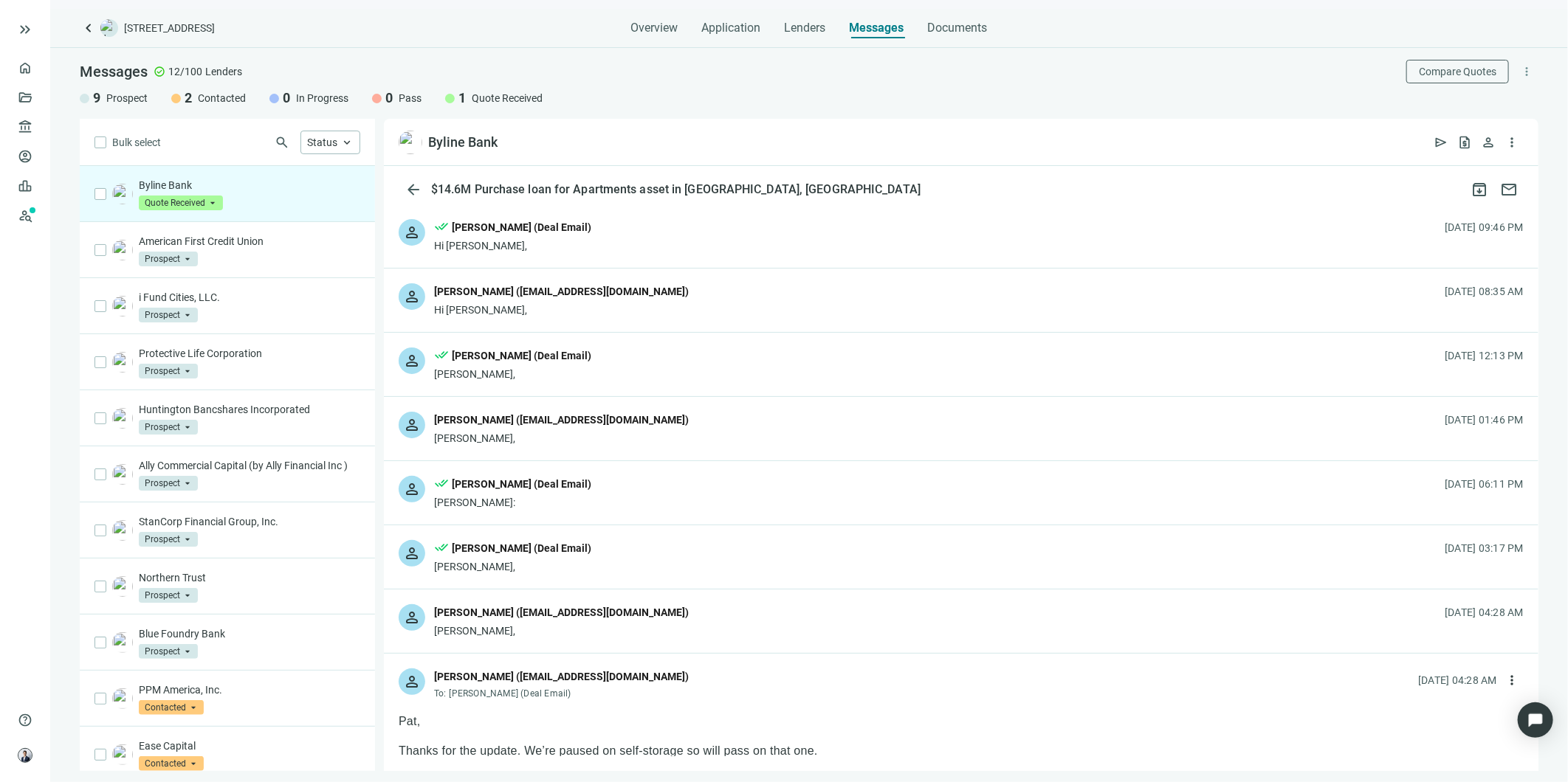
click at [974, 288] on div "person [PERSON_NAME] ([EMAIL_ADDRESS][DOMAIN_NAME]) Hi [PERSON_NAME], [DATE] 08…" at bounding box center [962, 300] width 1155 height 63
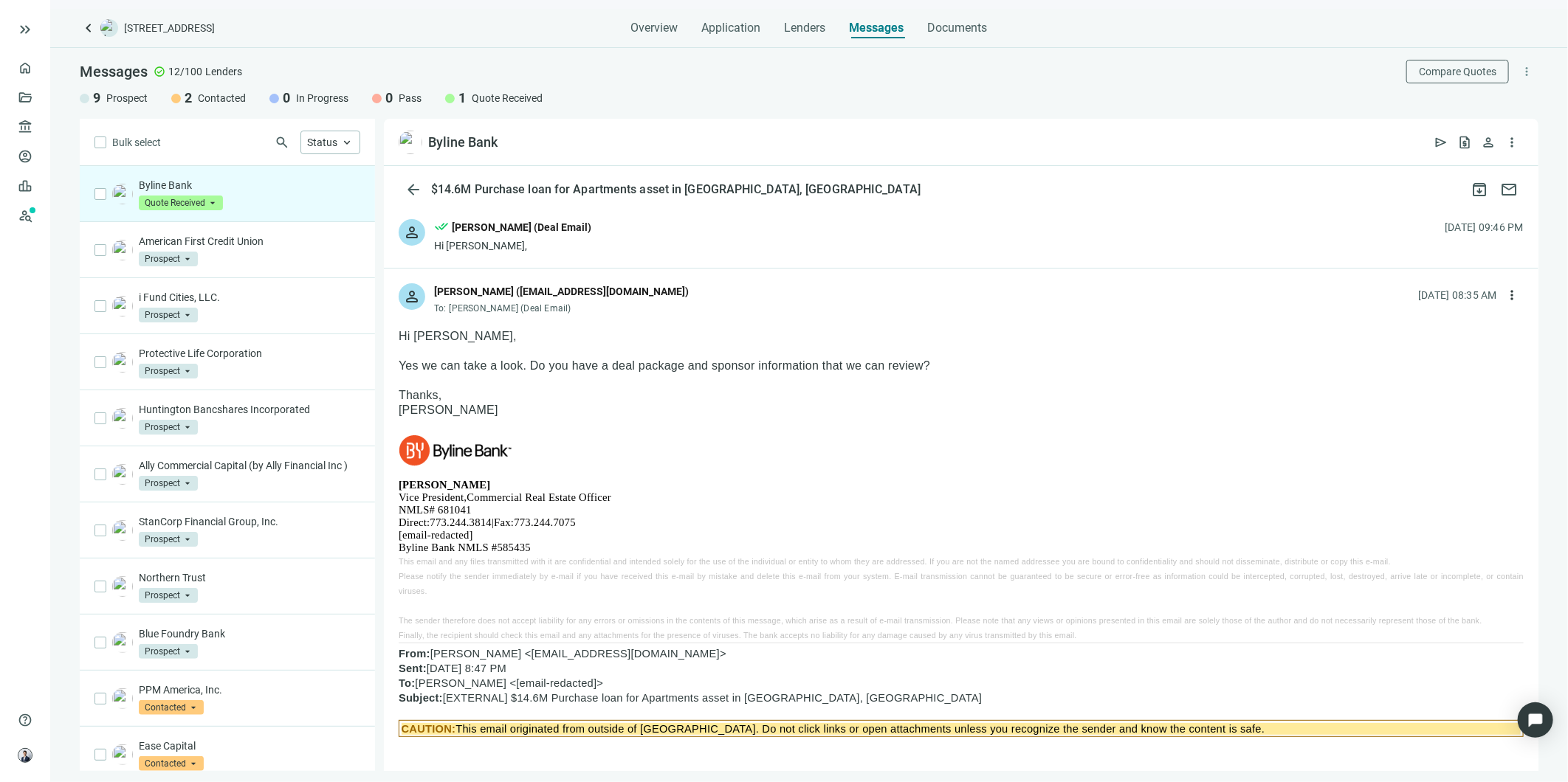
click at [820, 314] on div "person [PERSON_NAME] ([EMAIL_ADDRESS][DOMAIN_NAME]) To: [PERSON_NAME] (Deal Ema…" at bounding box center [962, 293] width 1155 height 49
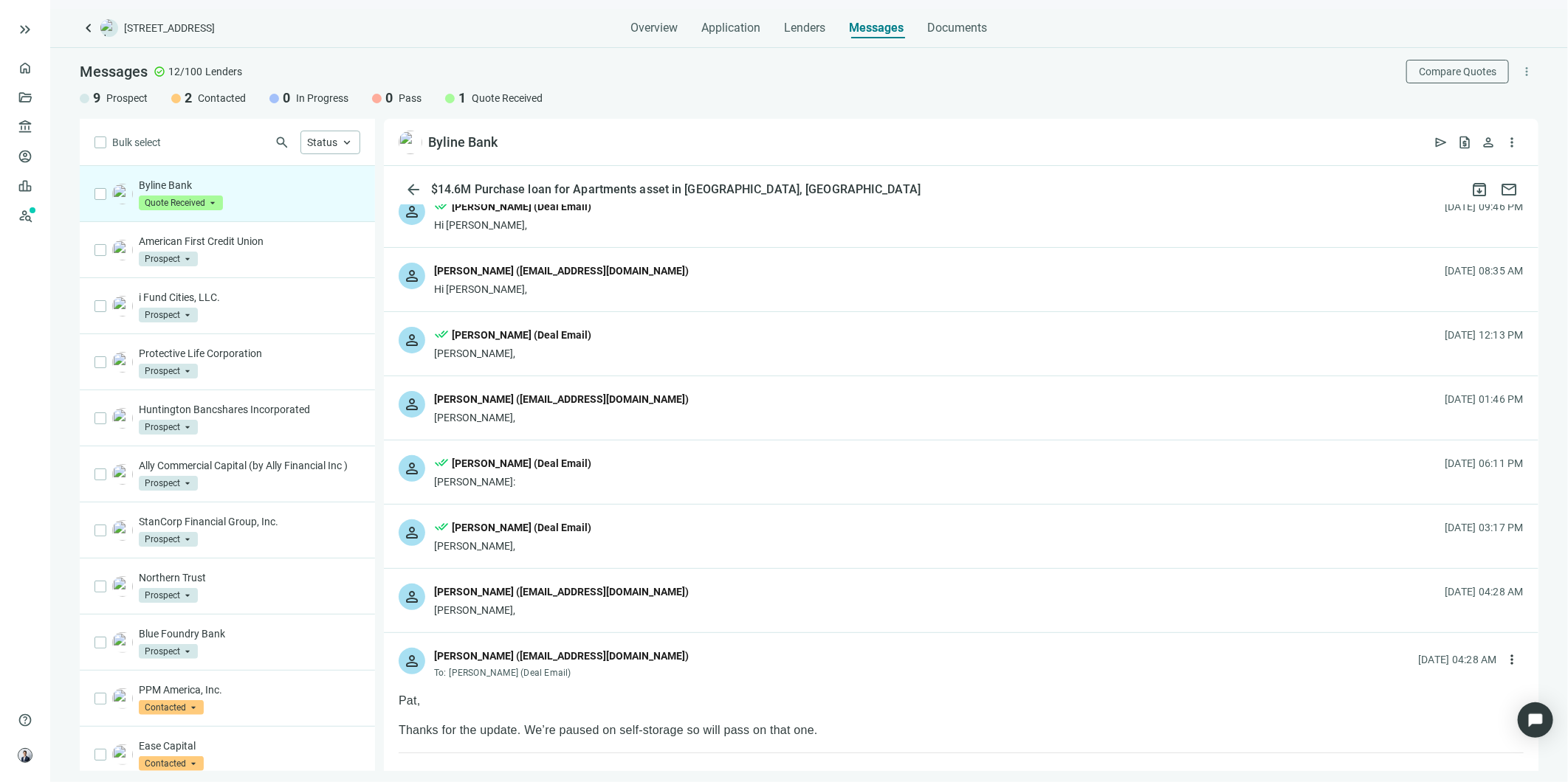
scroll to position [81, 0]
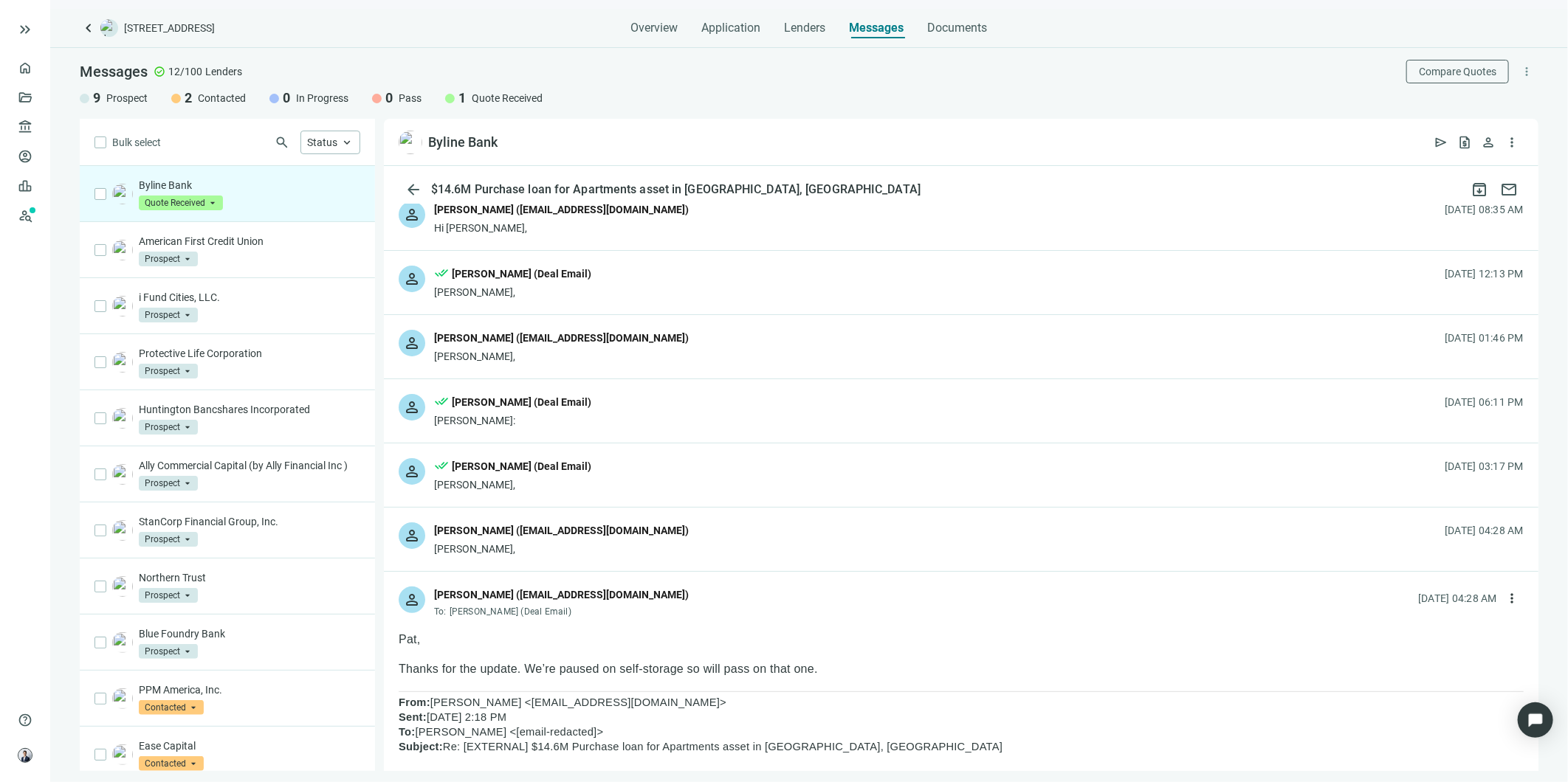
click at [639, 527] on div "[PERSON_NAME] ([EMAIL_ADDRESS][DOMAIN_NAME])" at bounding box center [561, 531] width 254 height 16
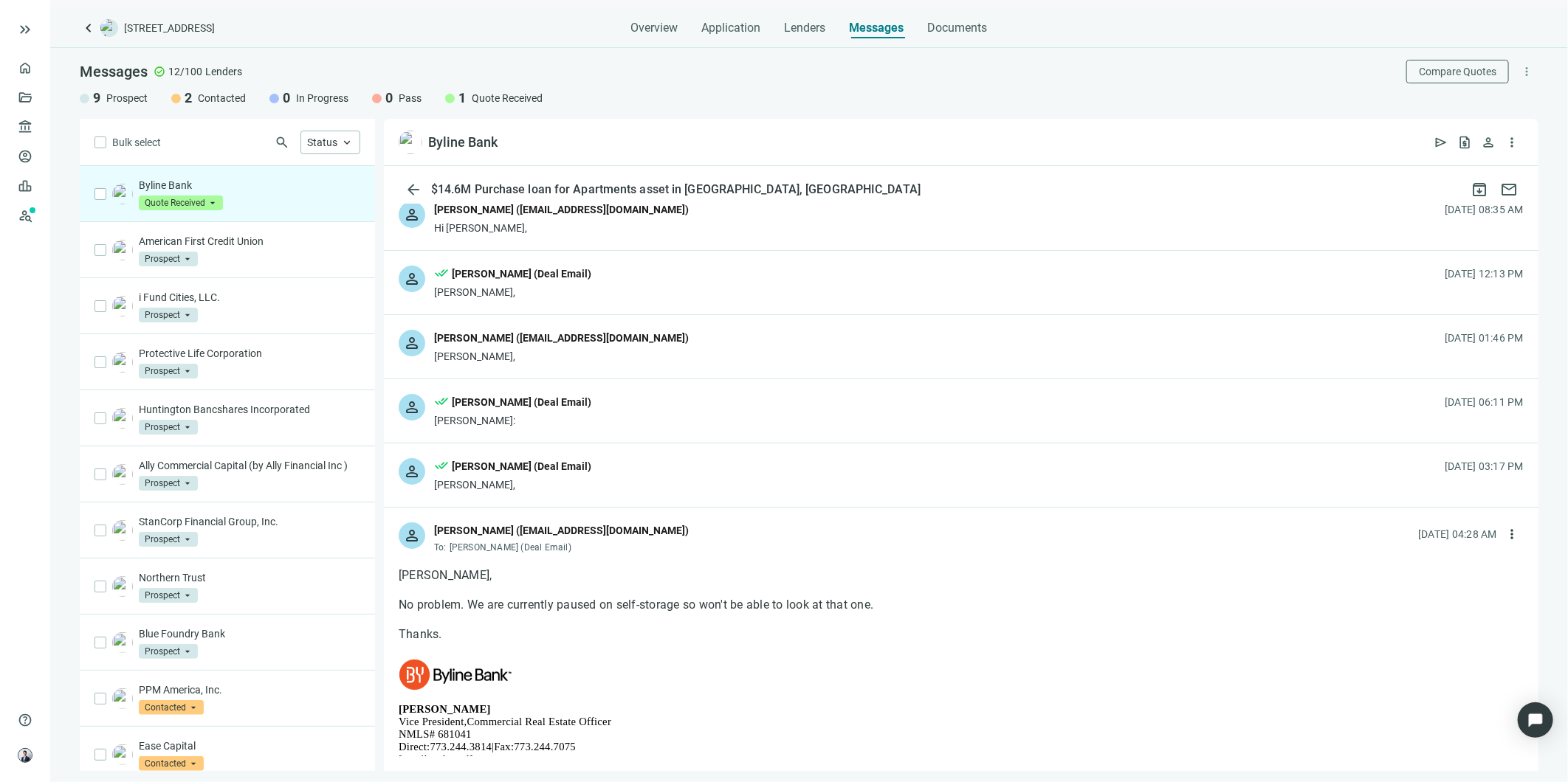
click at [543, 406] on div "[PERSON_NAME] (Deal Email)" at bounding box center [522, 402] width 140 height 16
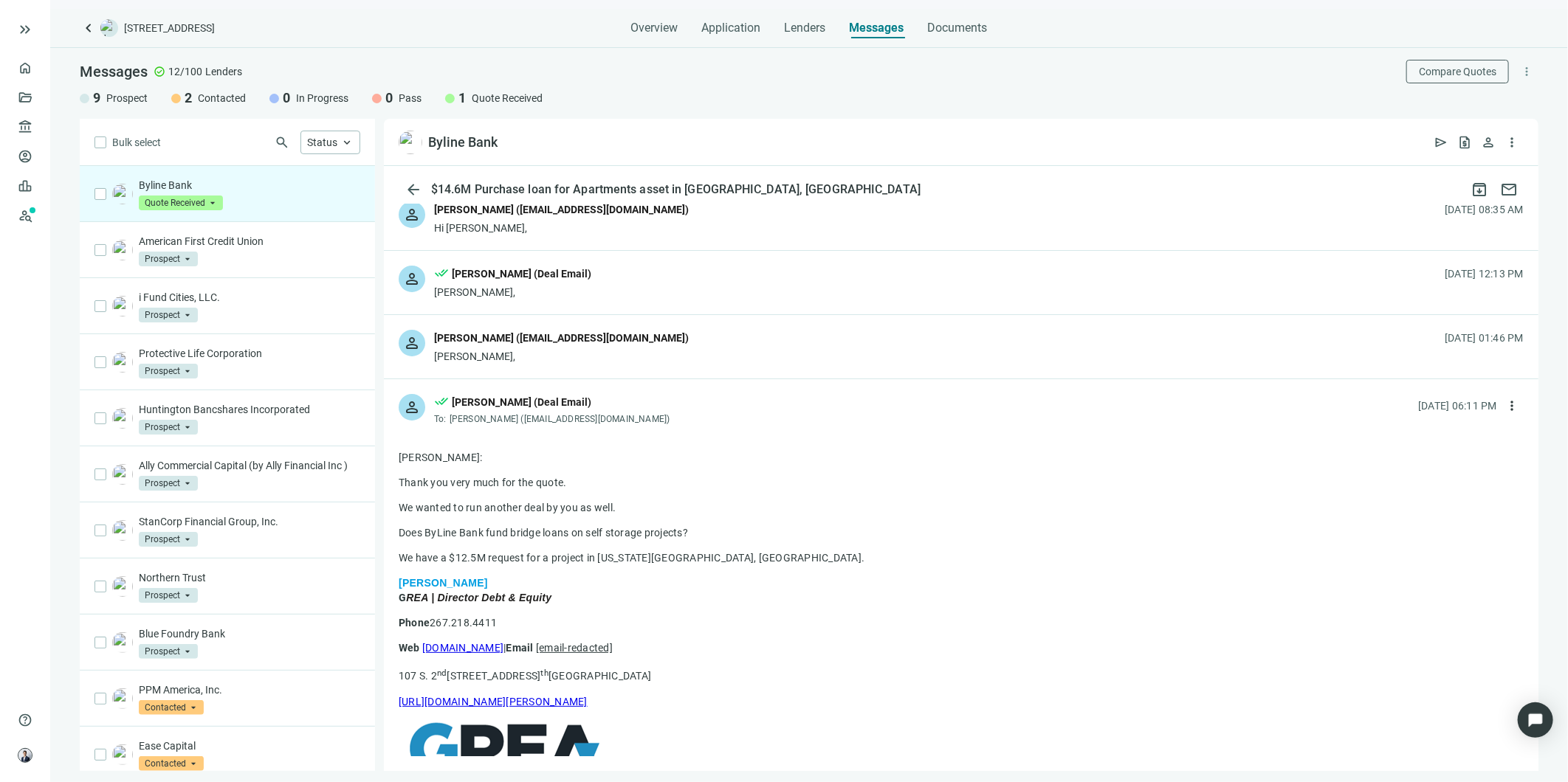
click at [593, 371] on div "person [PERSON_NAME] ([EMAIL_ADDRESS][DOMAIN_NAME]) [PERSON_NAME], [DATE] 01:46…" at bounding box center [962, 346] width 1155 height 63
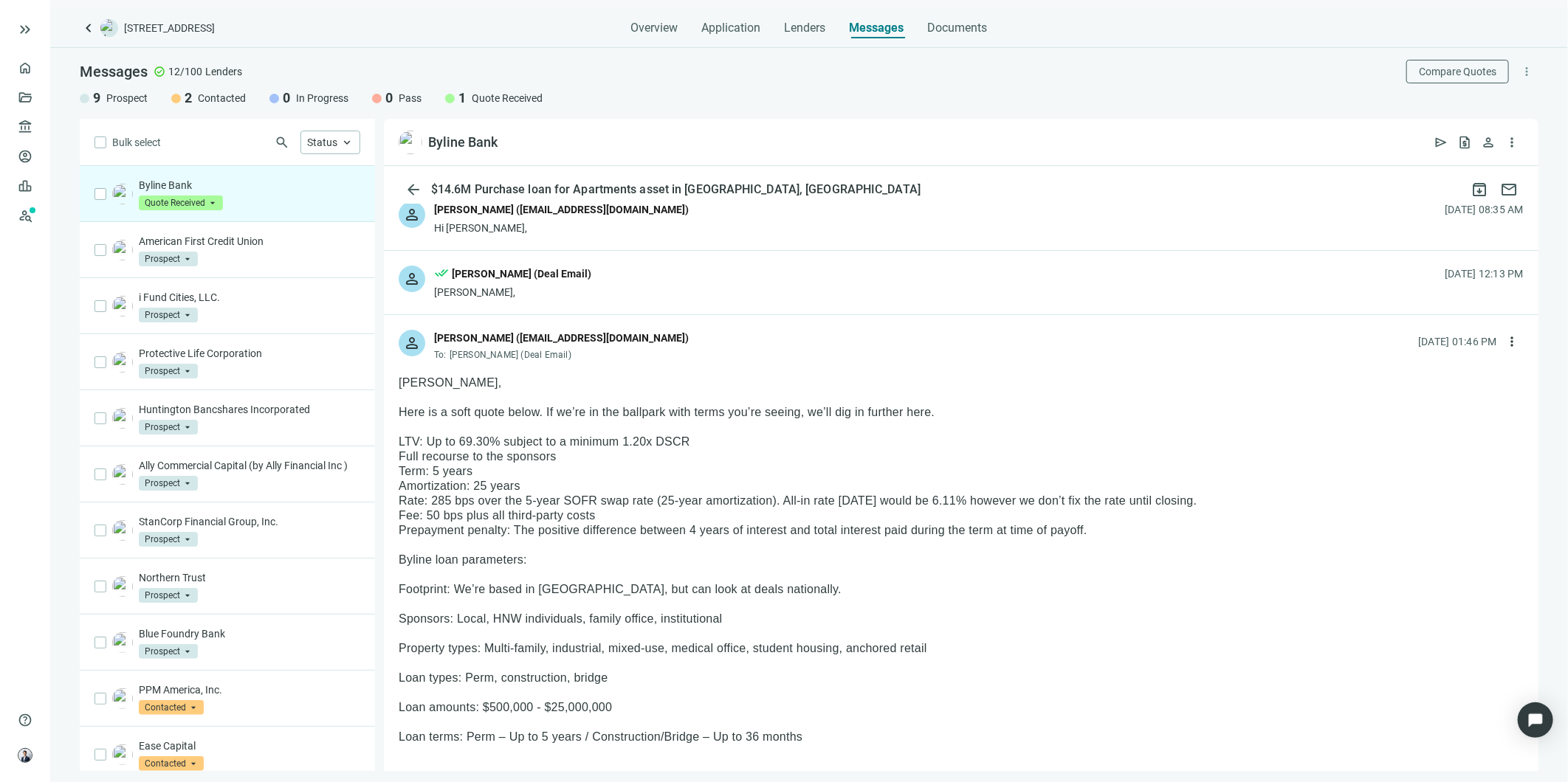
scroll to position [164, 0]
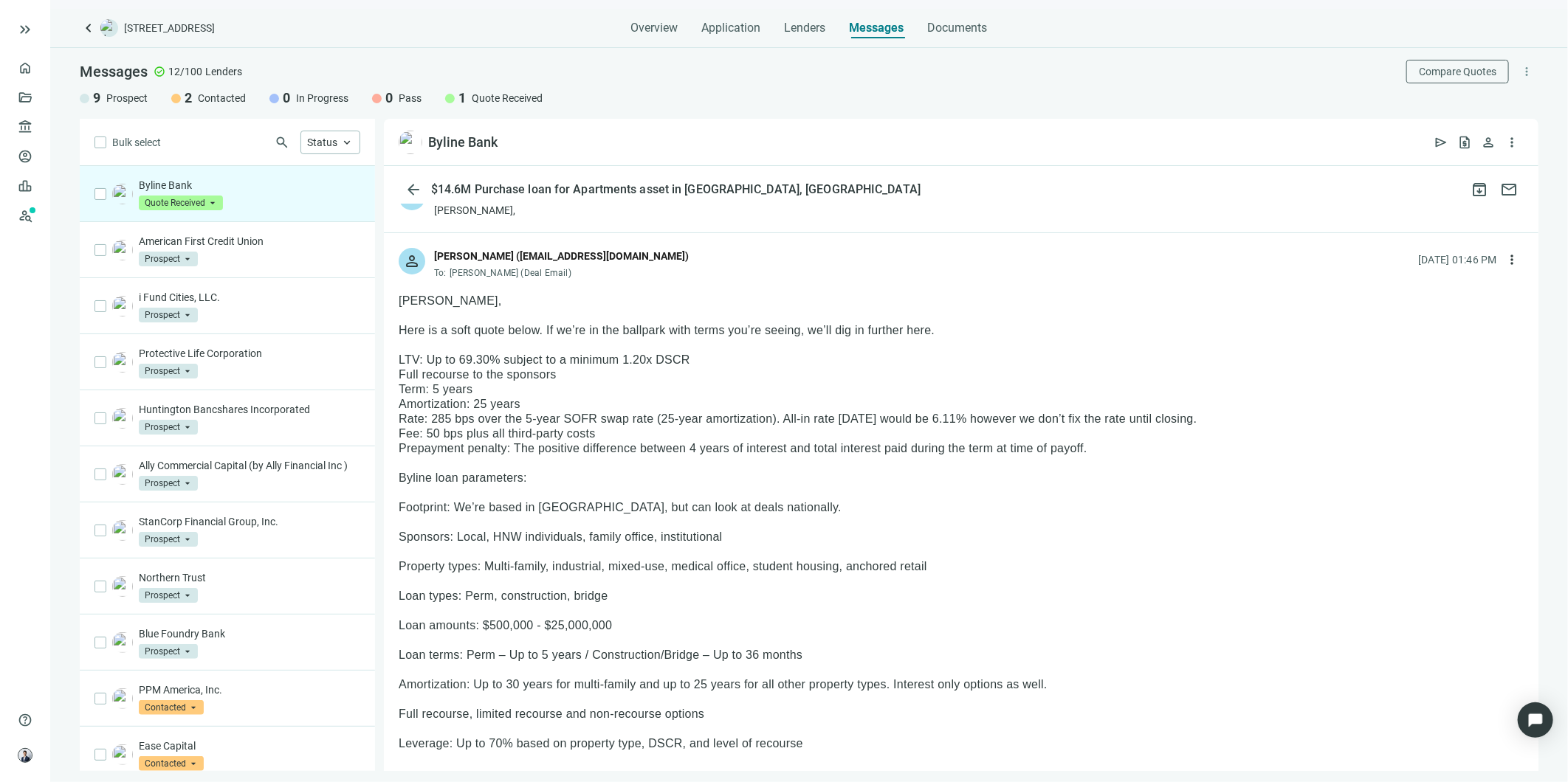
click at [532, 252] on div "[PERSON_NAME] ([EMAIL_ADDRESS][DOMAIN_NAME])" at bounding box center [561, 256] width 254 height 16
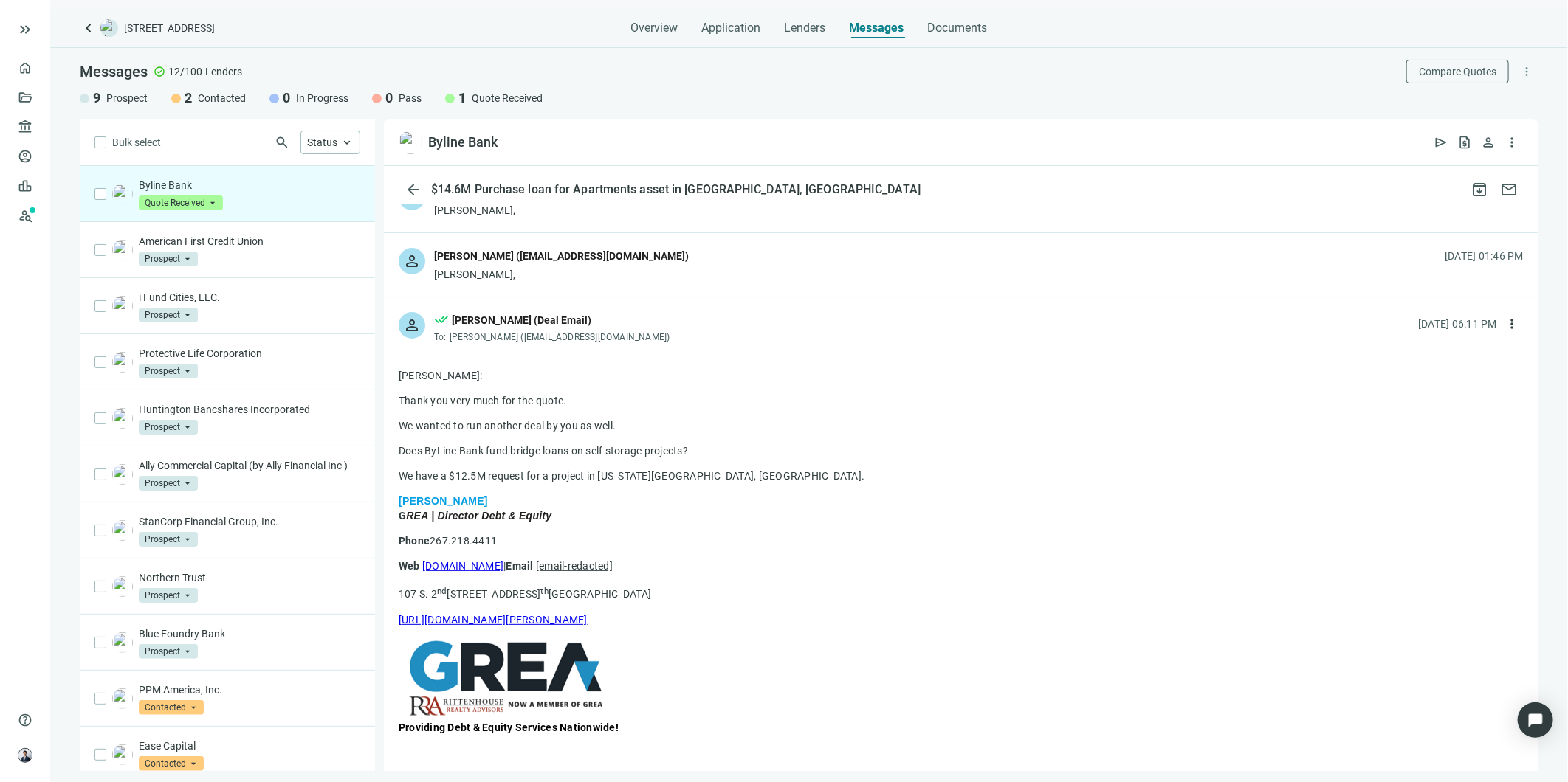
click at [577, 244] on div "person [PERSON_NAME] ([EMAIL_ADDRESS][DOMAIN_NAME]) [PERSON_NAME], [DATE] 01:46…" at bounding box center [962, 264] width 1155 height 63
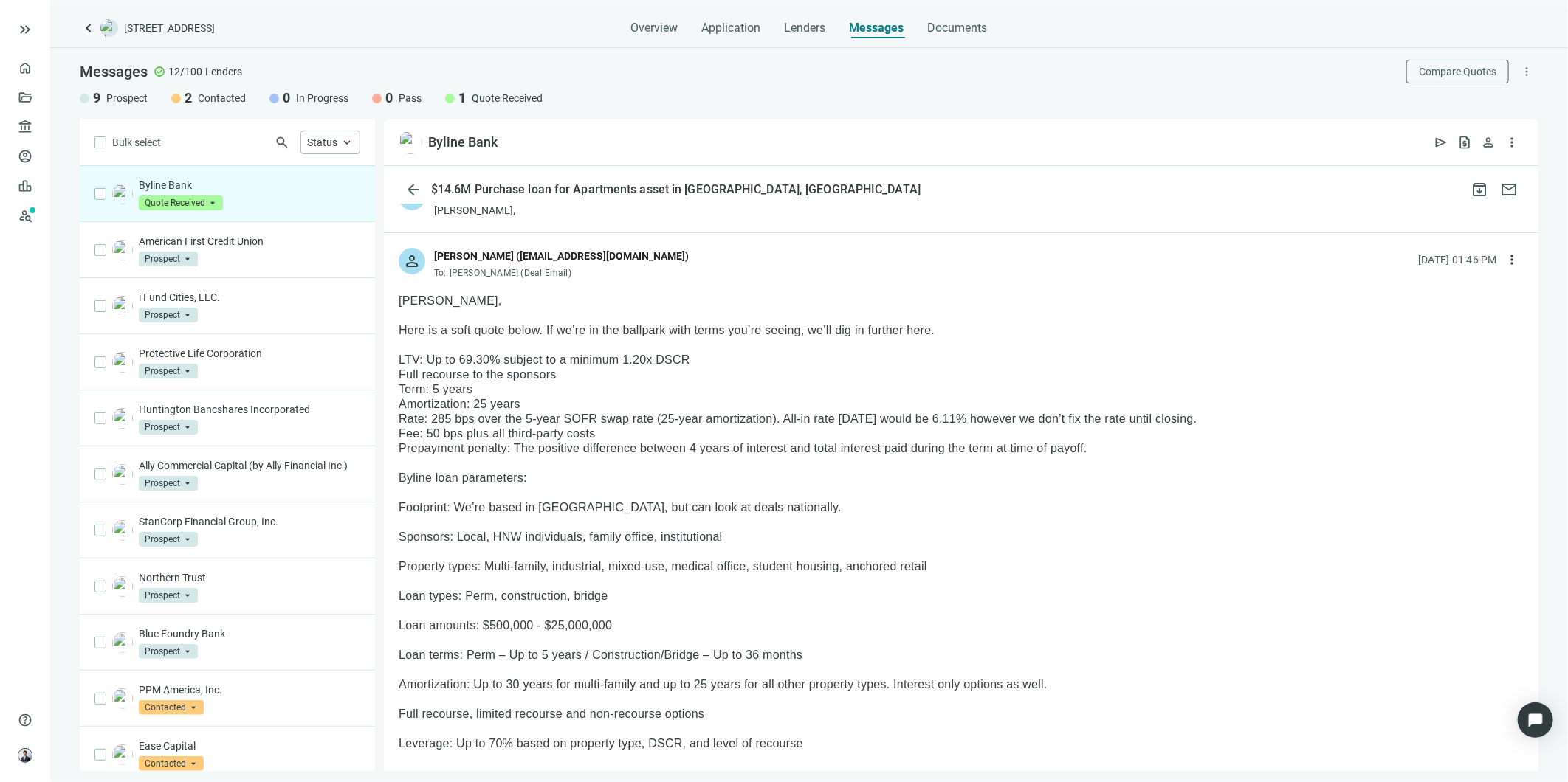
scroll to position [245, 0]
